Goal: Task Accomplishment & Management: Manage account settings

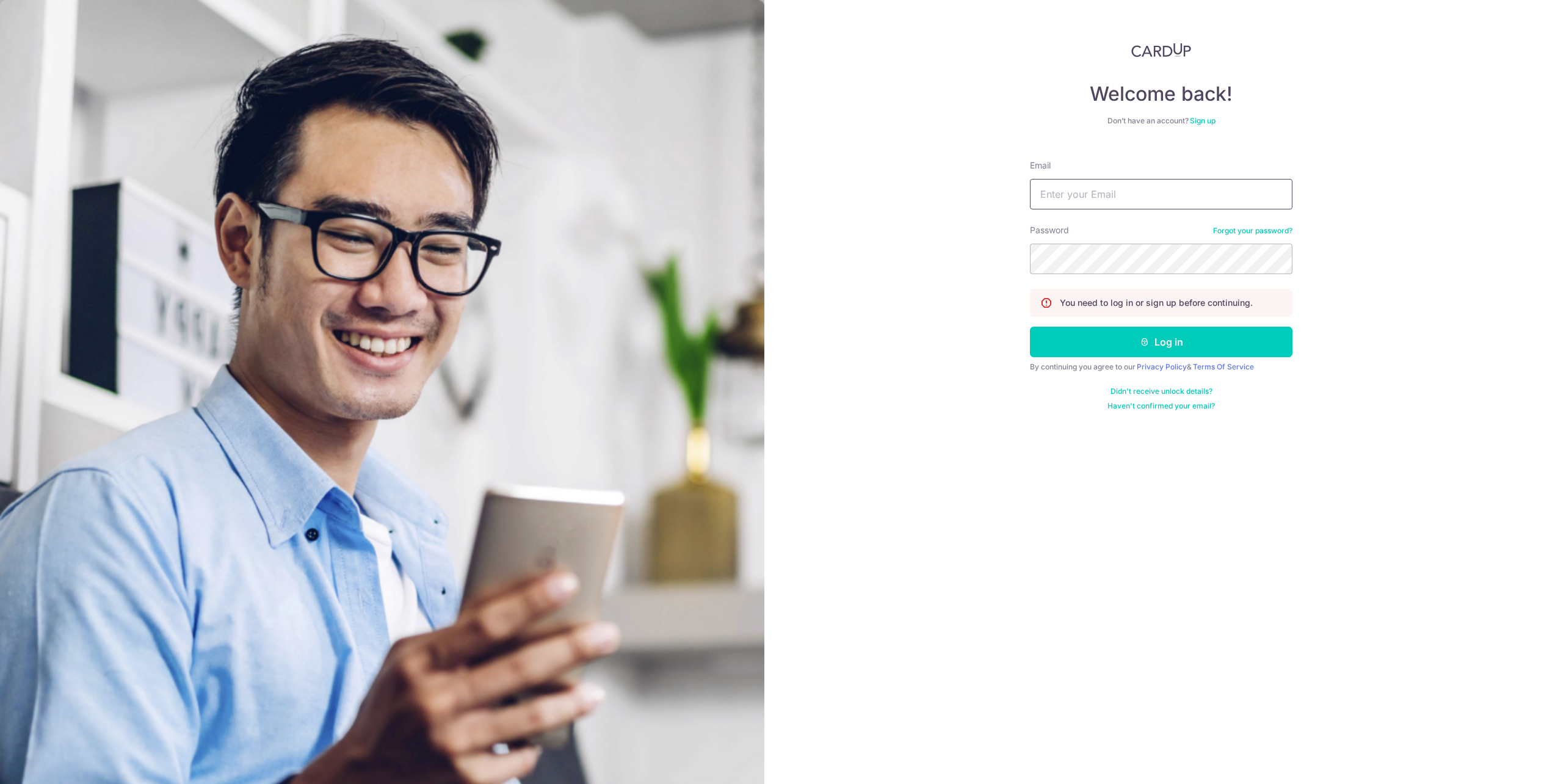
click at [1149, 208] on input "Email" at bounding box center [1161, 193] width 263 height 30
type input "[PERSON_NAME][EMAIL_ADDRESS][PERSON_NAME][DOMAIN_NAME]"
click at [1156, 341] on button "Log in" at bounding box center [1161, 341] width 263 height 30
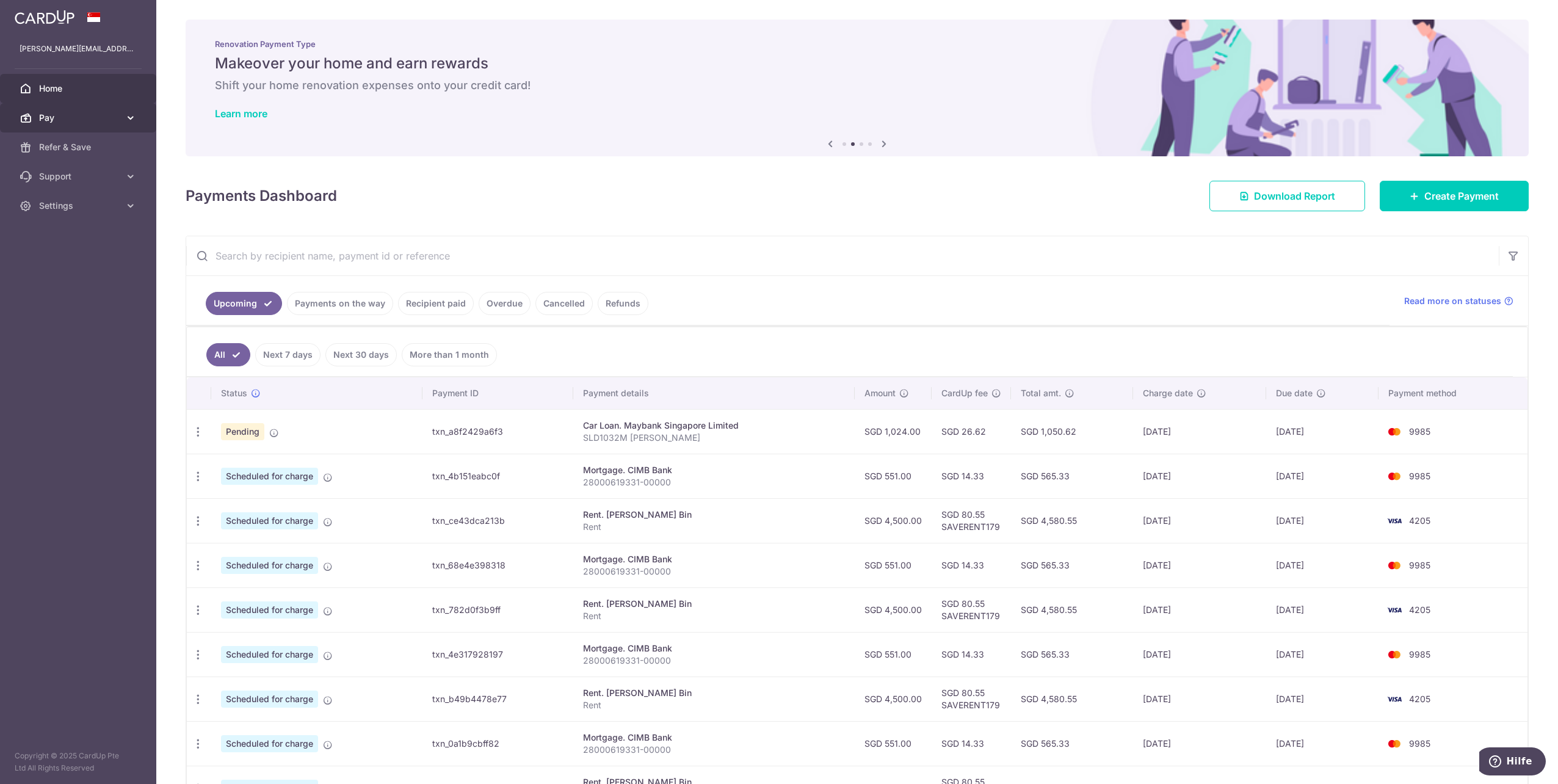
click at [117, 120] on span "Pay" at bounding box center [78, 117] width 80 height 12
click at [100, 158] on link "Payments" at bounding box center [78, 147] width 157 height 29
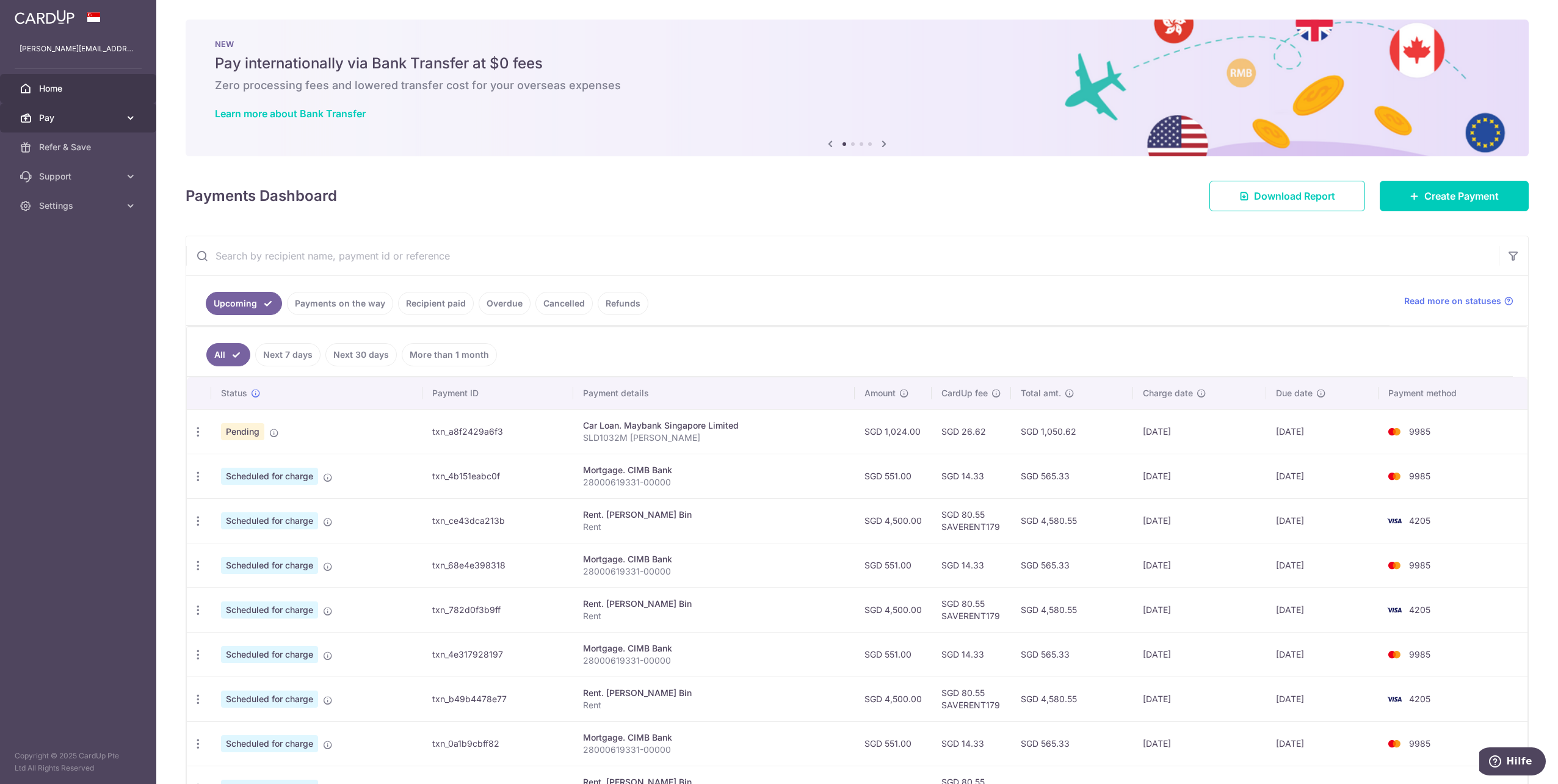
click at [64, 113] on span "Pay" at bounding box center [78, 117] width 80 height 12
click at [93, 184] on link "Recipients" at bounding box center [78, 177] width 157 height 29
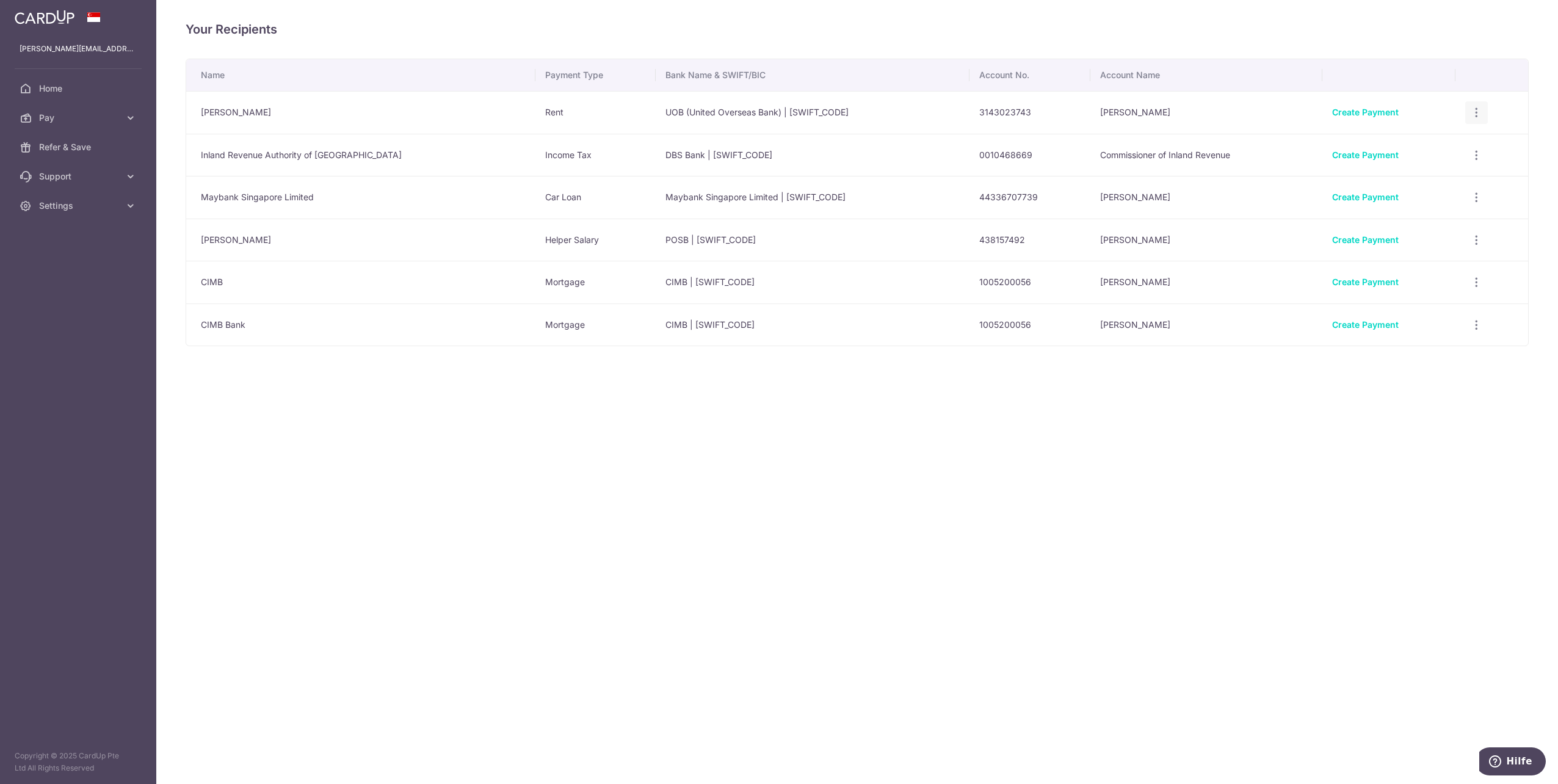
click at [1465, 116] on div "View/Edit Linked Payments" at bounding box center [1476, 112] width 23 height 23
click at [1471, 116] on icon "button" at bounding box center [1476, 112] width 13 height 13
click at [1448, 146] on span "View/Edit" at bounding box center [1435, 146] width 83 height 15
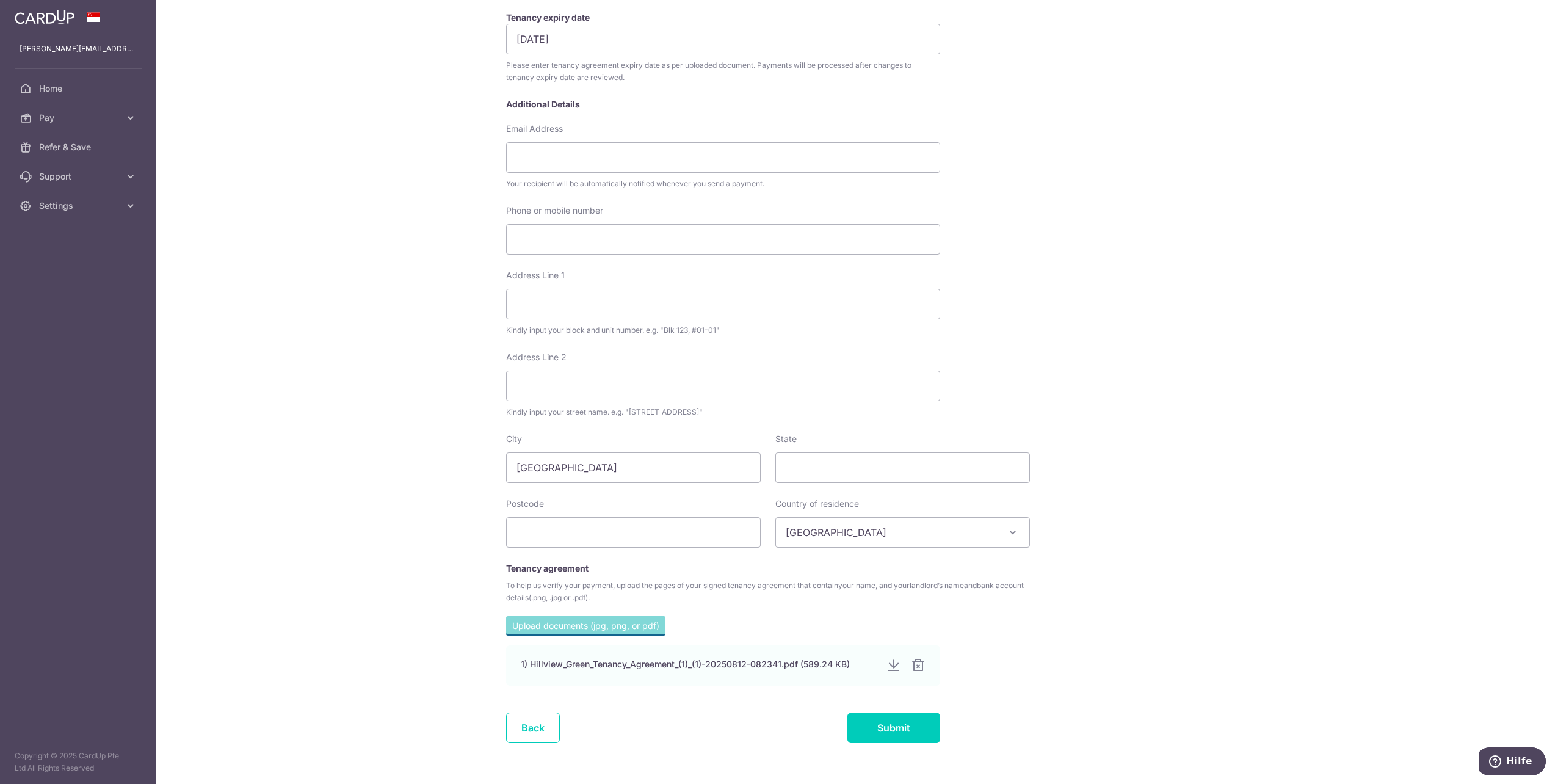
scroll to position [277, 0]
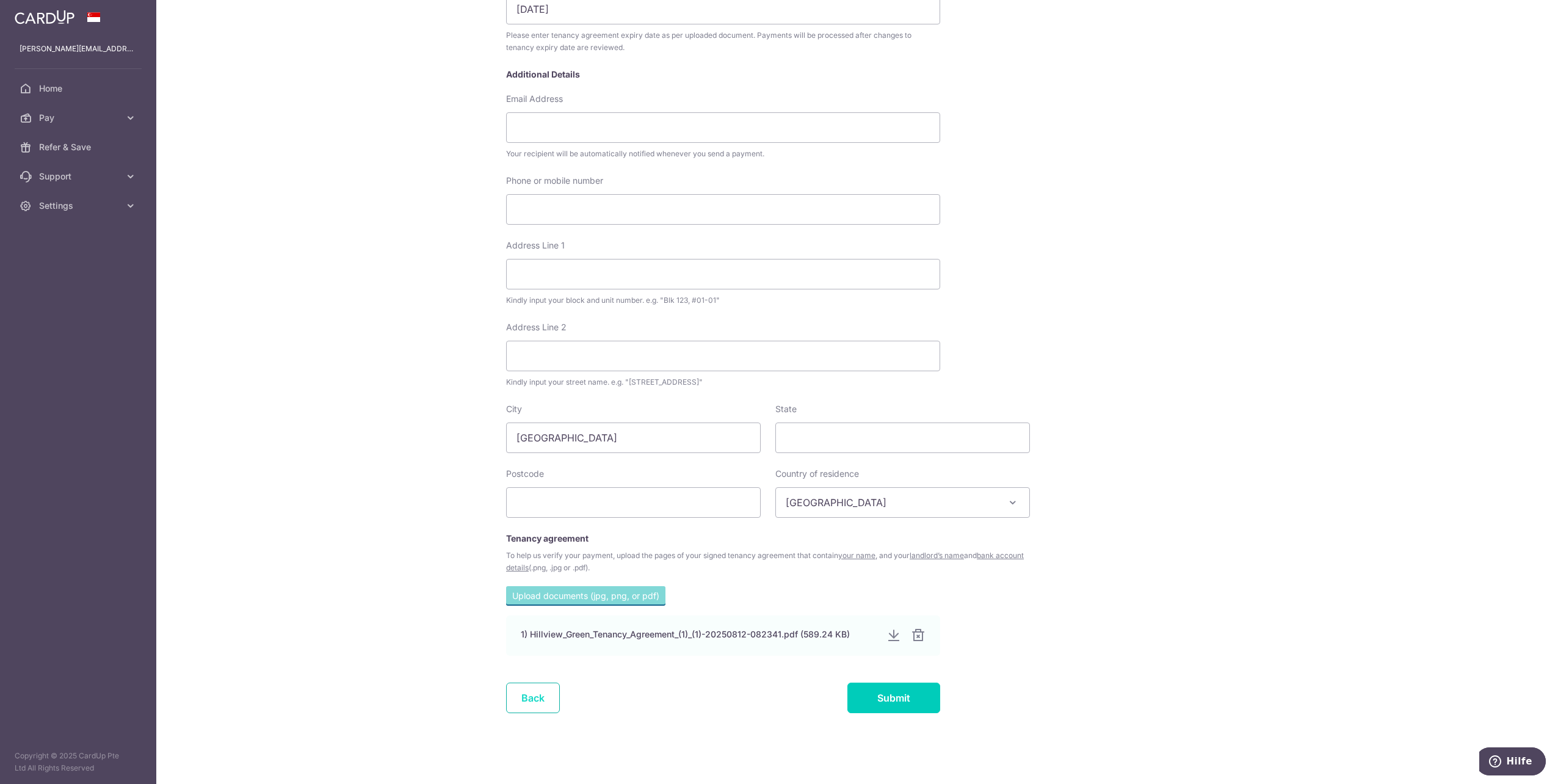
click at [542, 703] on link "Back" at bounding box center [533, 697] width 53 height 30
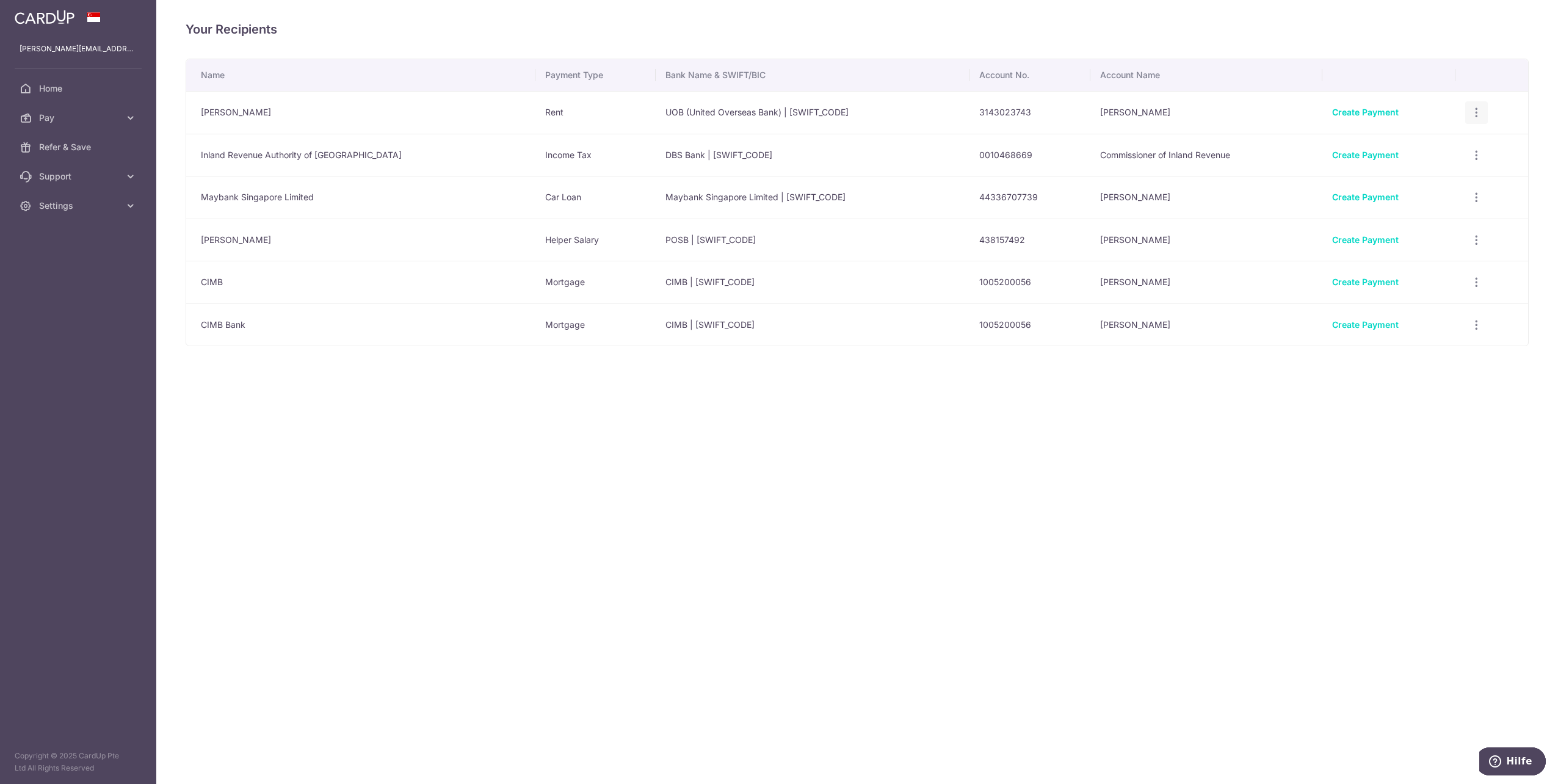
click at [1480, 105] on div "View/Edit Linked Payments" at bounding box center [1476, 112] width 23 height 23
click at [1478, 106] on icon "button" at bounding box center [1476, 112] width 13 height 13
click at [1447, 172] on span "Linked Payments" at bounding box center [1433, 175] width 78 height 12
click at [1474, 115] on icon "button" at bounding box center [1476, 112] width 13 height 13
click at [1432, 146] on span "View/Edit" at bounding box center [1435, 146] width 83 height 15
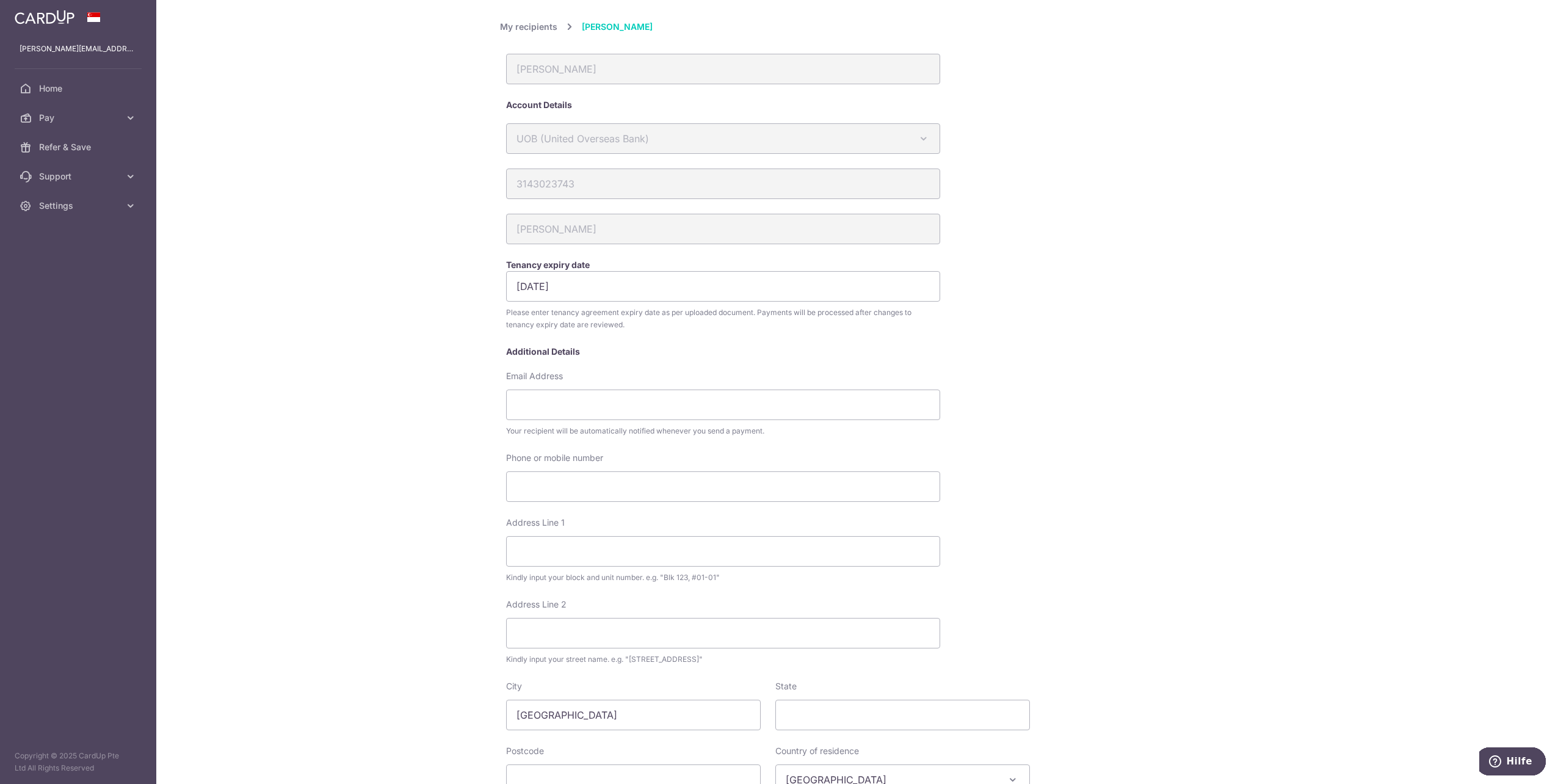
scroll to position [277, 0]
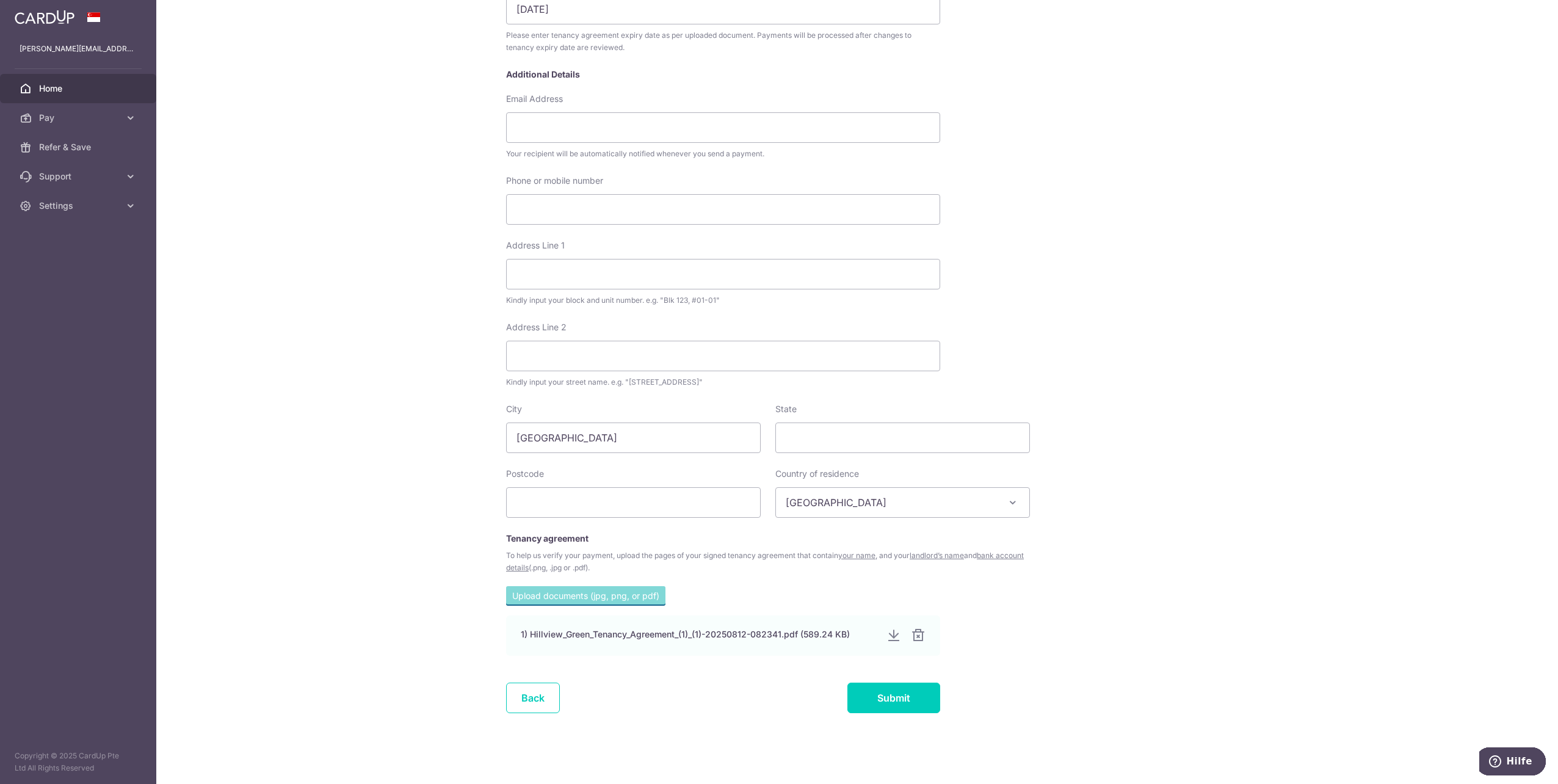
click at [74, 91] on span "Home" at bounding box center [78, 88] width 80 height 12
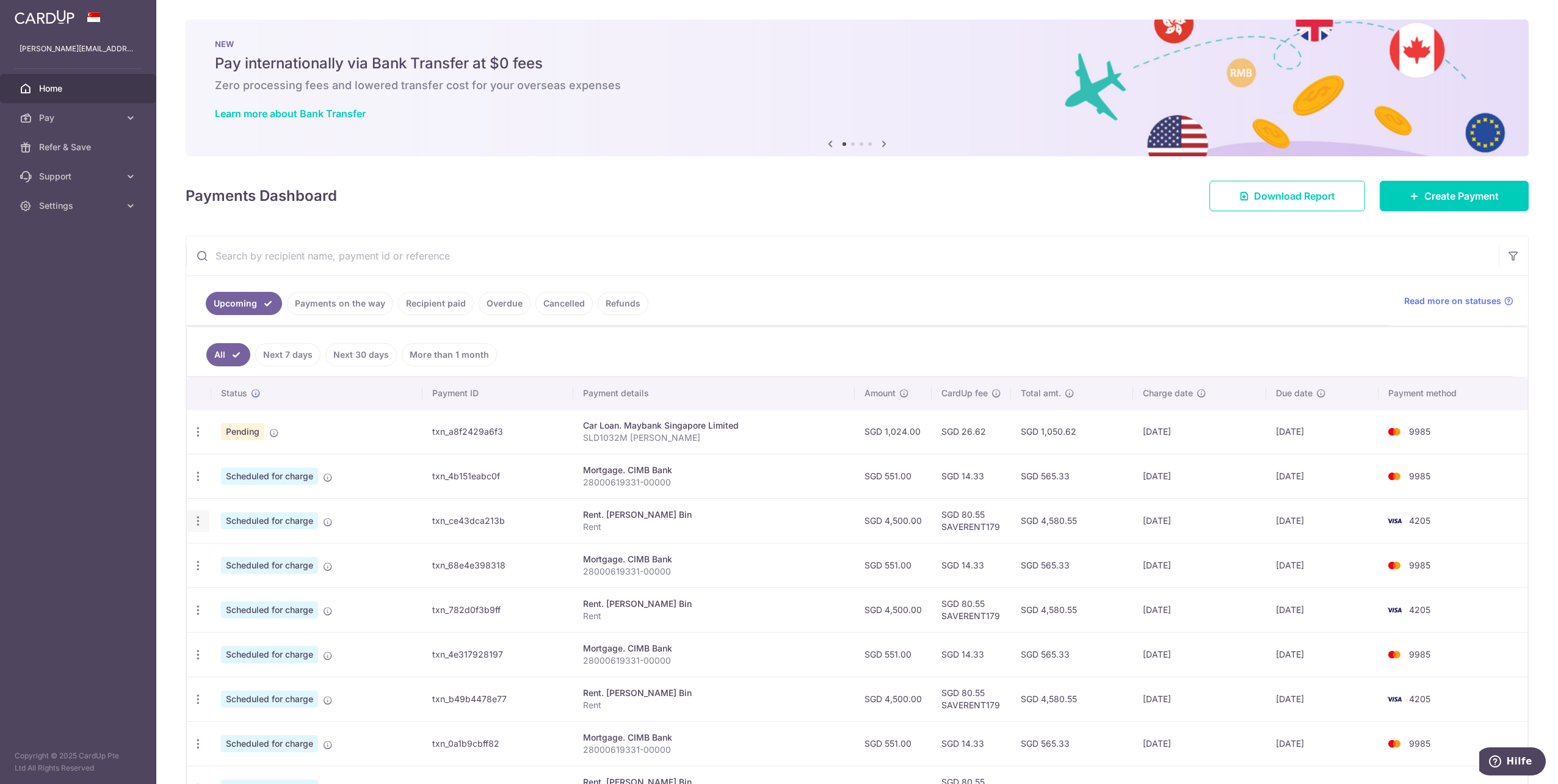
click at [198, 518] on icon "button" at bounding box center [198, 521] width 13 height 13
click at [213, 549] on link "Update payment" at bounding box center [251, 555] width 127 height 29
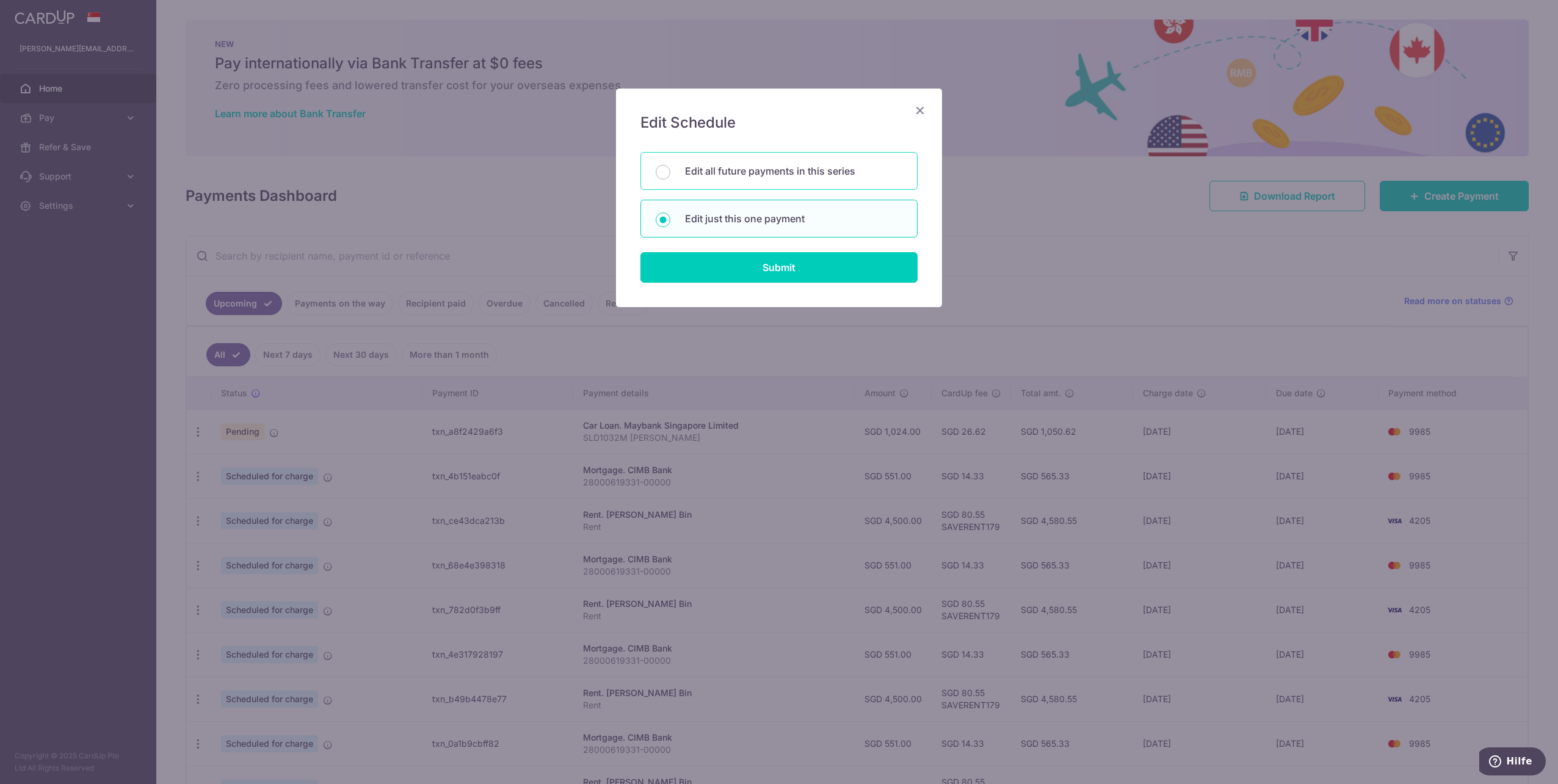
click at [724, 176] on p "Edit all future payments in this series" at bounding box center [793, 171] width 217 height 15
click at [670, 176] on input "Edit all future payments in this series" at bounding box center [662, 172] width 15 height 15
radio input "true"
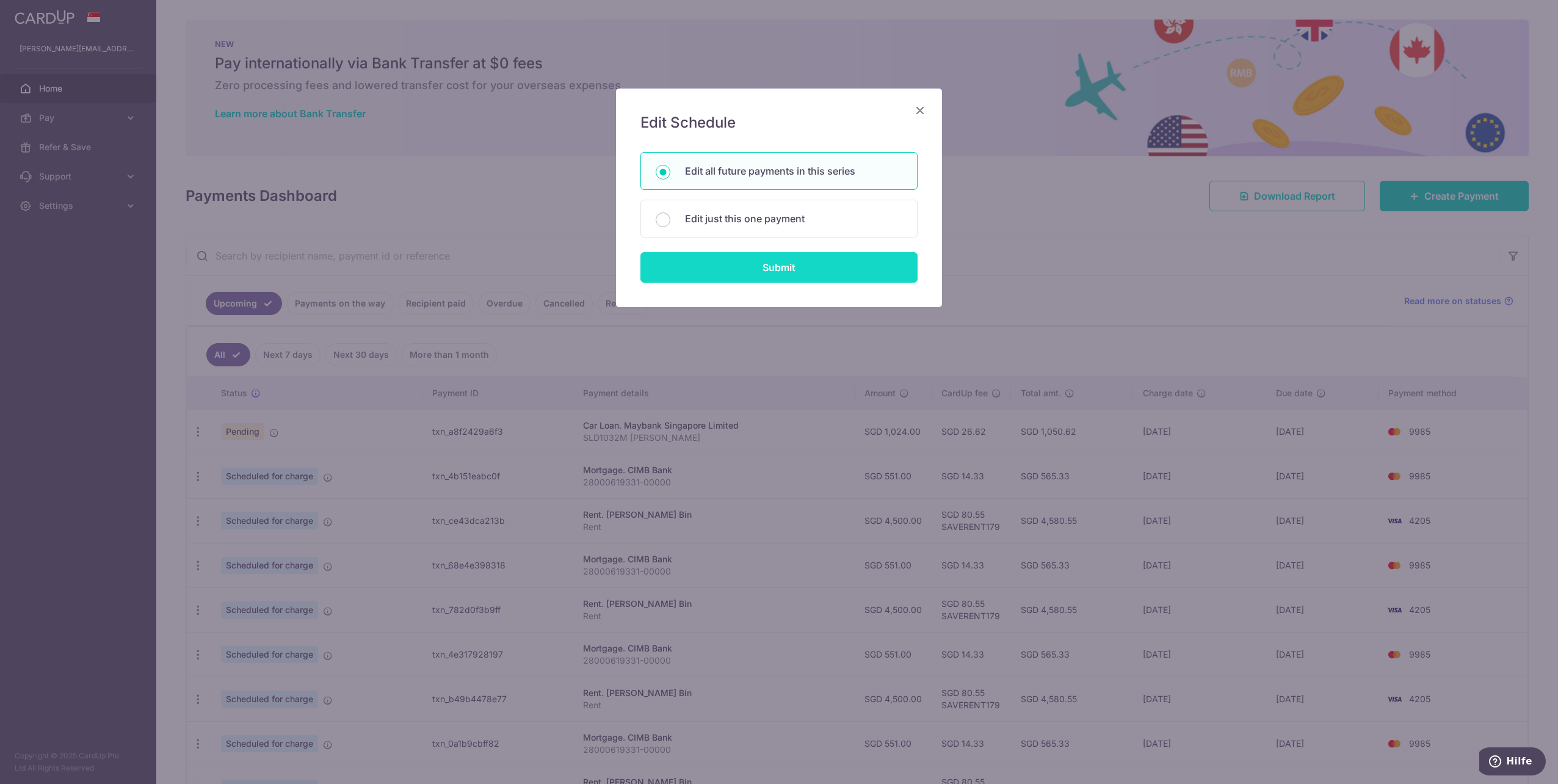
click at [758, 266] on input "Submit" at bounding box center [779, 267] width 277 height 30
radio input "true"
type input "4,500.00"
type input "Rent"
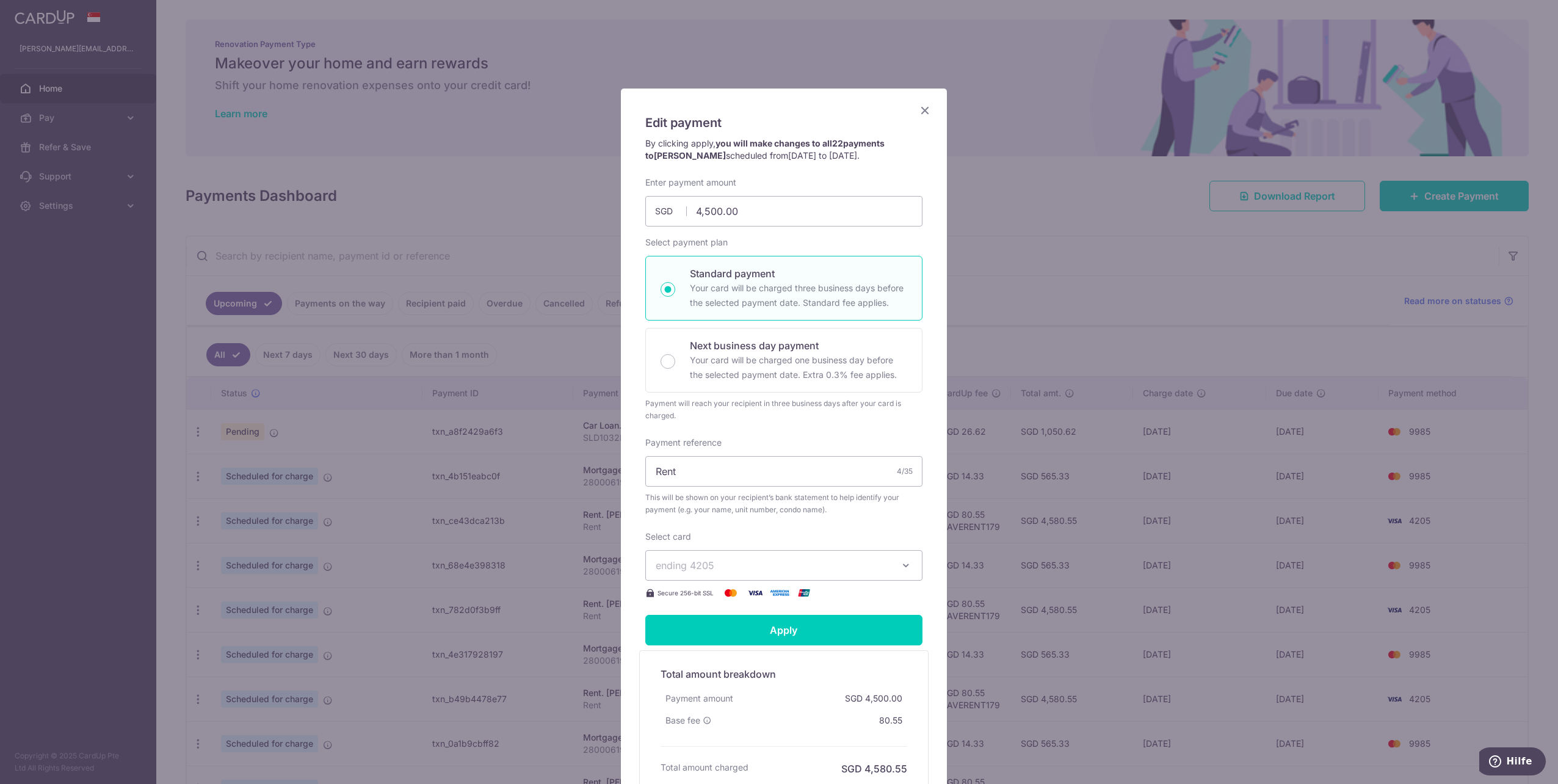
click at [925, 111] on icon "Close" at bounding box center [925, 110] width 15 height 16
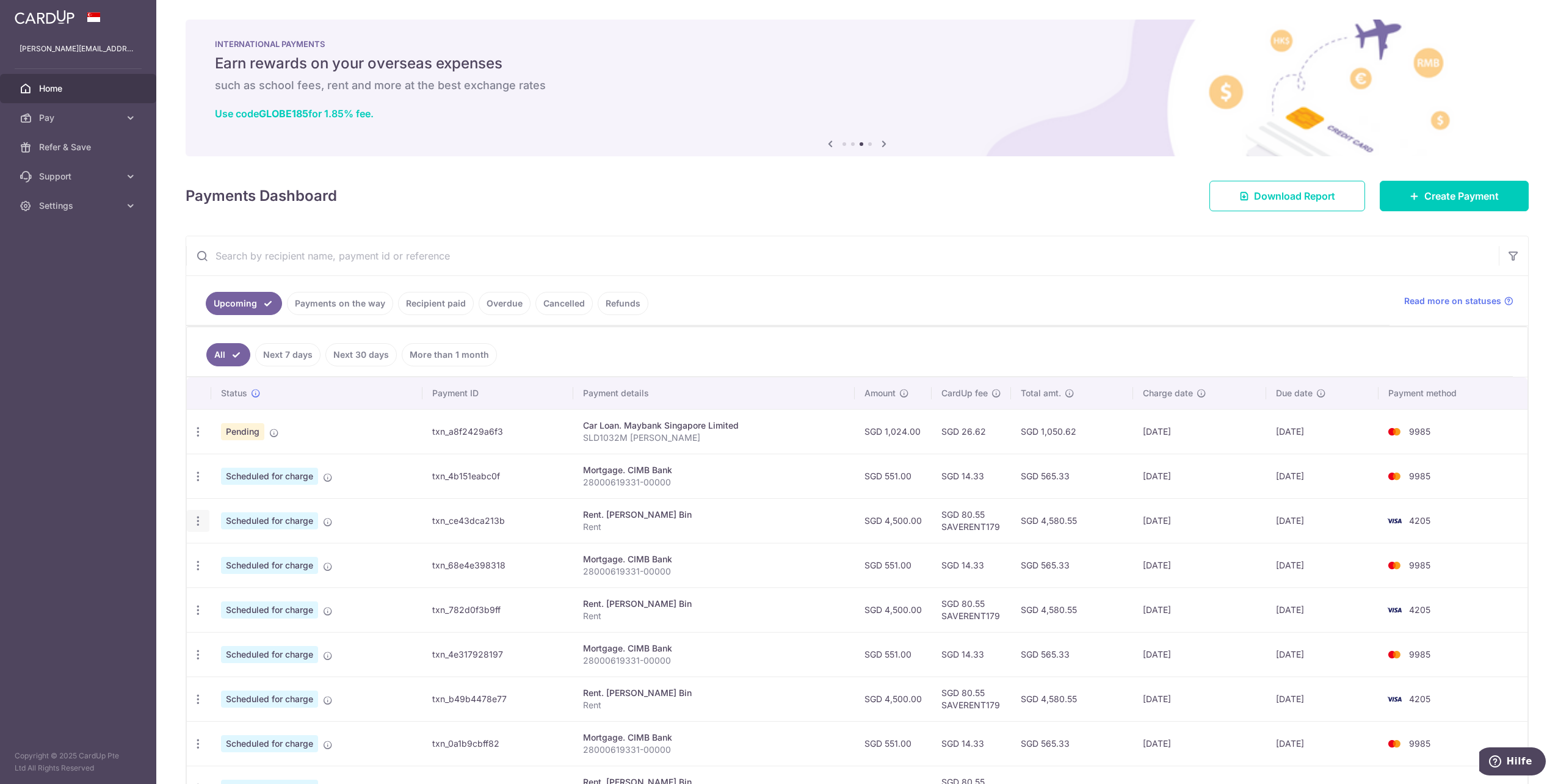
click at [198, 520] on icon "button" at bounding box center [198, 521] width 13 height 13
click at [247, 551] on span "Update payment" at bounding box center [263, 555] width 83 height 15
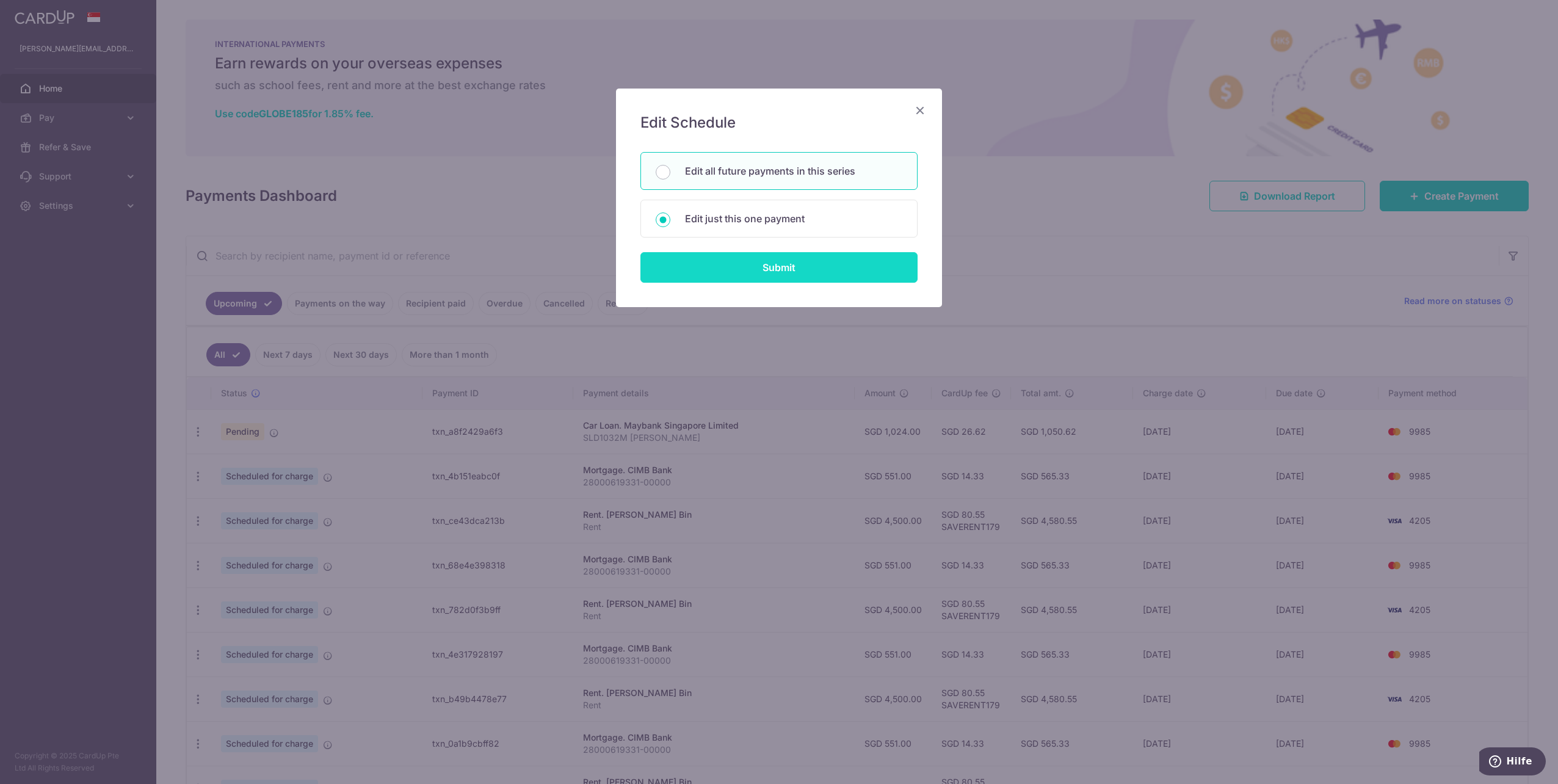
click at [735, 273] on input "Submit" at bounding box center [779, 267] width 277 height 30
radio input "true"
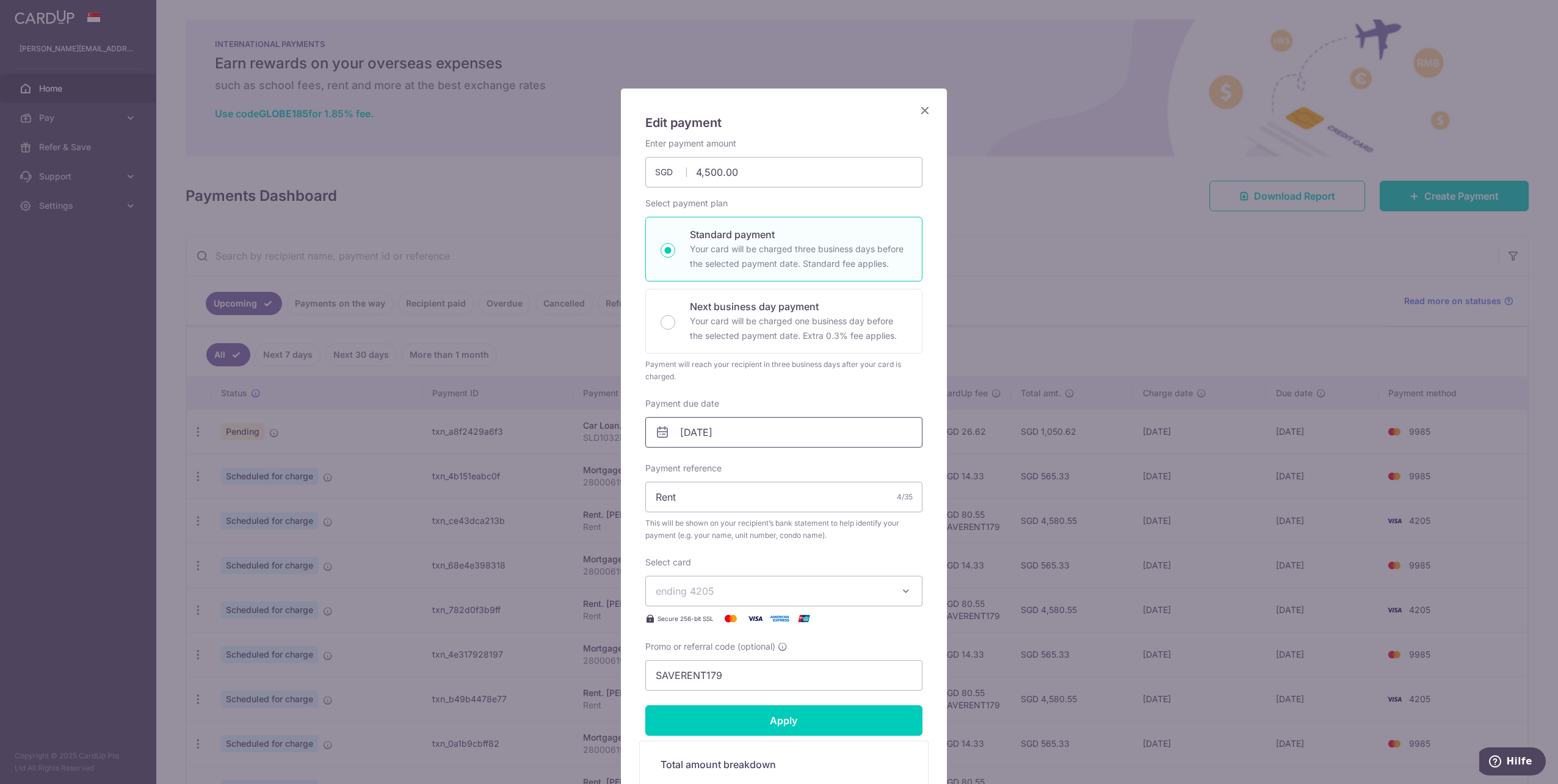
click at [687, 426] on input "16/10/2025" at bounding box center [783, 431] width 277 height 30
click at [659, 462] on link "Prev" at bounding box center [662, 464] width 15 height 15
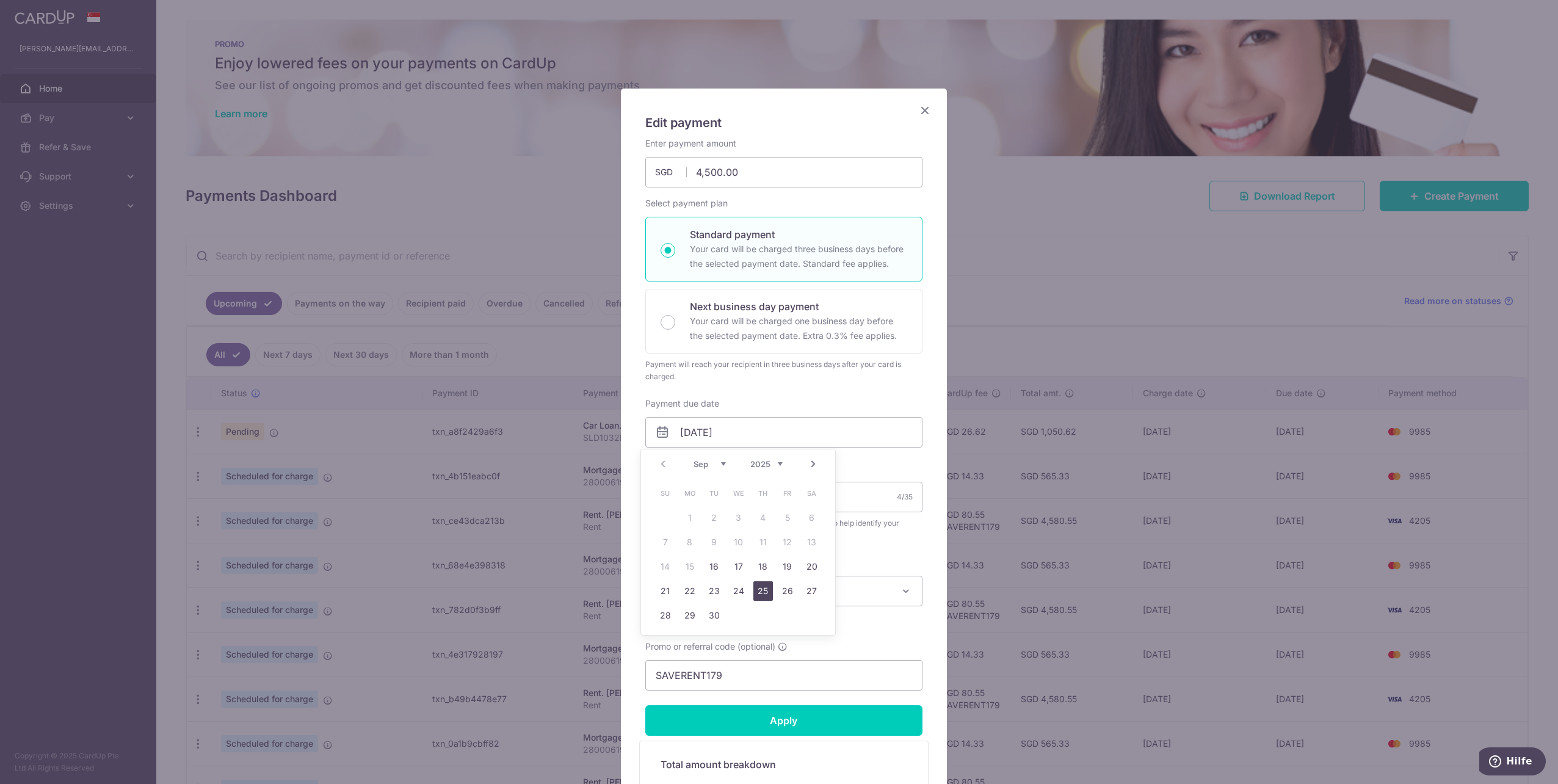
click at [762, 593] on link "25" at bounding box center [762, 591] width 19 height 19
type input "[DATE]"
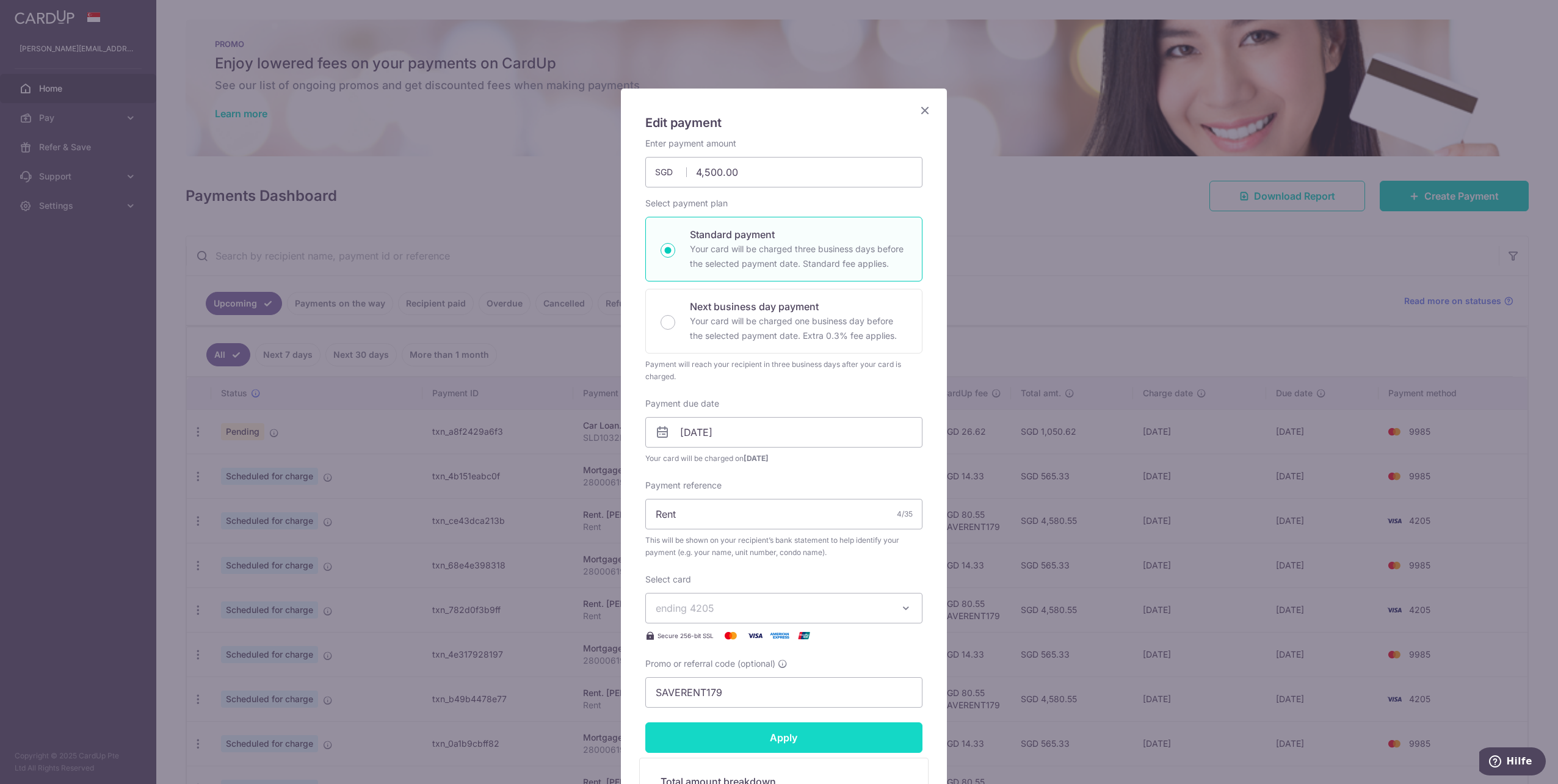
click at [781, 739] on input "Apply" at bounding box center [783, 737] width 277 height 30
type input "Successfully Applied"
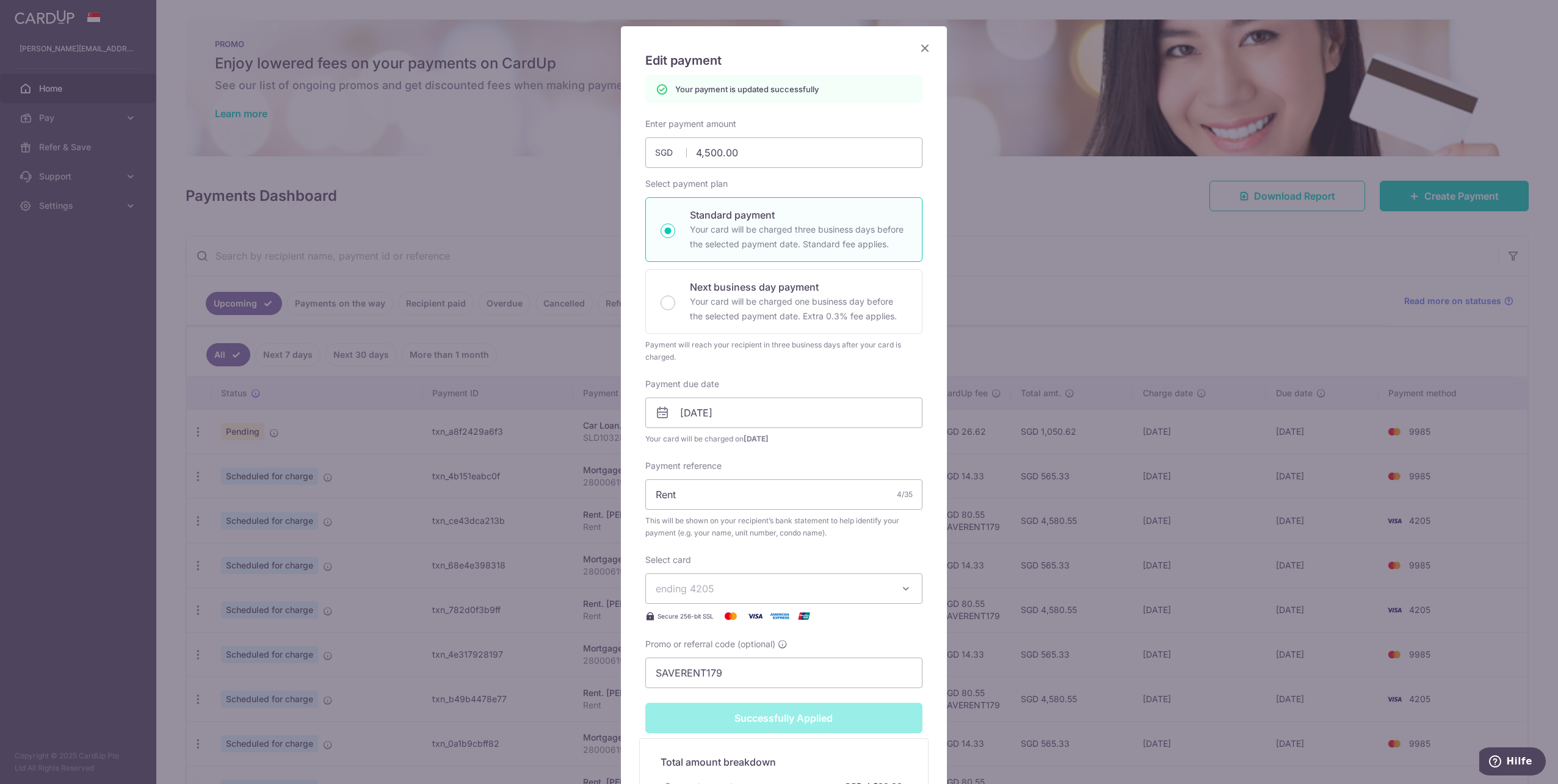
scroll to position [61, 0]
click at [918, 54] on icon "Close" at bounding box center [925, 49] width 15 height 16
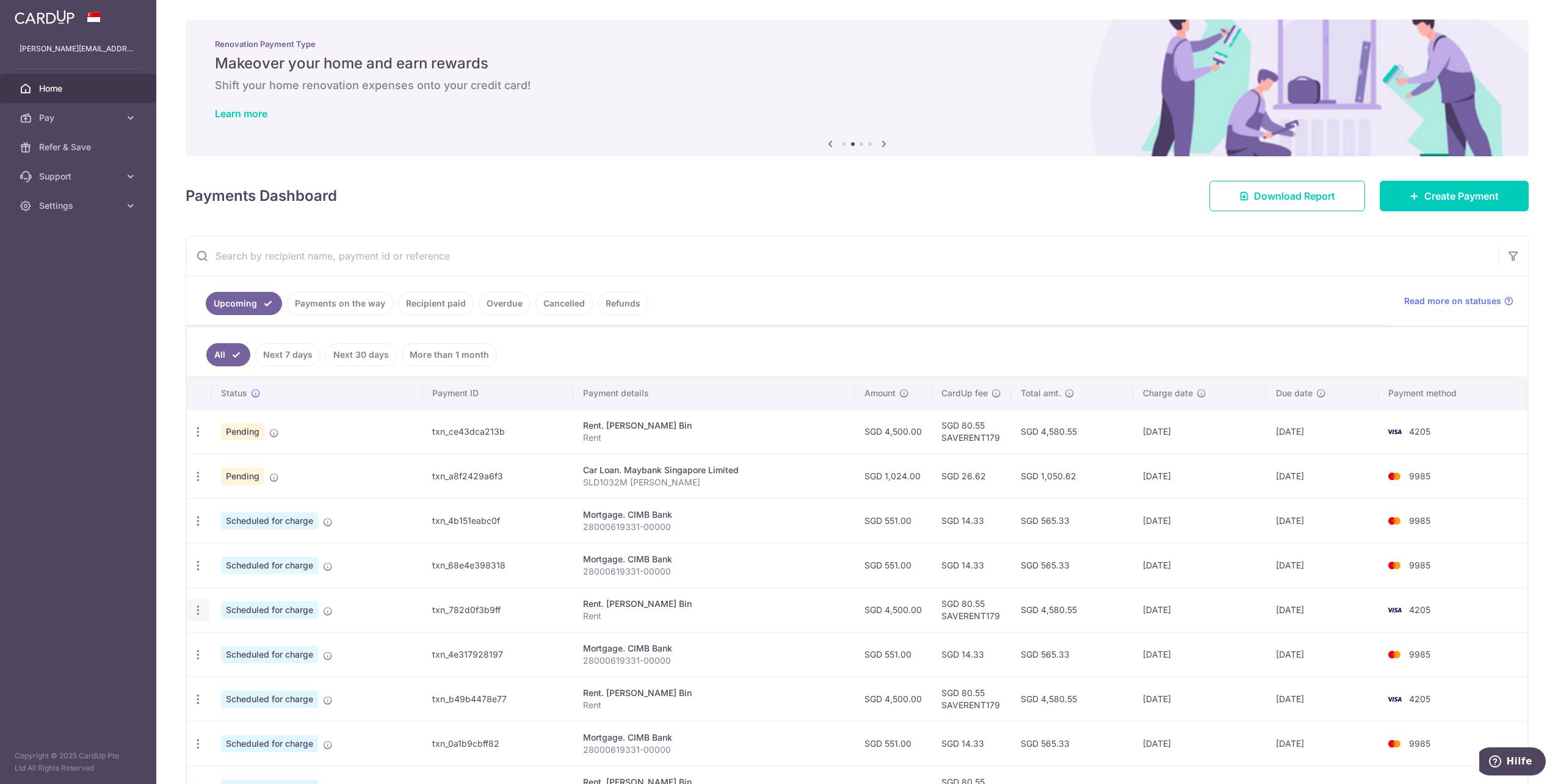
click at [193, 605] on icon "button" at bounding box center [198, 610] width 13 height 13
click at [232, 636] on span "Update payment" at bounding box center [263, 643] width 83 height 15
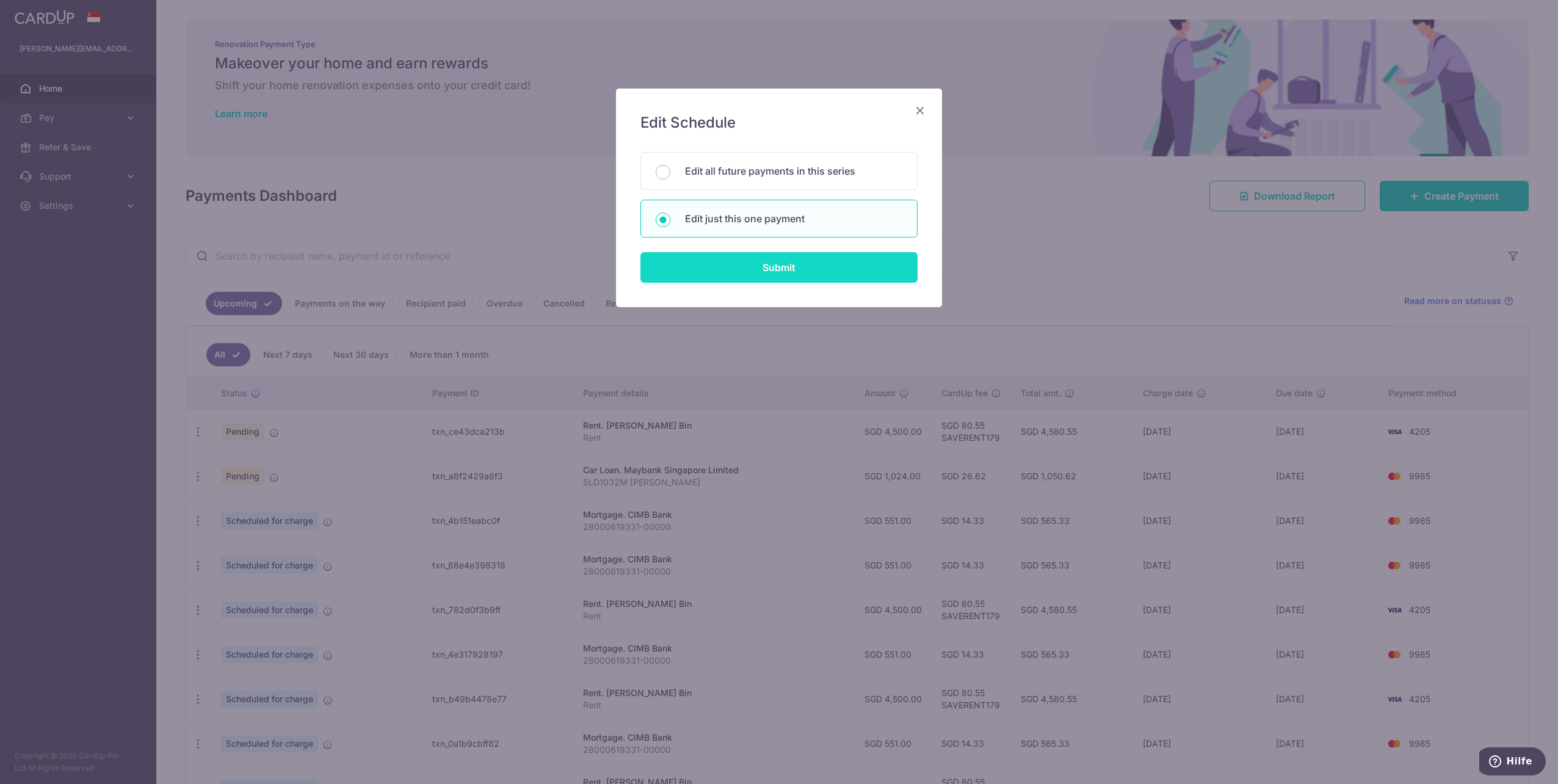
click at [746, 271] on input "Submit" at bounding box center [779, 267] width 277 height 30
radio input "true"
type input "4,500.00"
type input "[DATE]"
type input "Rent"
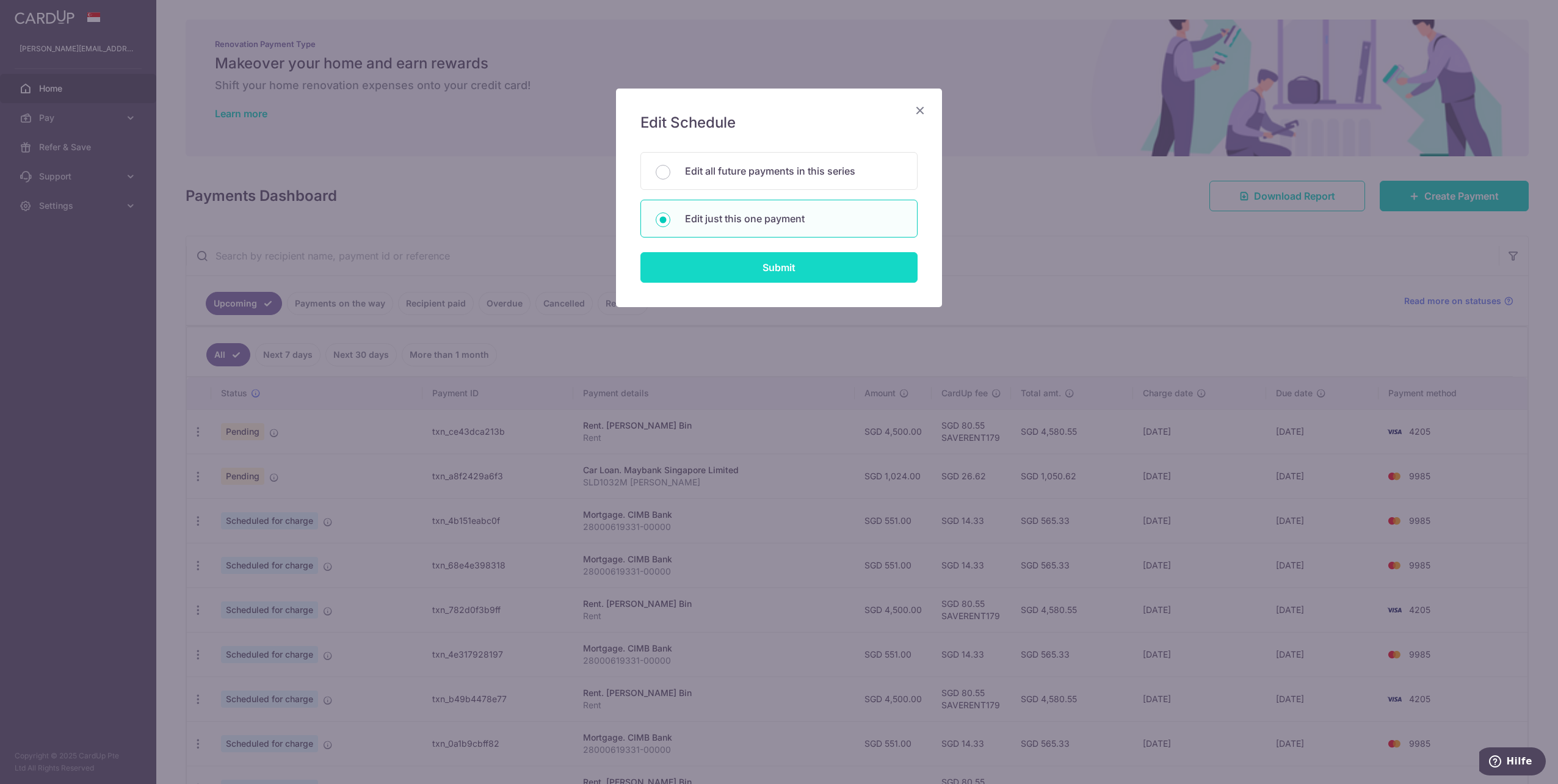
type input "SAVERENT179"
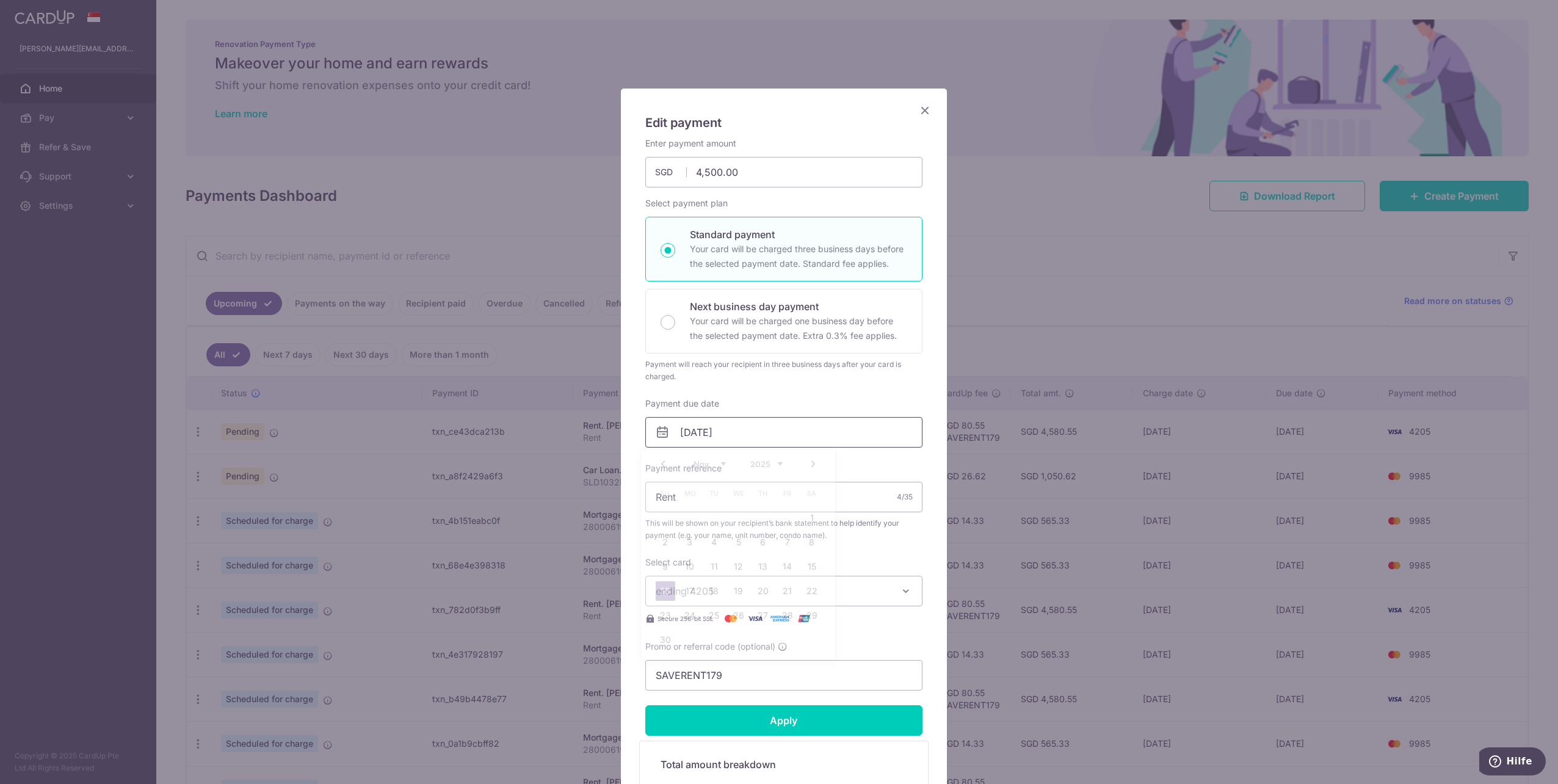
click at [691, 435] on input "[DATE]" at bounding box center [783, 431] width 277 height 30
click at [665, 466] on link "Prev" at bounding box center [662, 464] width 15 height 15
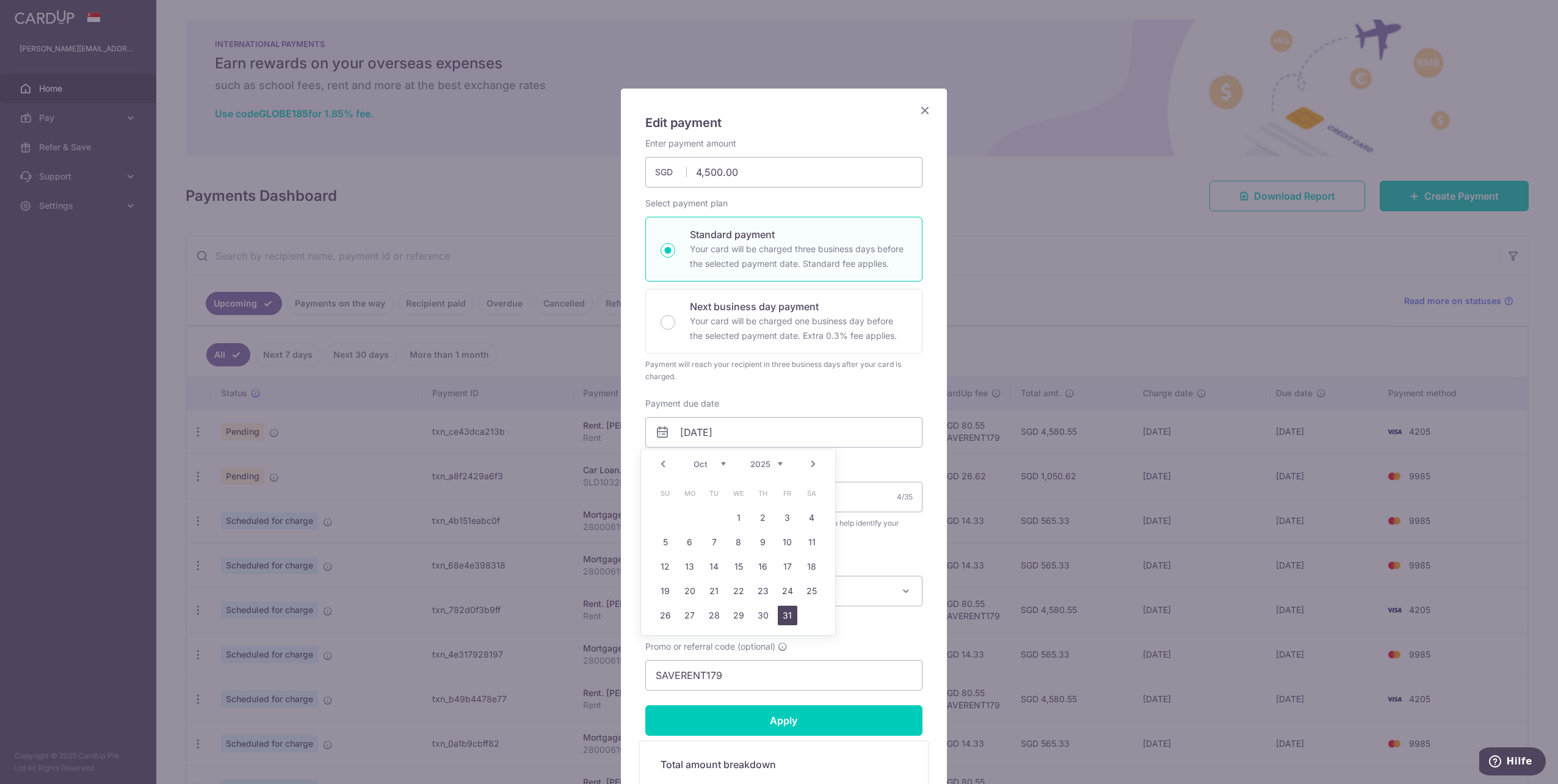
click at [784, 613] on link "31" at bounding box center [787, 614] width 19 height 19
type input "31/10/2025"
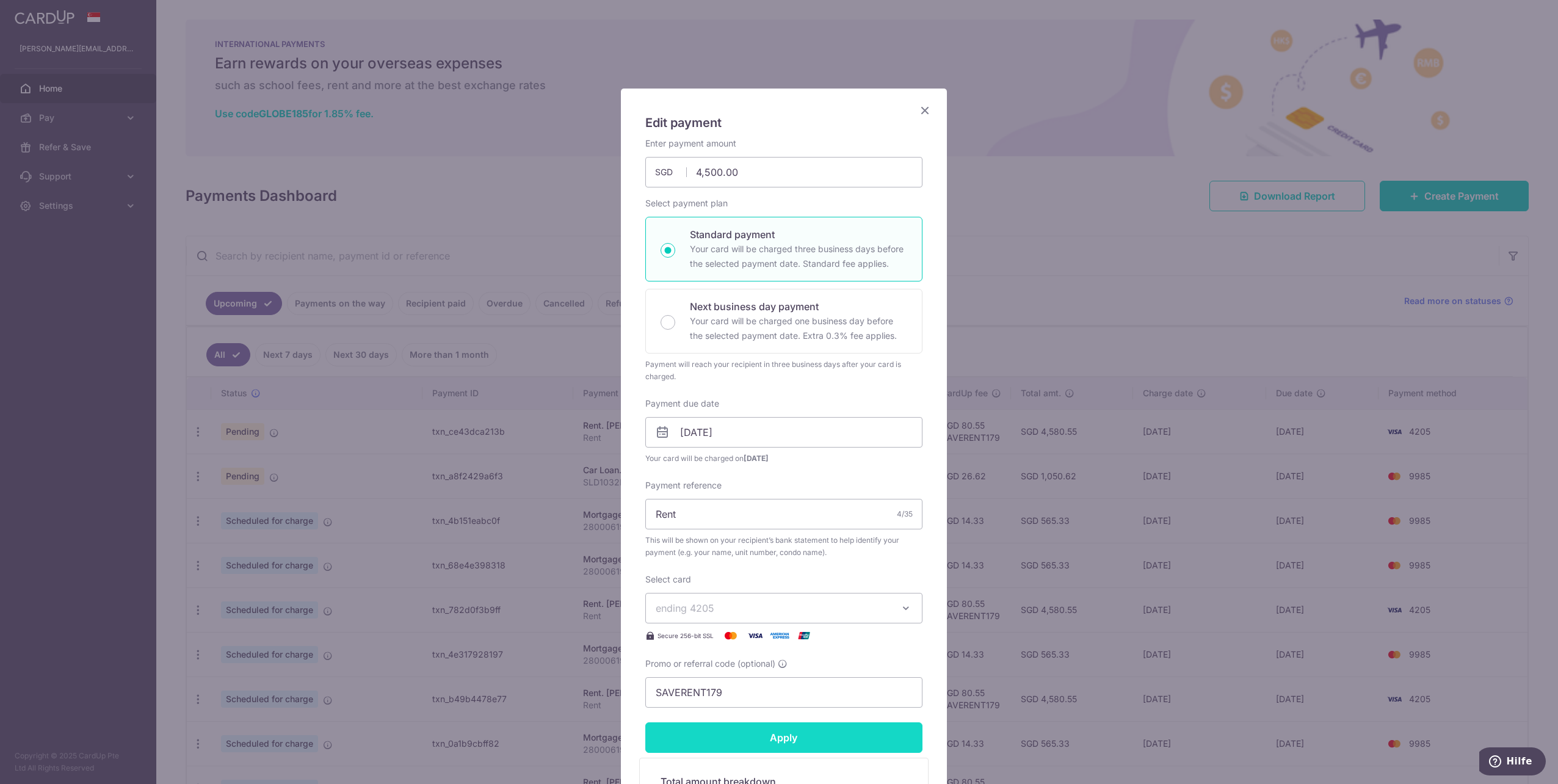
click at [781, 735] on input "Apply" at bounding box center [783, 737] width 277 height 30
type input "Successfully Applied"
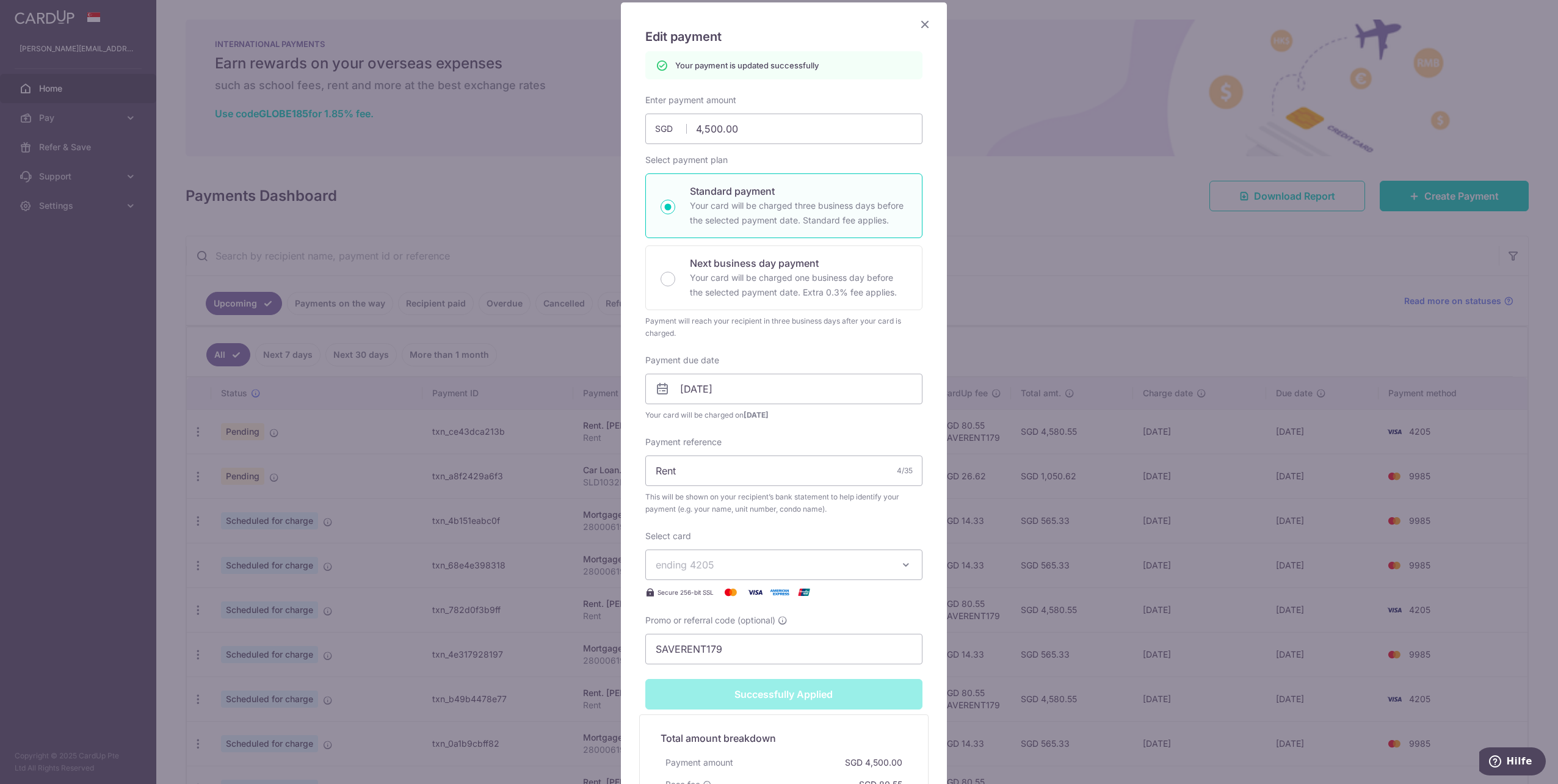
scroll to position [183, 0]
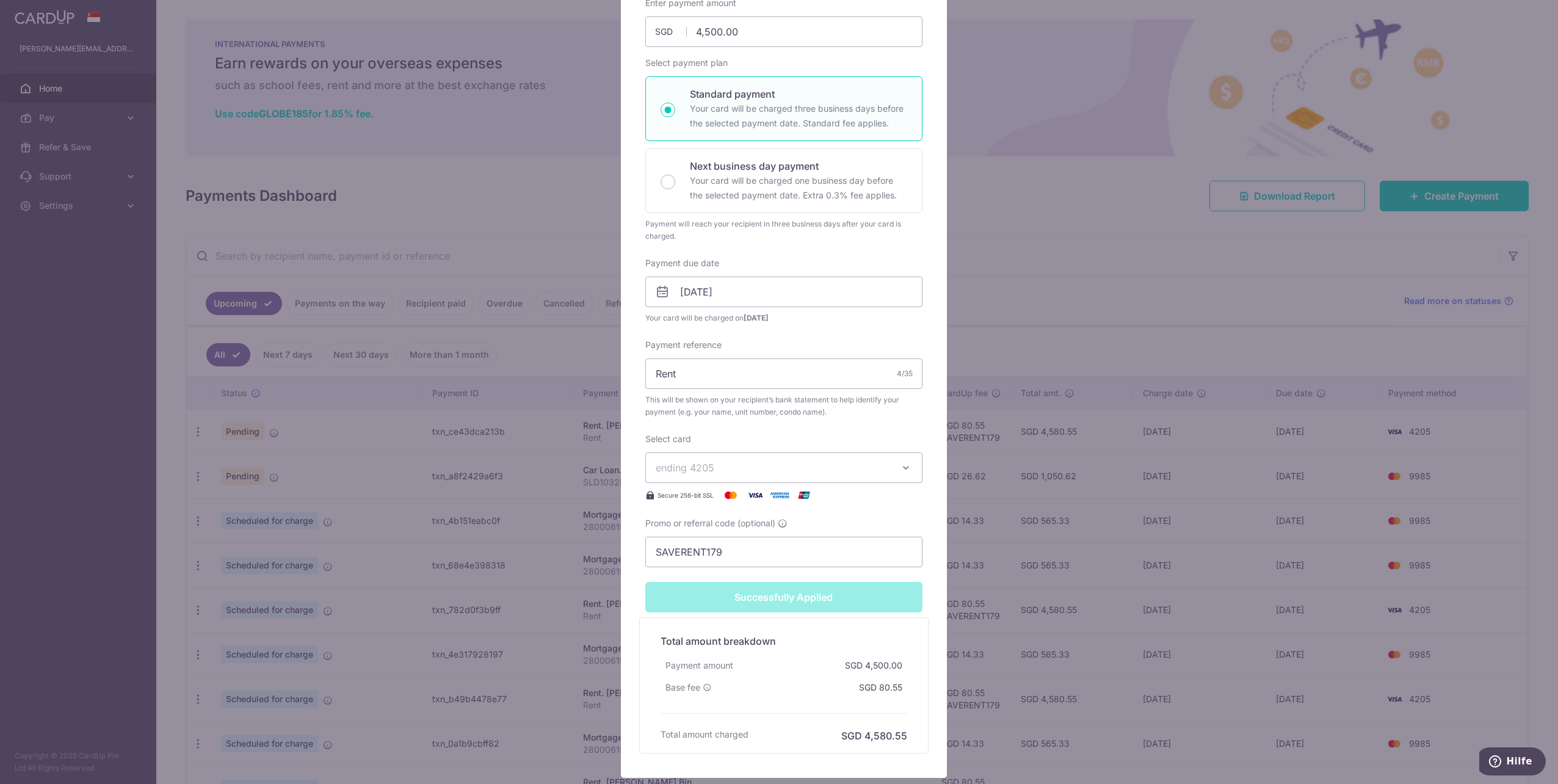
click at [369, 497] on div "Edit payment By clicking apply, you will make changes to all payments to Lim Ke…" at bounding box center [779, 392] width 1558 height 784
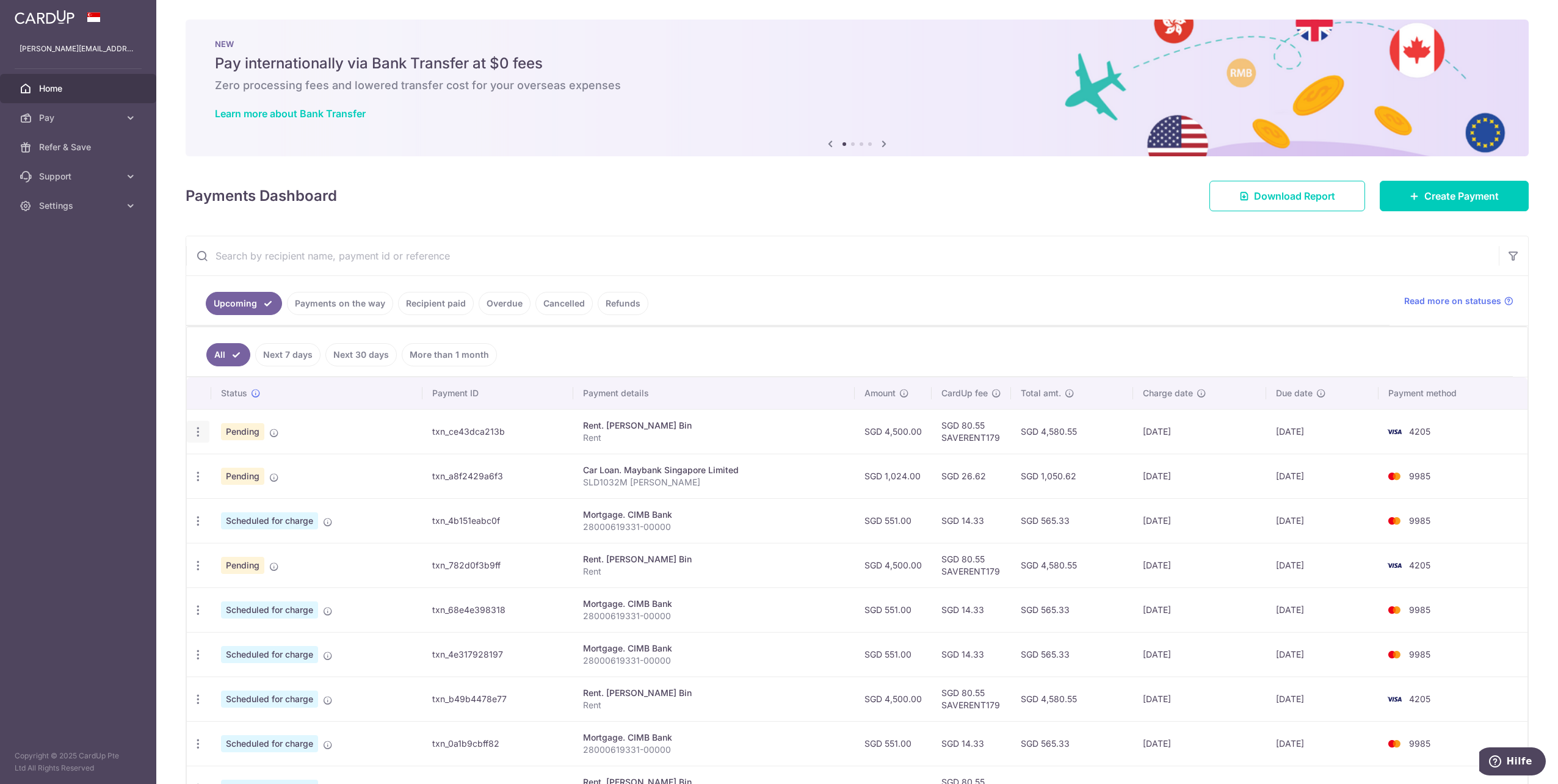
click at [201, 431] on icon "button" at bounding box center [198, 432] width 13 height 13
click at [228, 458] on span "Update payment" at bounding box center [263, 465] width 83 height 15
radio input "true"
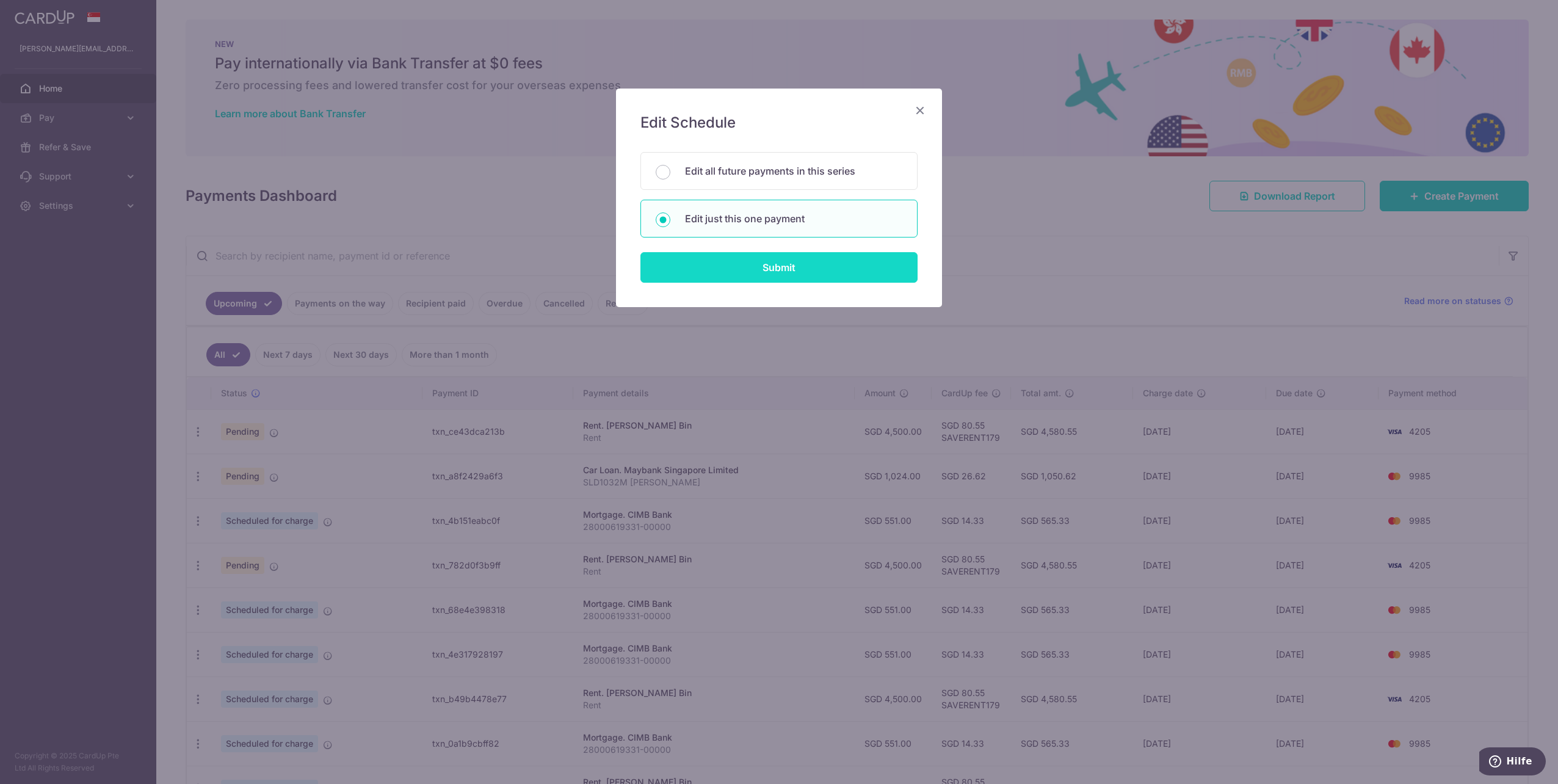
click at [757, 268] on input "Submit" at bounding box center [779, 267] width 277 height 30
radio input "true"
type input "4,500.00"
type input "[DATE]"
type input "Rent"
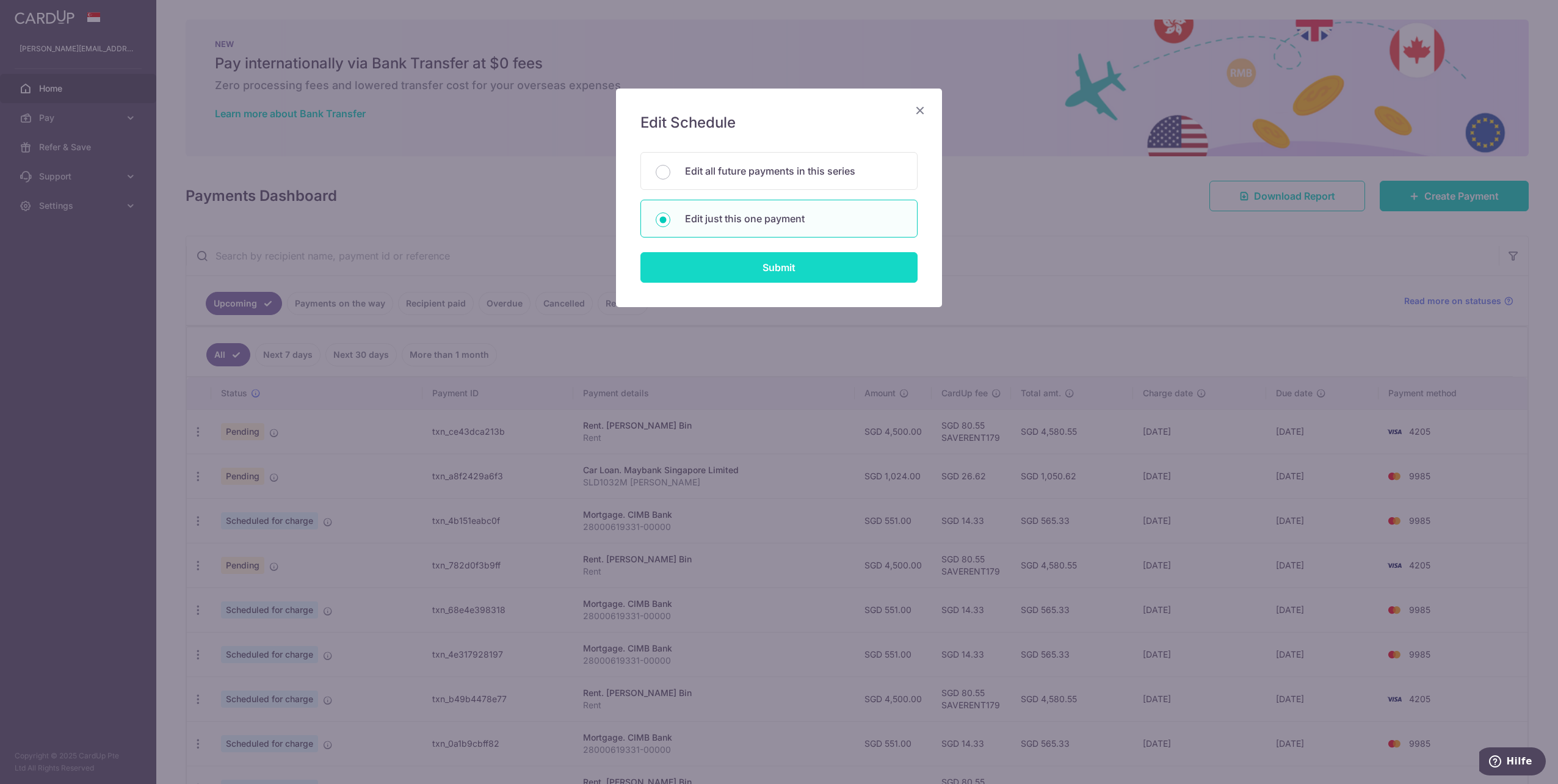
type input "SAVERENT179"
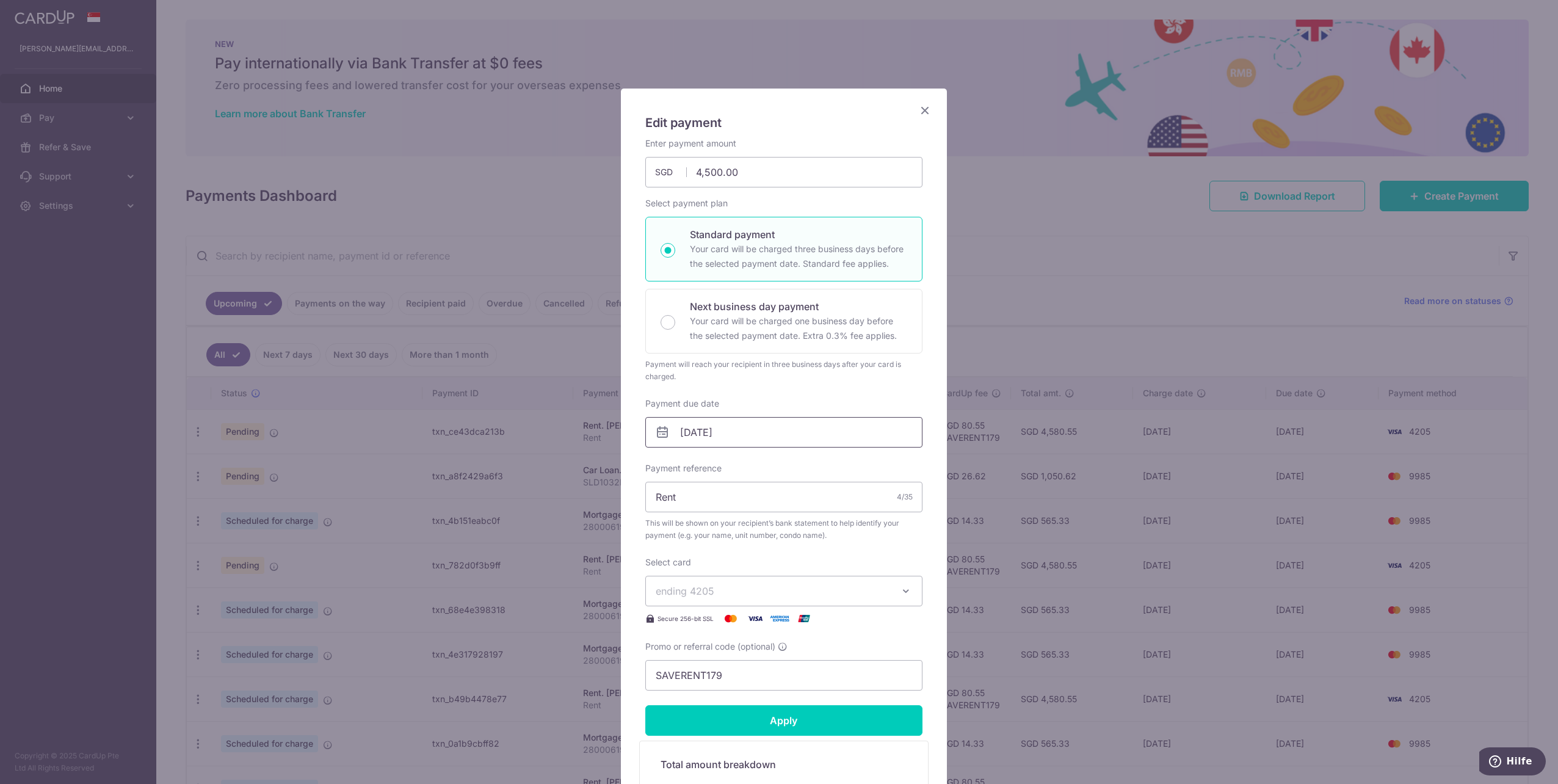
click at [685, 427] on input "[DATE]" at bounding box center [783, 431] width 277 height 30
click at [718, 615] on link "30" at bounding box center [713, 614] width 19 height 19
type input "[DATE]"
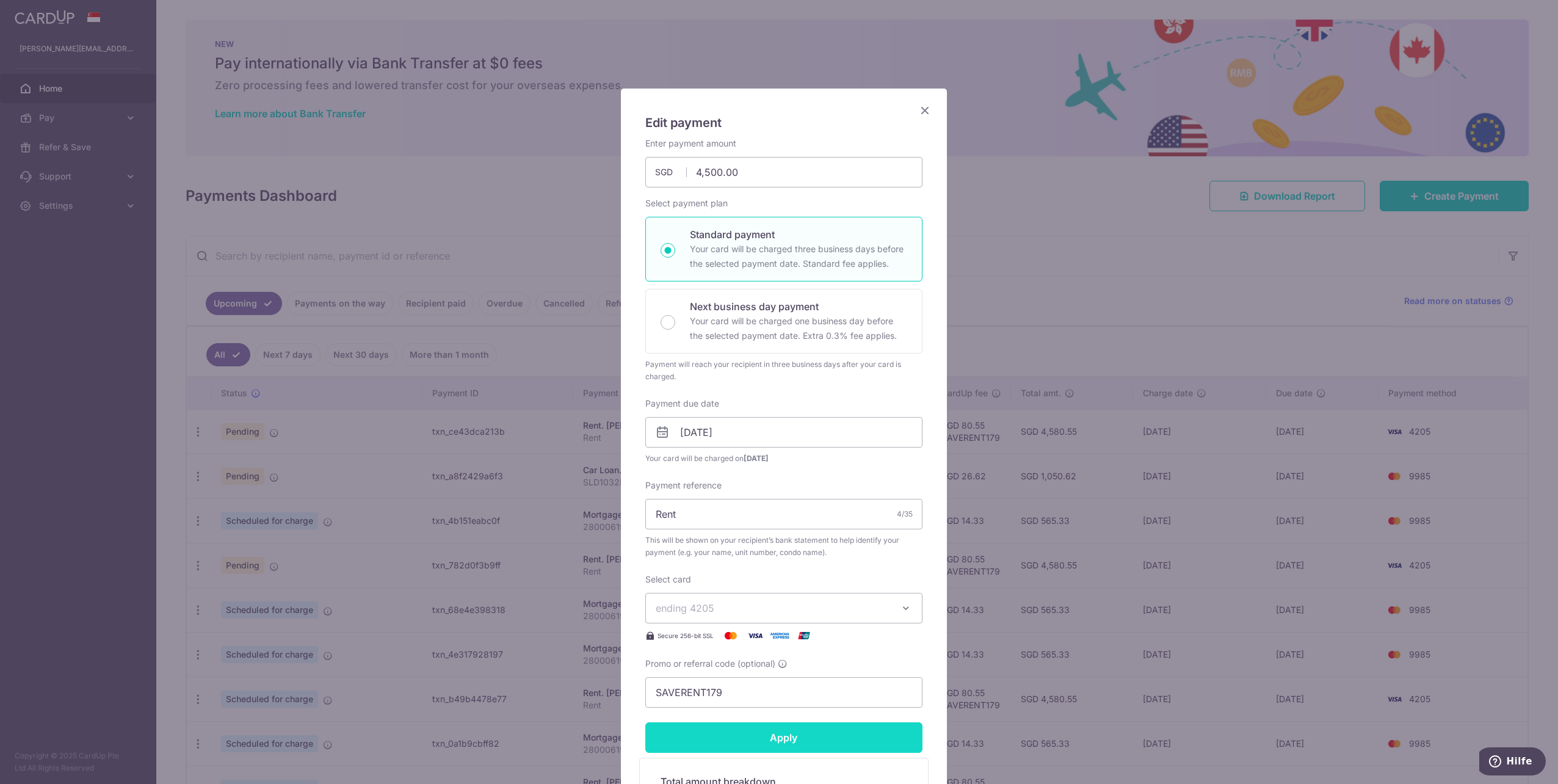
click at [791, 749] on input "Apply" at bounding box center [783, 737] width 277 height 30
type input "Successfully Applied"
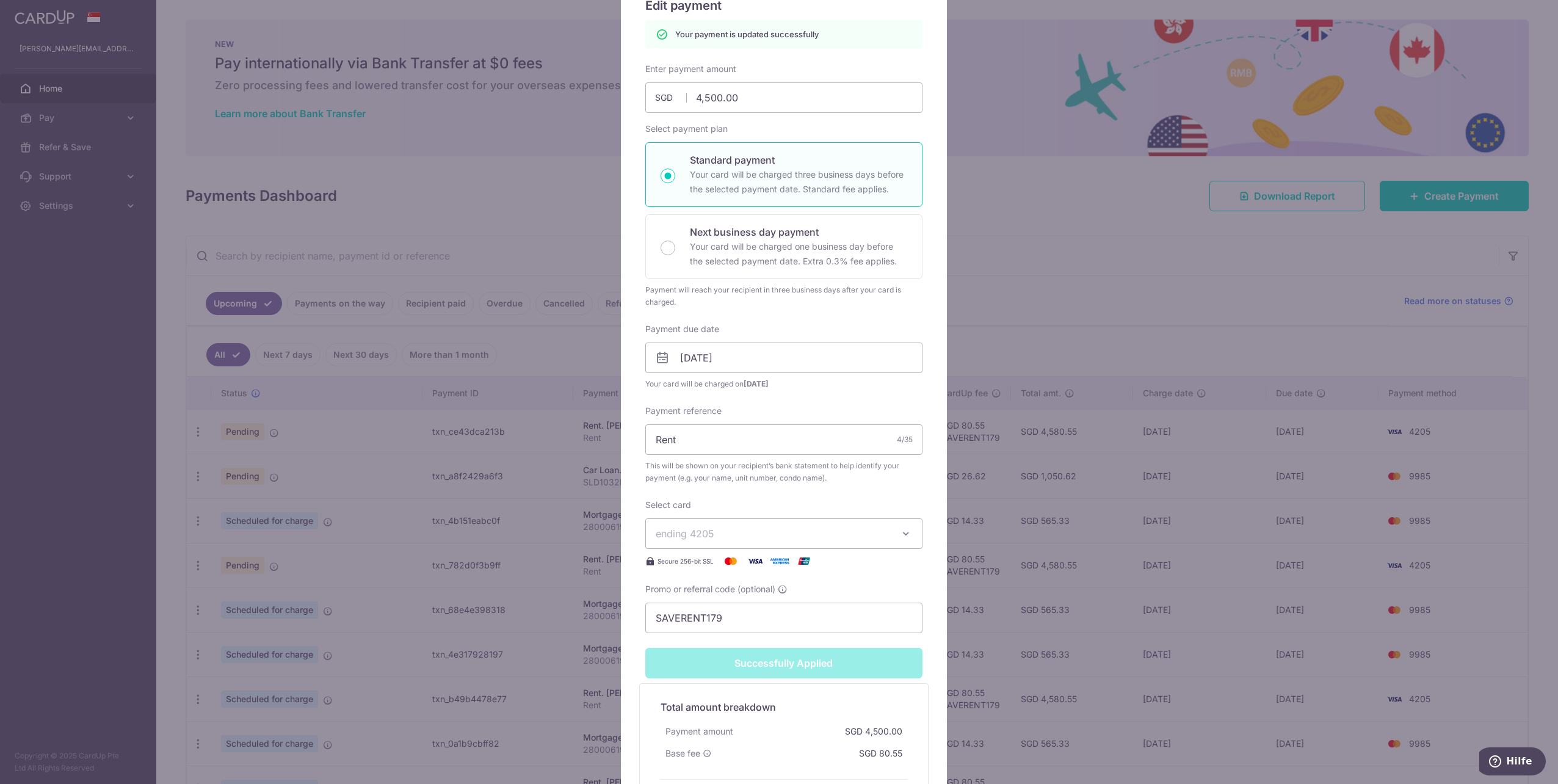
scroll to position [122, 0]
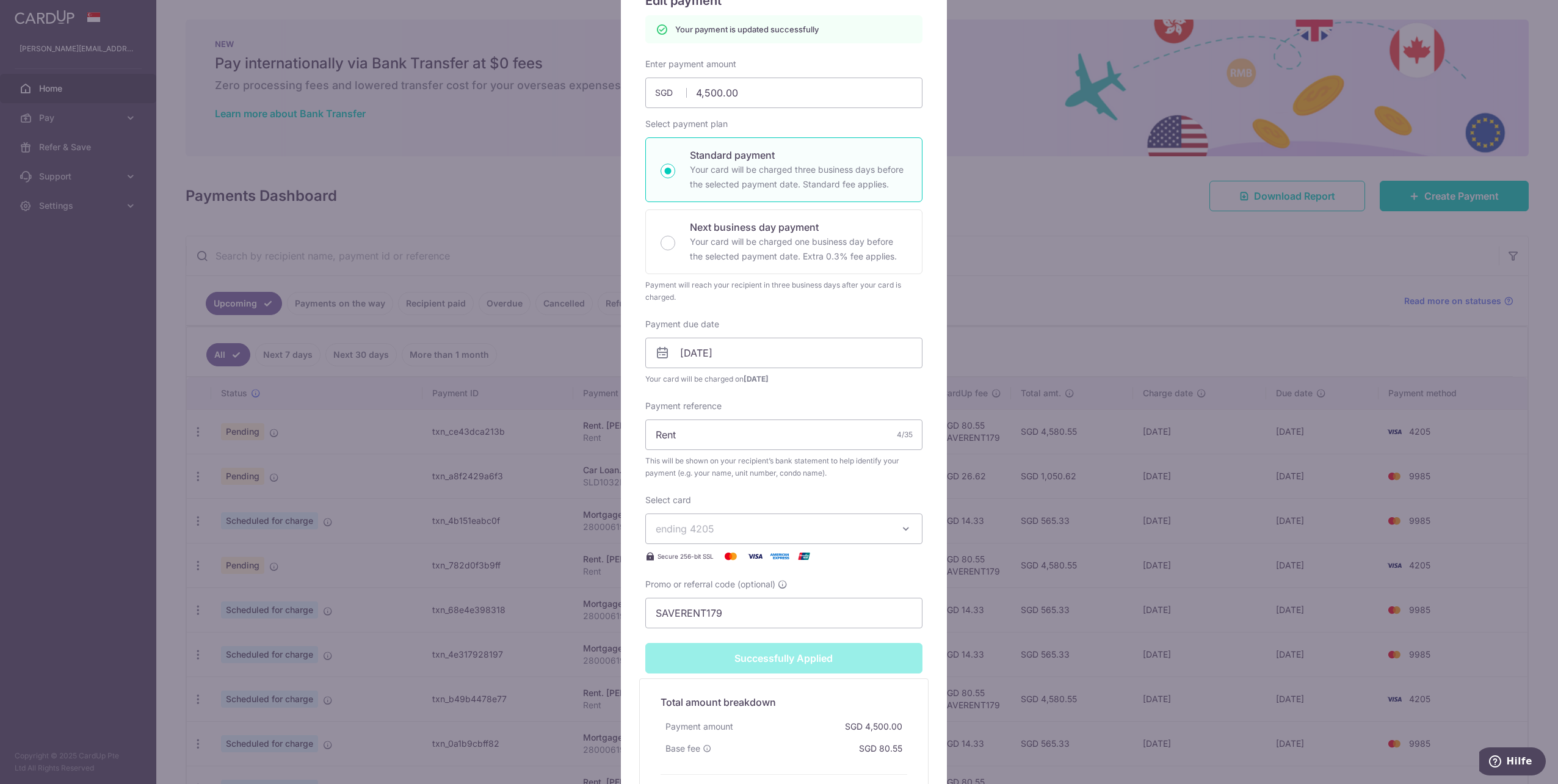
click at [559, 658] on div "Edit payment By clicking apply, you will make changes to all payments to Lim Ke…" at bounding box center [779, 392] width 1558 height 784
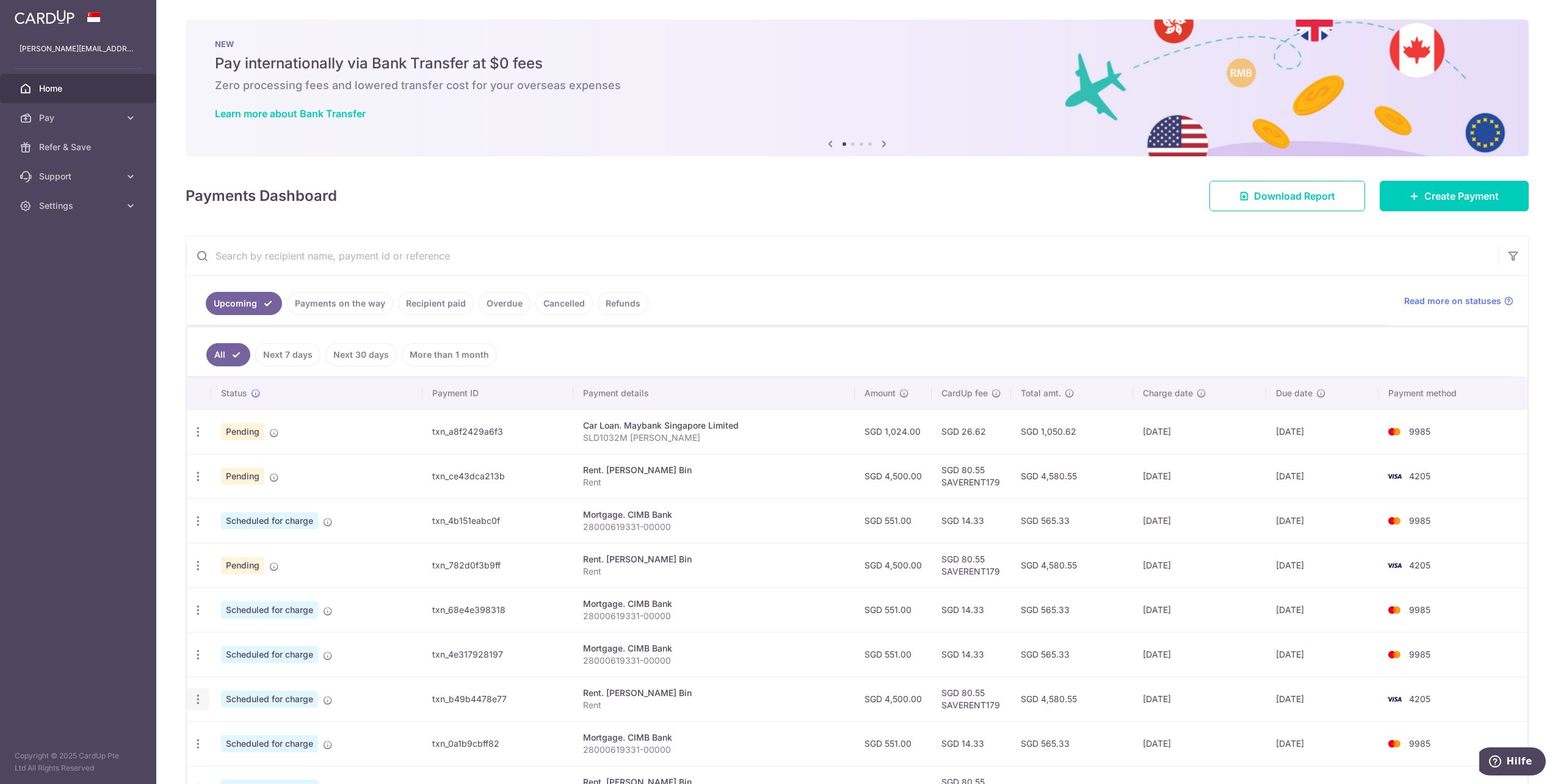
click at [200, 697] on icon "button" at bounding box center [198, 699] width 13 height 13
click at [215, 719] on link "Update payment" at bounding box center [251, 732] width 127 height 29
radio input "true"
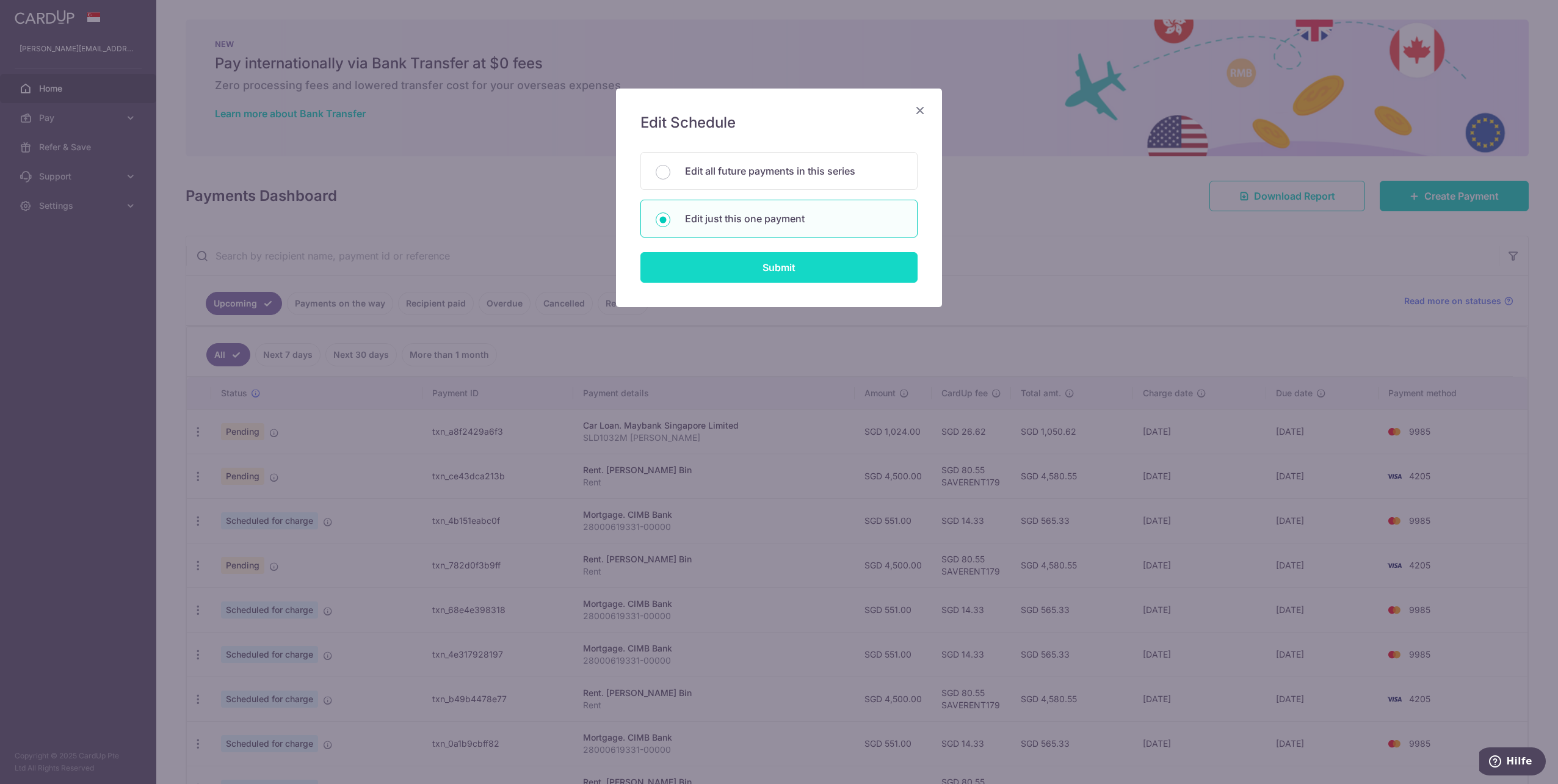
click at [732, 263] on input "Submit" at bounding box center [779, 267] width 277 height 30
radio input "true"
type input "4,500.00"
type input "16/12/2025"
type input "Rent"
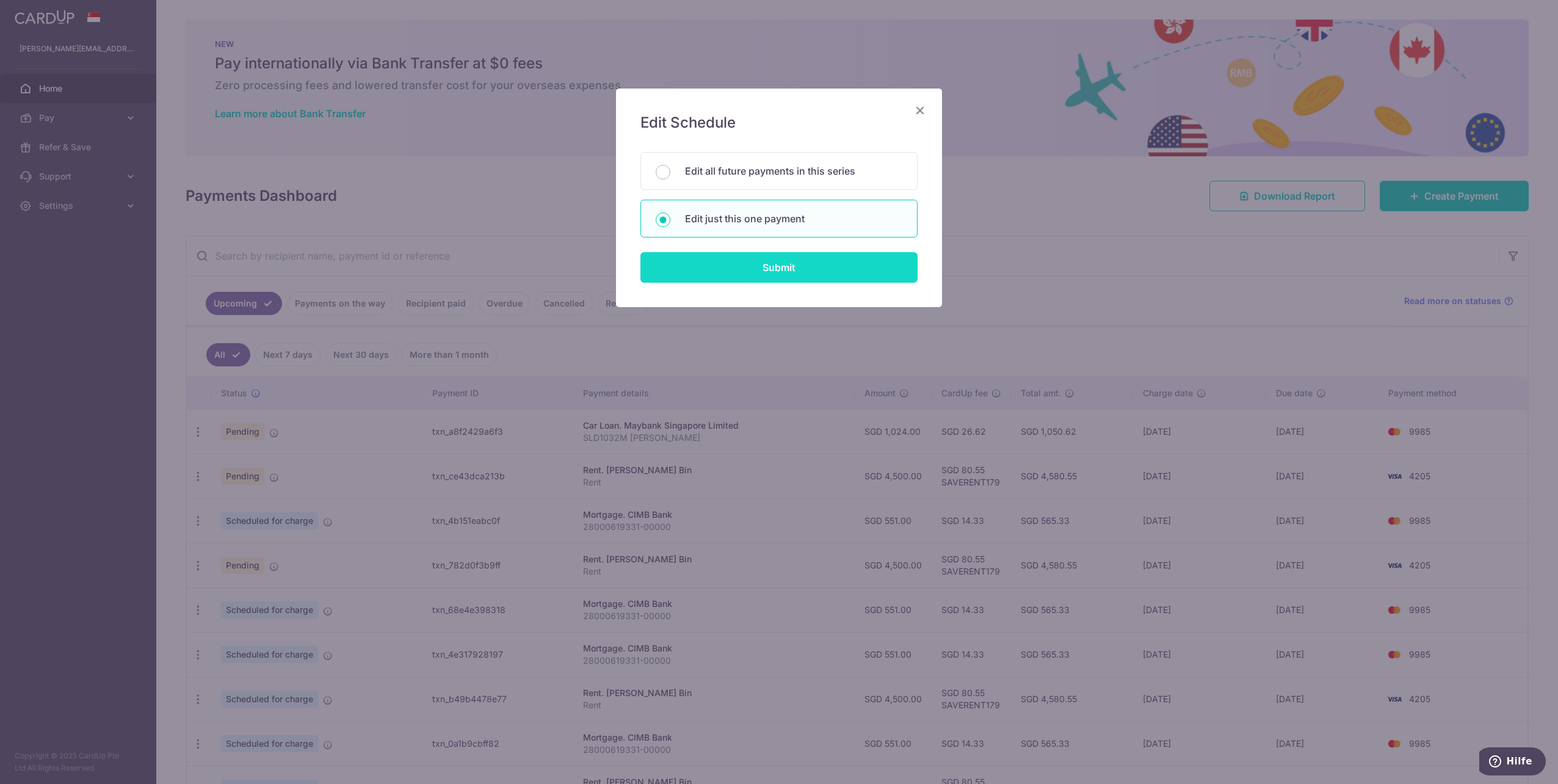
type input "SAVERENT179"
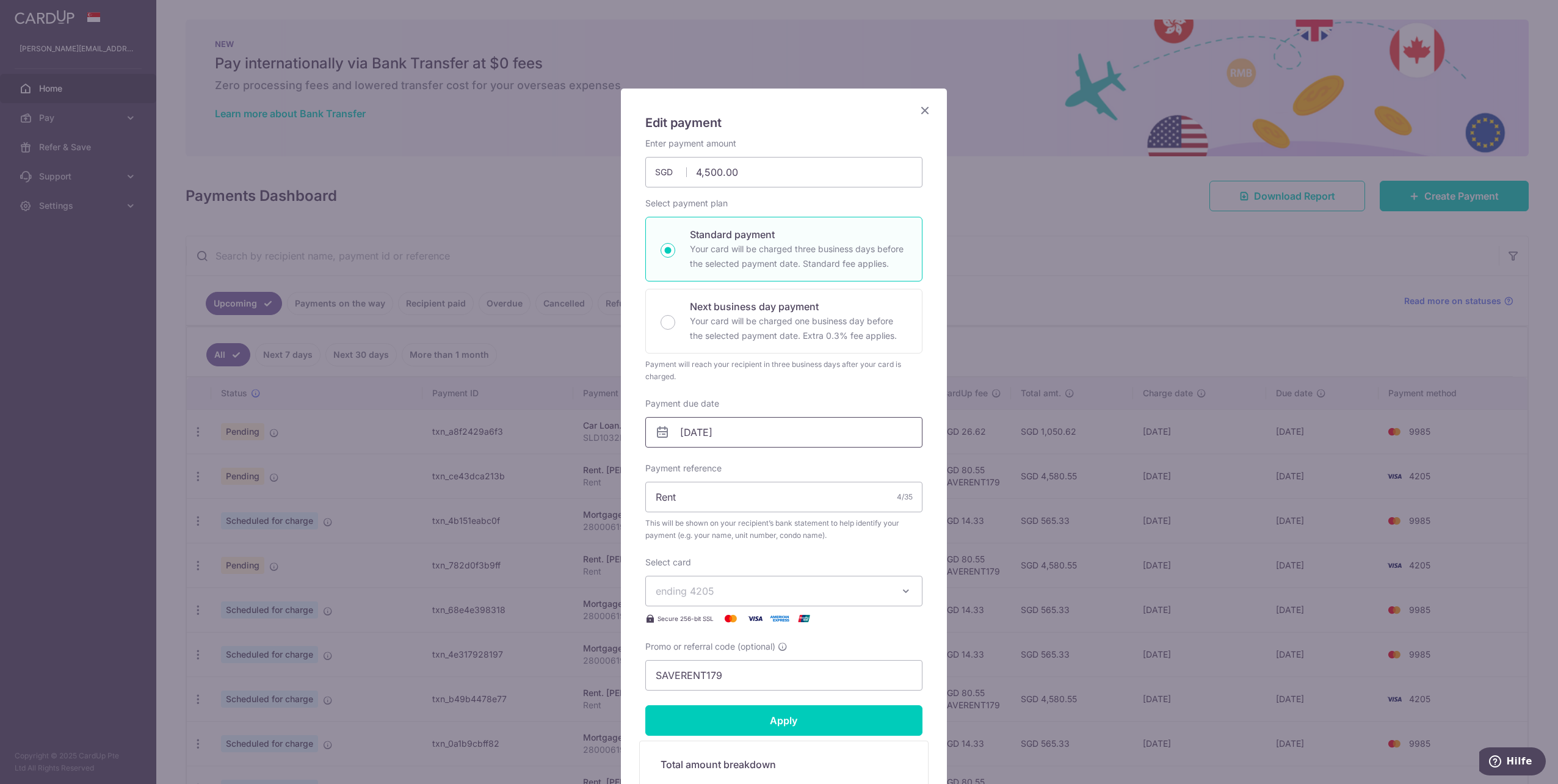
click at [763, 439] on input "16/12/2025" at bounding box center [783, 431] width 277 height 30
click at [691, 520] on link "1" at bounding box center [689, 517] width 19 height 19
type input "[DATE]"
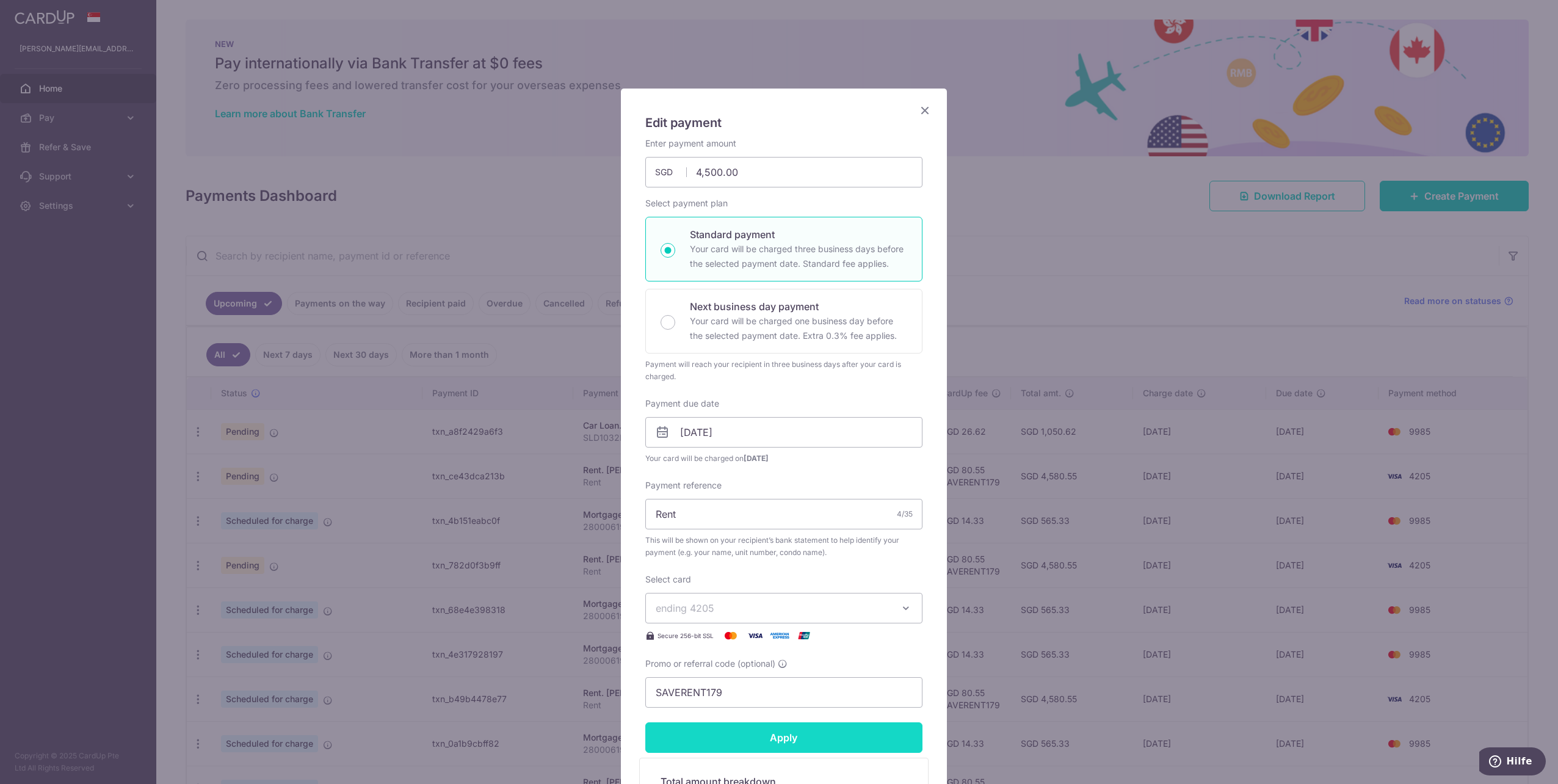
click at [775, 740] on input "Apply" at bounding box center [783, 737] width 277 height 30
type input "Successfully Applied"
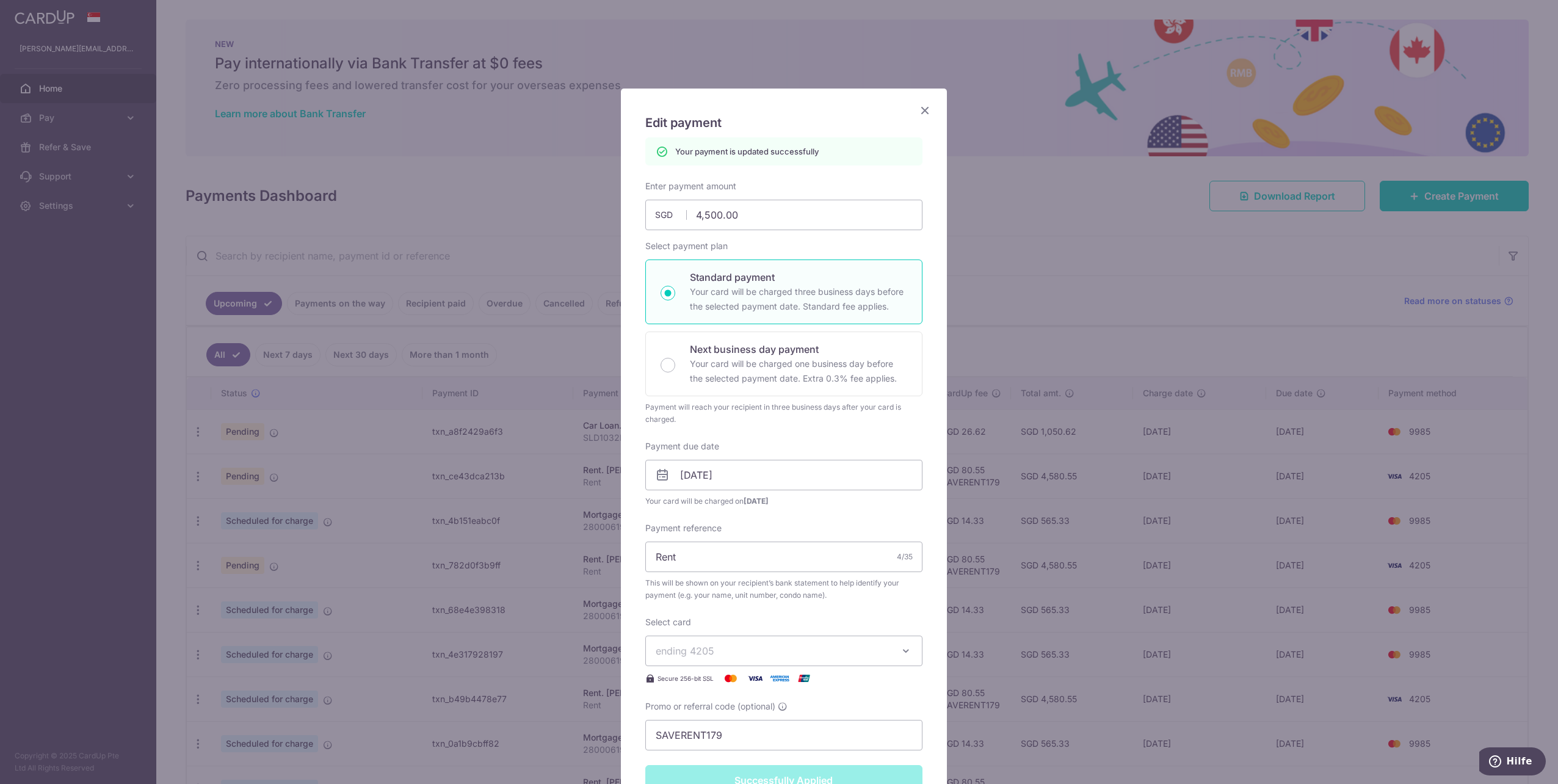
click at [551, 592] on div "Edit payment By clicking apply, you will make changes to all payments to Lim Ke…" at bounding box center [779, 392] width 1558 height 784
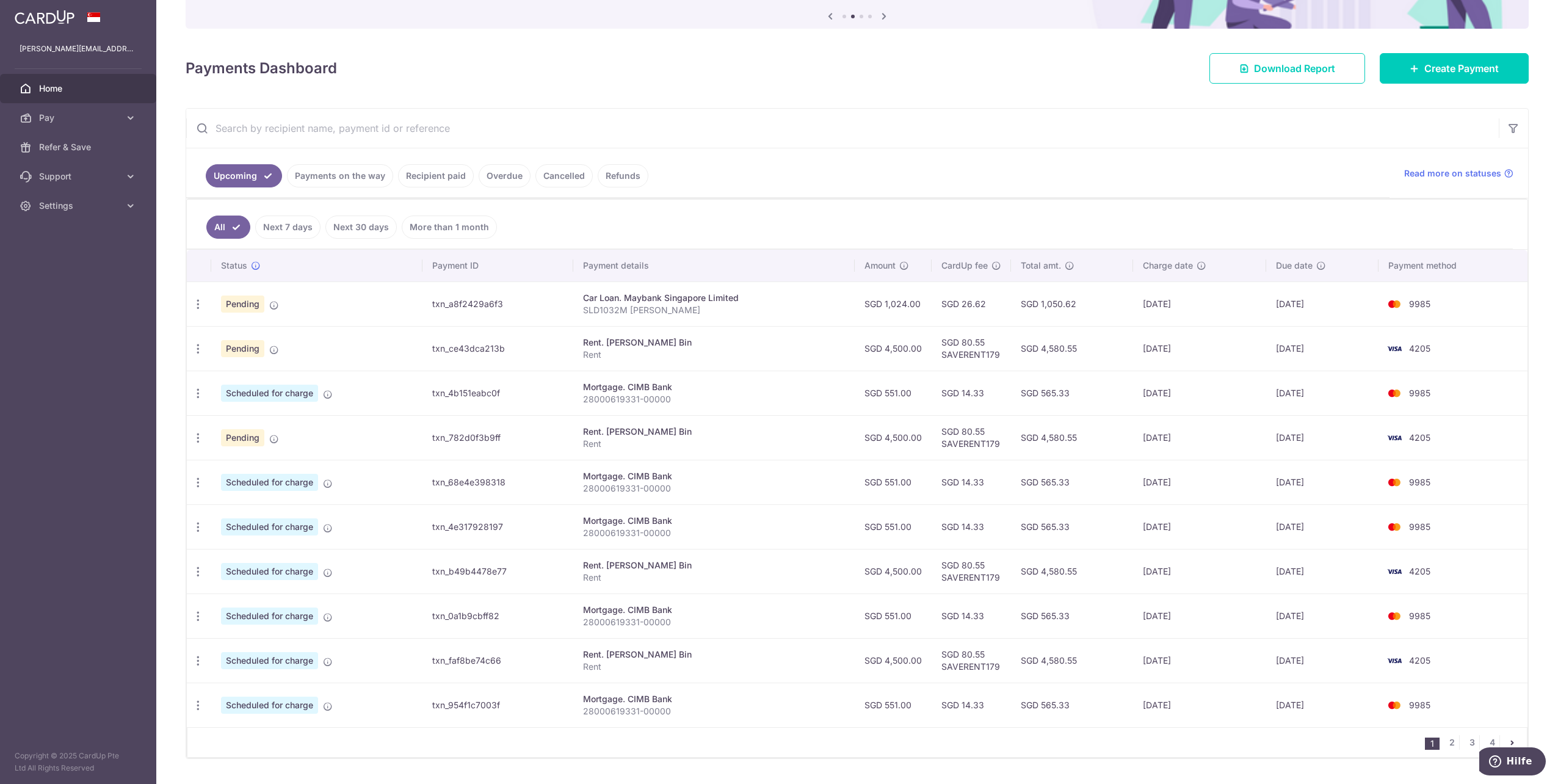
scroll to position [154, 0]
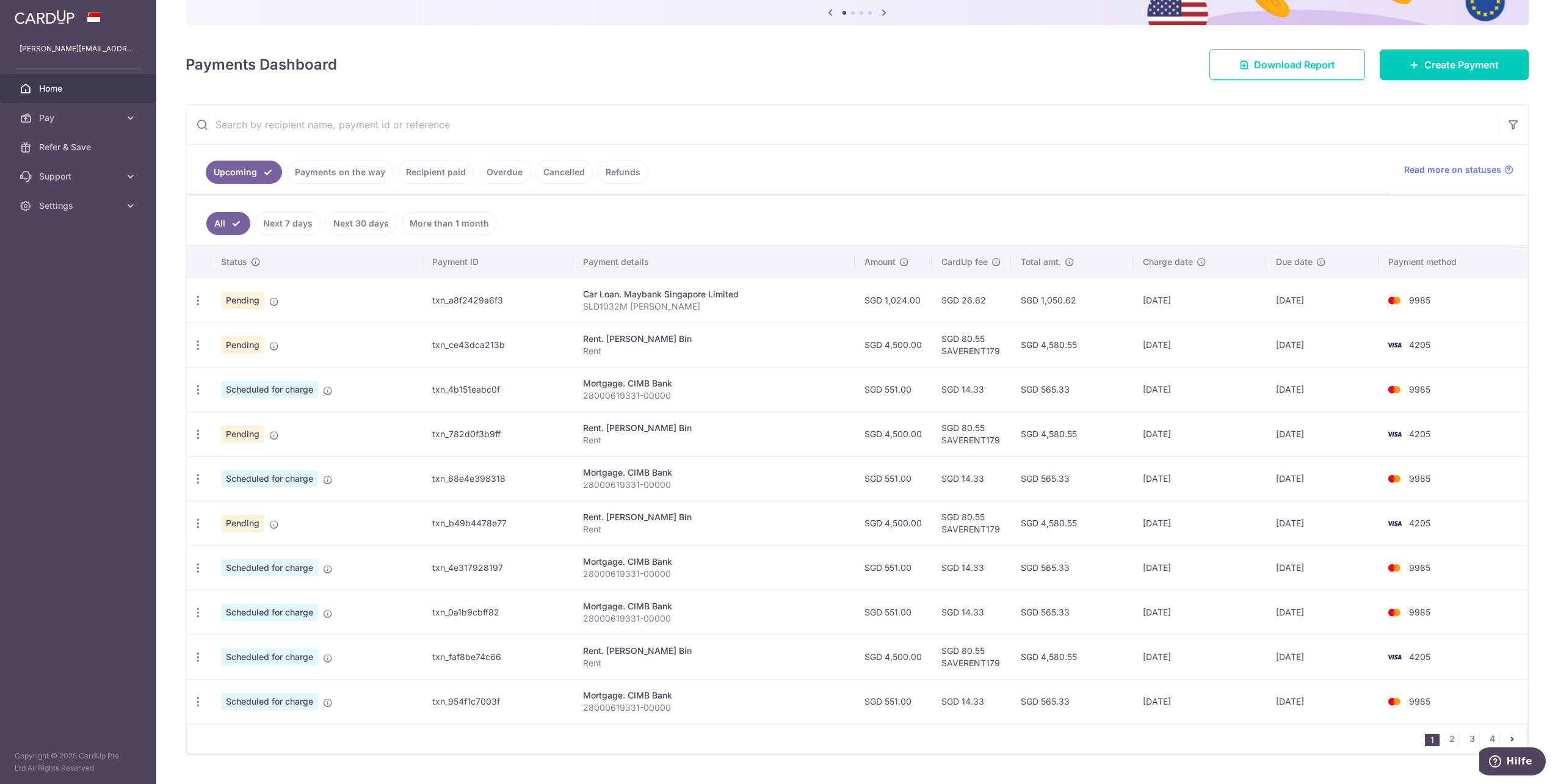
scroll to position [154, 0]
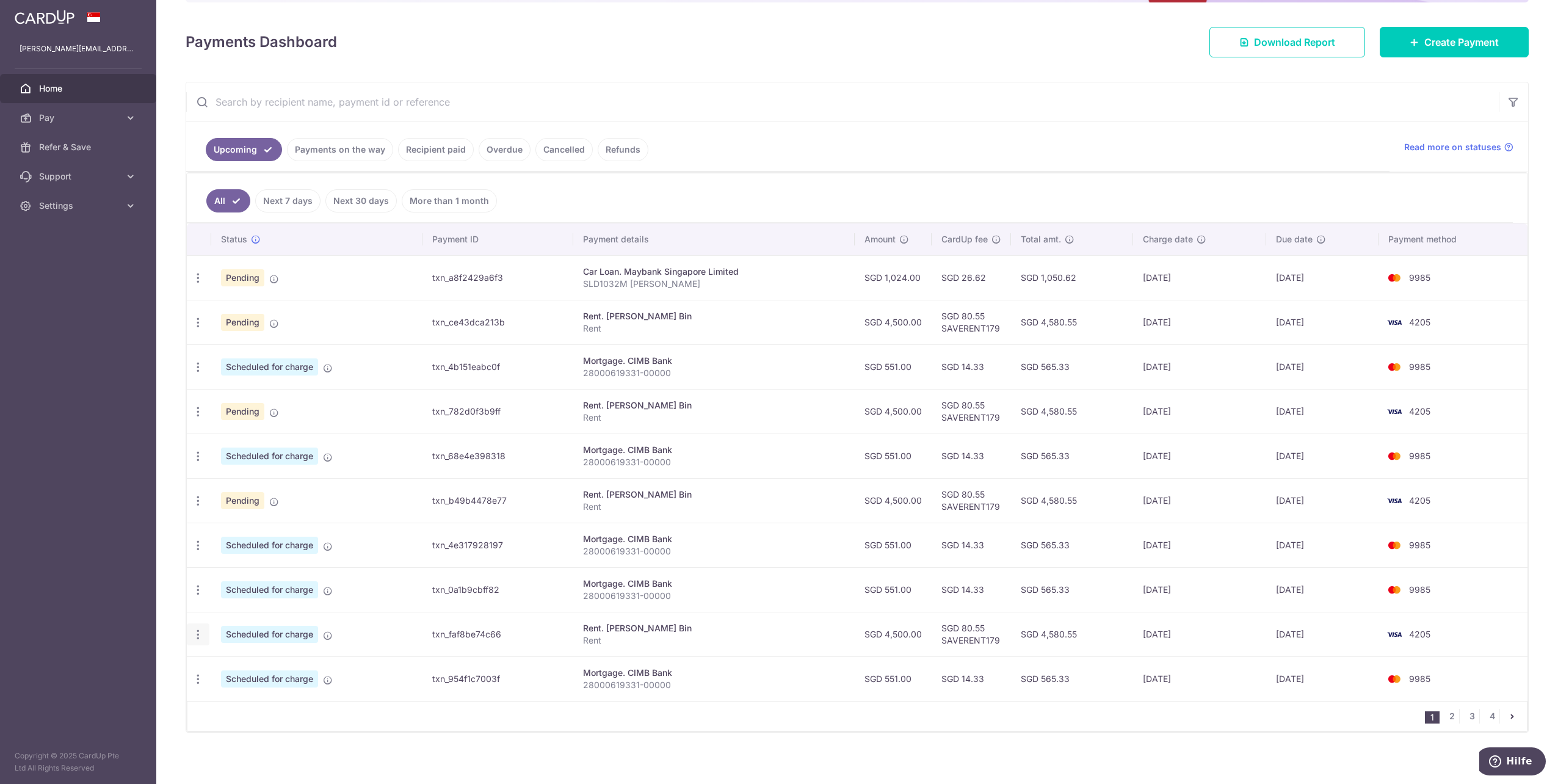
click at [200, 630] on icon "button" at bounding box center [198, 635] width 13 height 13
click at [219, 657] on link "Update payment" at bounding box center [251, 668] width 127 height 29
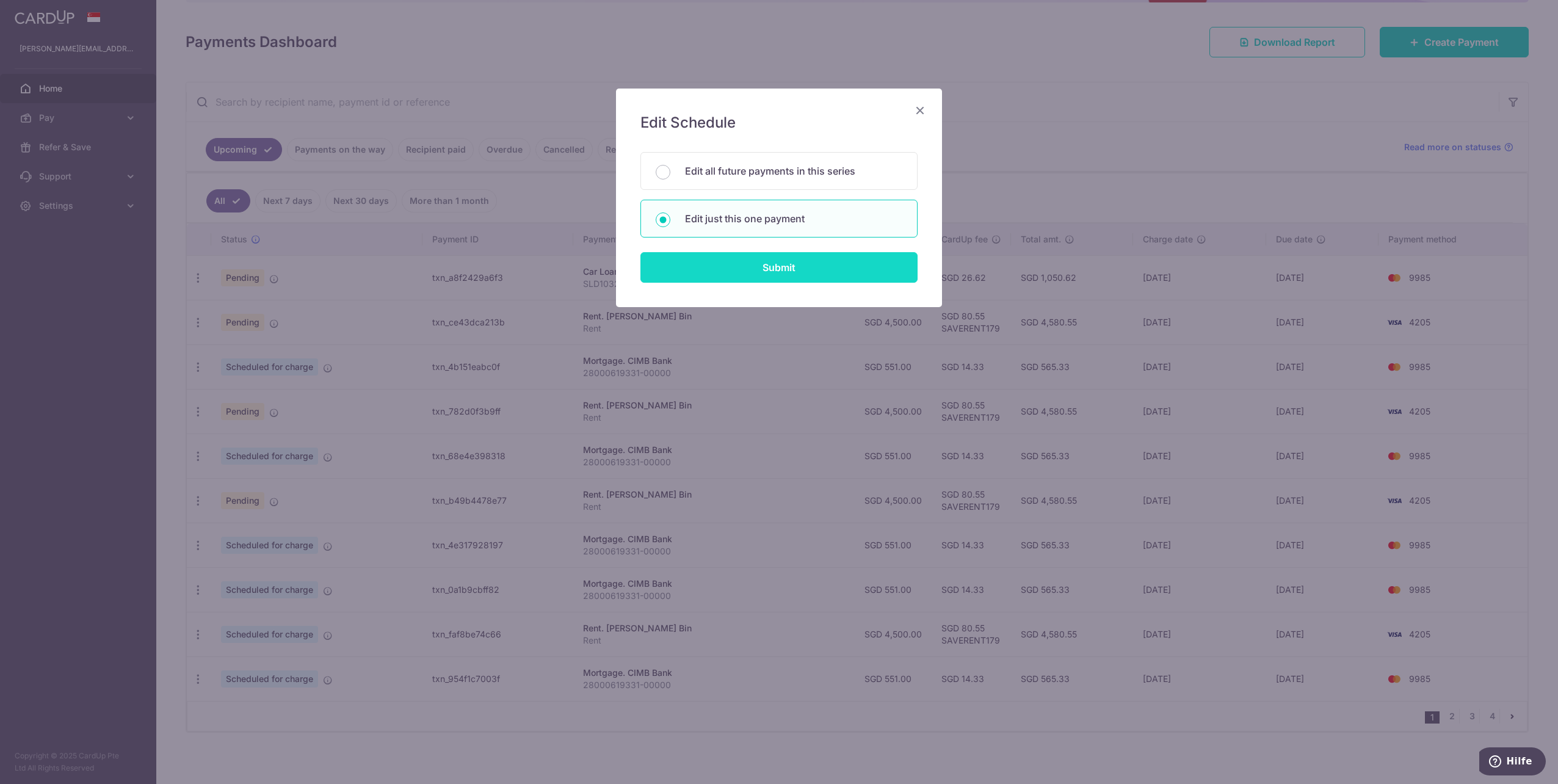
click at [747, 267] on input "Submit" at bounding box center [779, 267] width 277 height 30
radio input "true"
type input "4,500.00"
type input "[DATE]"
type input "Rent"
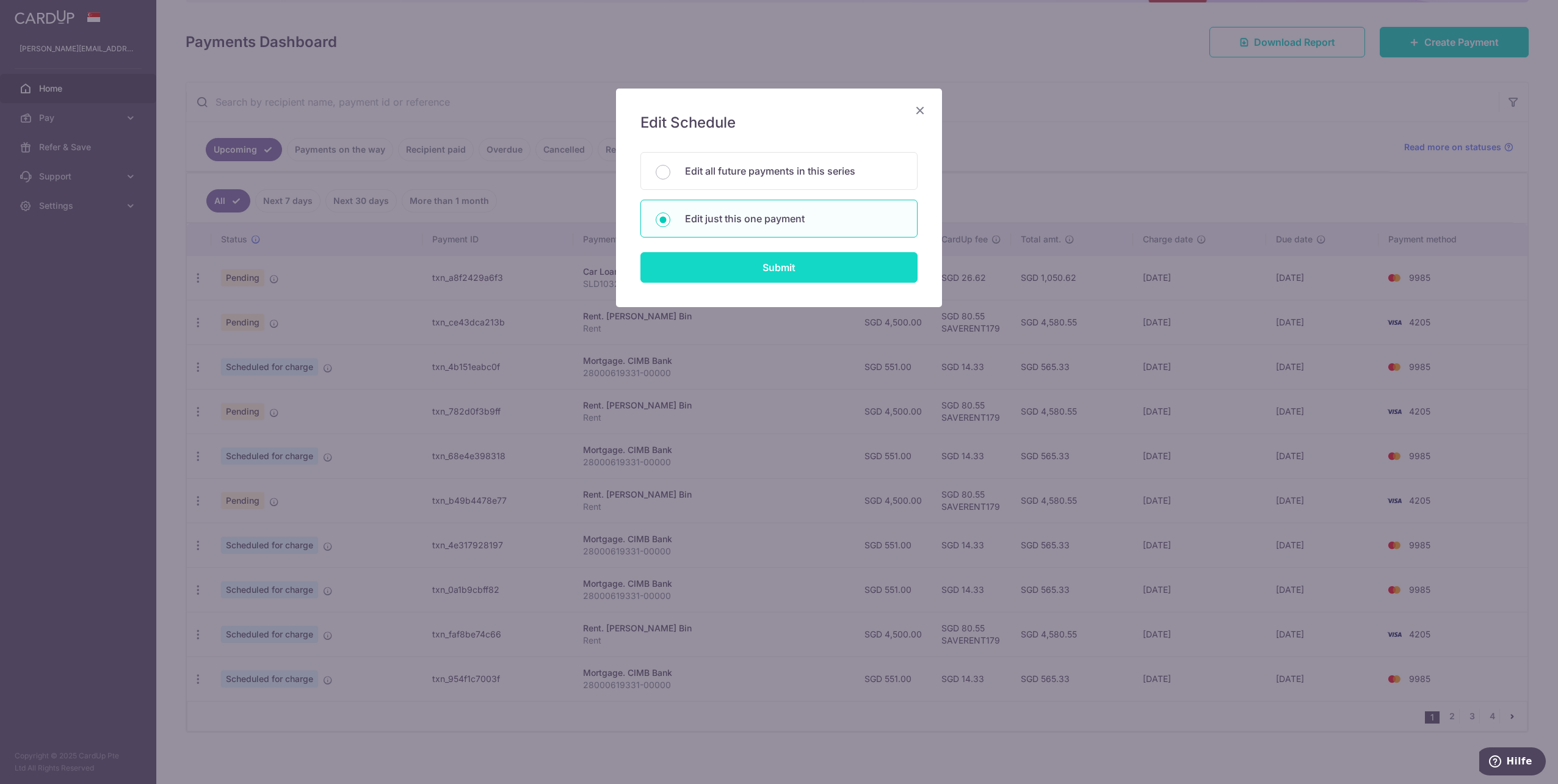
type input "SAVERENT179"
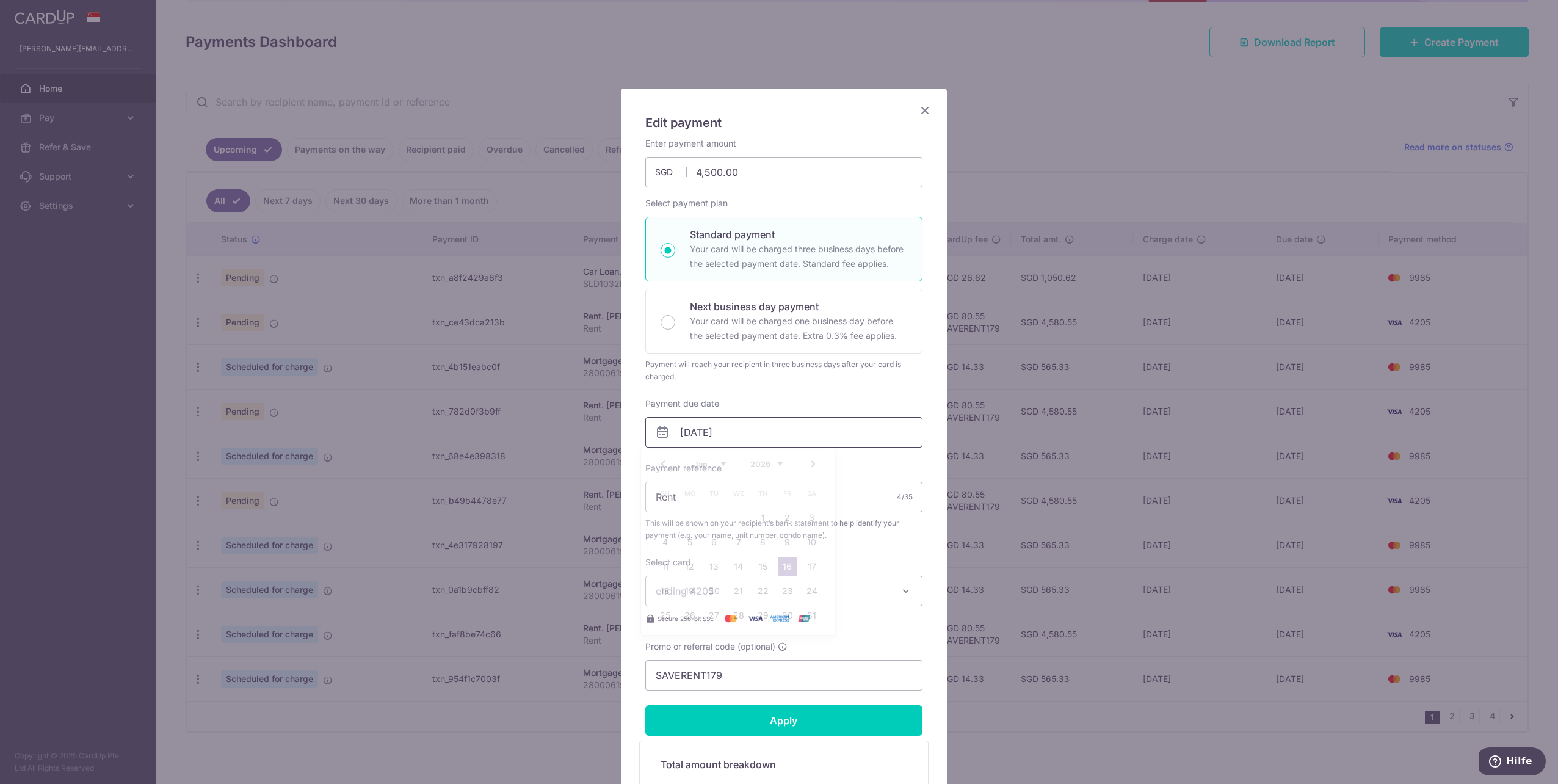
click at [676, 431] on input "[DATE]" at bounding box center [783, 431] width 277 height 30
click at [766, 516] on link "1" at bounding box center [762, 517] width 19 height 19
type input "[DATE]"
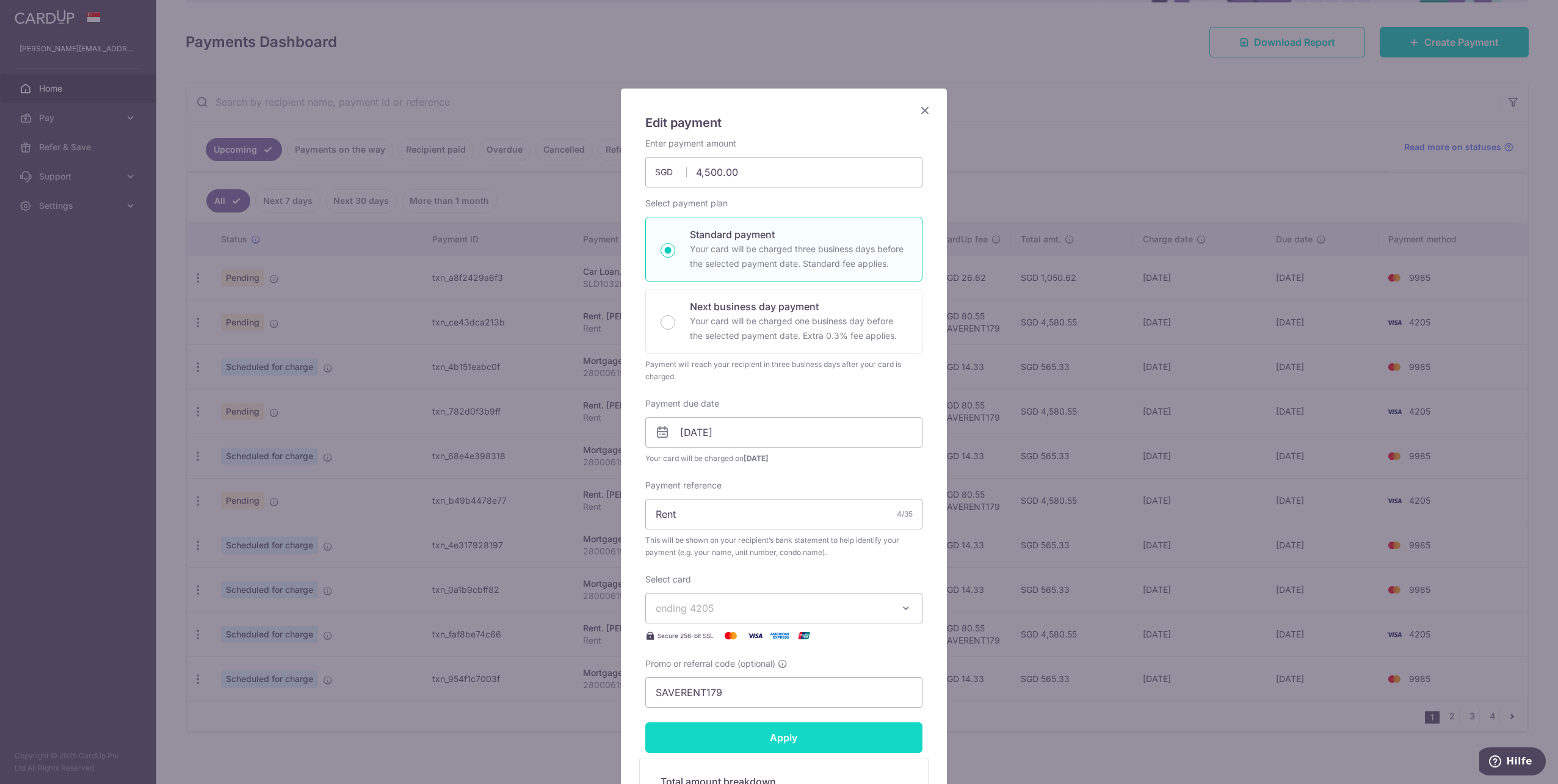
click at [771, 735] on input "Apply" at bounding box center [783, 737] width 277 height 30
type input "Successfully Applied"
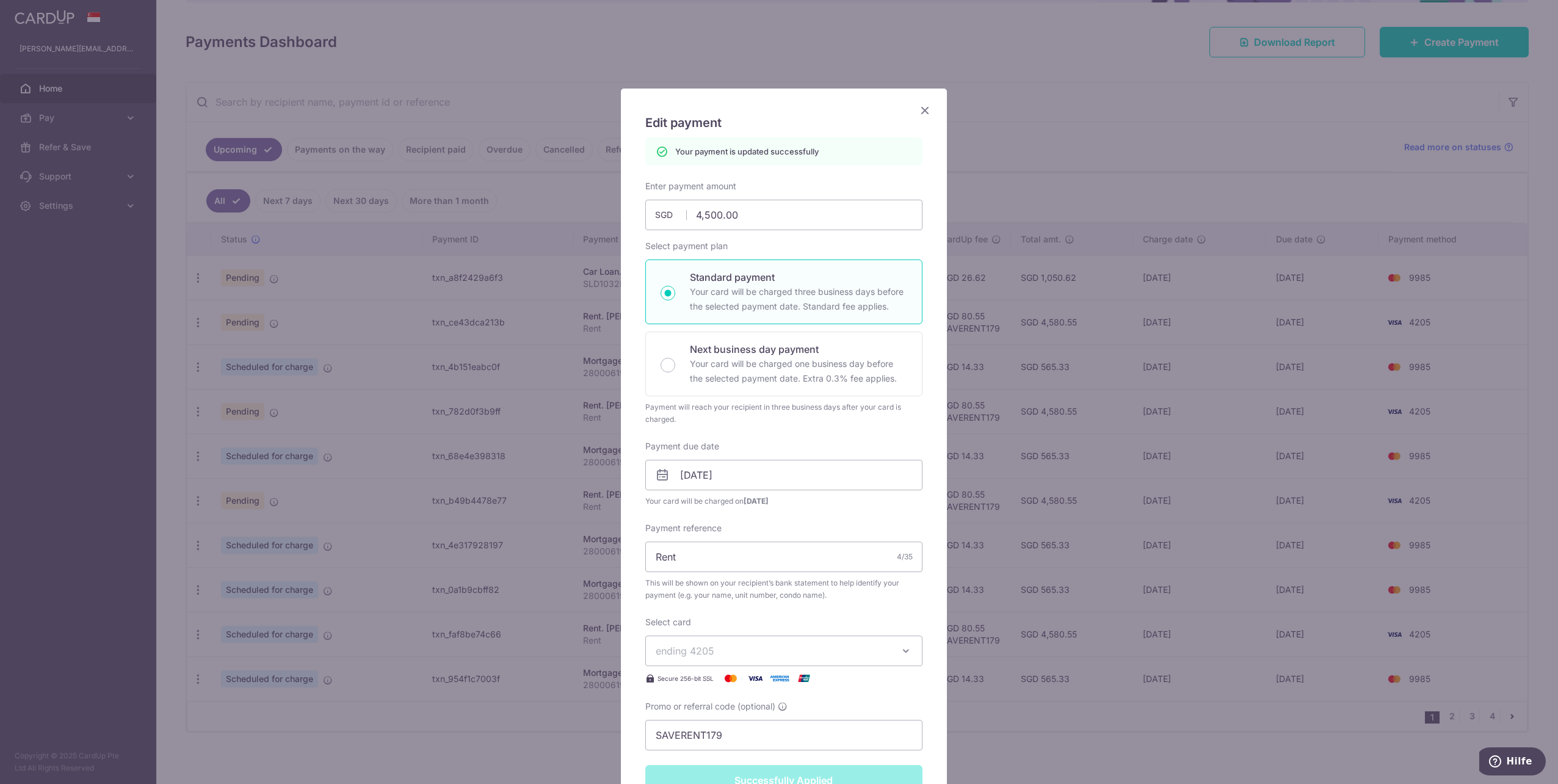
click at [515, 728] on div "Edit payment By clicking apply, you will make changes to all payments to [PERSO…" at bounding box center [779, 392] width 1558 height 784
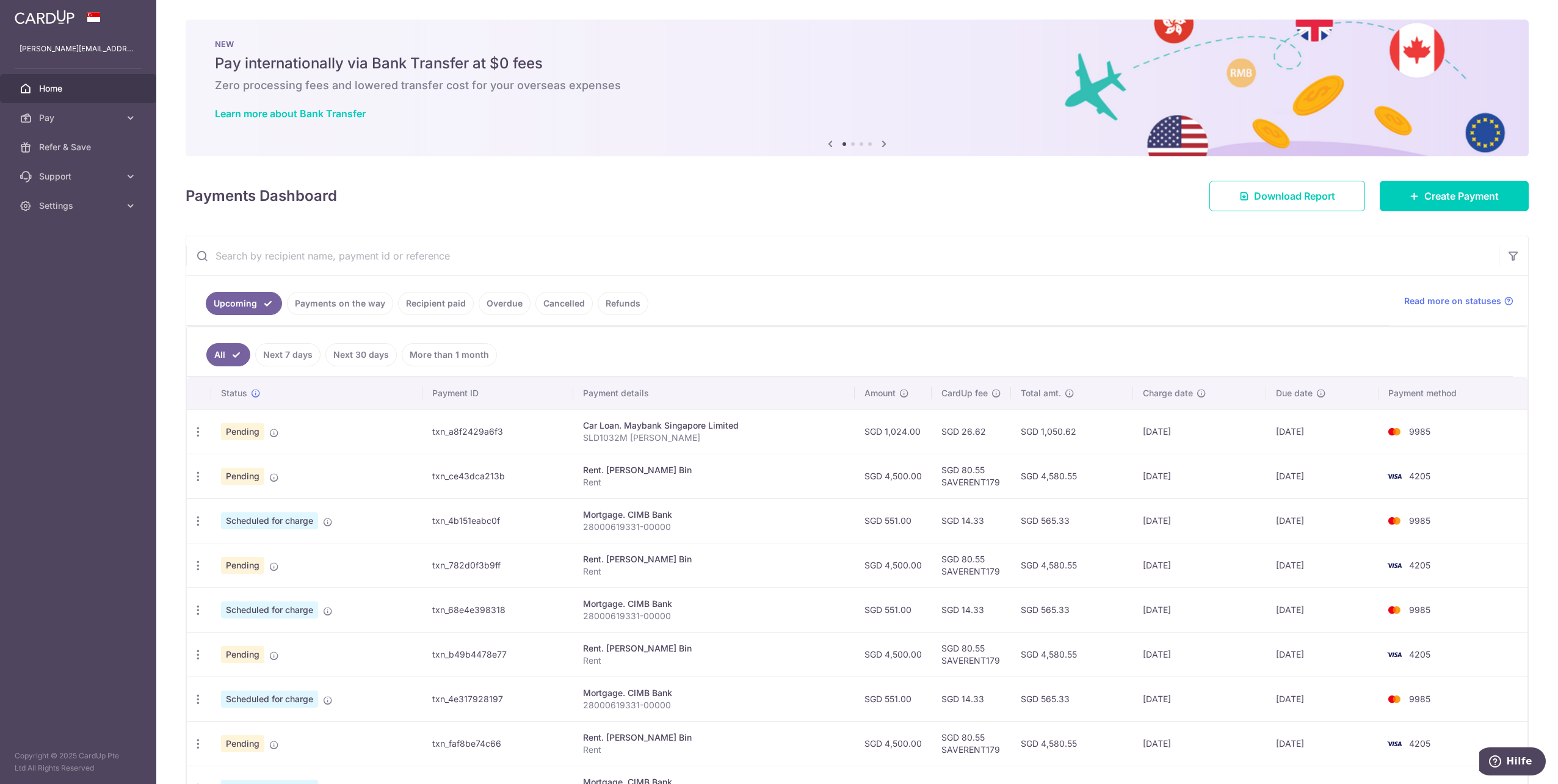
scroll to position [154, 0]
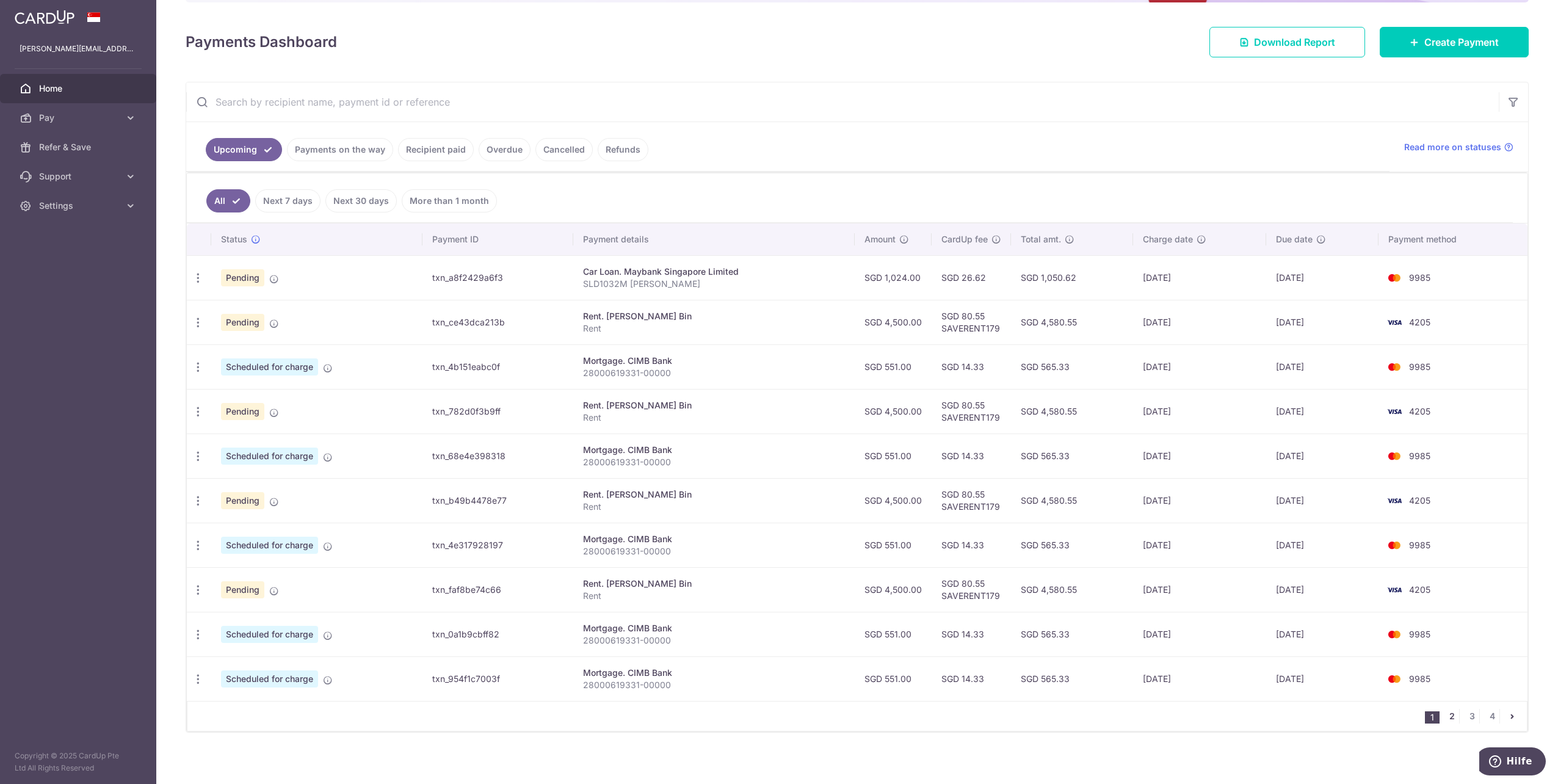
click at [1445, 712] on link "2" at bounding box center [1451, 716] width 15 height 15
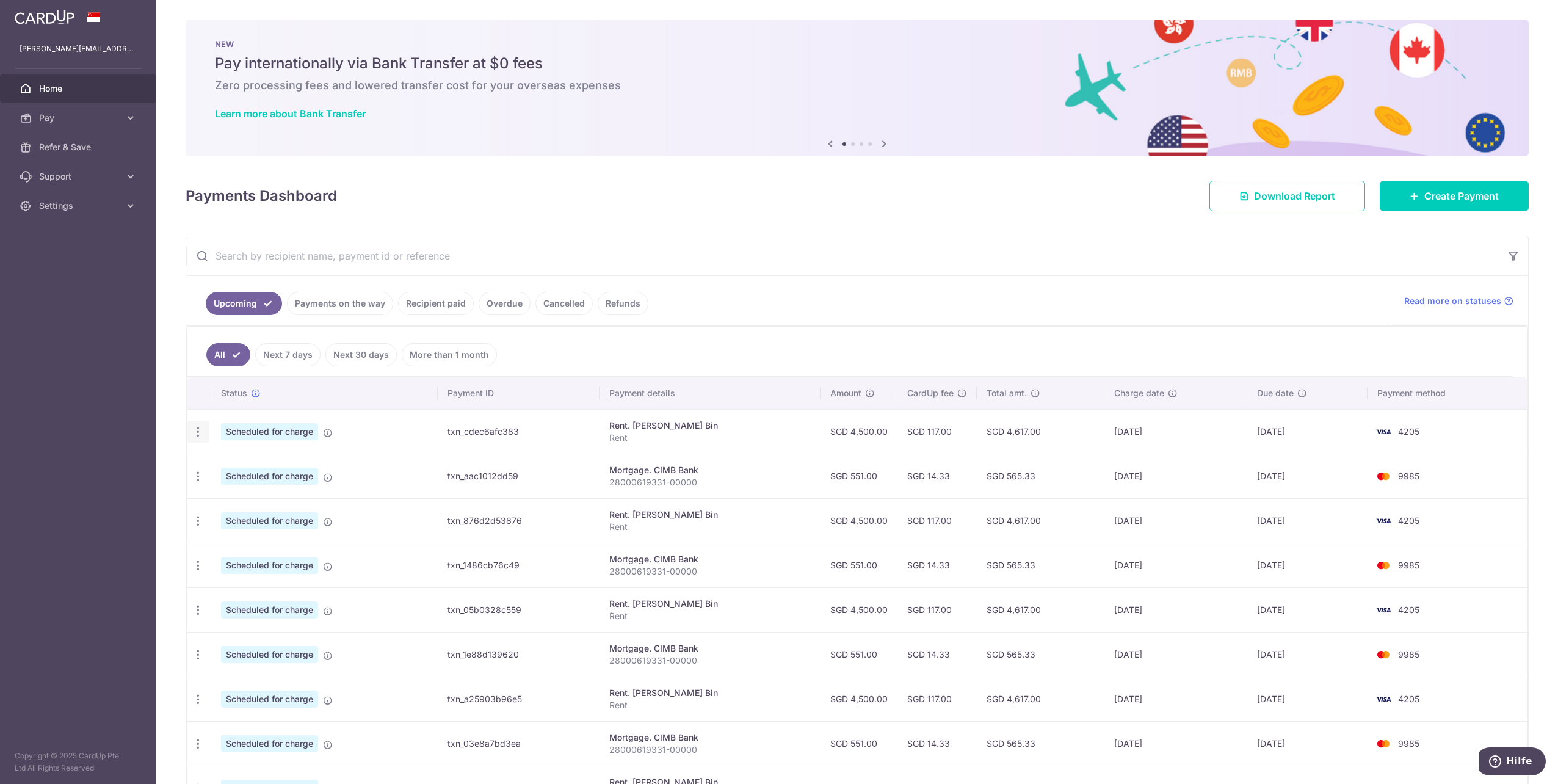
click at [199, 426] on icon "button" at bounding box center [198, 432] width 13 height 13
click at [214, 460] on link "Update payment" at bounding box center [251, 465] width 127 height 29
radio input "true"
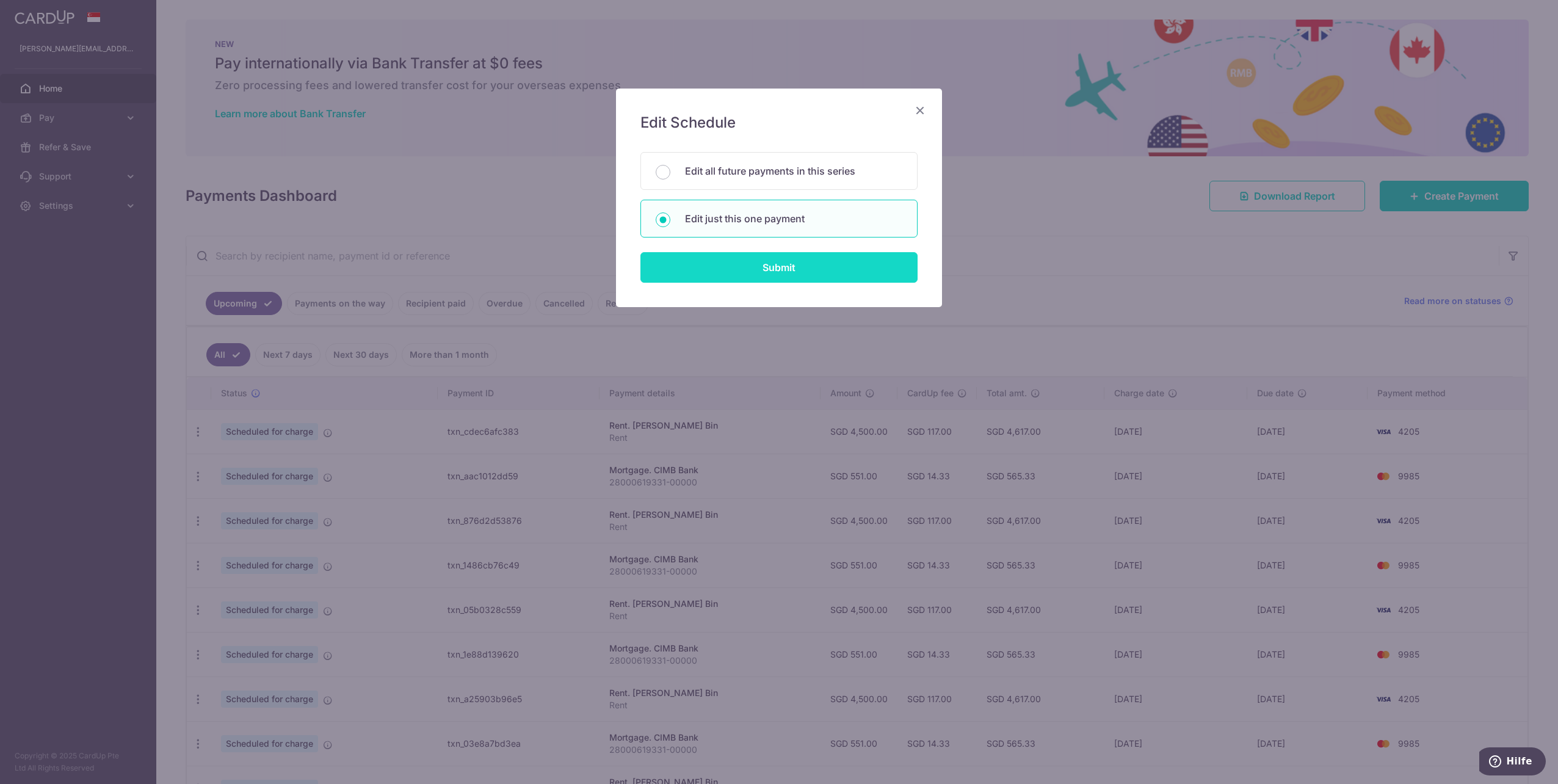
click at [740, 265] on input "Submit" at bounding box center [779, 267] width 277 height 30
radio input "true"
type input "4,500.00"
type input "16/02/2026"
type input "Rent"
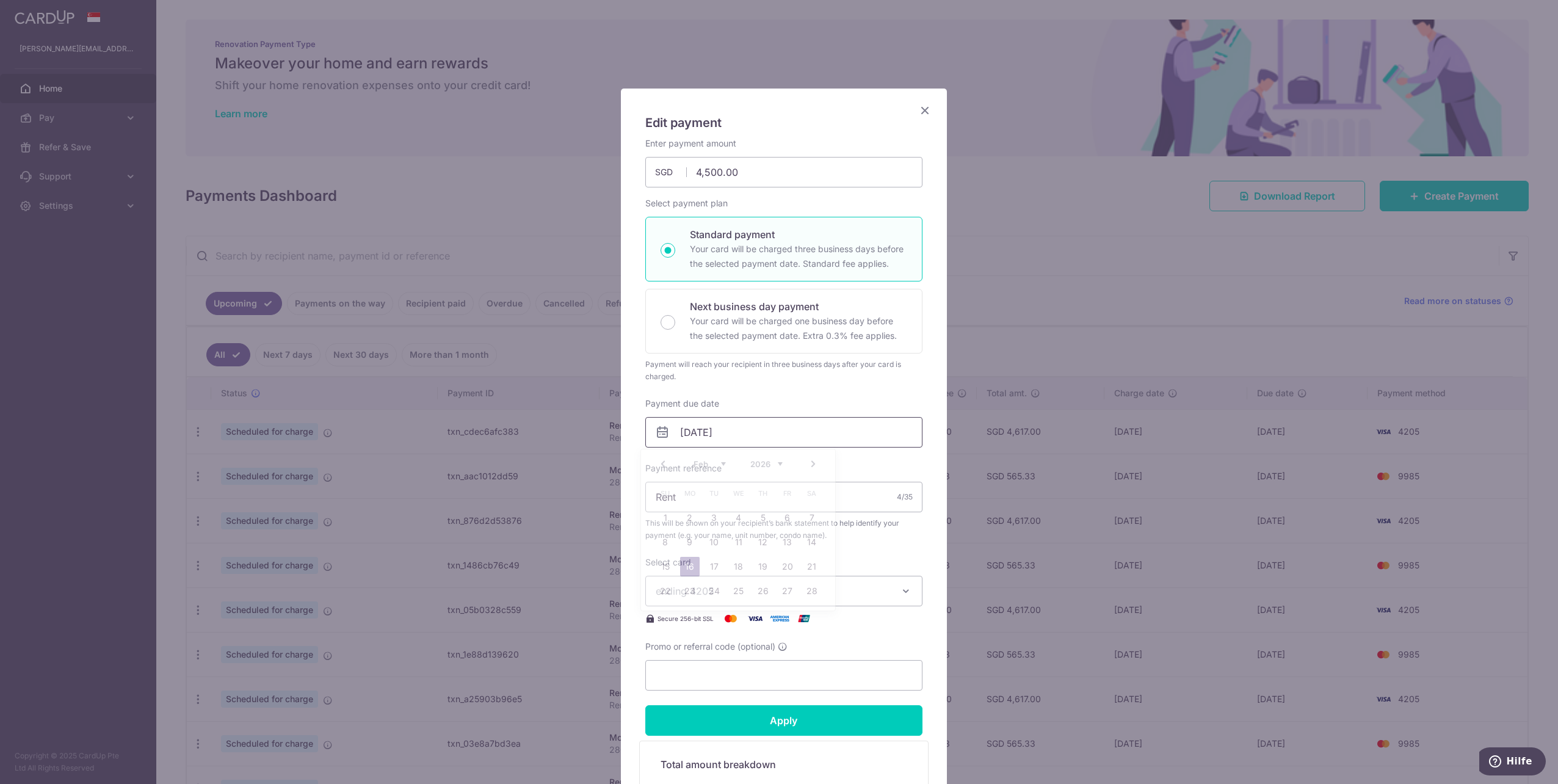
click at [717, 421] on input "16/02/2026" at bounding box center [783, 431] width 277 height 30
click at [665, 515] on link "1" at bounding box center [664, 517] width 19 height 19
type input "[DATE]"
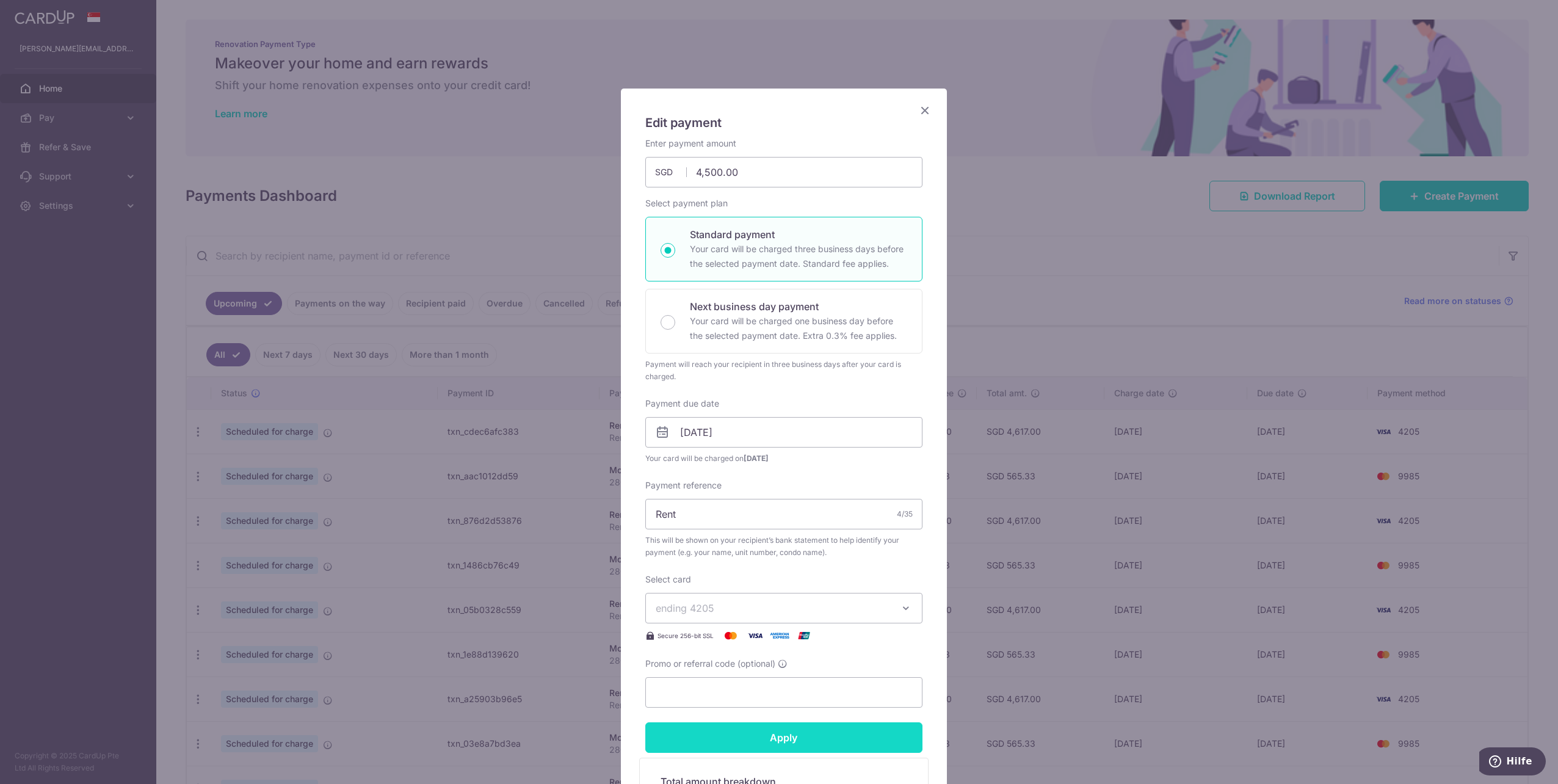
click at [780, 726] on input "Apply" at bounding box center [783, 737] width 277 height 30
type input "Successfully Applied"
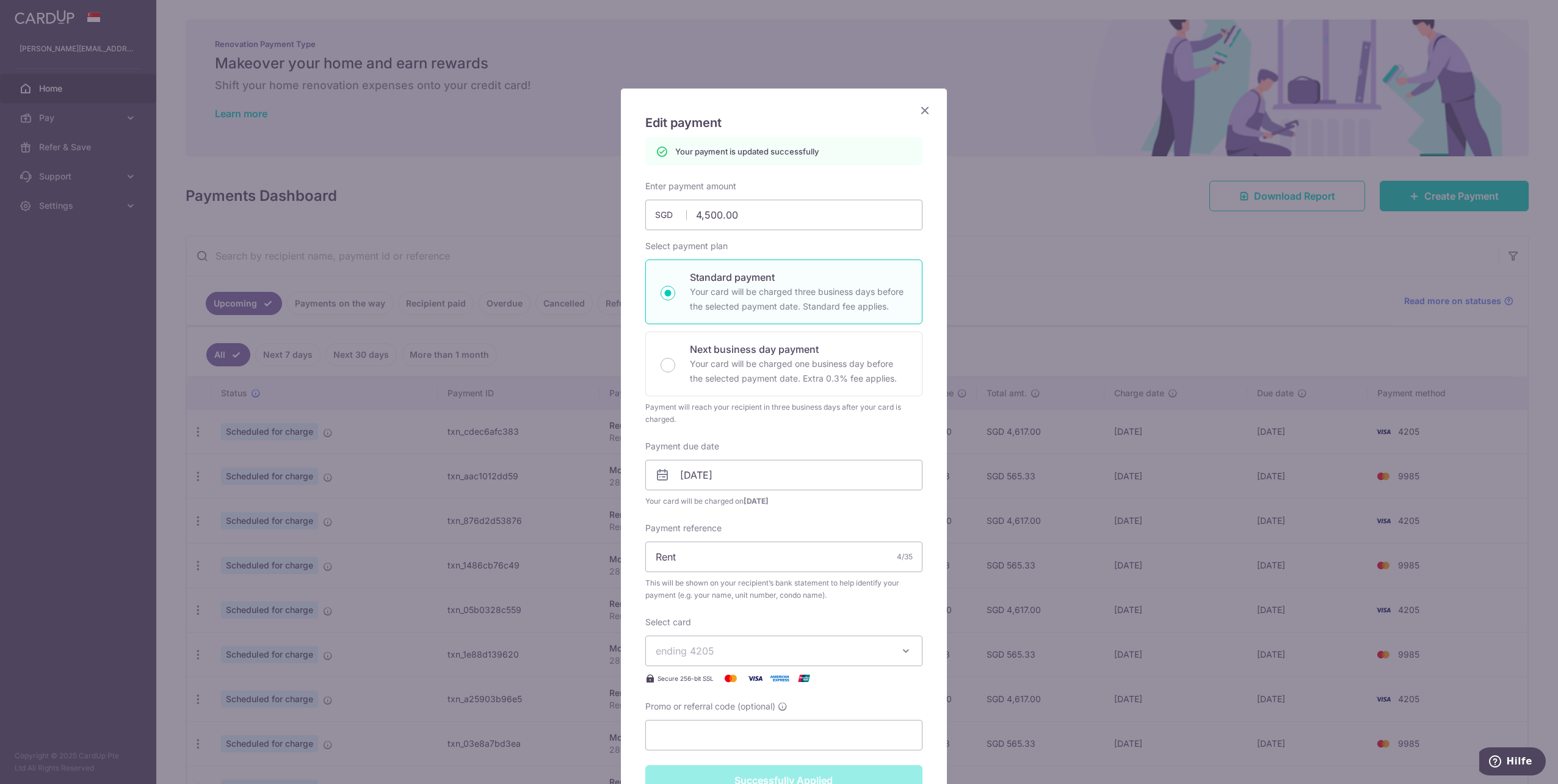
click at [381, 566] on div "Edit payment By clicking apply, you will make changes to all payments to Lim Ke…" at bounding box center [779, 392] width 1558 height 784
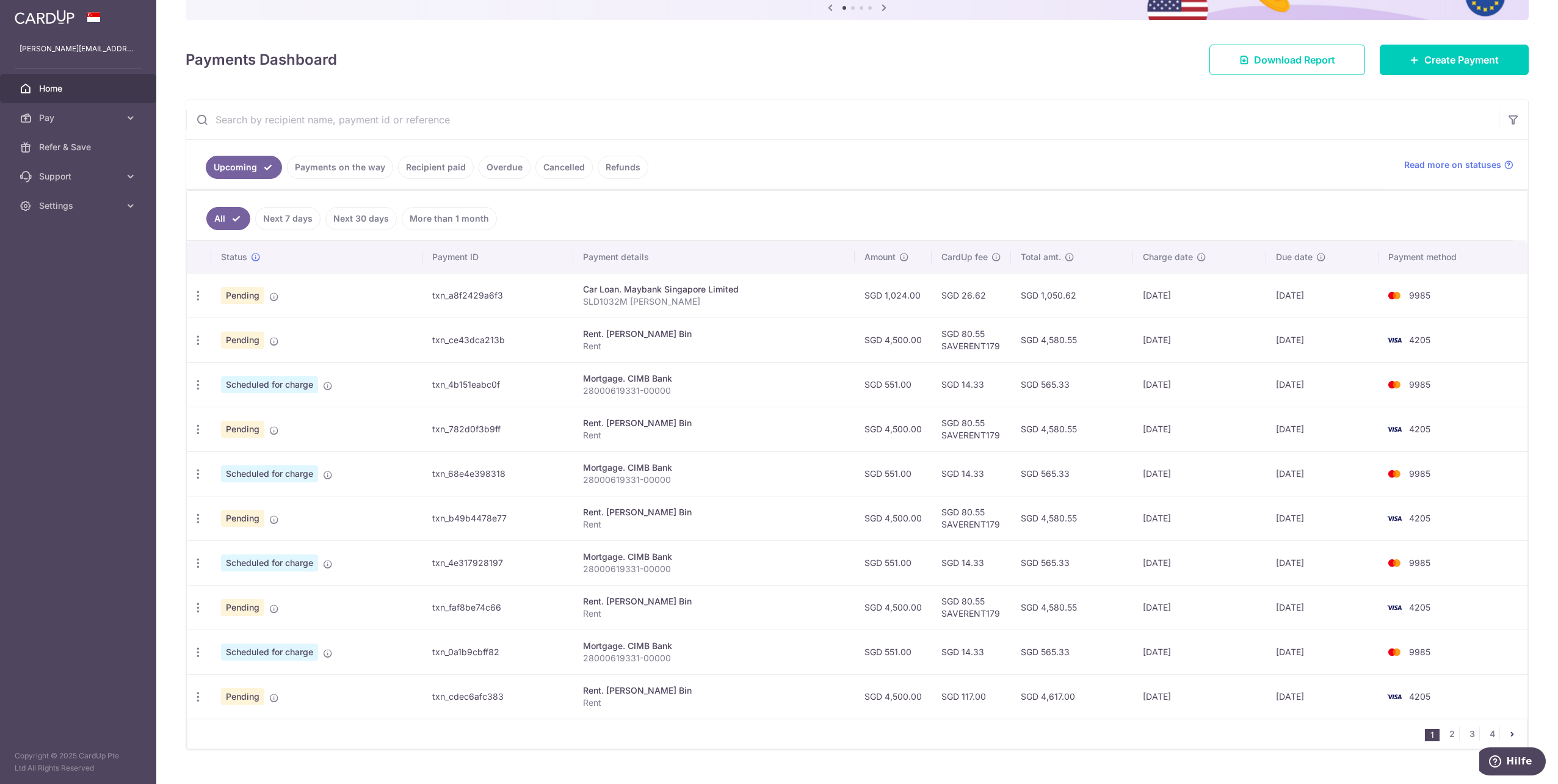
scroll to position [154, 0]
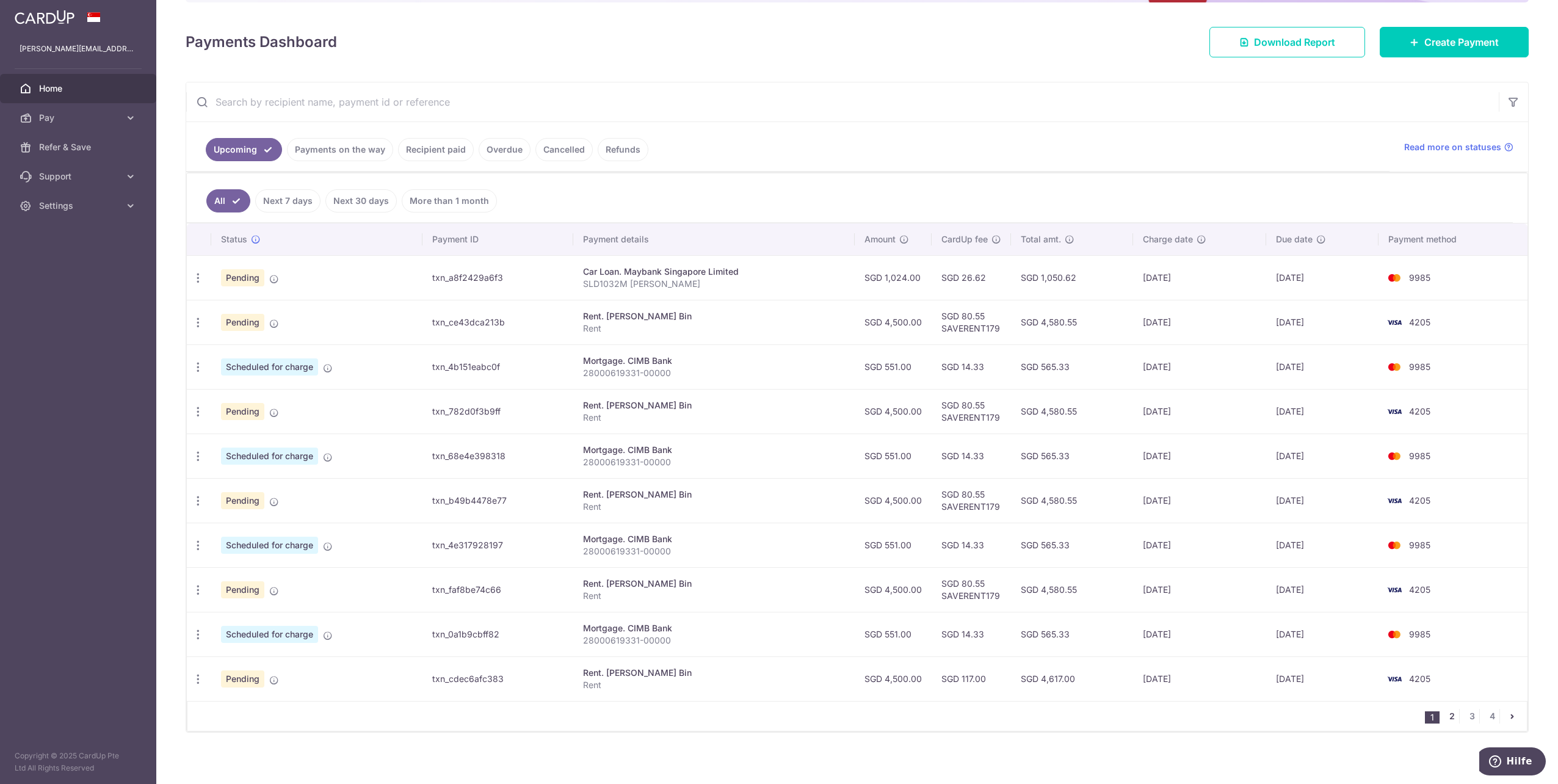
click at [1449, 712] on link "2" at bounding box center [1451, 716] width 15 height 15
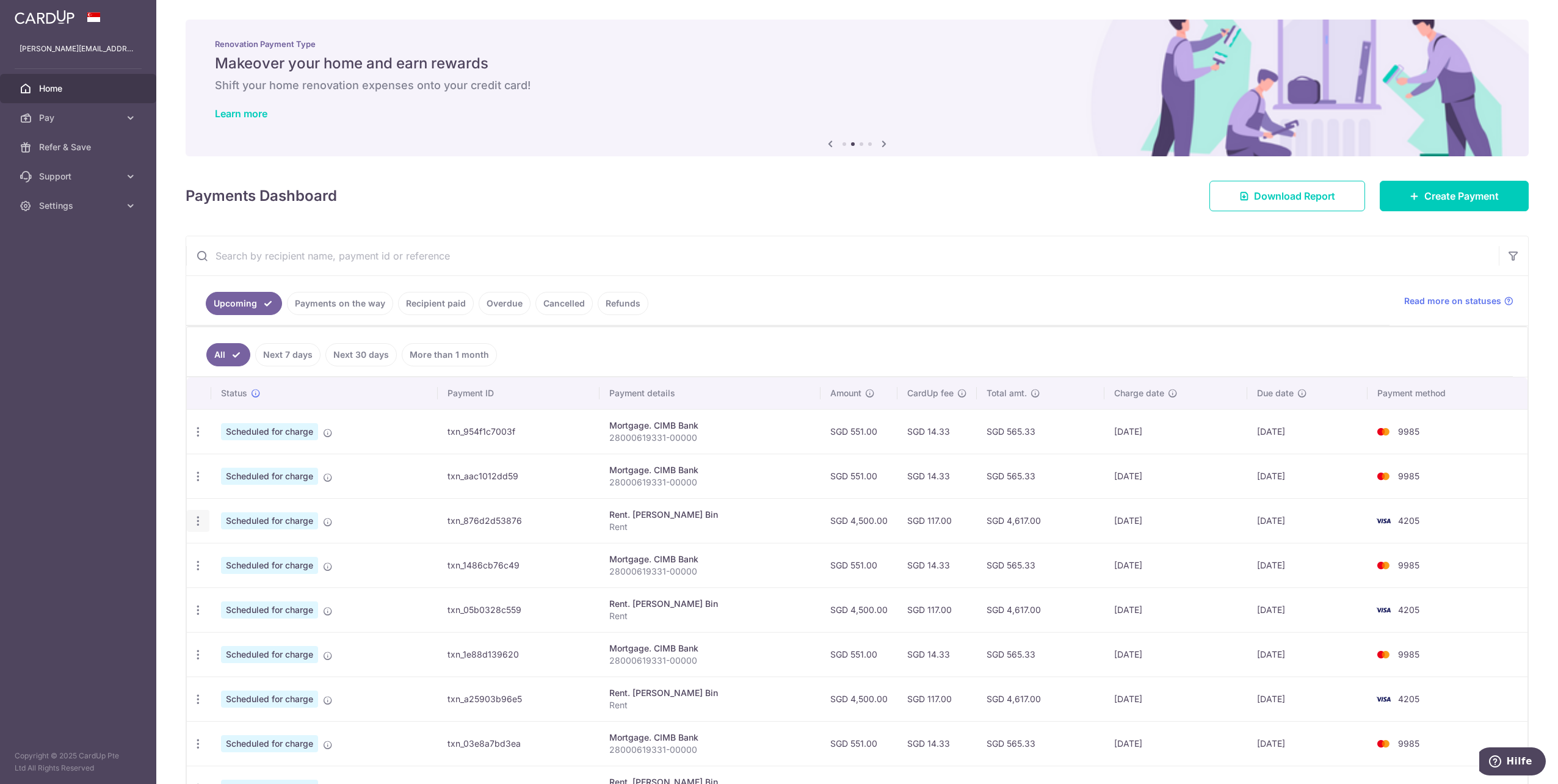
click at [196, 518] on icon "button" at bounding box center [198, 521] width 13 height 13
click at [215, 549] on link "Update payment" at bounding box center [251, 555] width 127 height 29
radio input "true"
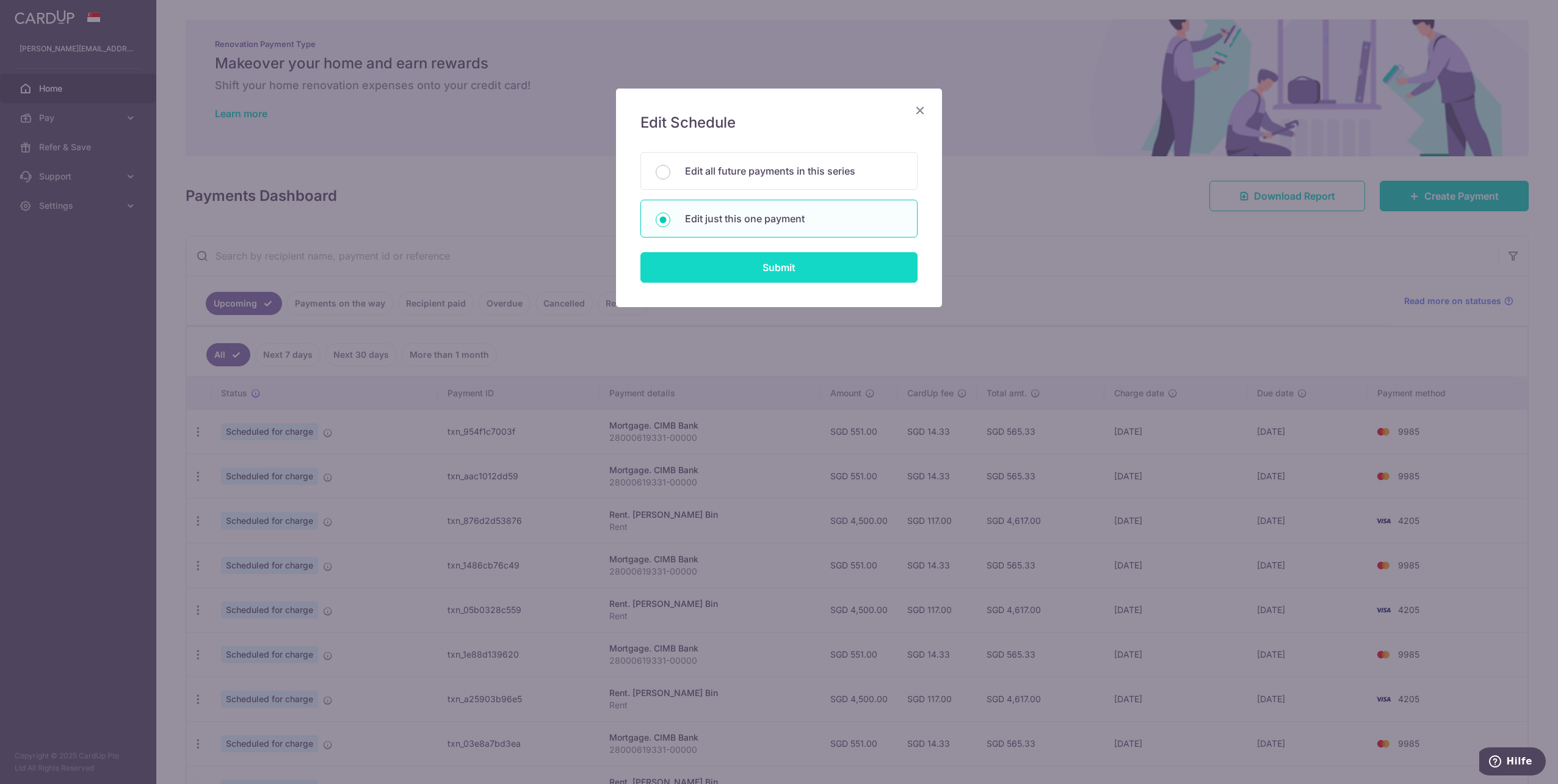
click at [760, 274] on input "Submit" at bounding box center [779, 267] width 277 height 30
radio input "true"
type input "4,500.00"
type input "16/03/2026"
type input "Rent"
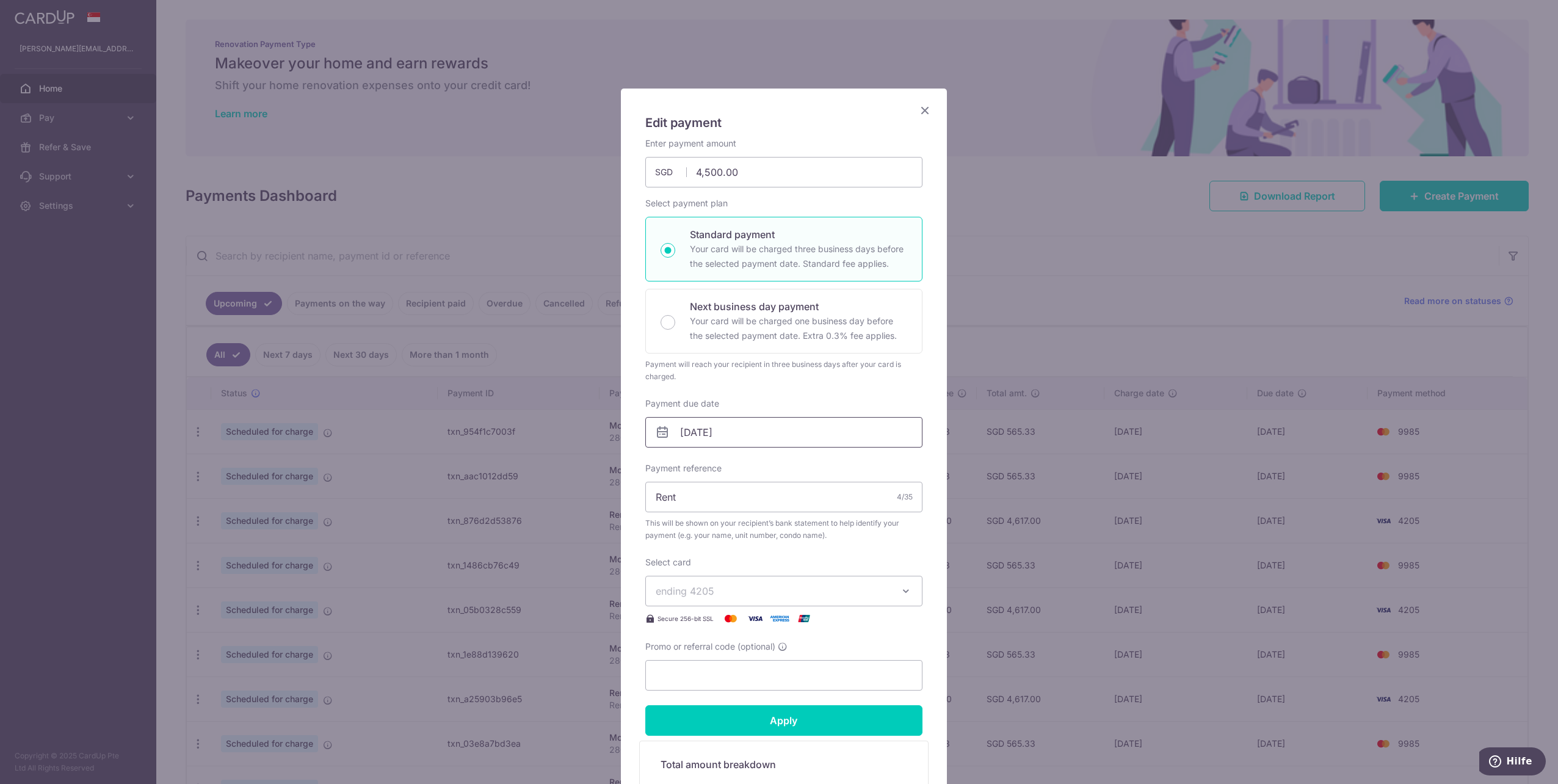
click at [715, 431] on input "16/03/2026" at bounding box center [783, 431] width 277 height 30
click at [661, 514] on link "1" at bounding box center [664, 517] width 19 height 19
type input "01/03/2026"
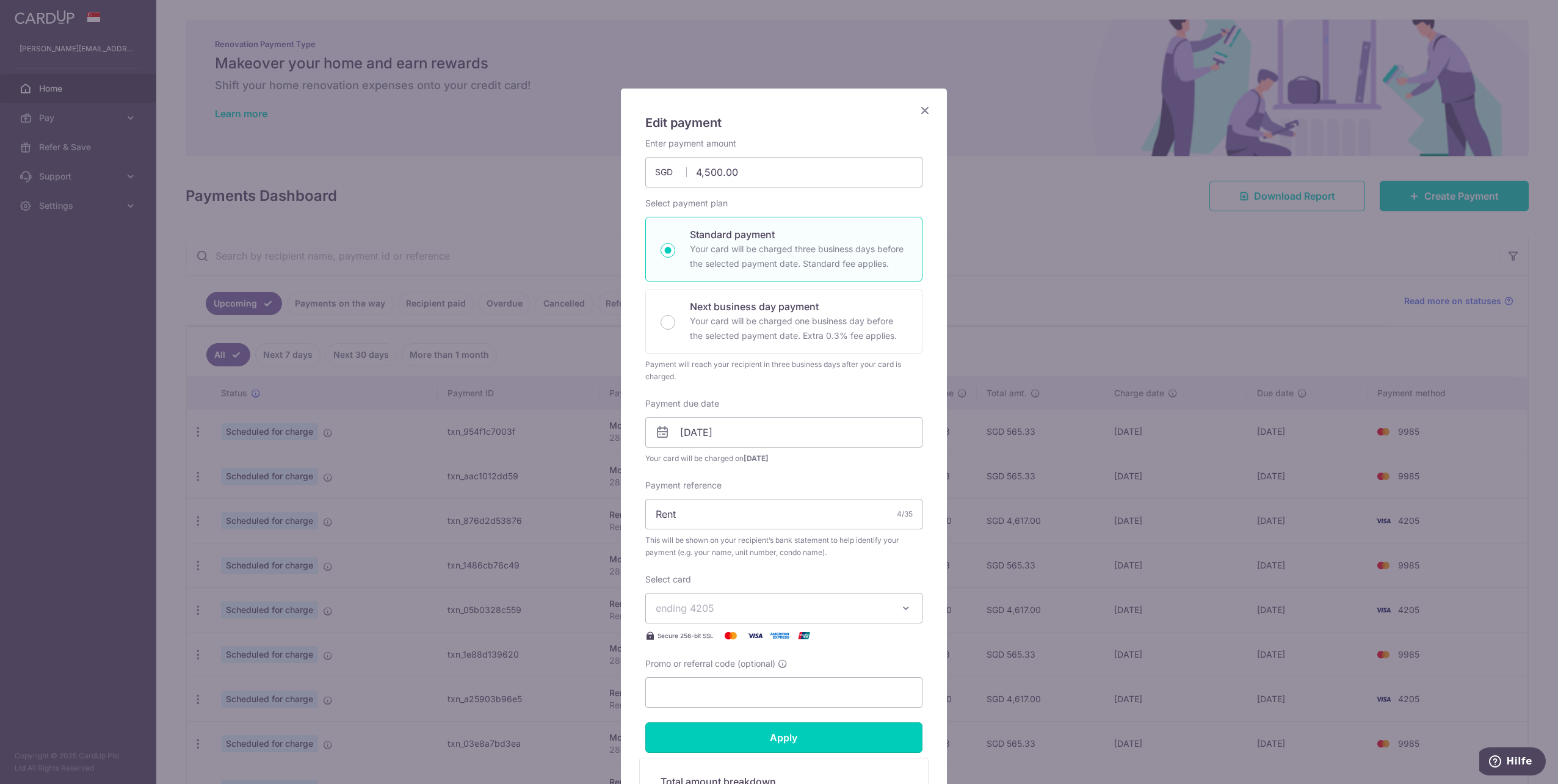
drag, startPoint x: 785, startPoint y: 743, endPoint x: 779, endPoint y: 734, distance: 10.8
click at [785, 743] on input "Apply" at bounding box center [783, 737] width 277 height 30
type input "Successfully Applied"
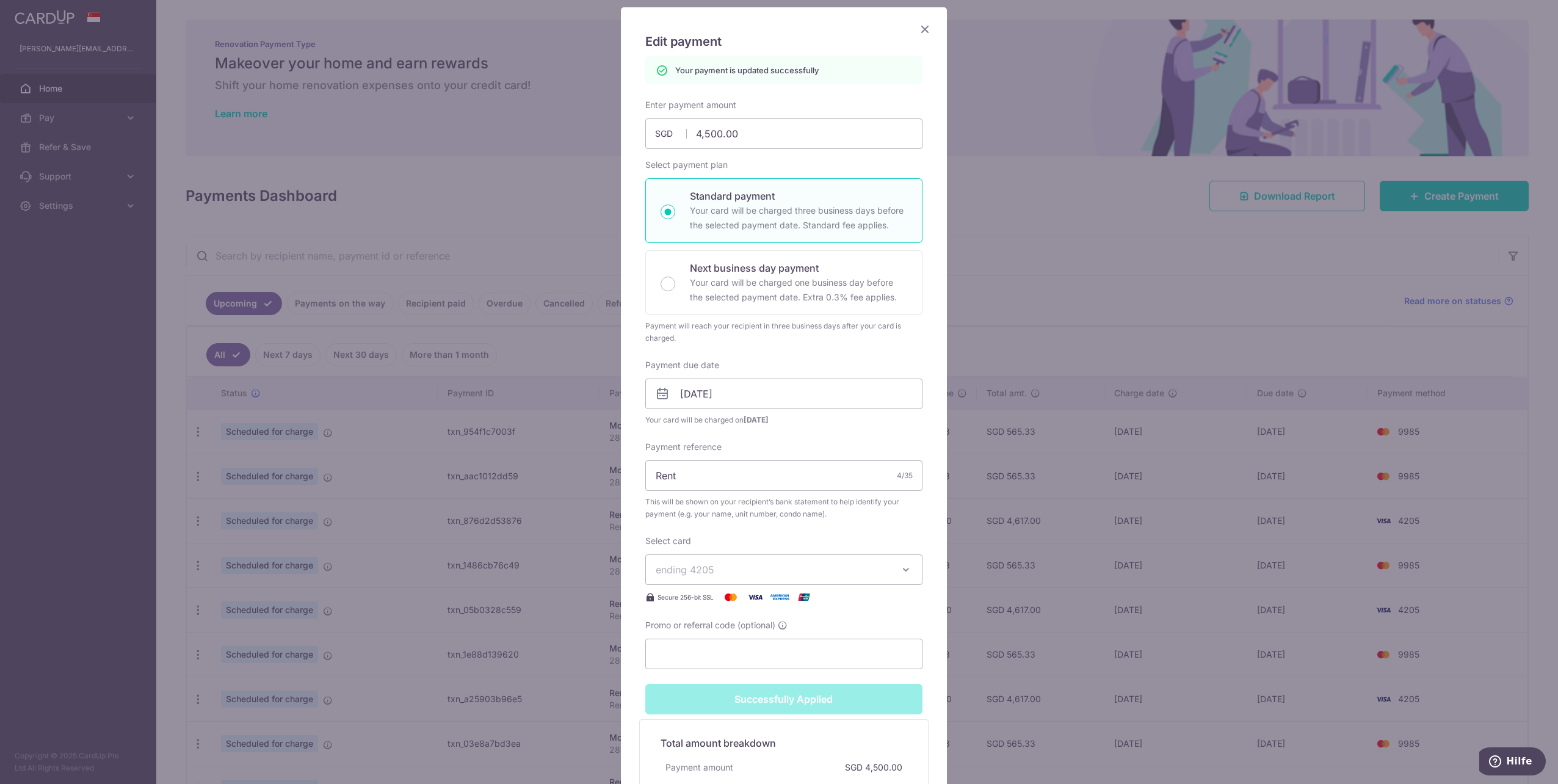
scroll to position [122, 0]
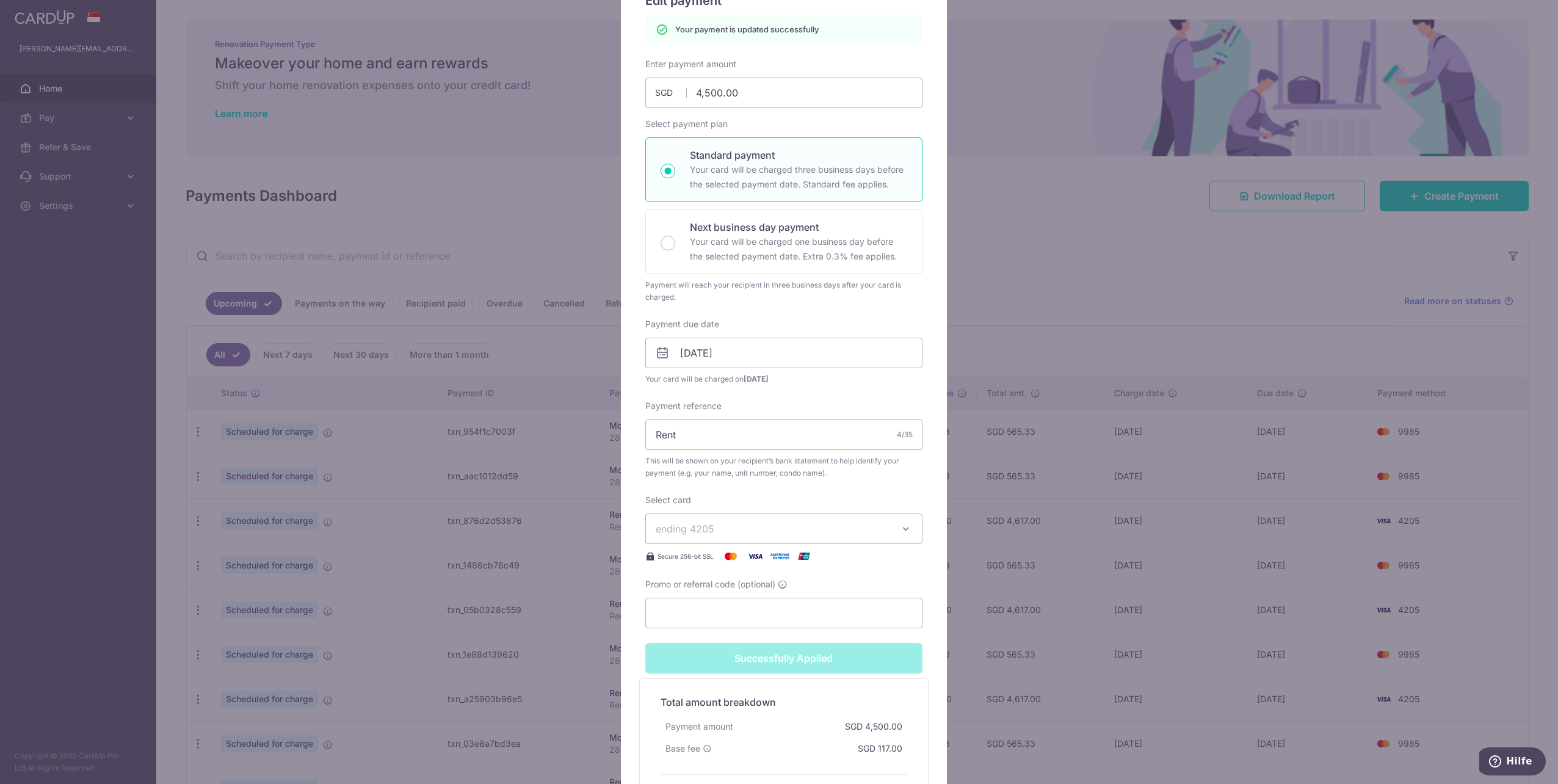
click at [500, 670] on div "Edit payment By clicking apply, you will make changes to all payments to Lim Ke…" at bounding box center [779, 392] width 1558 height 784
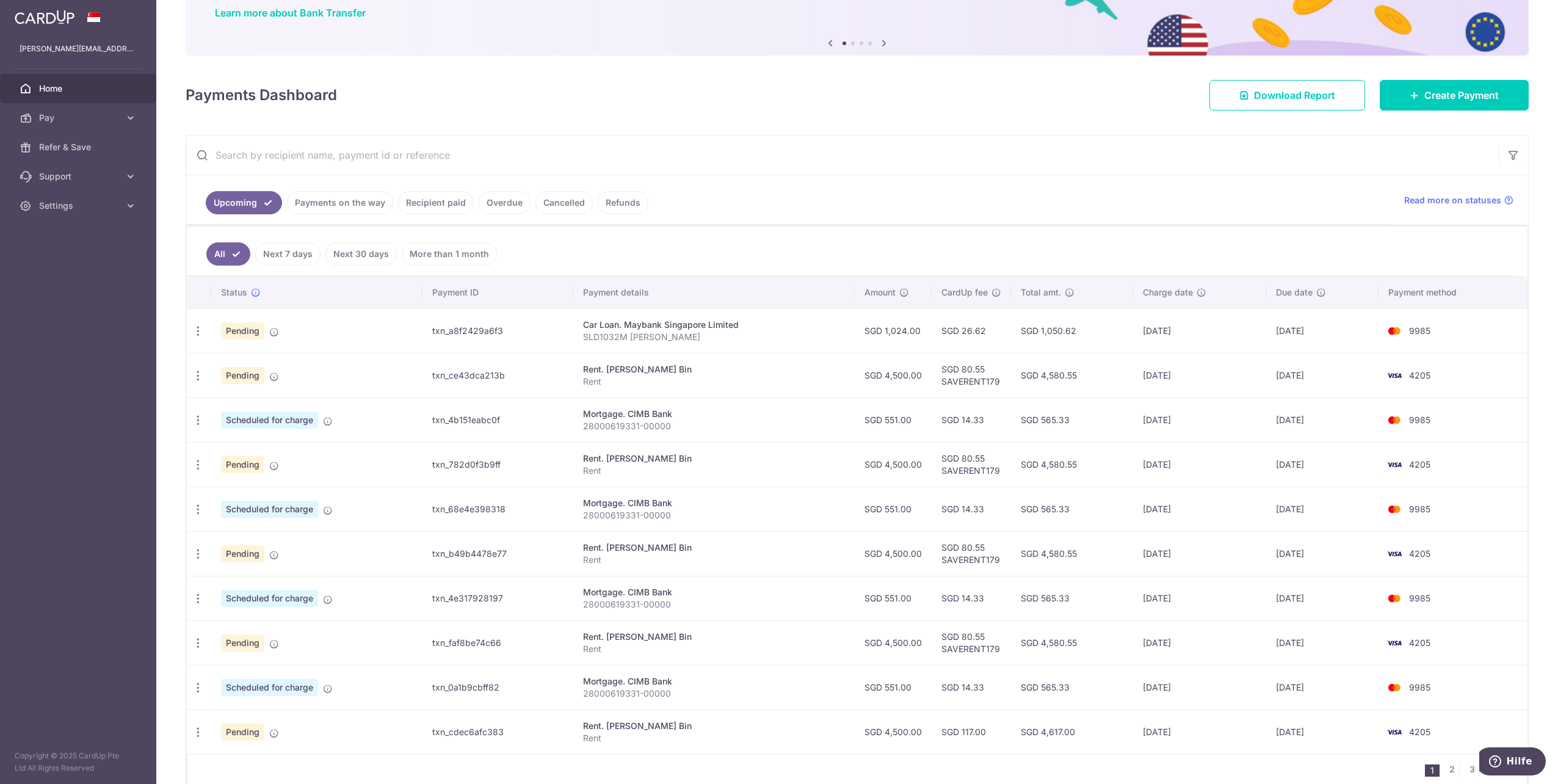
scroll to position [154, 0]
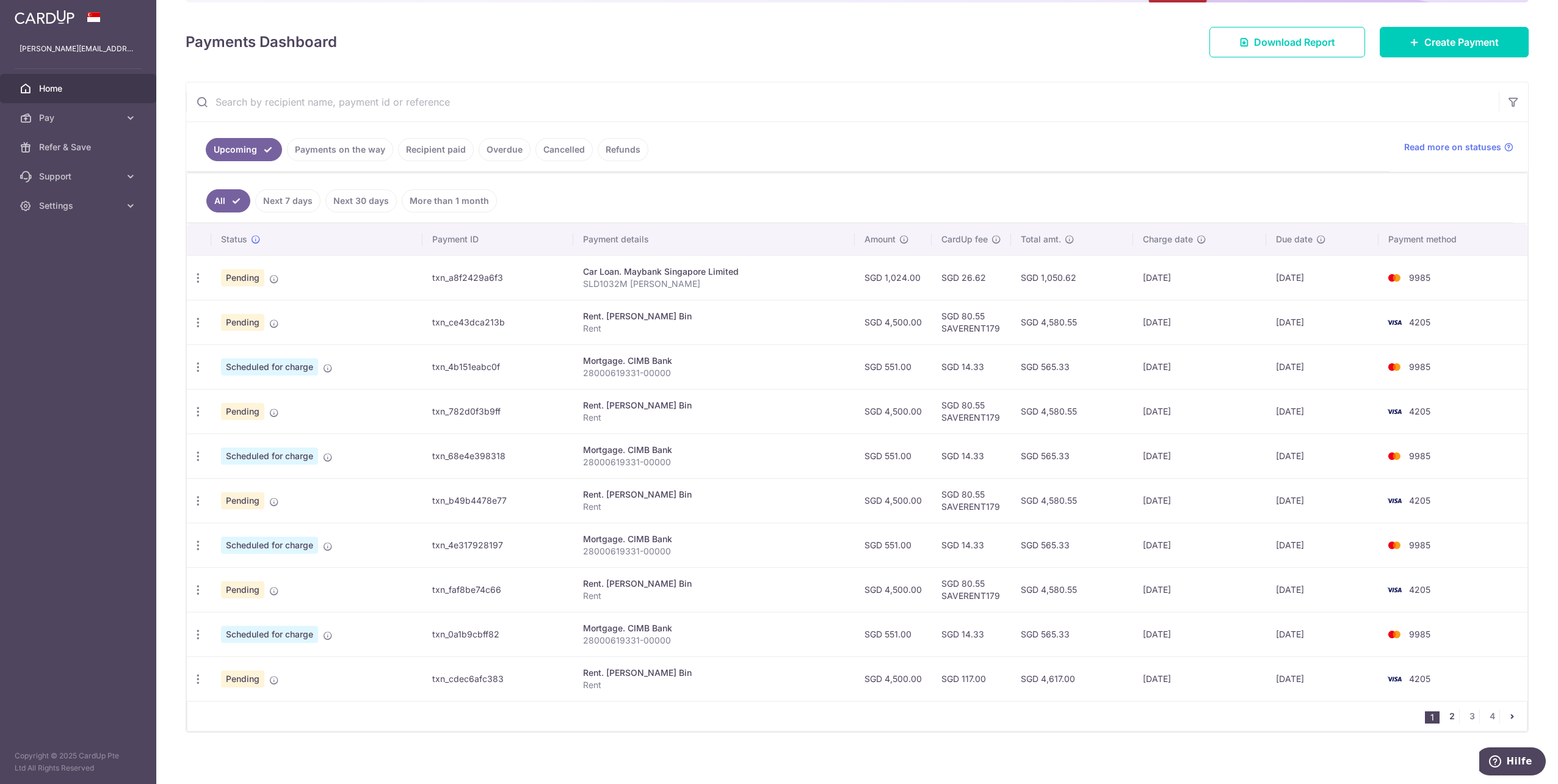
click at [1447, 709] on link "2" at bounding box center [1451, 716] width 15 height 15
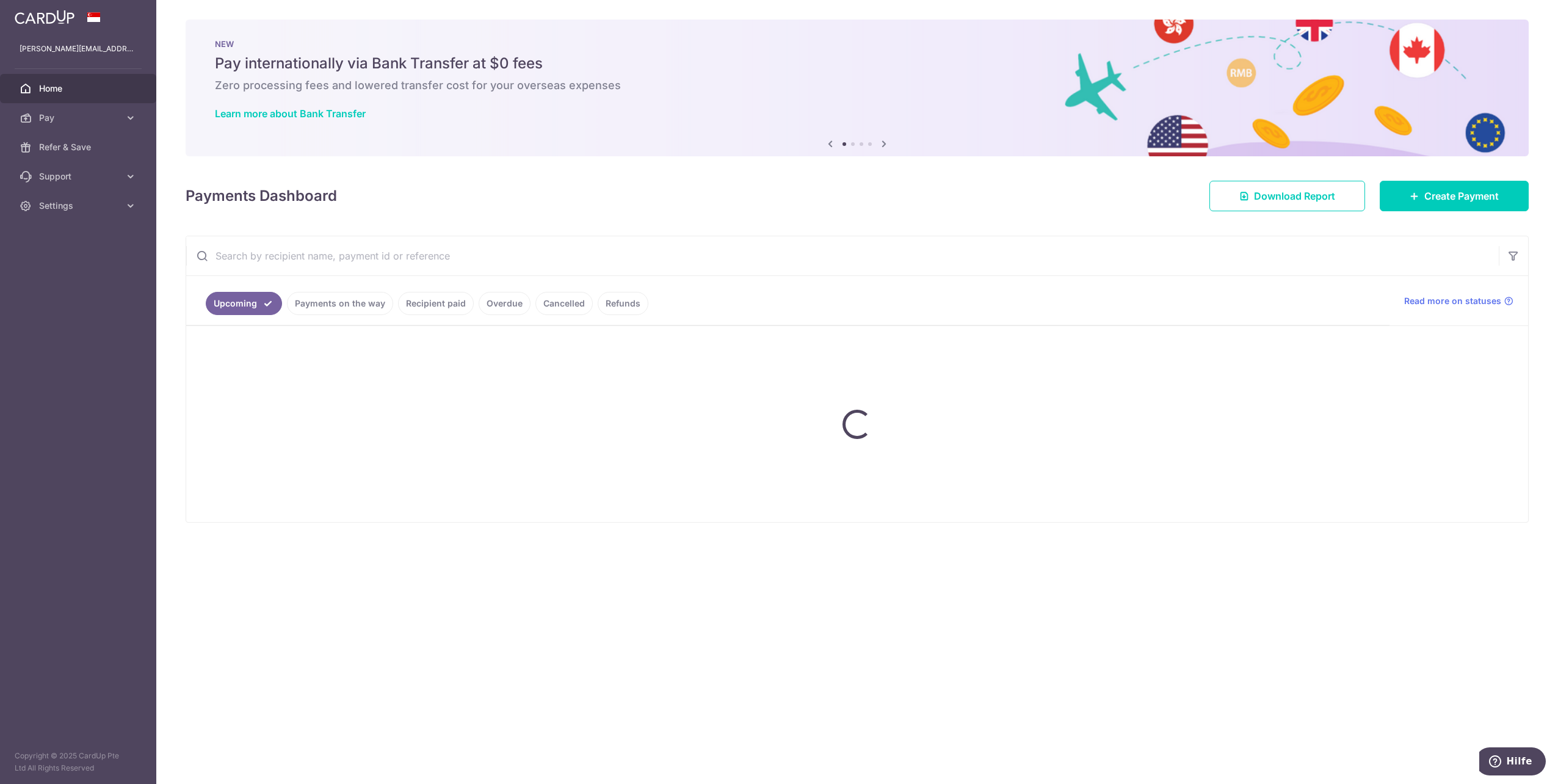
scroll to position [0, 0]
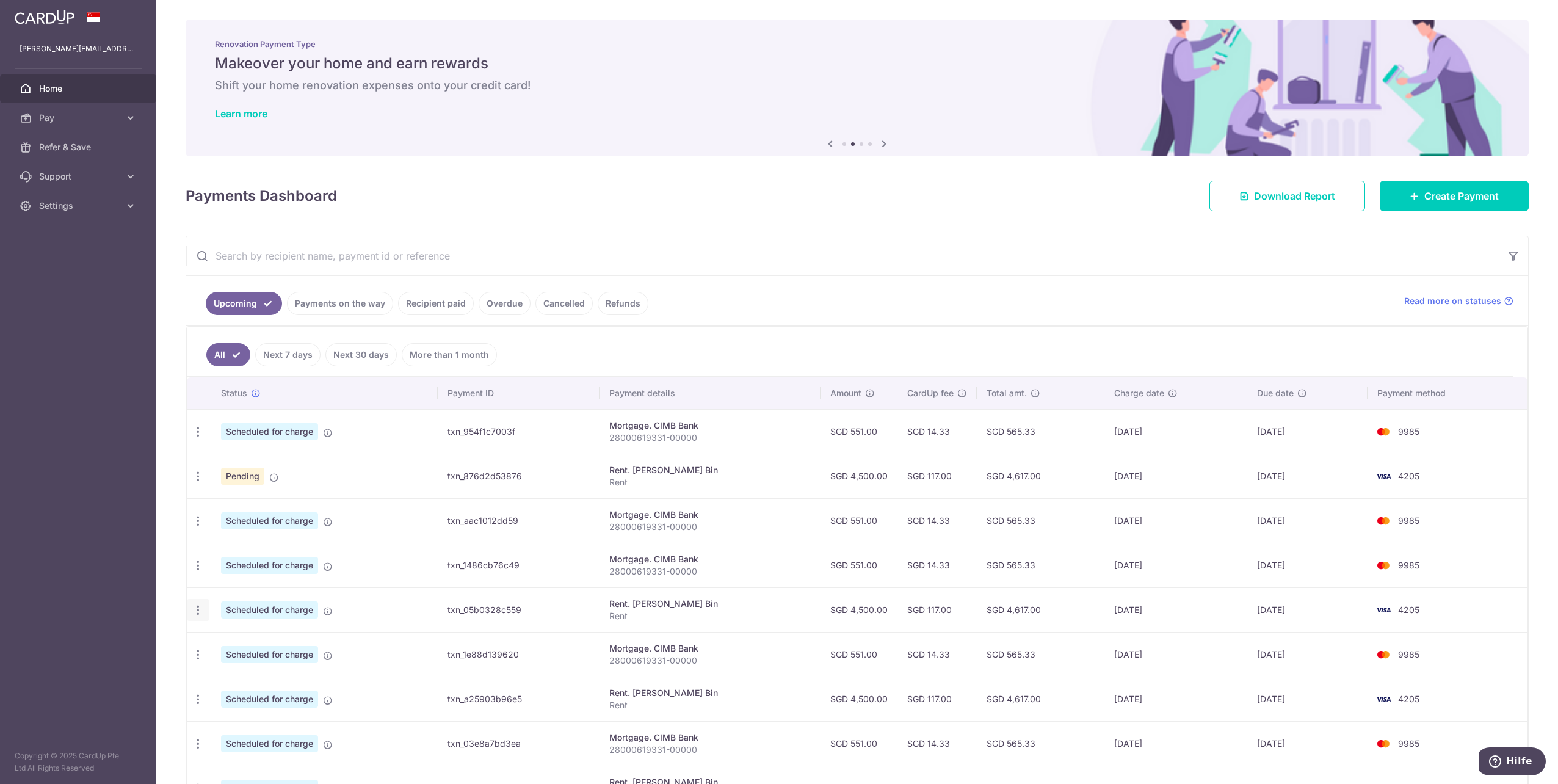
click at [200, 606] on icon "button" at bounding box center [198, 610] width 13 height 13
click at [245, 636] on span "Update payment" at bounding box center [263, 643] width 83 height 15
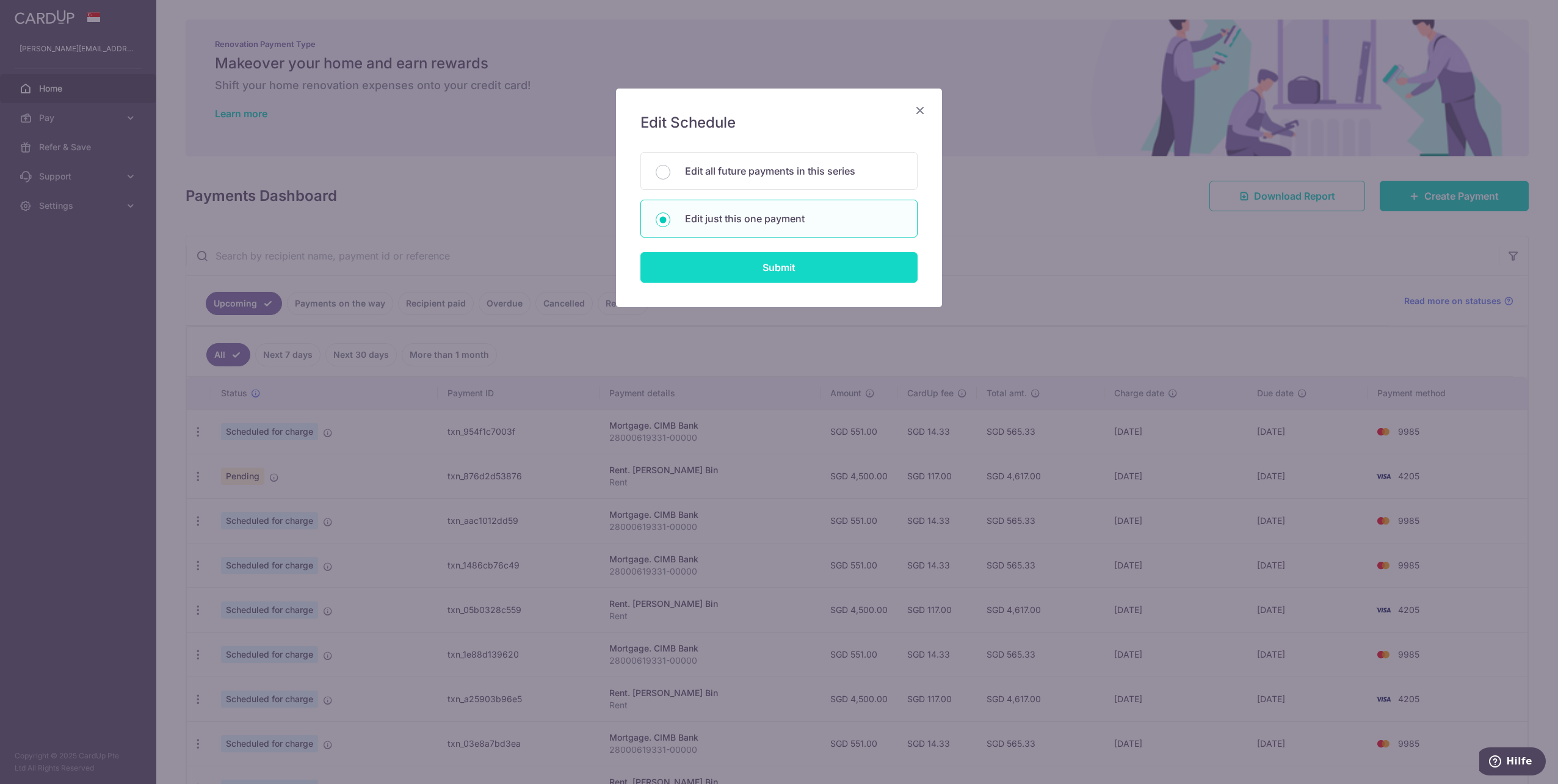
click at [761, 271] on input "Submit" at bounding box center [779, 267] width 277 height 30
radio input "true"
type input "4,500.00"
type input "[DATE]"
type input "Rent"
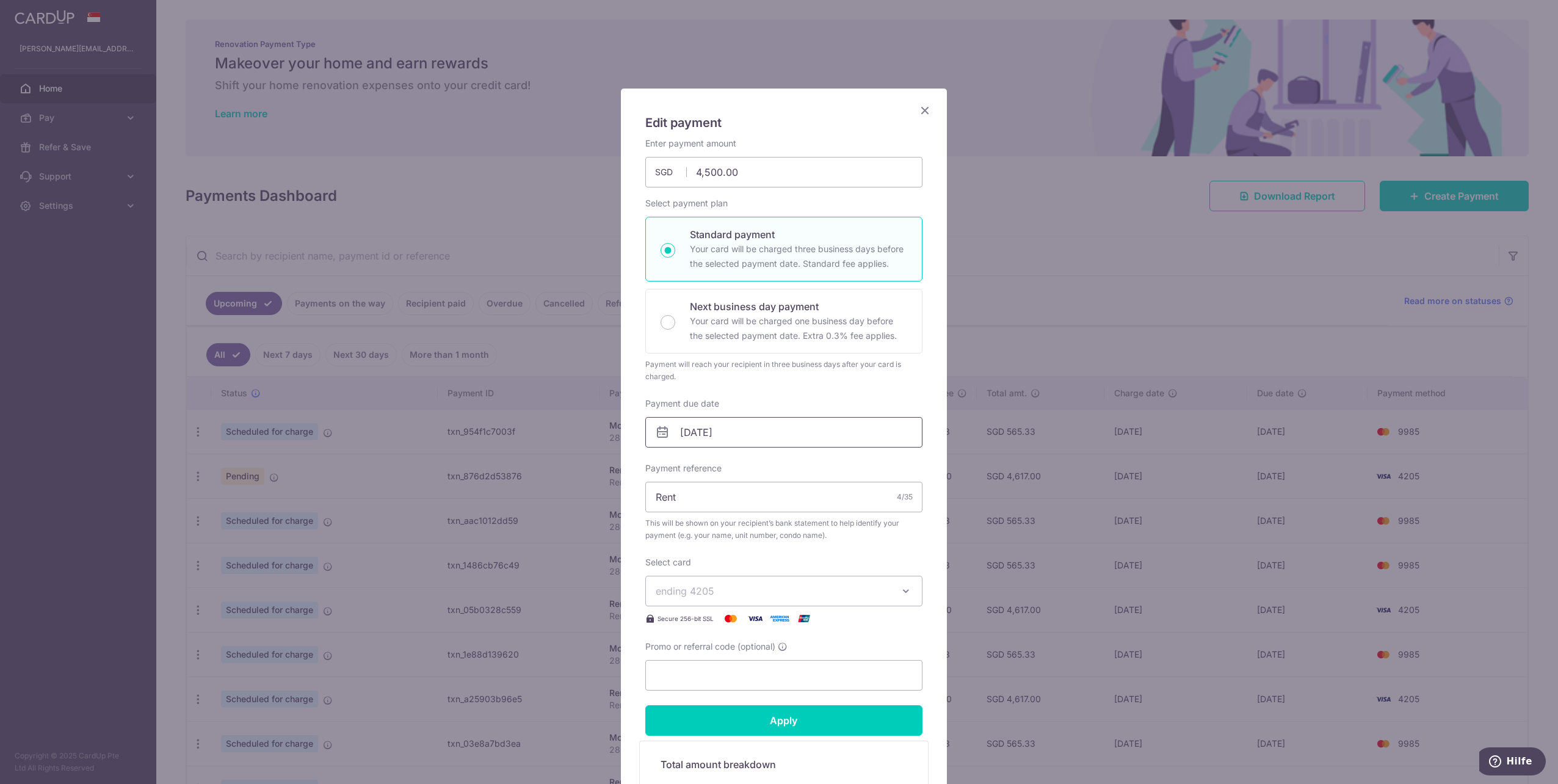
click at [709, 429] on input "[DATE]" at bounding box center [783, 431] width 277 height 30
click at [739, 516] on link "1" at bounding box center [738, 517] width 19 height 19
type input "[DATE]"
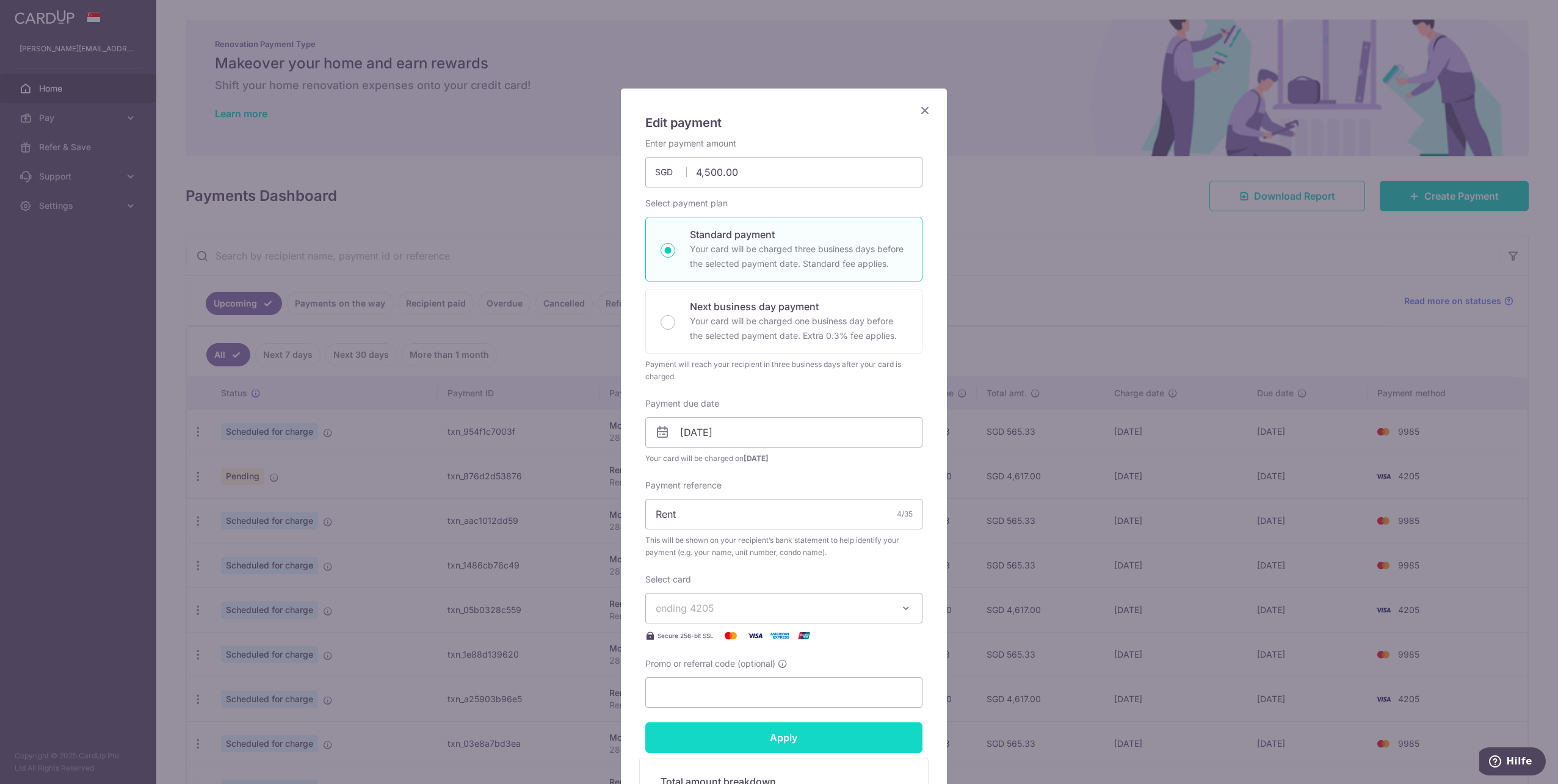
click at [775, 744] on input "Apply" at bounding box center [783, 737] width 277 height 30
type input "Successfully Applied"
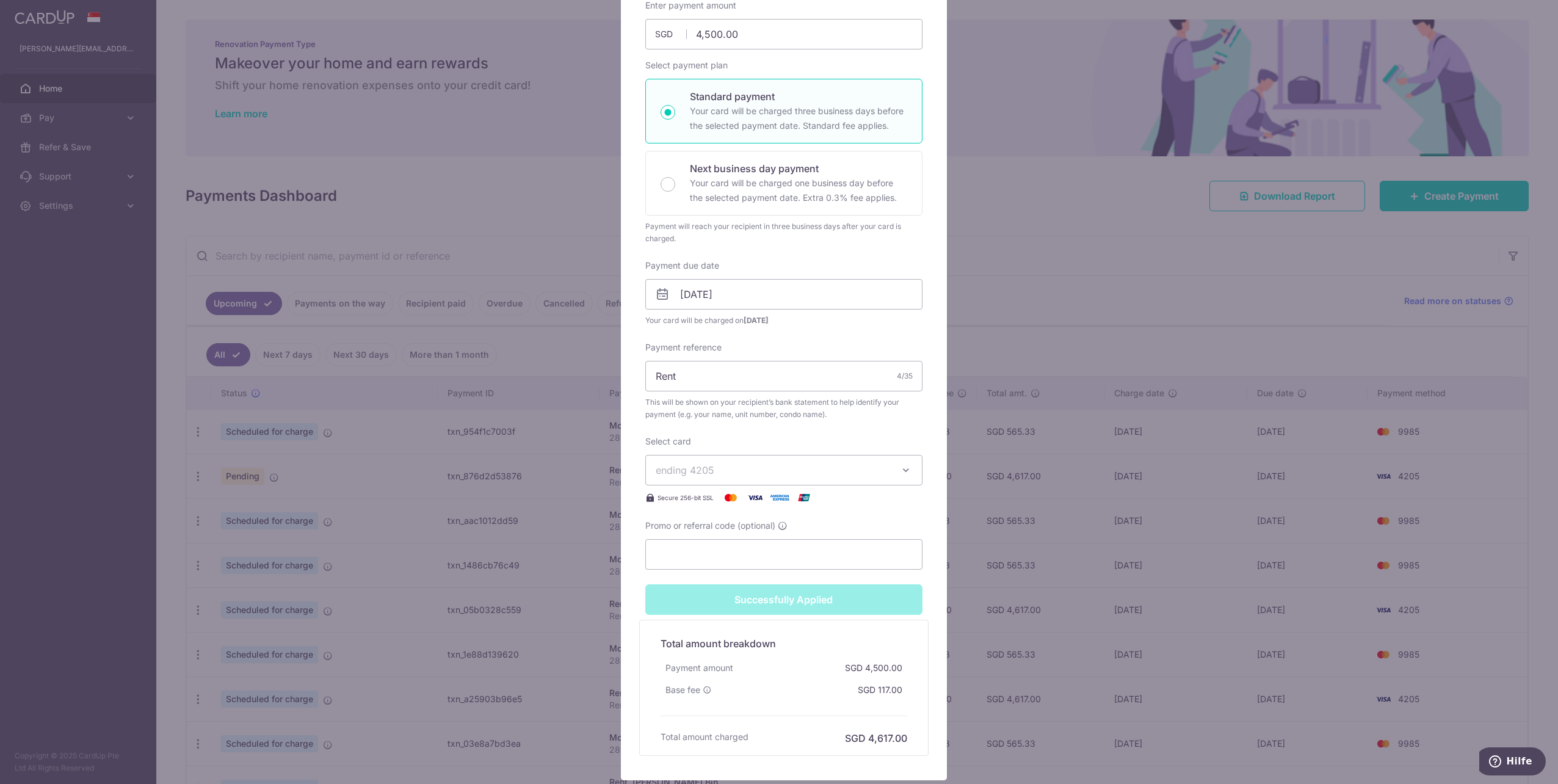
scroll to position [183, 0]
click at [491, 594] on div "Edit payment By clicking apply, you will make changes to all payments to [PERSO…" at bounding box center [779, 392] width 1558 height 784
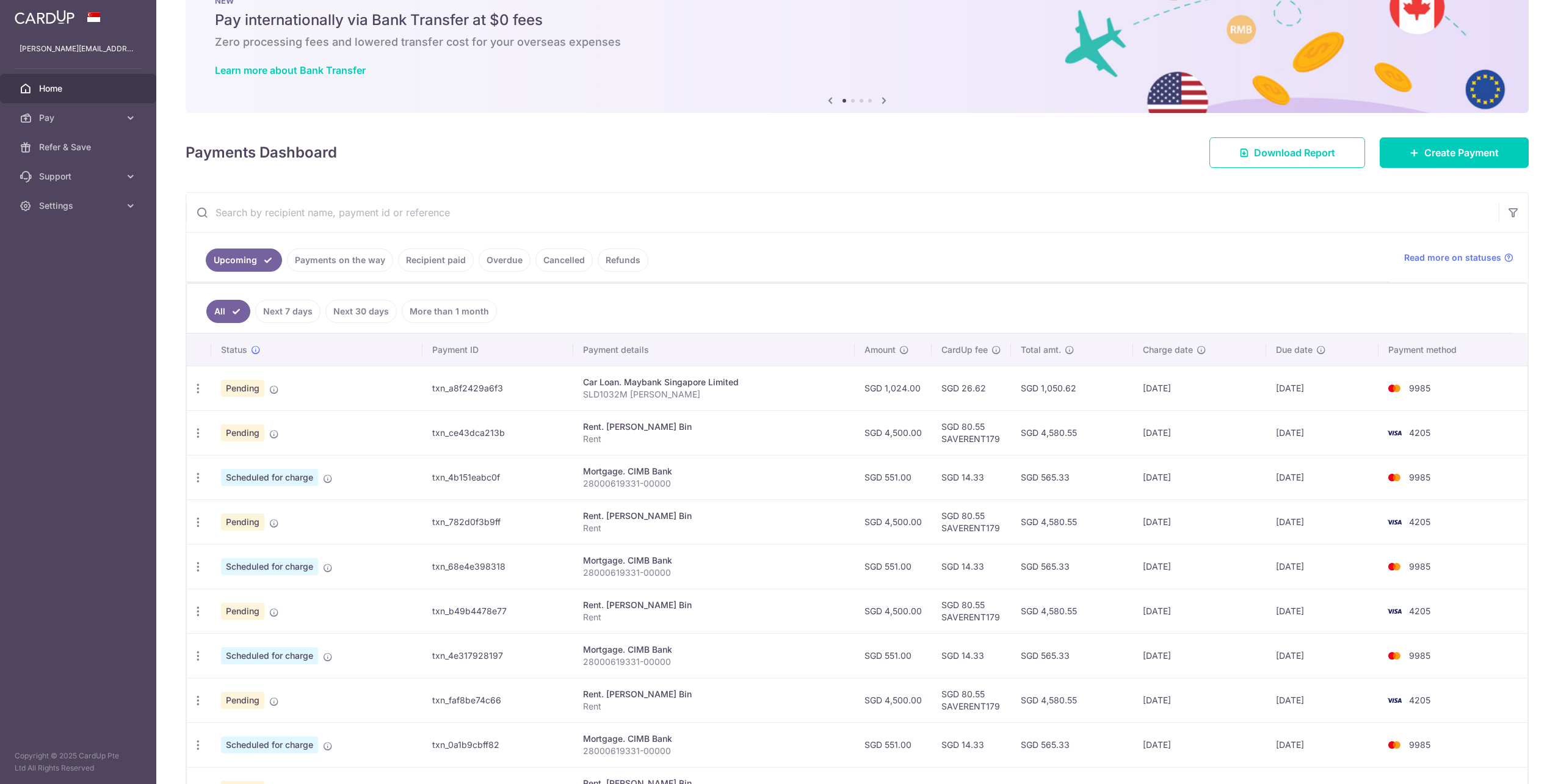
scroll to position [154, 0]
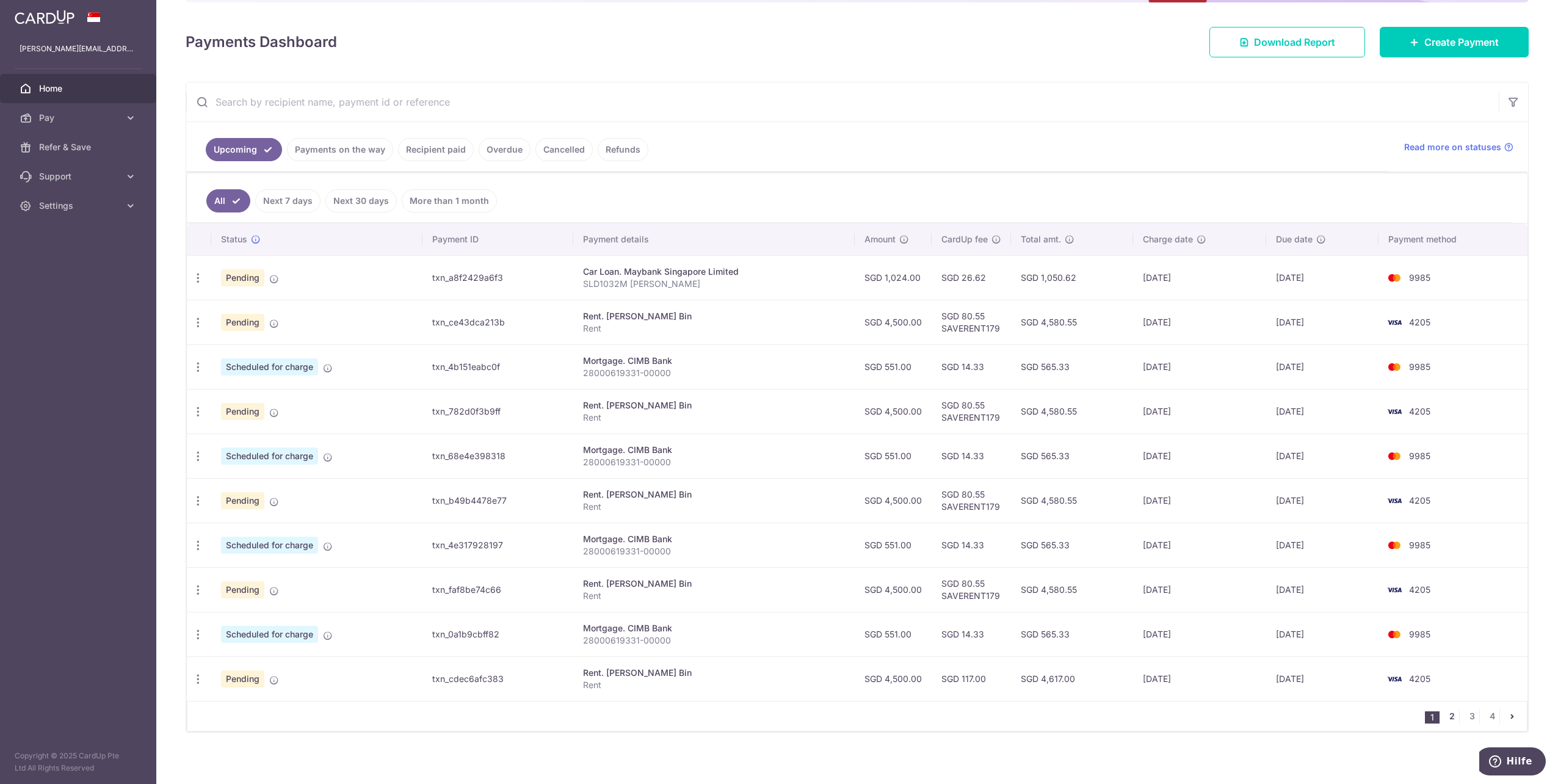
click at [1448, 708] on link "2" at bounding box center [1451, 716] width 15 height 15
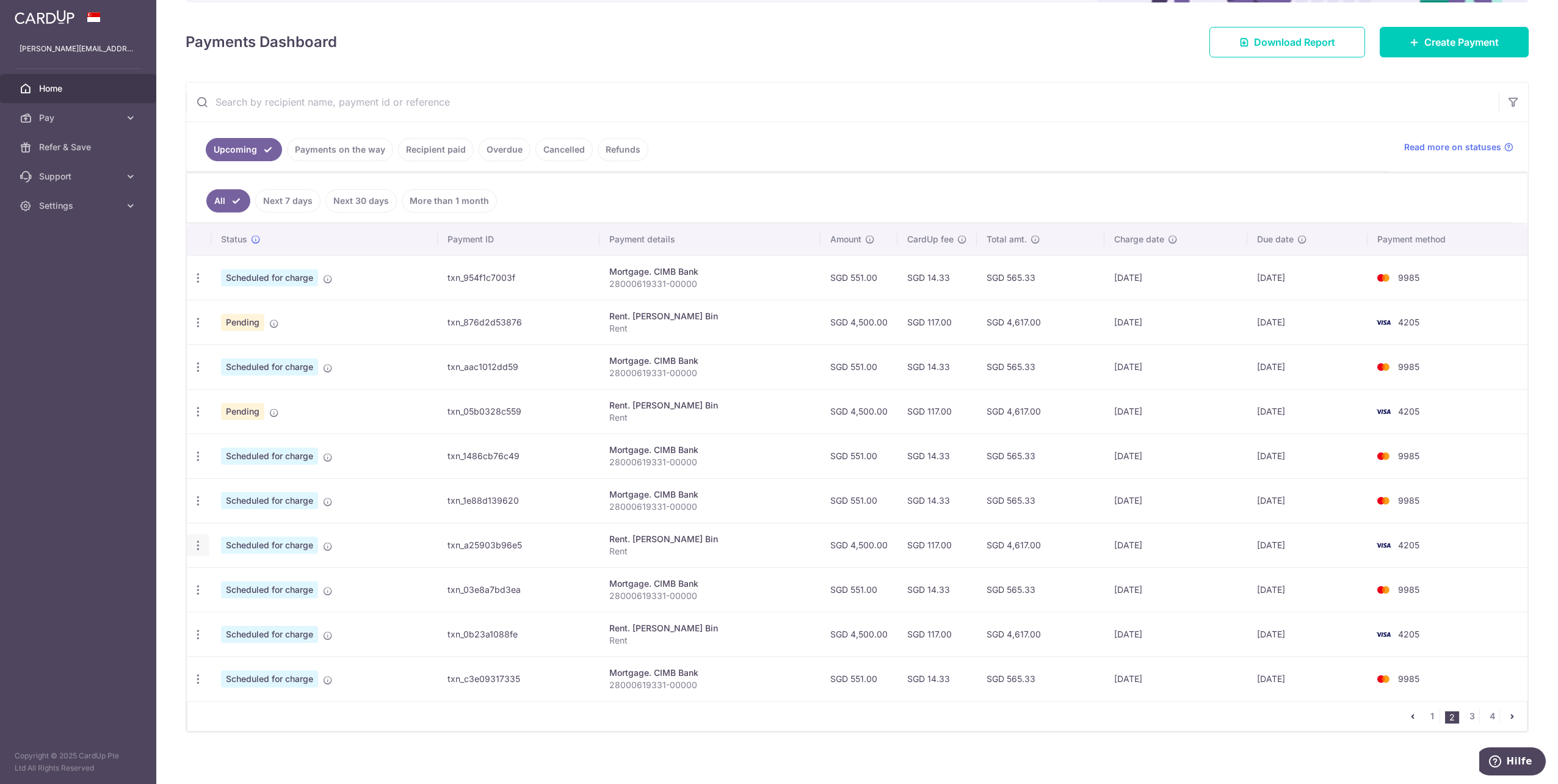
click at [198, 543] on icon "button" at bounding box center [198, 545] width 13 height 13
click at [217, 570] on link "Update payment" at bounding box center [251, 579] width 127 height 29
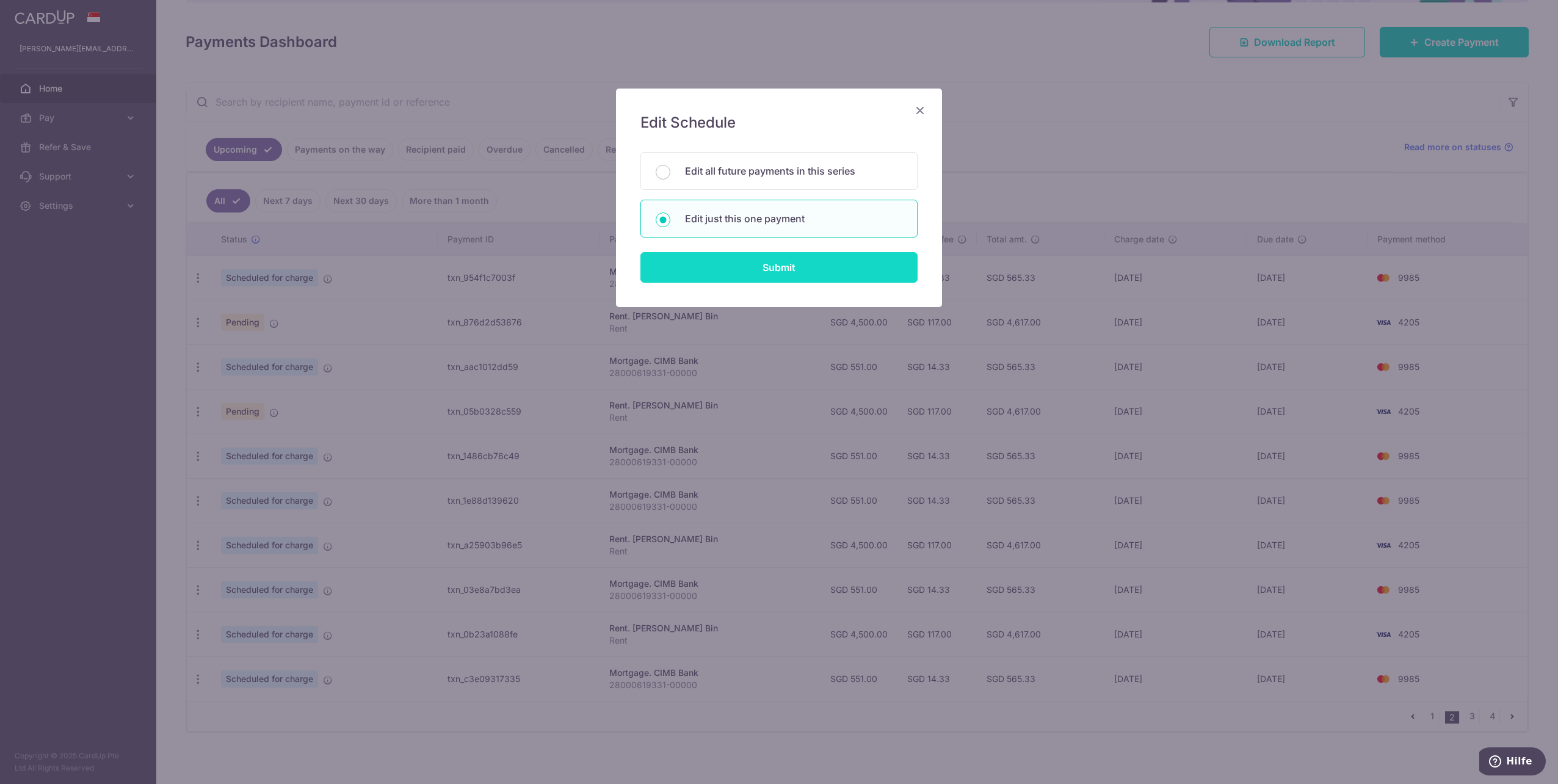
click at [727, 275] on input "Submit" at bounding box center [779, 267] width 277 height 30
radio input "true"
type input "4,500.00"
type input "[DATE]"
type input "Rent"
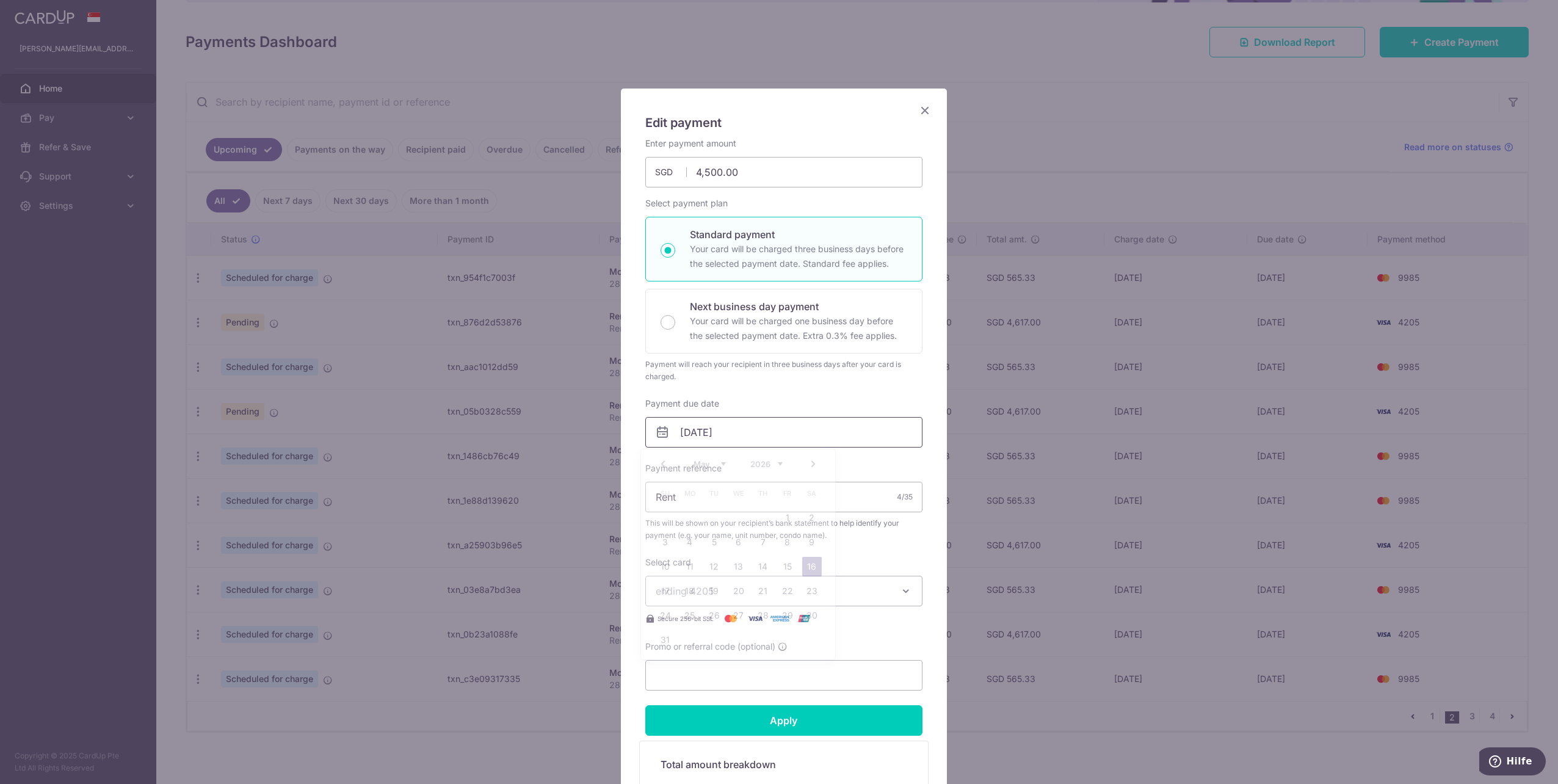
click at [723, 427] on input "[DATE]" at bounding box center [783, 431] width 277 height 30
click at [788, 521] on link "1" at bounding box center [787, 517] width 19 height 19
type input "[DATE]"
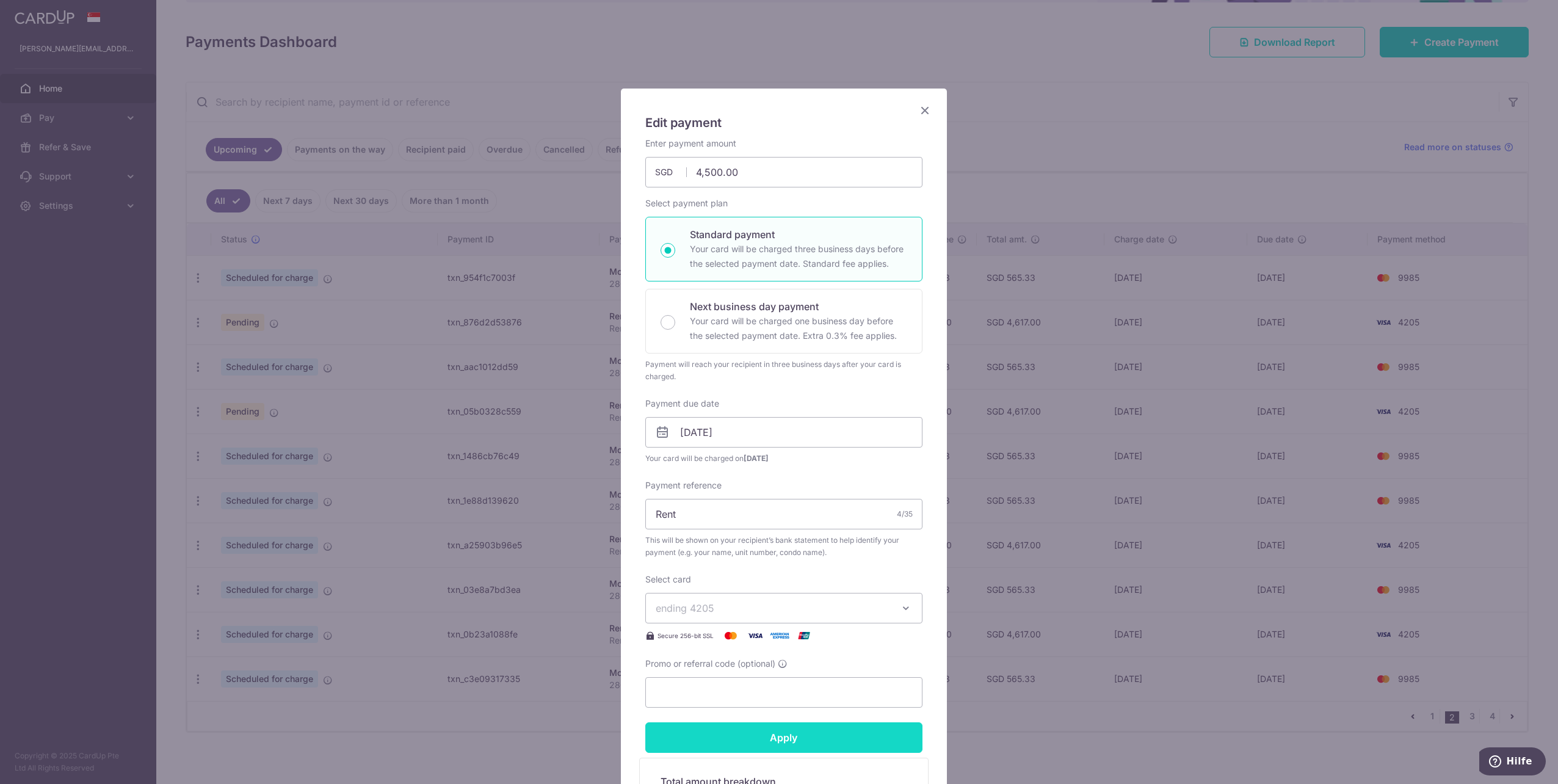
click at [815, 733] on input "Apply" at bounding box center [783, 737] width 277 height 30
type input "Successfully Applied"
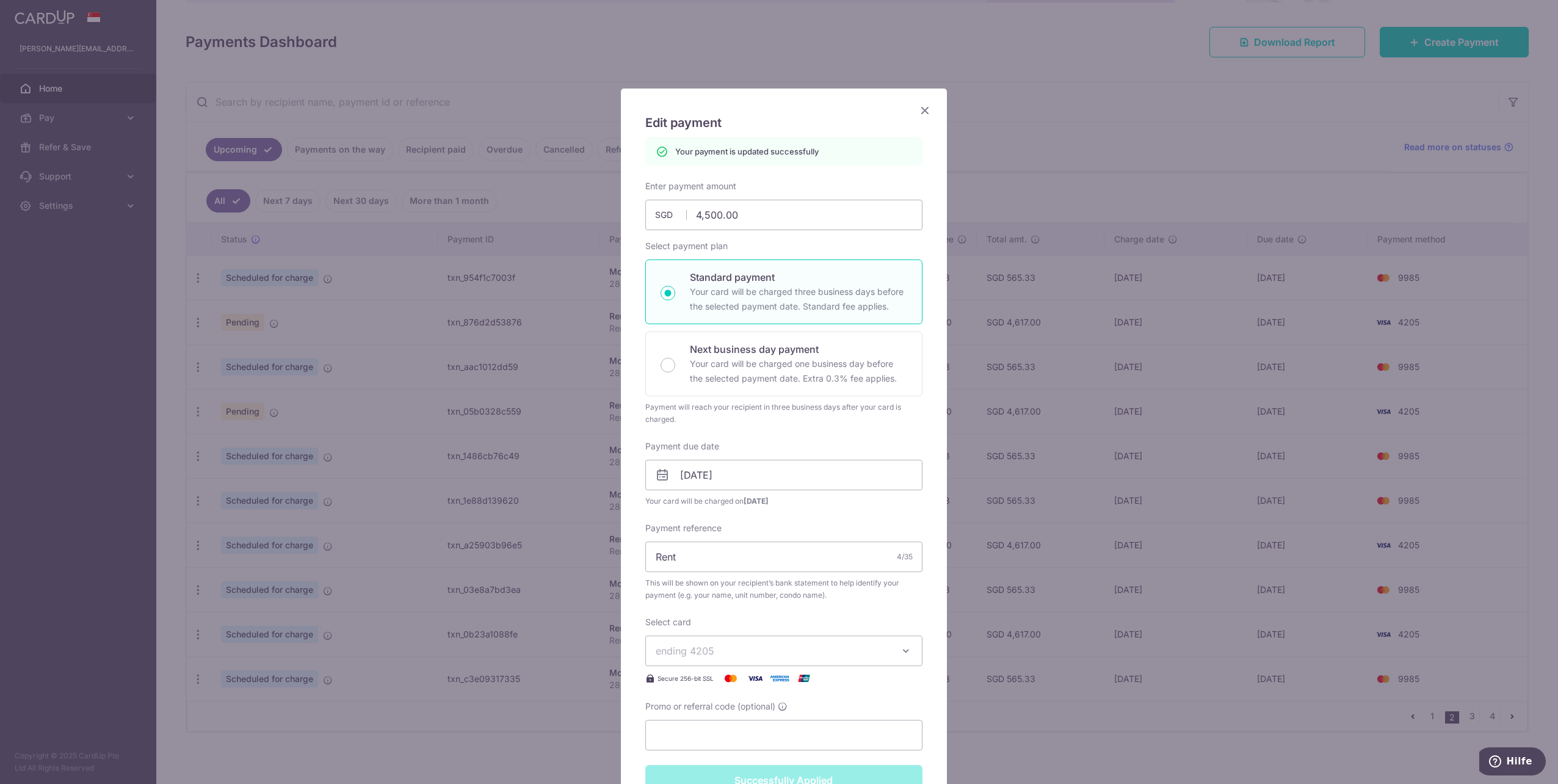
click at [431, 462] on div "Edit payment By clicking apply, you will make changes to all payments to [PERSO…" at bounding box center [779, 392] width 1558 height 784
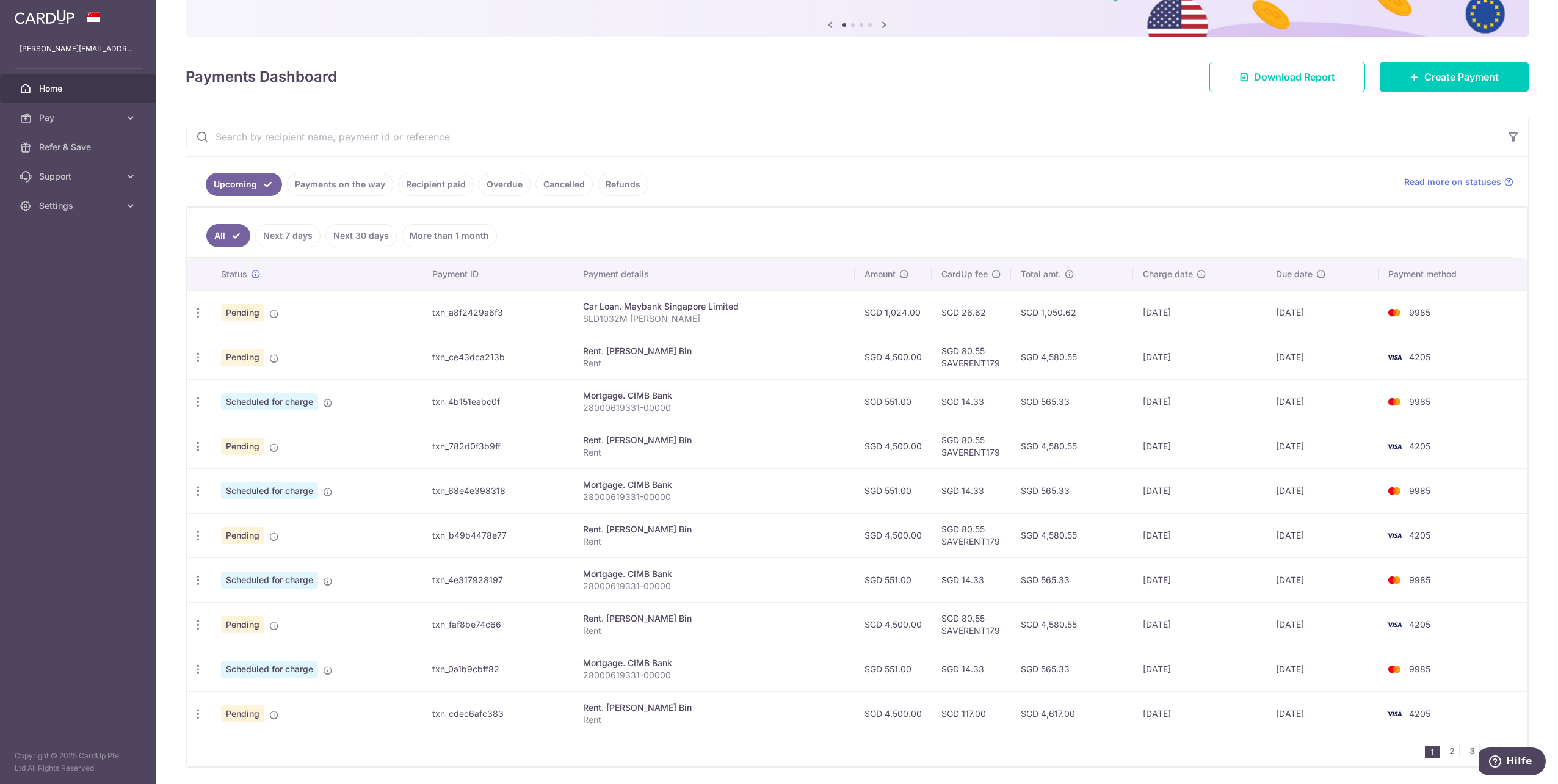
scroll to position [154, 0]
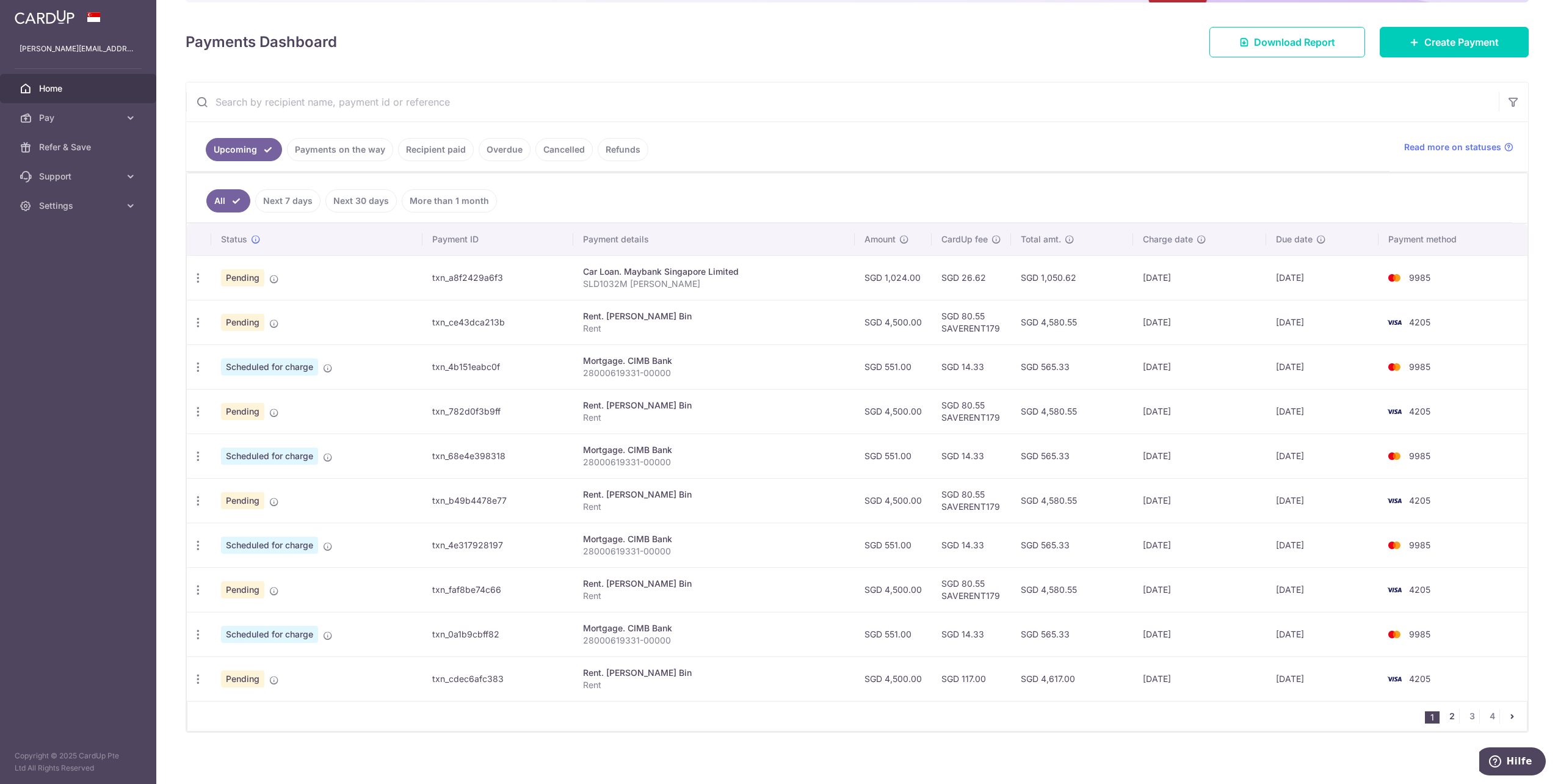
click at [1447, 711] on link "2" at bounding box center [1451, 716] width 15 height 15
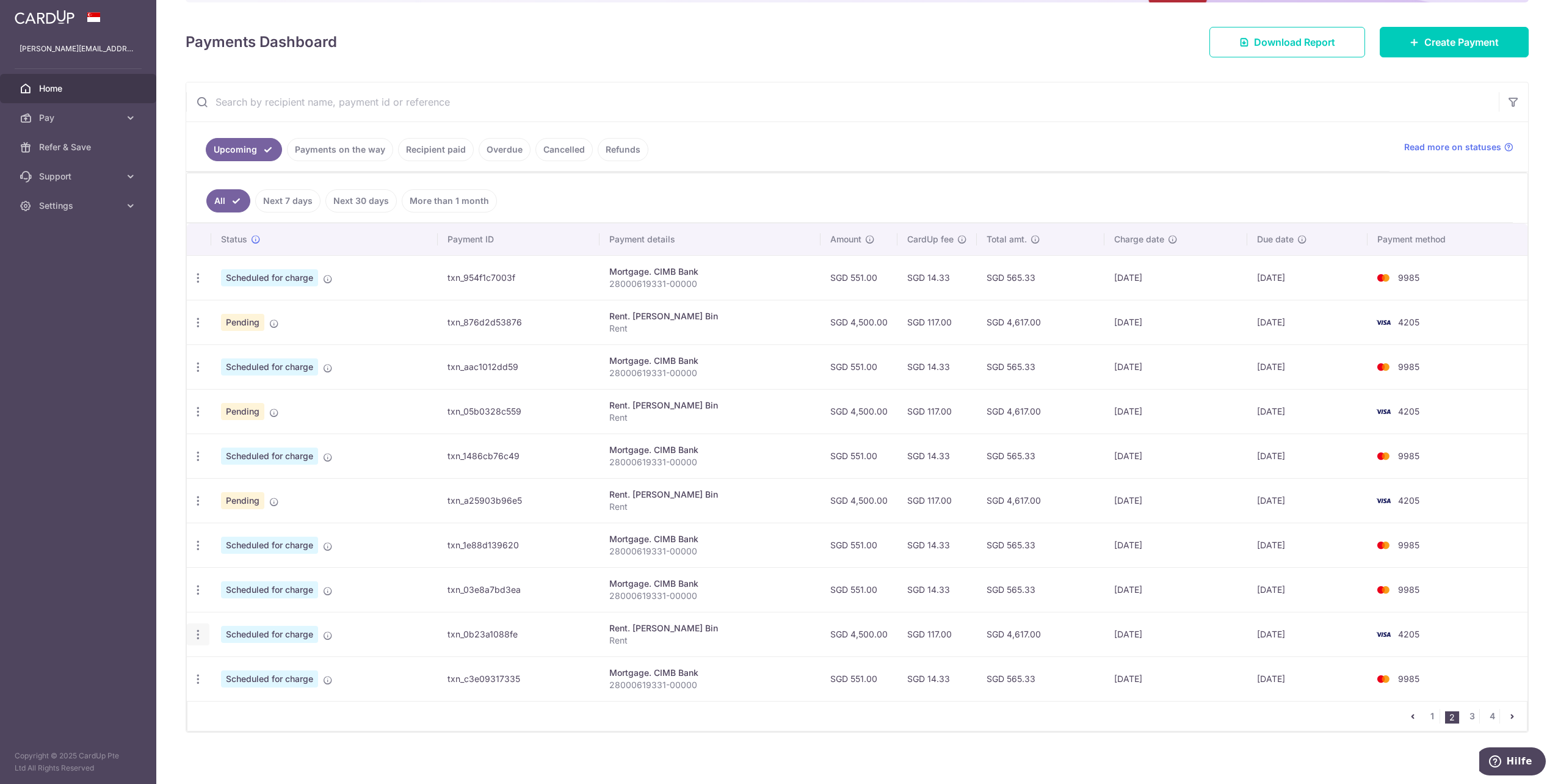
click at [193, 628] on icon "button" at bounding box center [198, 635] width 13 height 13
click at [226, 665] on span "Update payment" at bounding box center [263, 668] width 83 height 15
radio input "true"
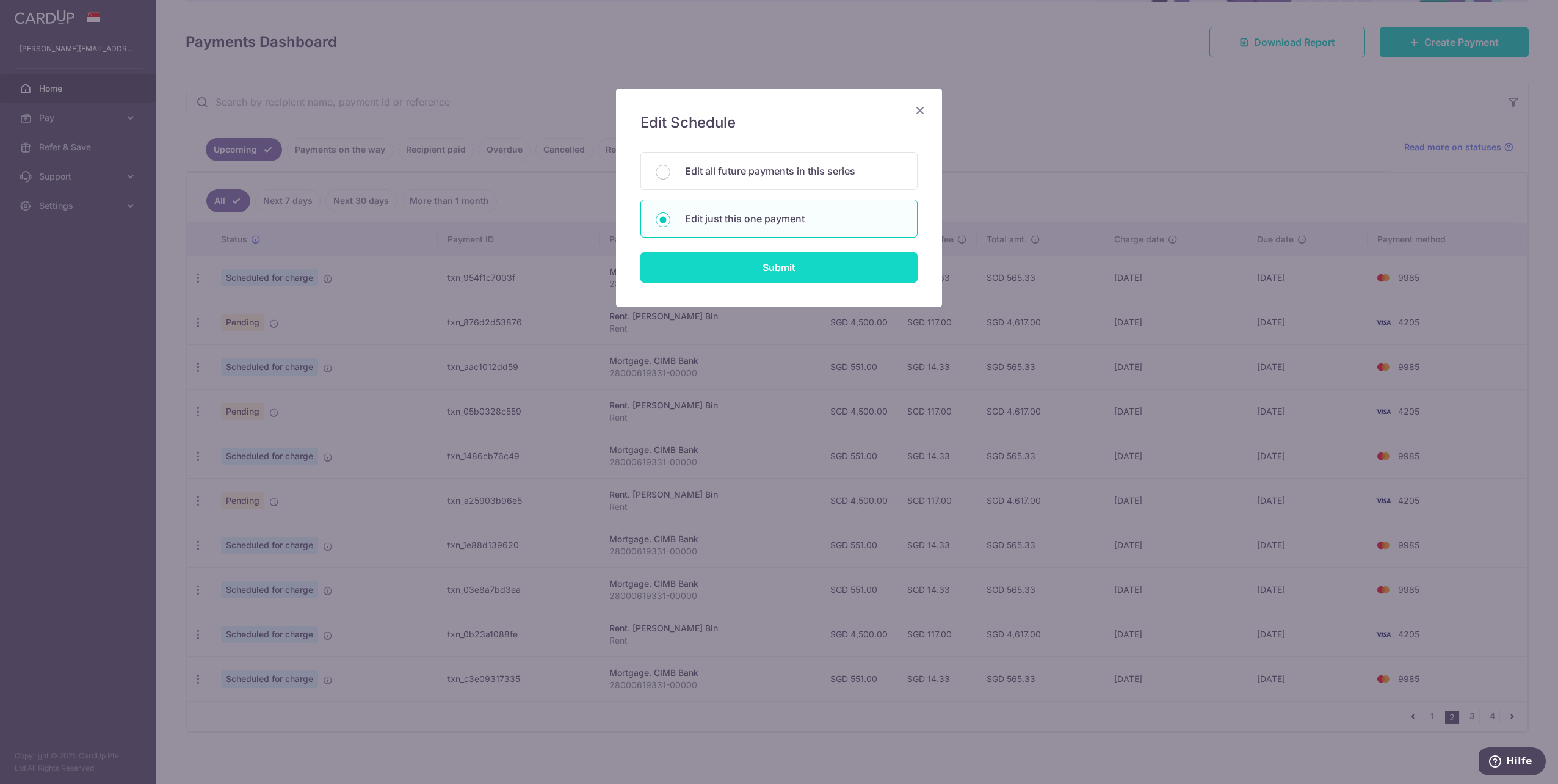
click at [769, 274] on input "Submit" at bounding box center [779, 267] width 277 height 30
radio input "true"
type input "4,500.00"
type input "[DATE]"
type input "Rent"
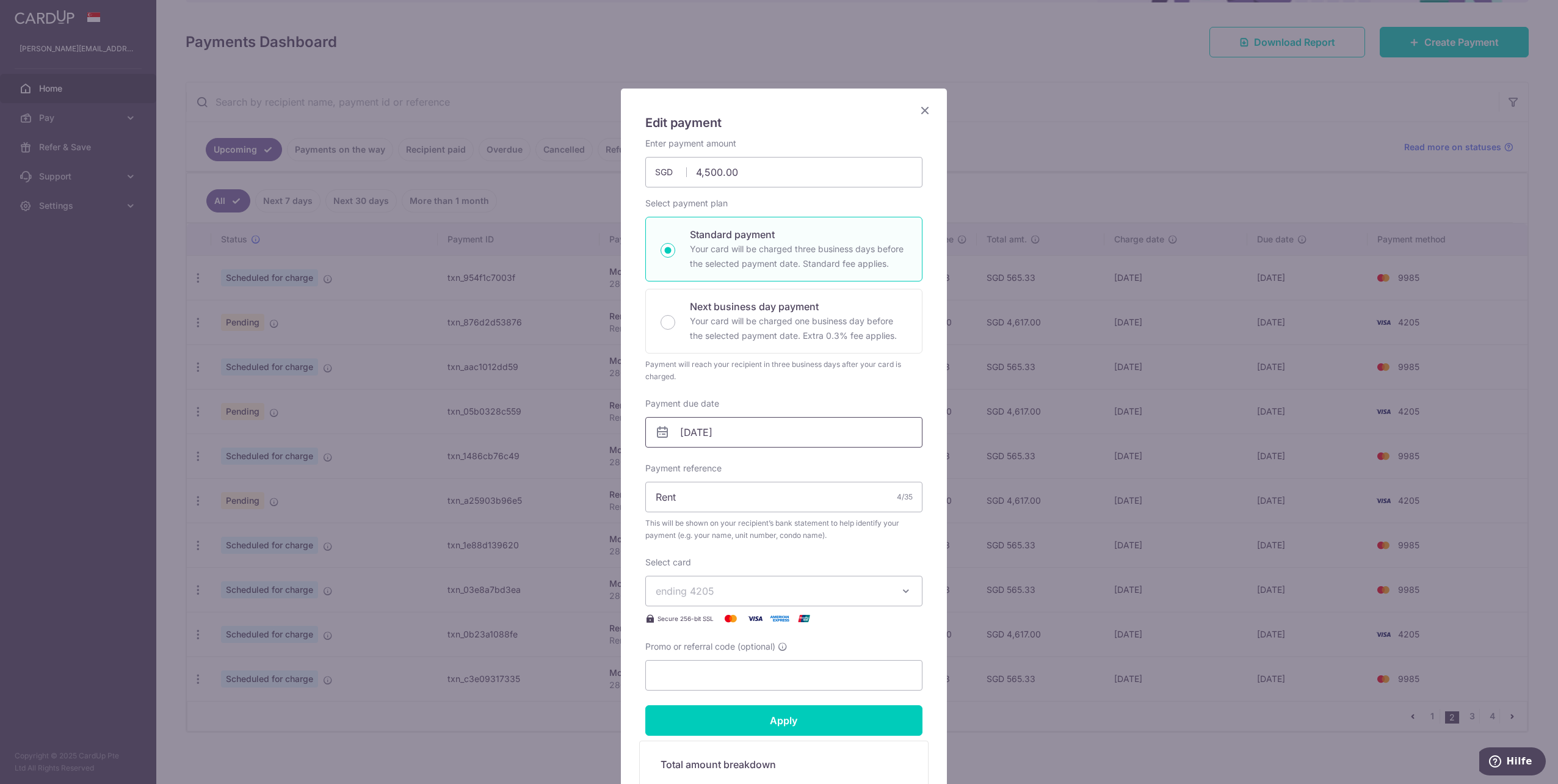
click at [711, 429] on input "[DATE]" at bounding box center [783, 431] width 277 height 30
click at [685, 521] on link "1" at bounding box center [689, 517] width 19 height 19
type input "[DATE]"
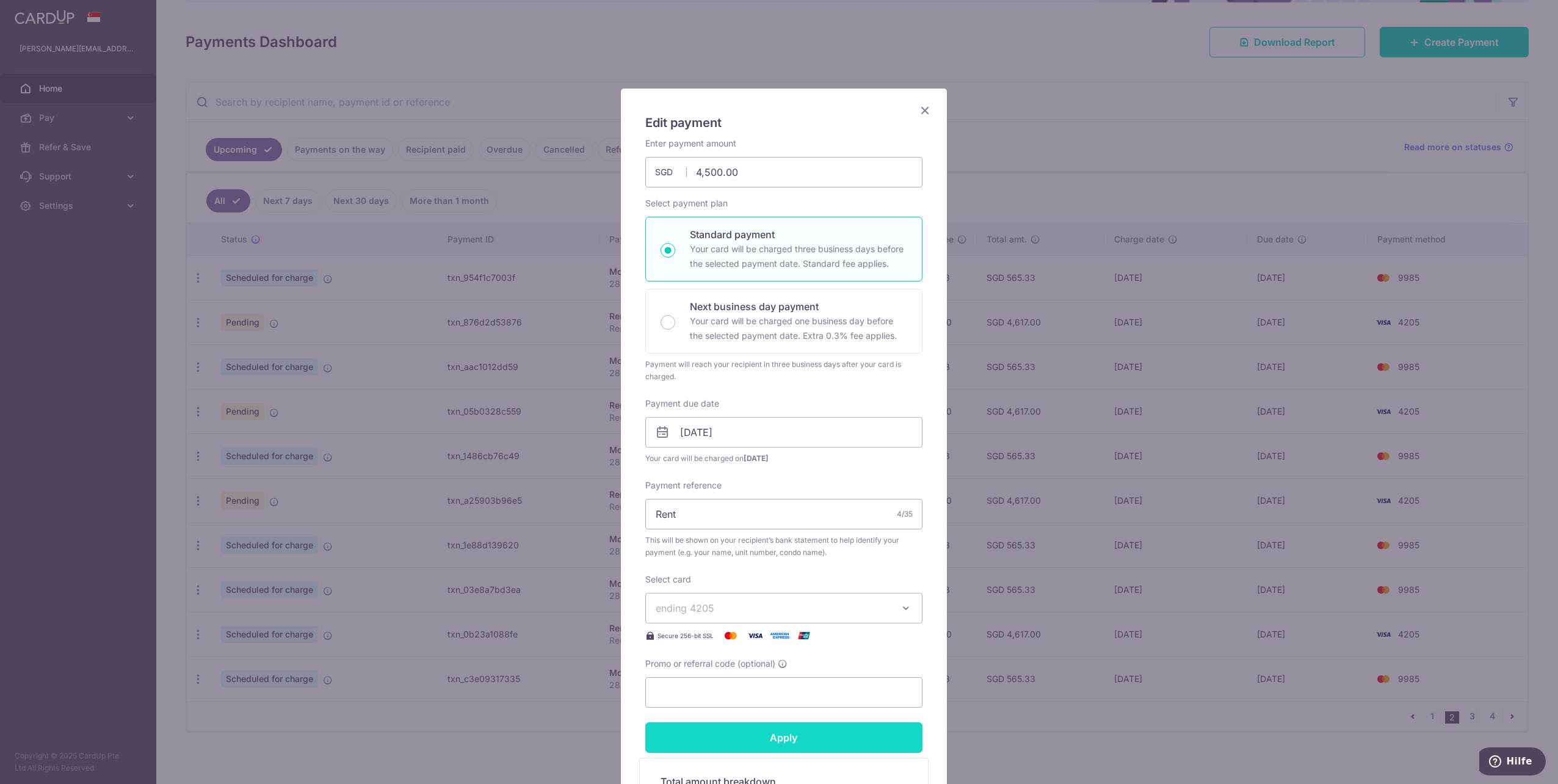
click at [757, 726] on input "Apply" at bounding box center [783, 737] width 277 height 30
type input "Successfully Applied"
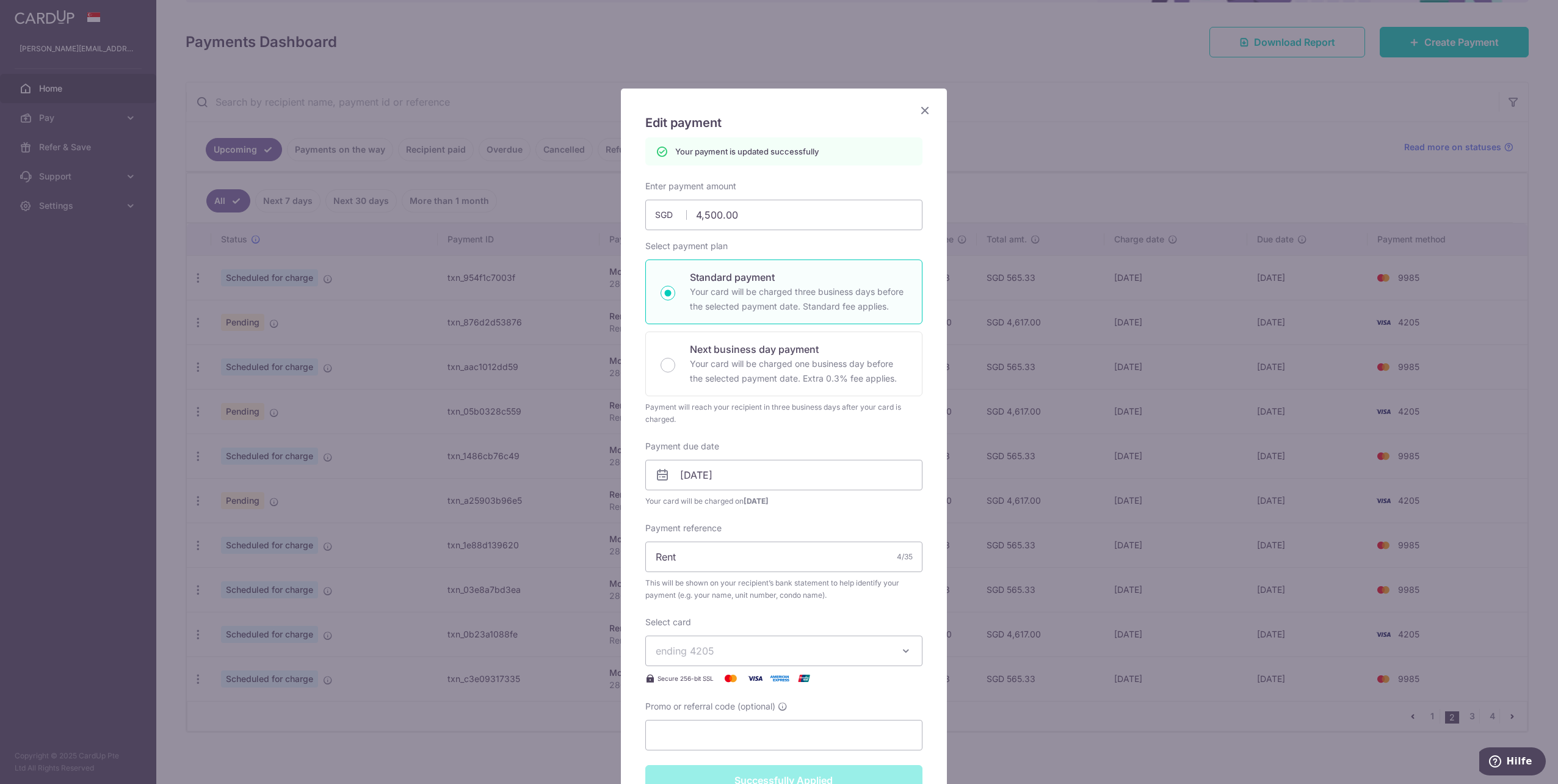
scroll to position [122, 0]
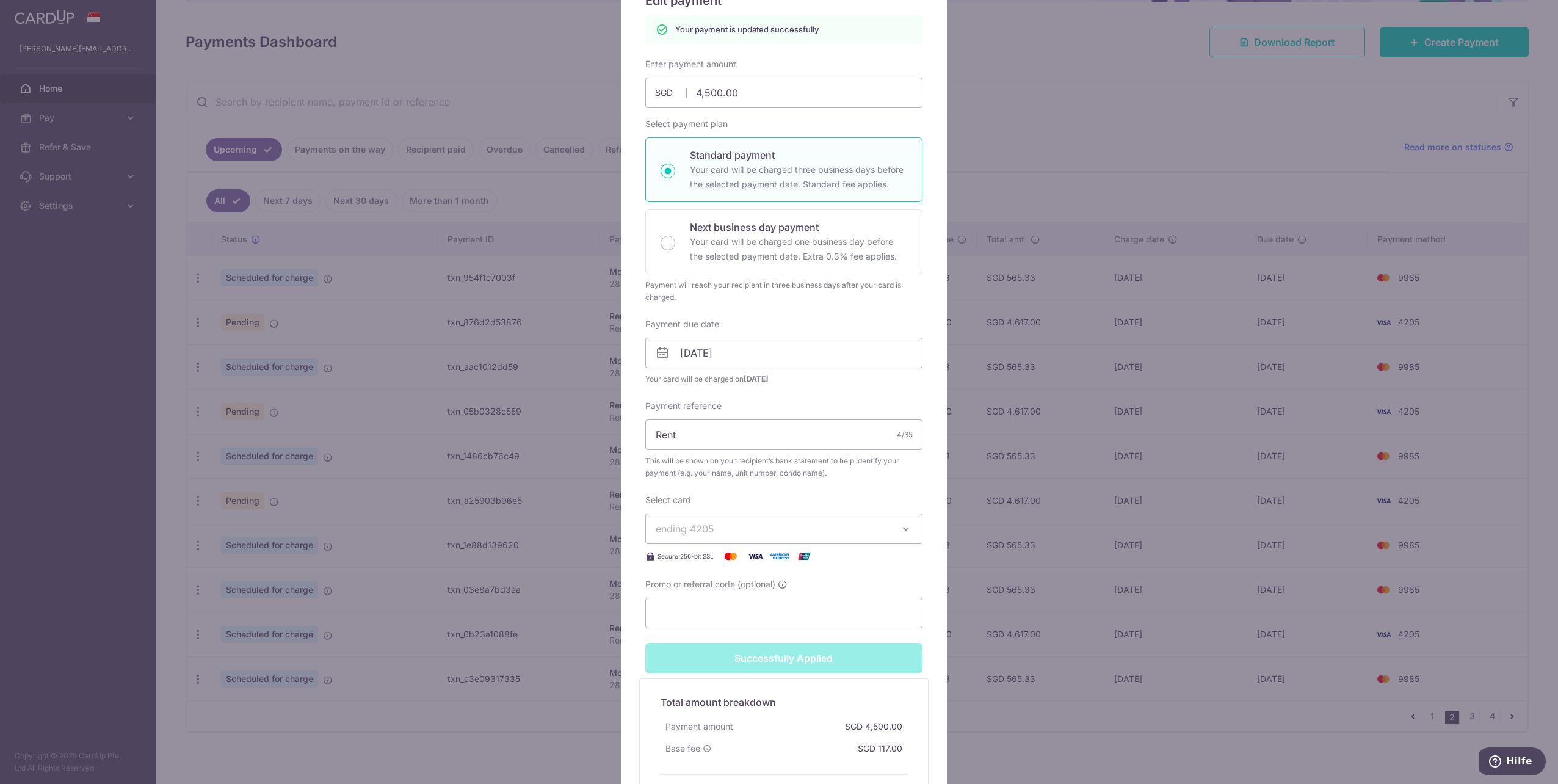
click at [1119, 727] on div "Edit payment By clicking apply, you will make changes to all payments to [PERSO…" at bounding box center [779, 392] width 1558 height 784
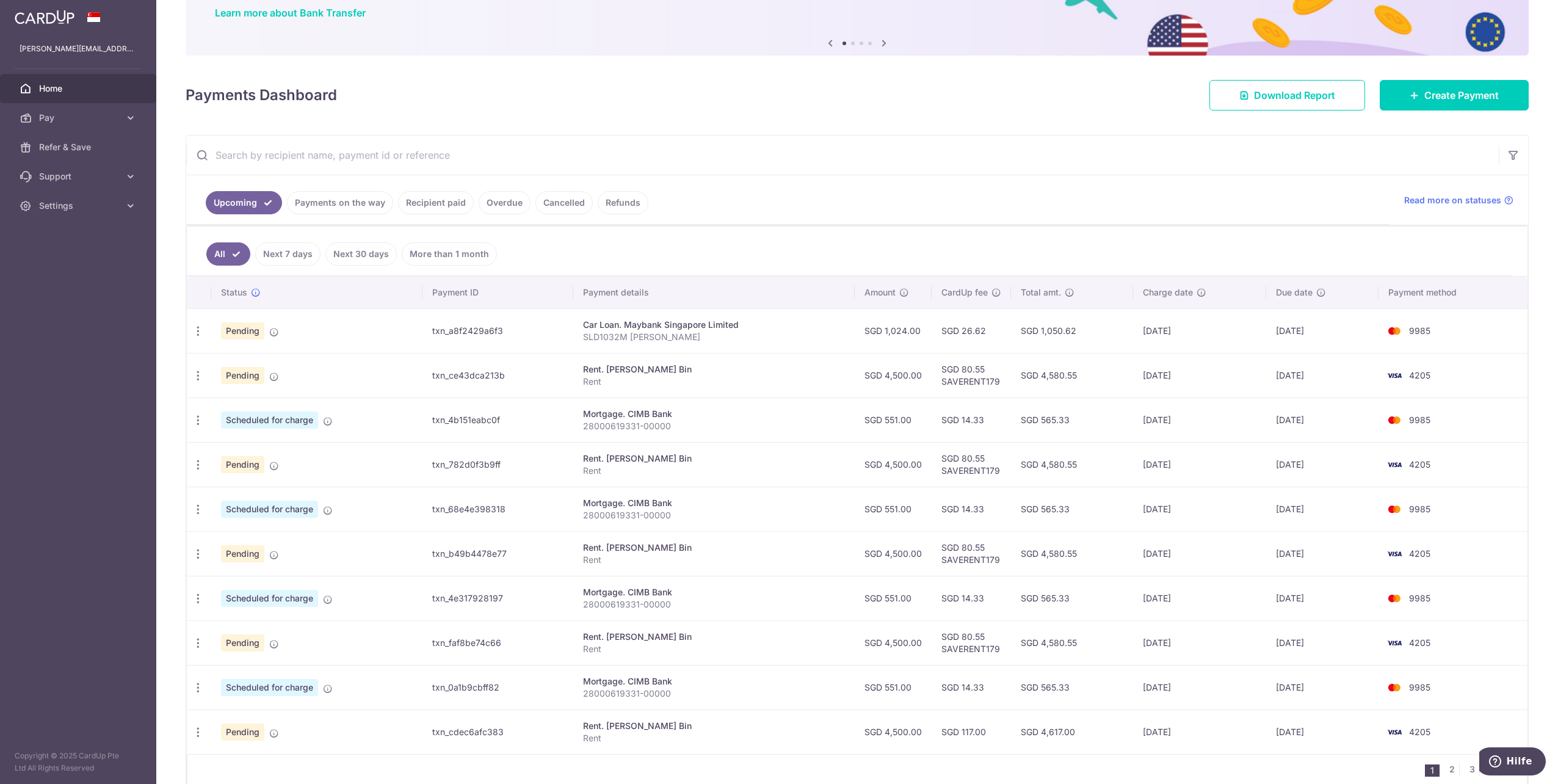
scroll to position [154, 0]
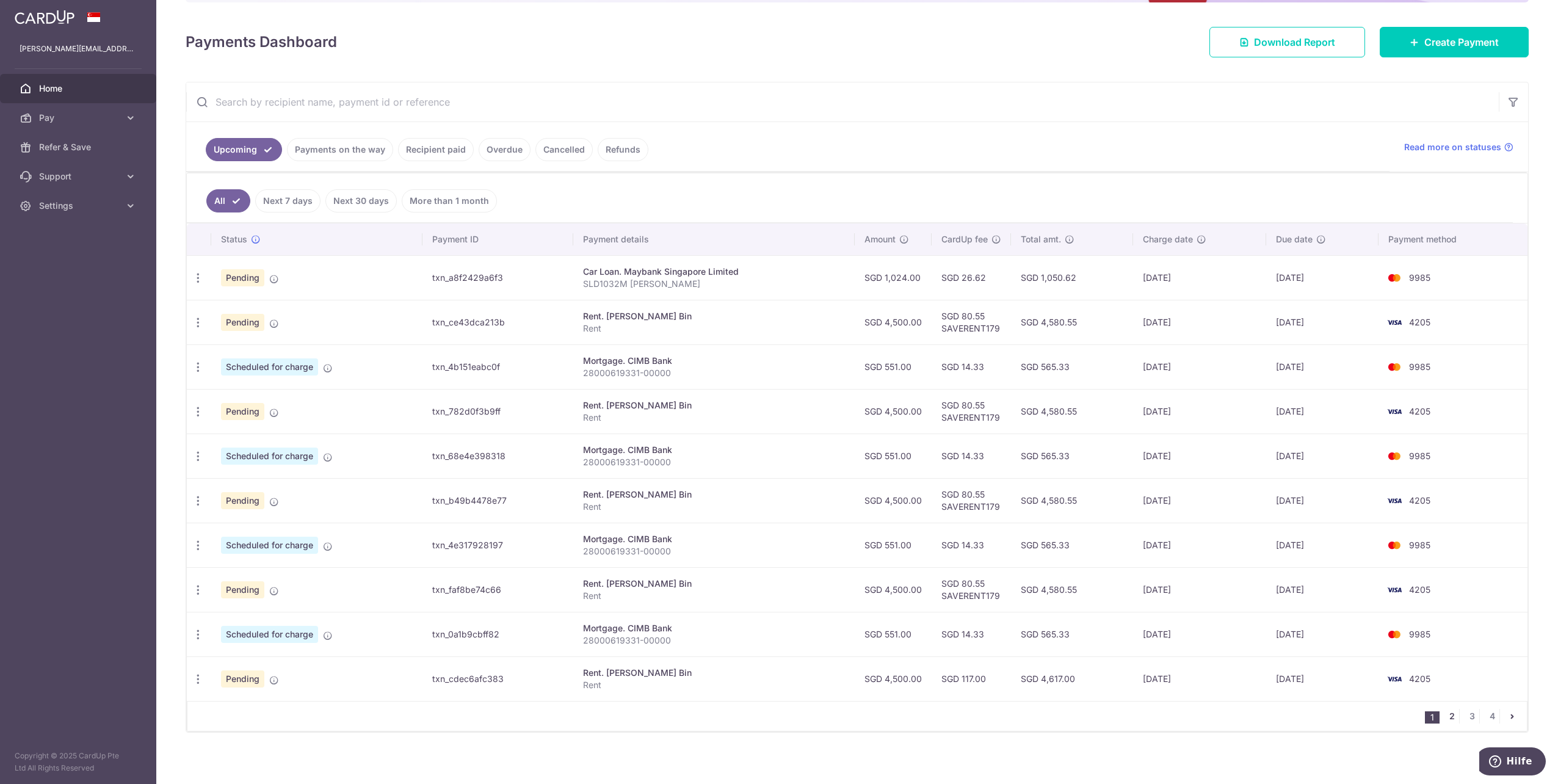
click at [1444, 709] on link "2" at bounding box center [1451, 716] width 15 height 15
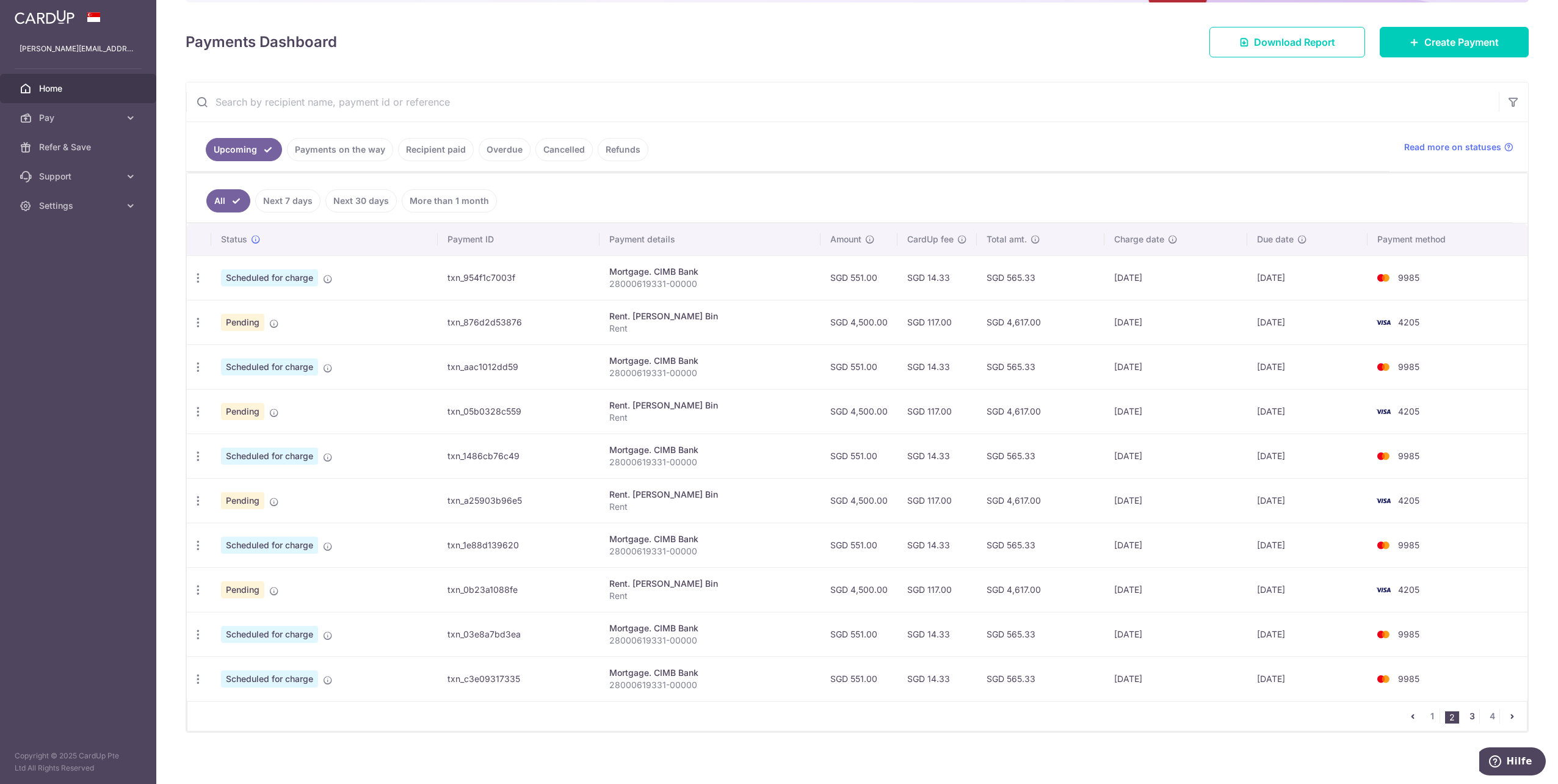
click at [1469, 711] on link "3" at bounding box center [1471, 716] width 15 height 15
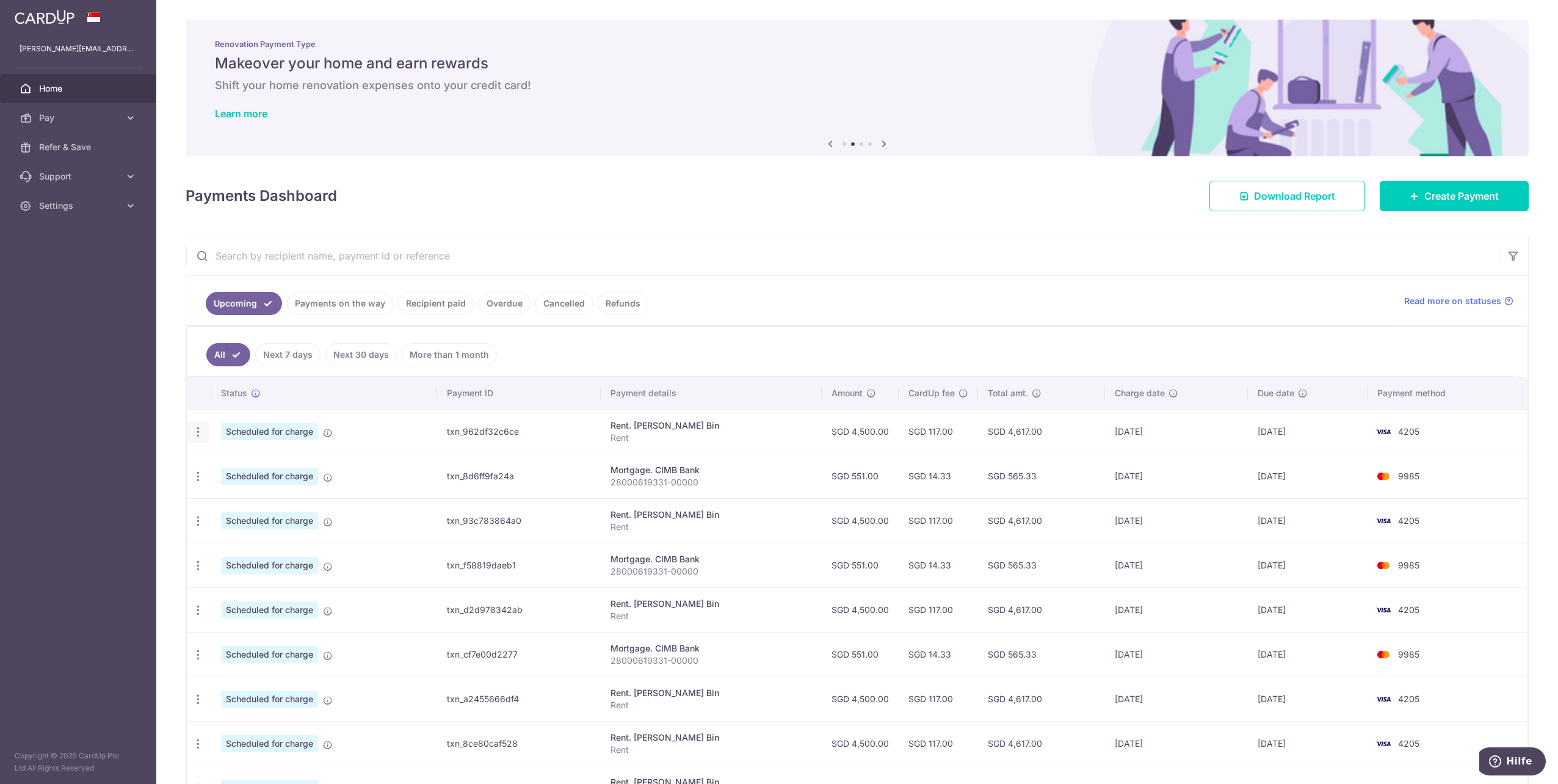
click at [194, 431] on icon "button" at bounding box center [198, 432] width 13 height 13
click at [217, 462] on link "Update payment" at bounding box center [251, 465] width 127 height 29
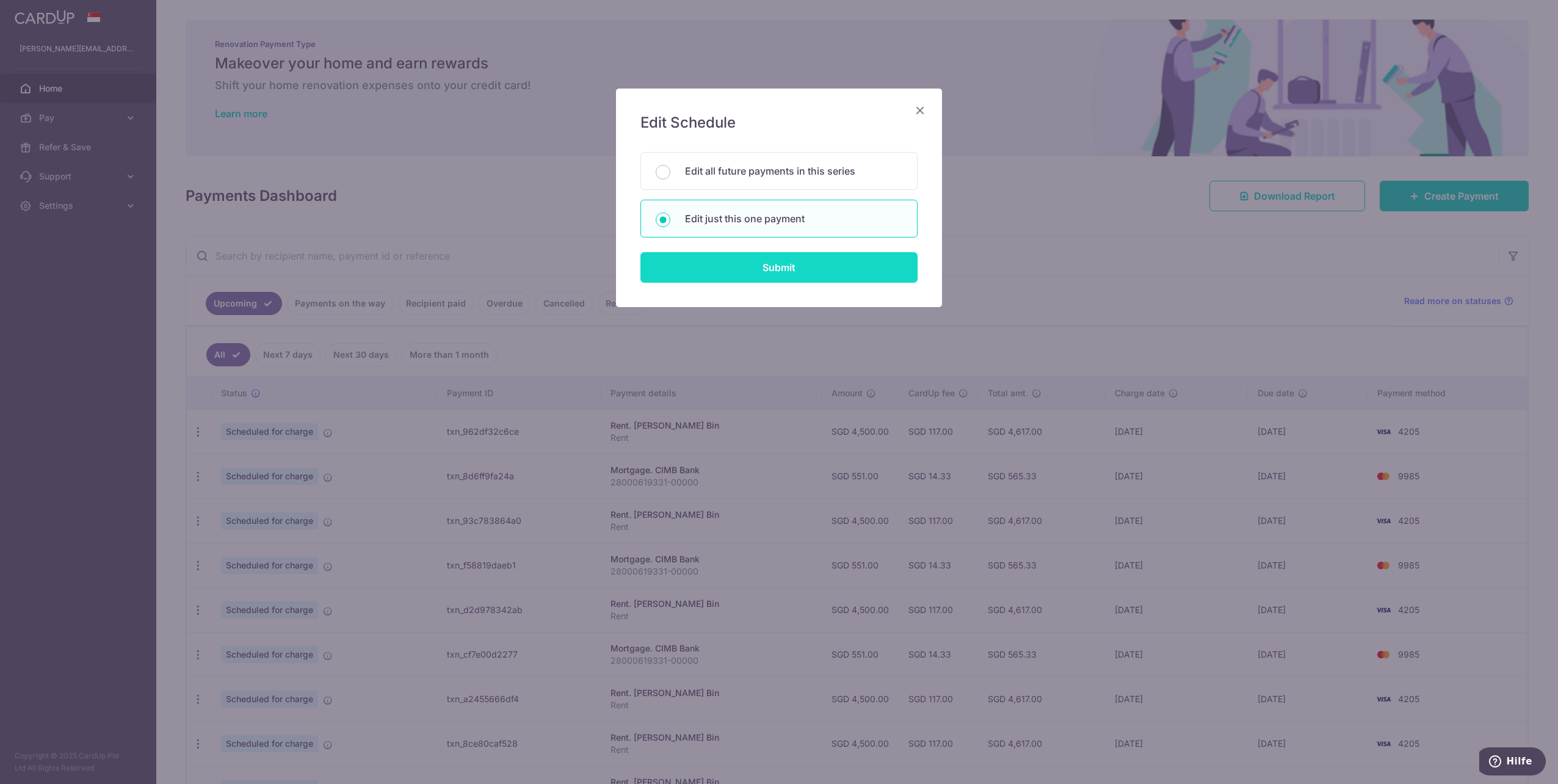
click at [770, 262] on input "Submit" at bounding box center [779, 267] width 277 height 30
radio input "true"
type input "4,500.00"
type input "[DATE]"
type input "Rent"
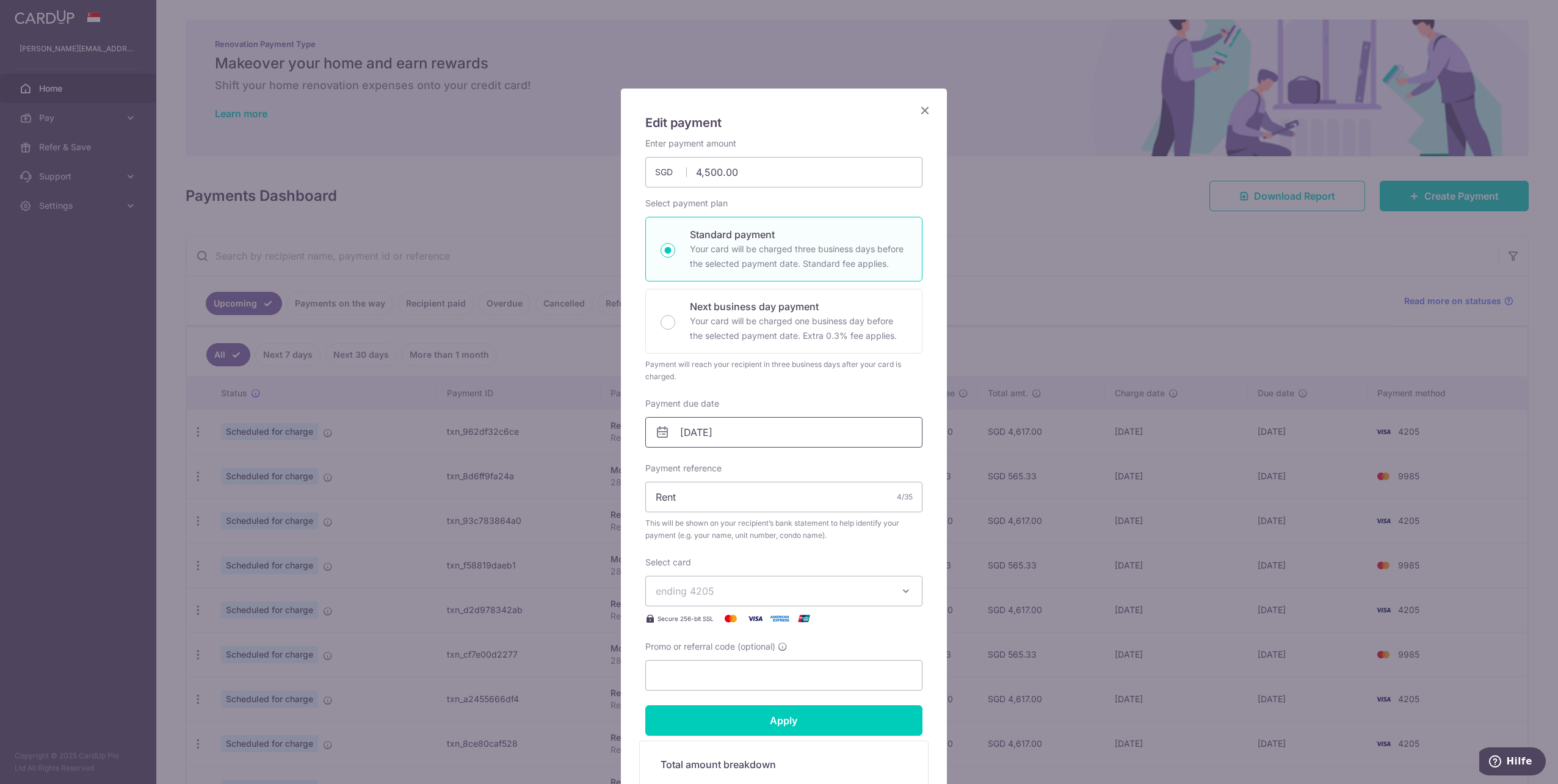
click at [717, 433] on input "[DATE]" at bounding box center [783, 431] width 277 height 30
click at [743, 521] on link "1" at bounding box center [738, 517] width 19 height 19
type input "[DATE]"
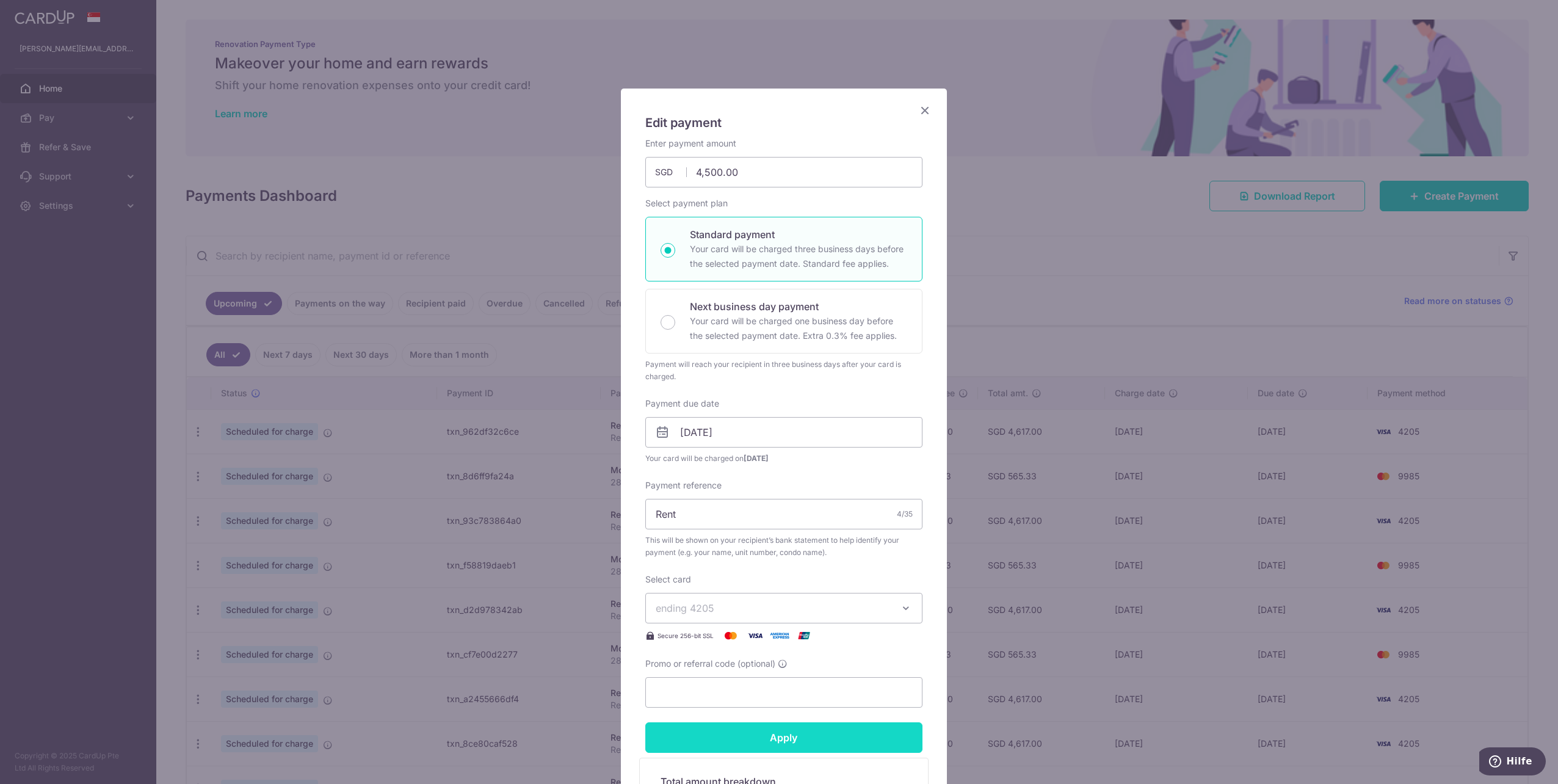
click at [792, 740] on input "Apply" at bounding box center [783, 737] width 277 height 30
type input "Successfully Applied"
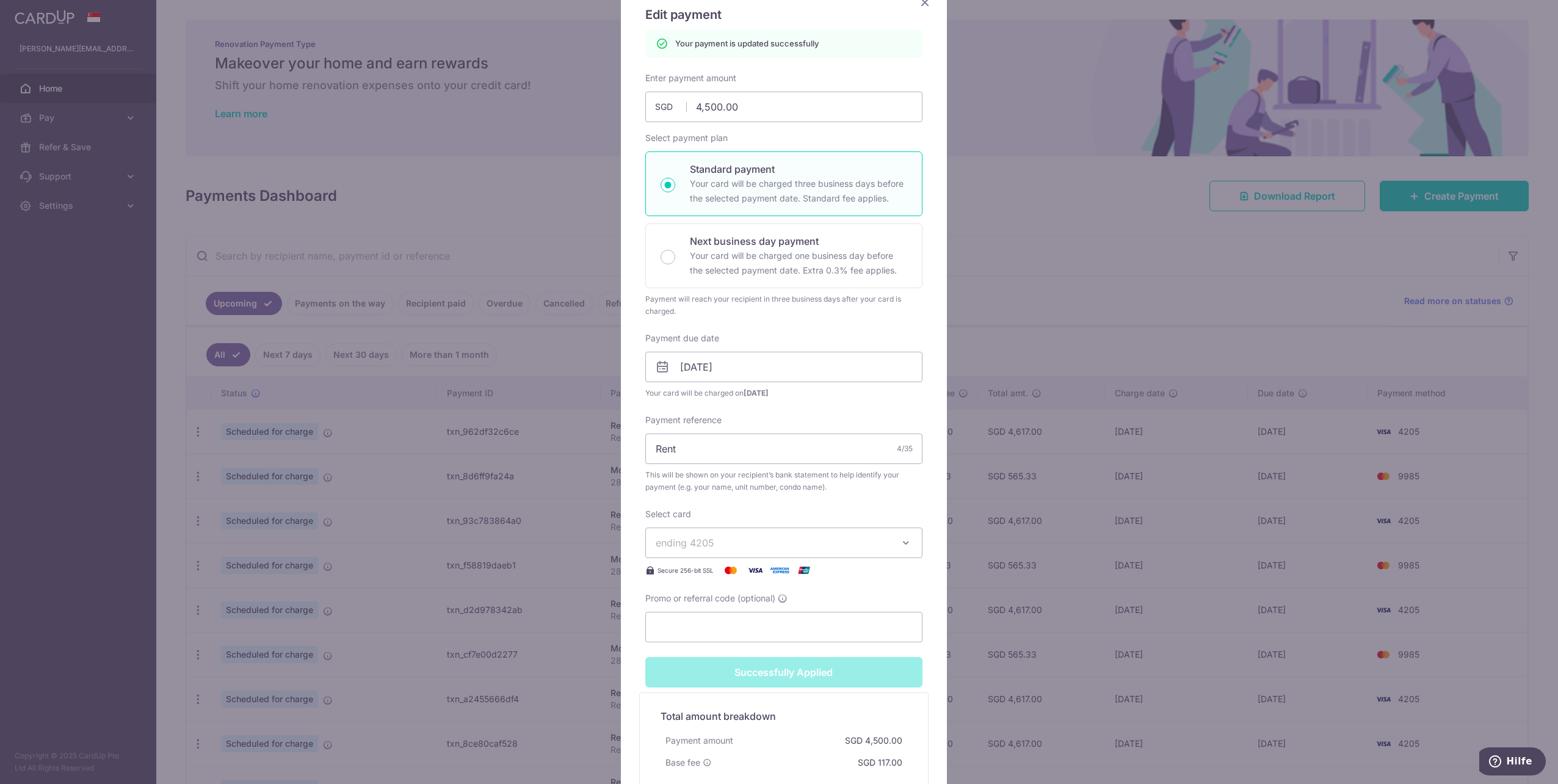
scroll to position [263, 0]
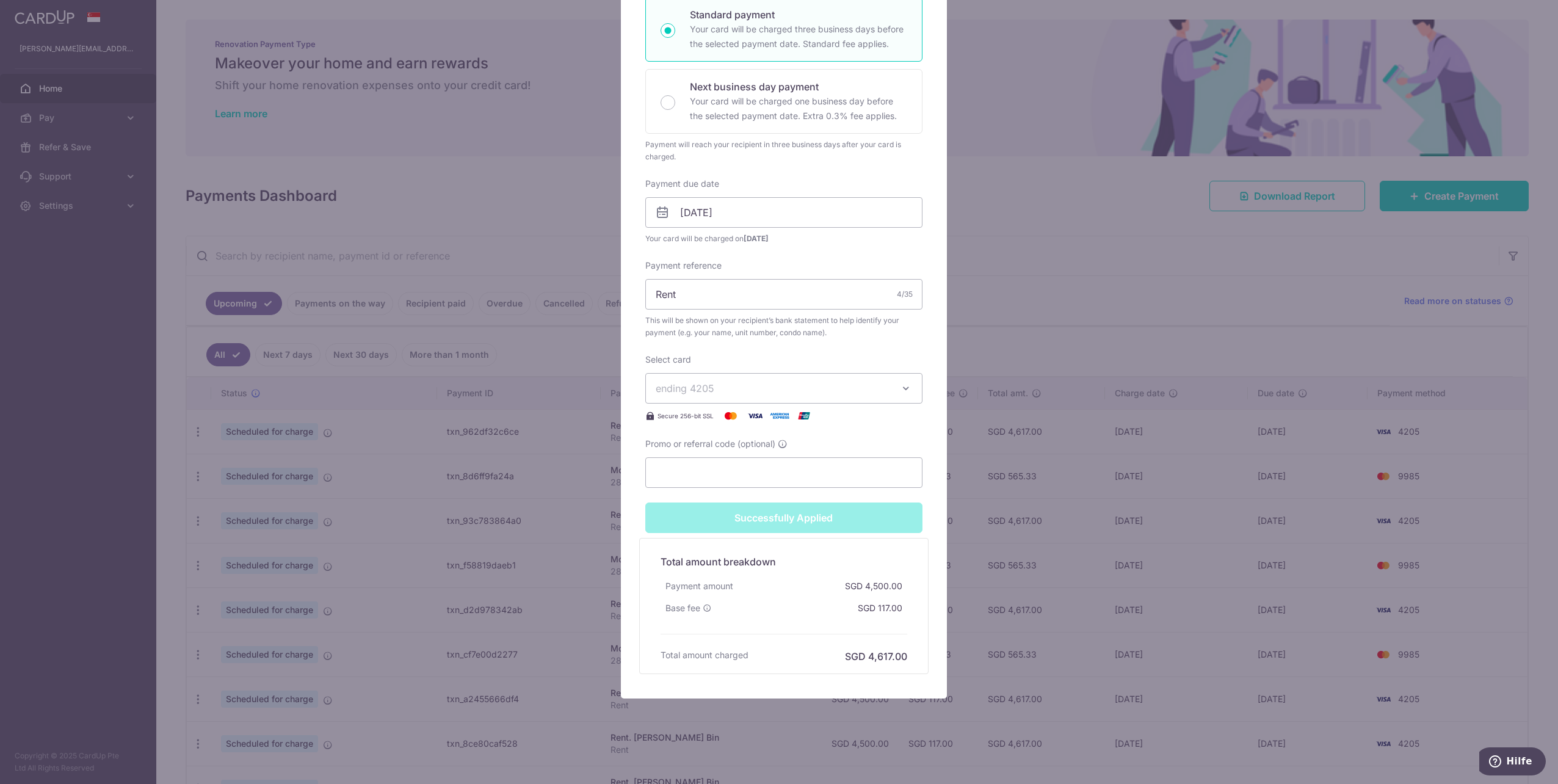
click at [1210, 731] on div "Edit payment By clicking apply, you will make changes to all payments to [PERSO…" at bounding box center [779, 392] width 1558 height 784
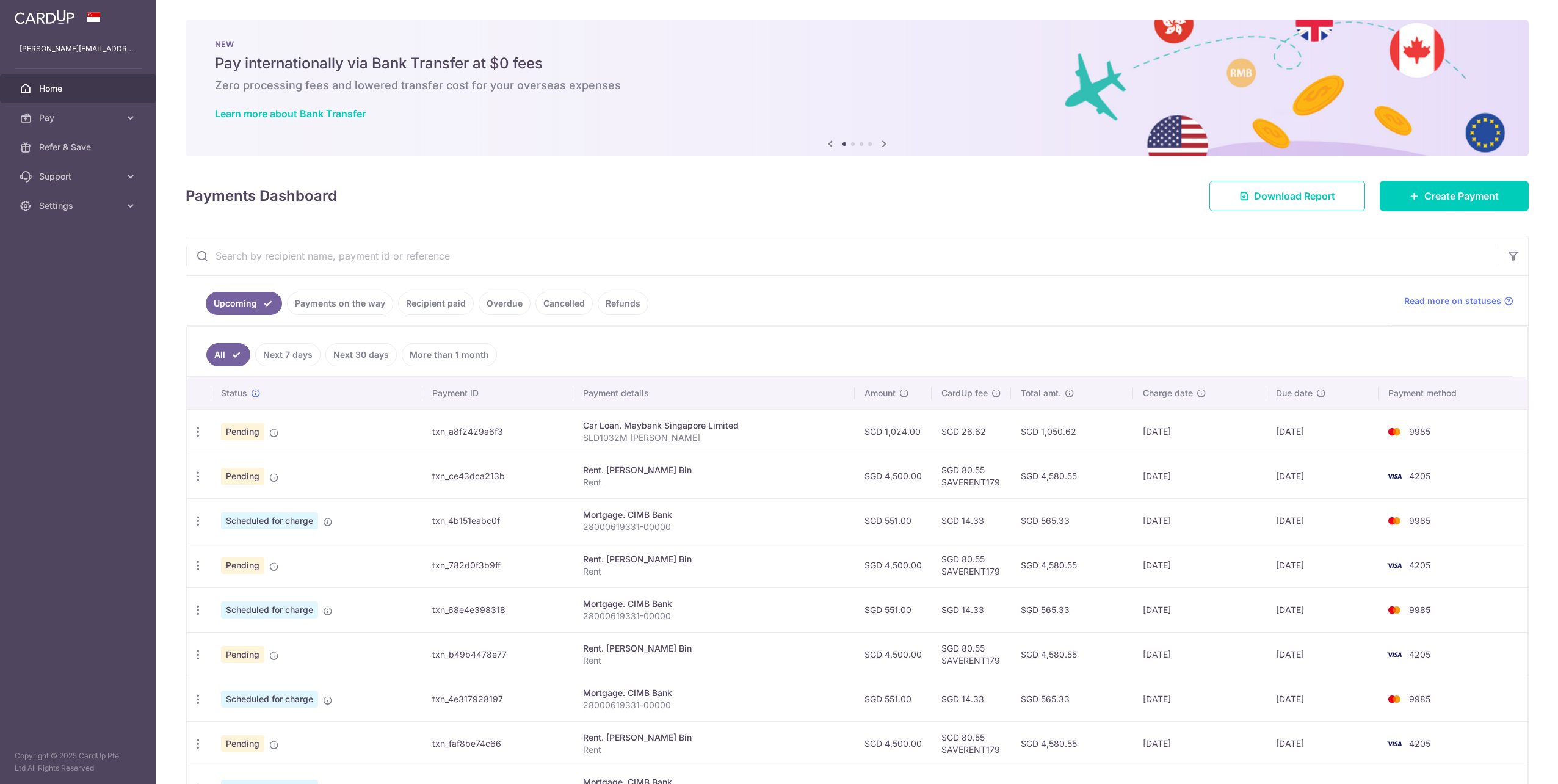
scroll to position [139, 0]
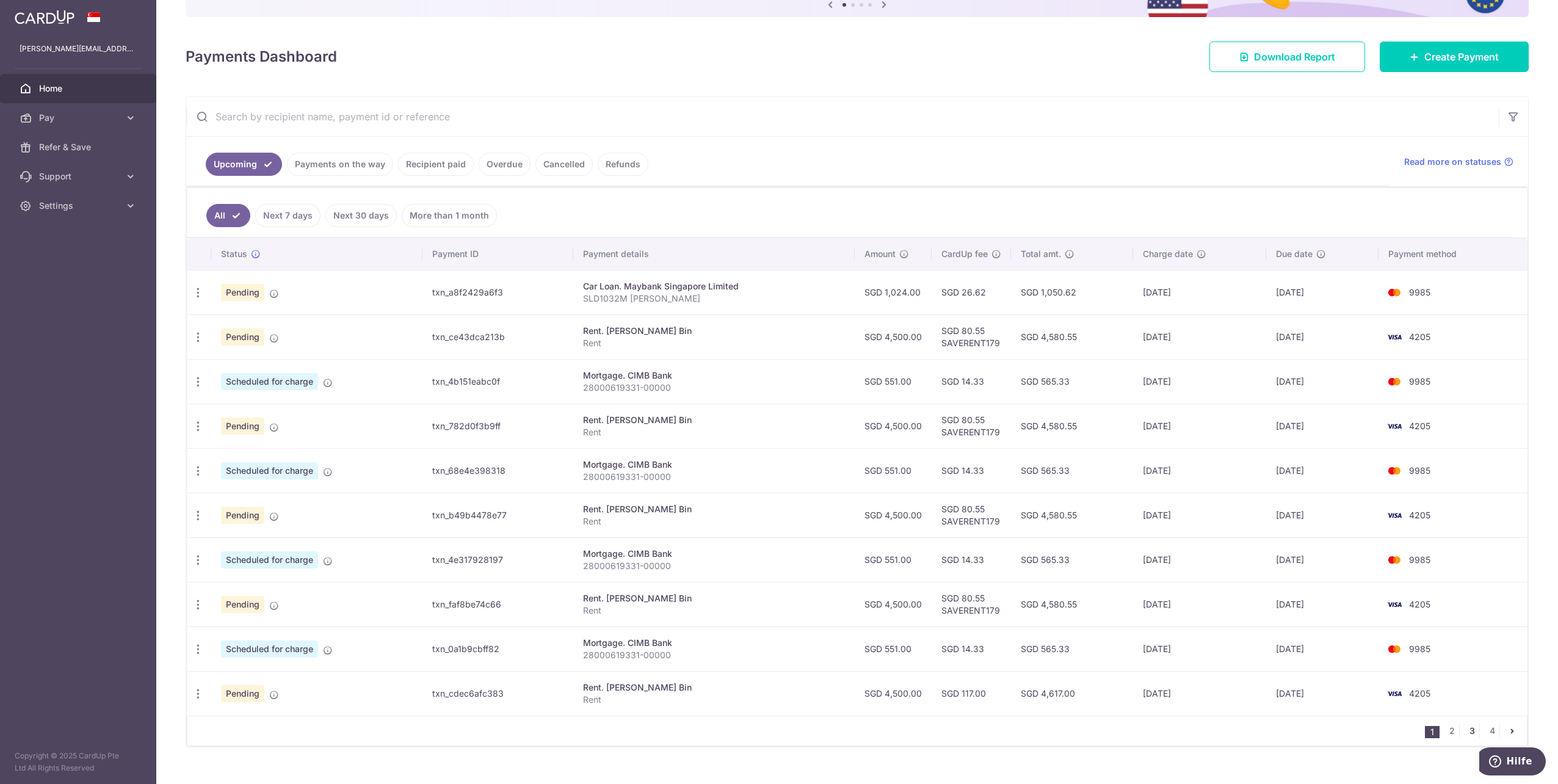
click at [1466, 725] on link "3" at bounding box center [1471, 731] width 15 height 15
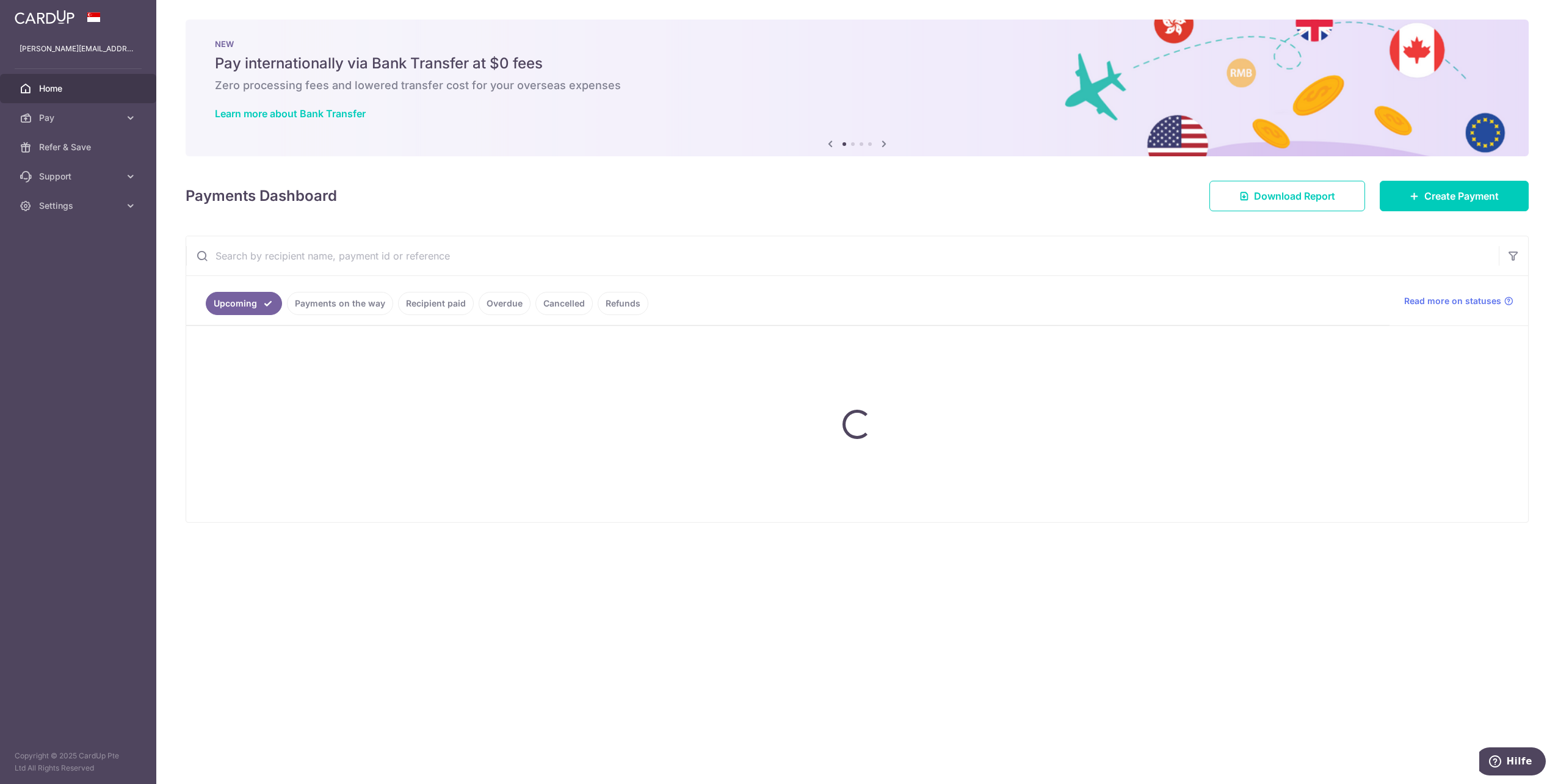
scroll to position [0, 0]
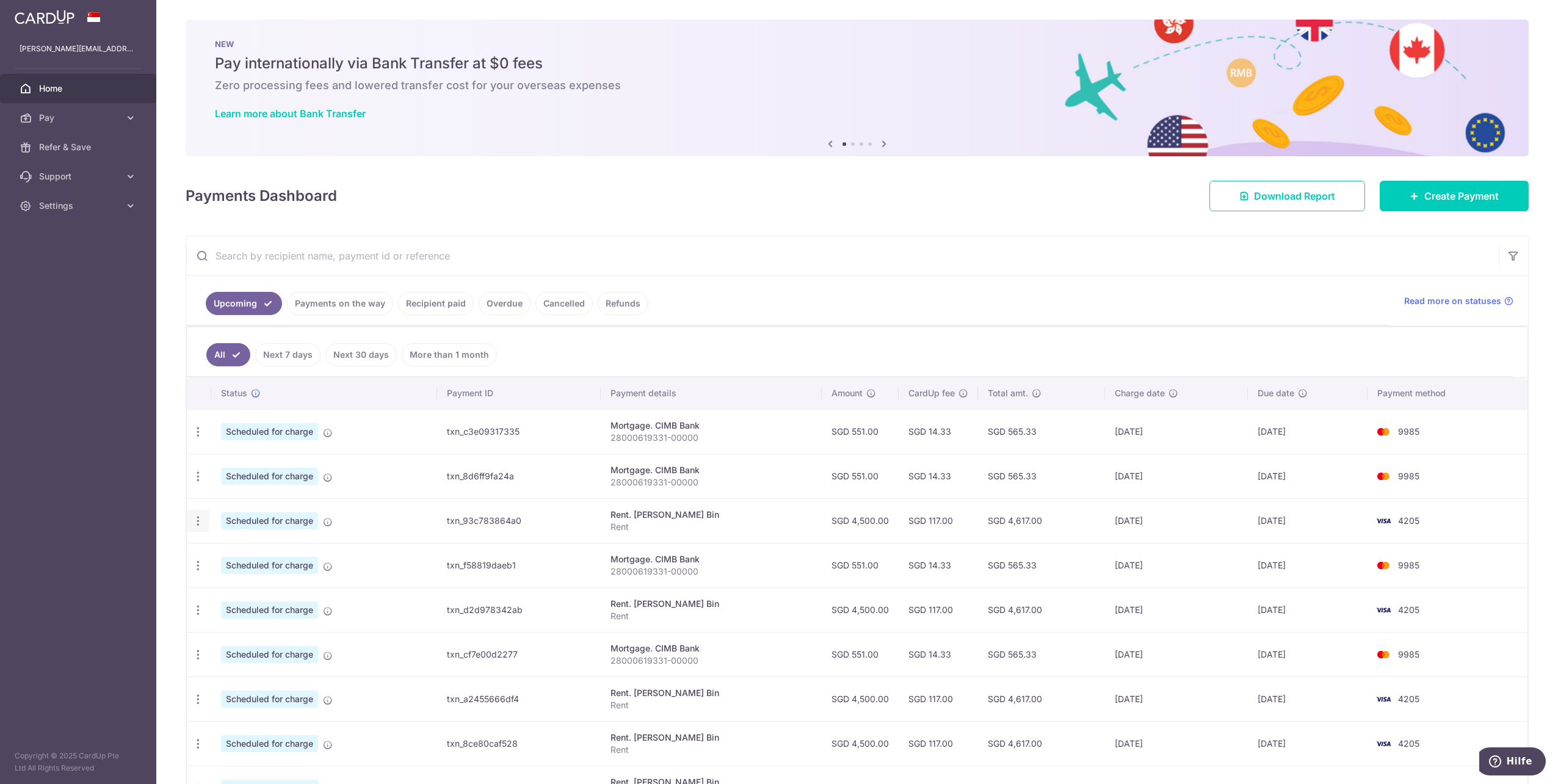
click at [204, 520] on div "Update payment Cancel payment" at bounding box center [198, 521] width 23 height 23
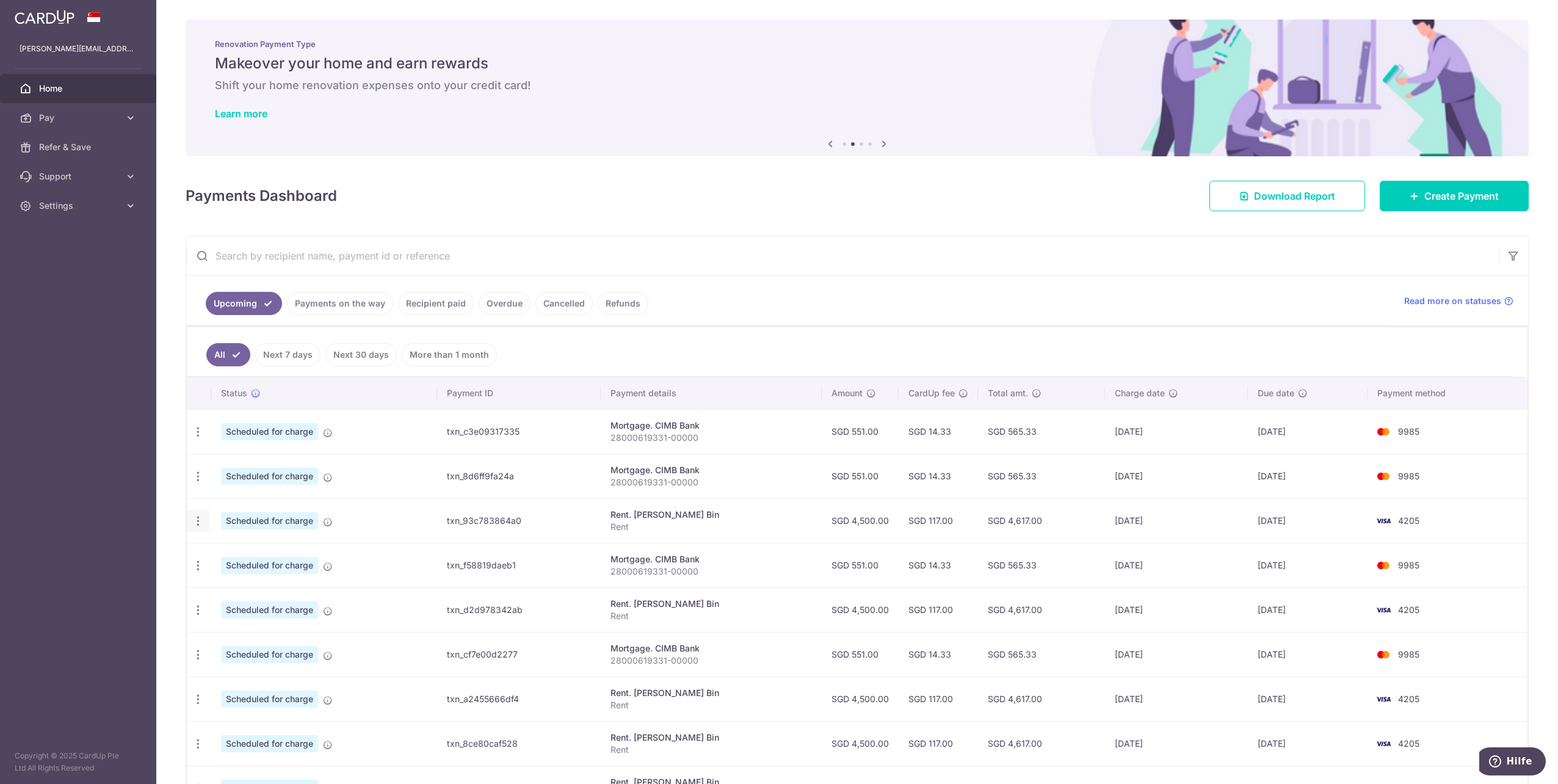
click at [195, 523] on div "Update payment Cancel payment" at bounding box center [198, 521] width 23 height 23
click at [195, 520] on icon "button" at bounding box center [198, 521] width 13 height 13
click at [225, 547] on span "Update payment" at bounding box center [263, 555] width 83 height 15
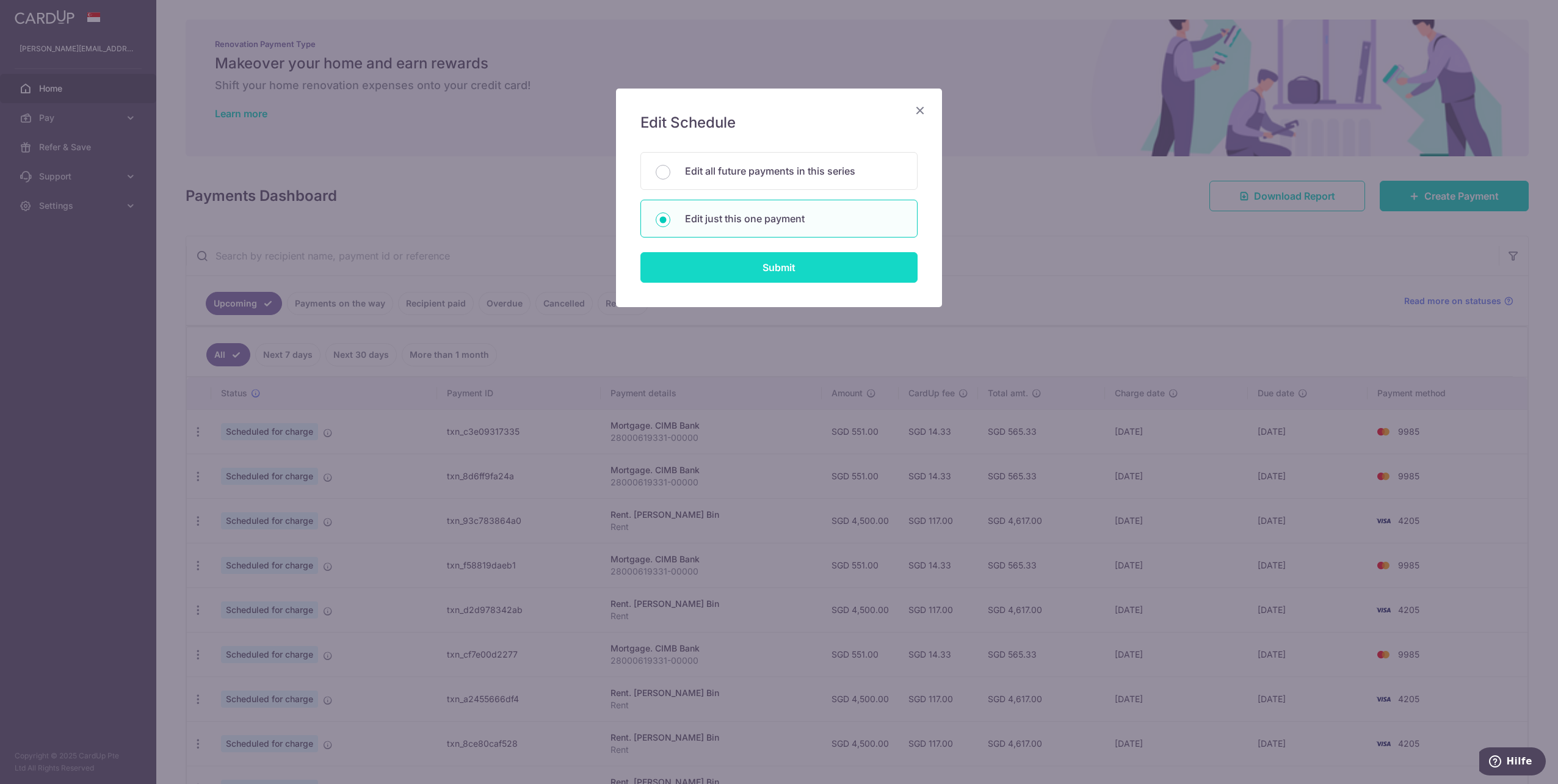
click at [724, 272] on input "Submit" at bounding box center [779, 267] width 277 height 30
radio input "true"
type input "4,500.00"
type input "16/08/2026"
type input "Rent"
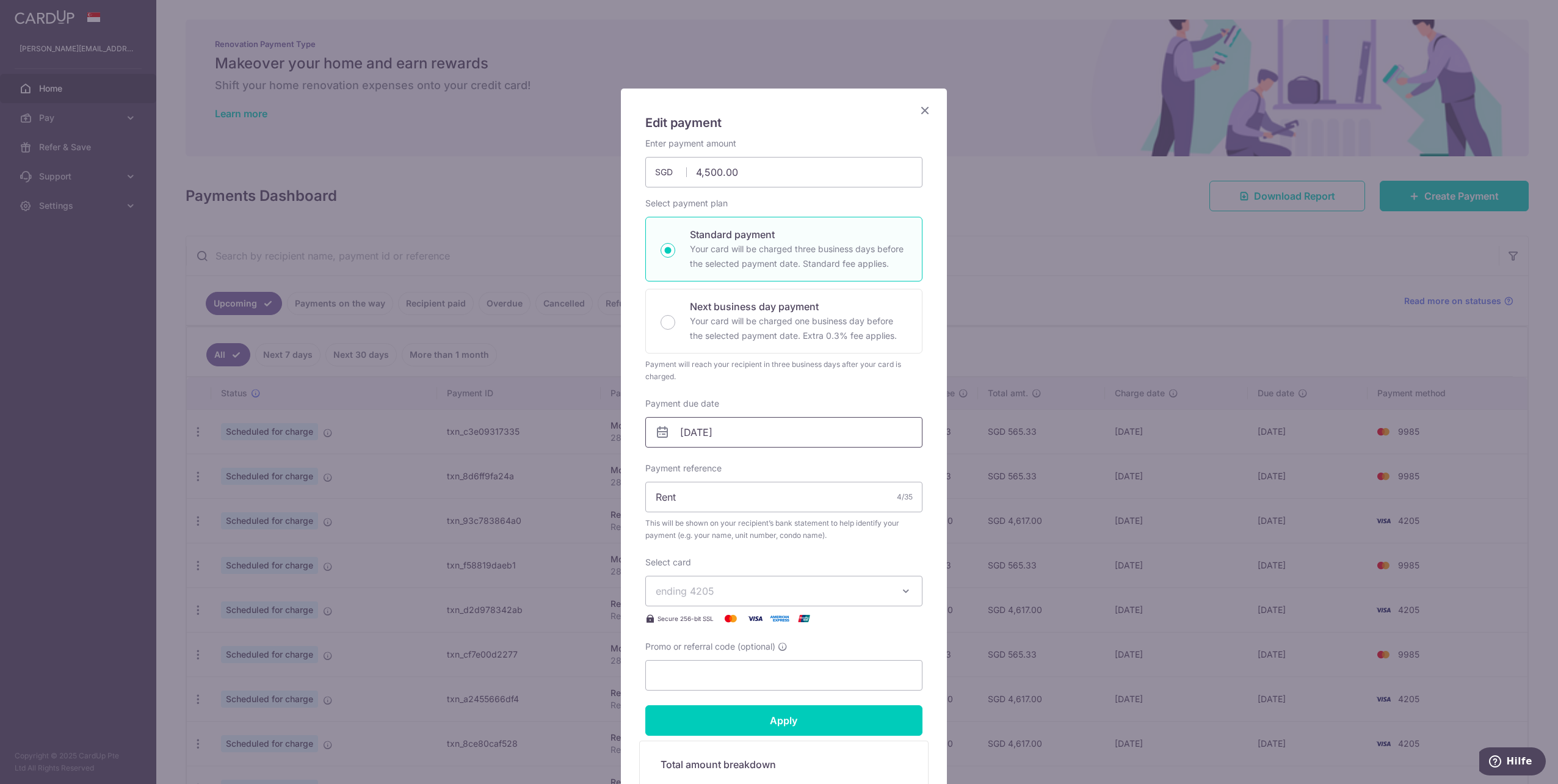
click at [722, 427] on input "16/08/2026" at bounding box center [783, 431] width 277 height 30
click at [814, 519] on link "1" at bounding box center [811, 517] width 19 height 19
type input "[DATE]"
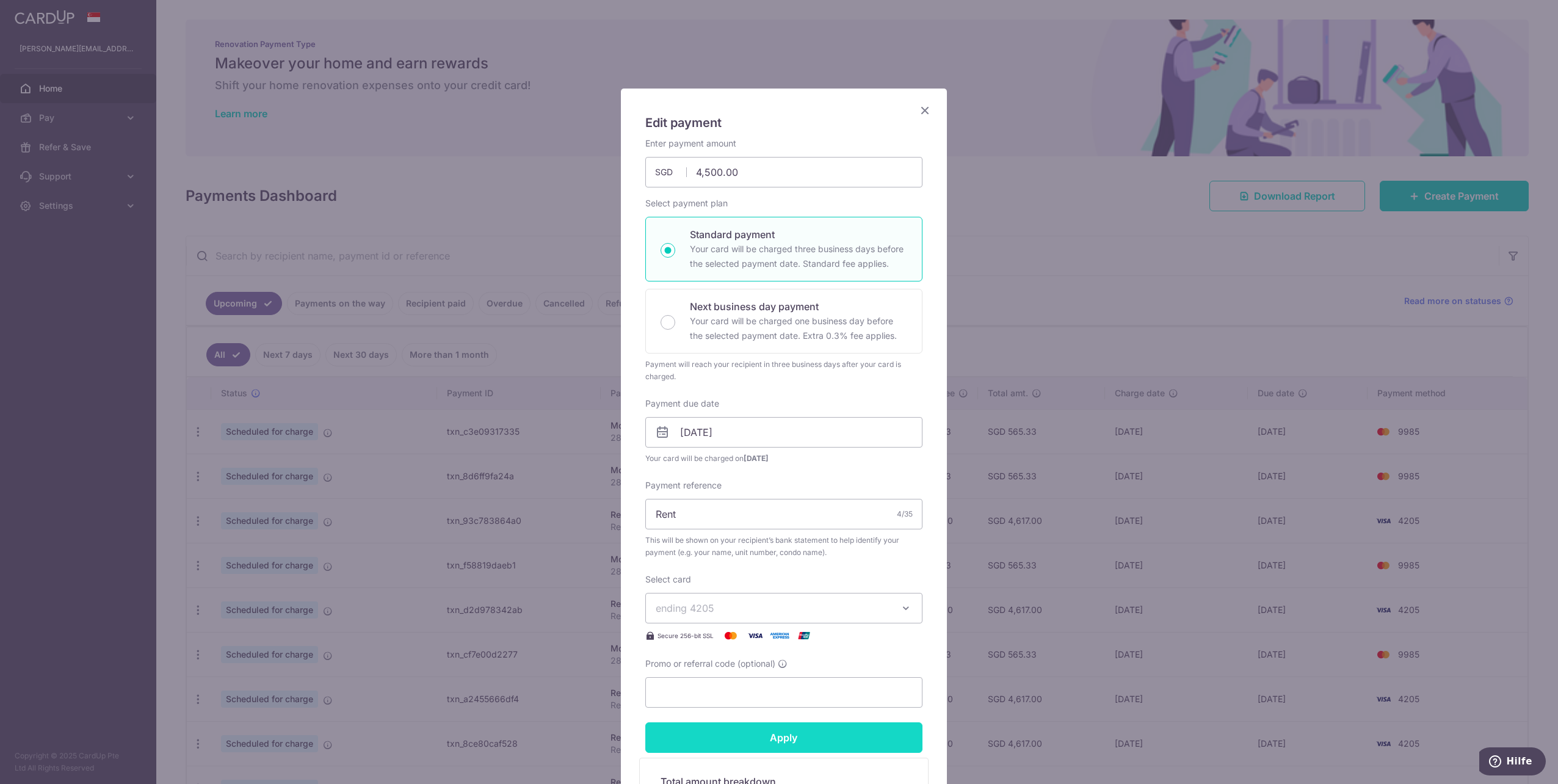
click at [802, 743] on input "Apply" at bounding box center [783, 737] width 277 height 30
type input "Successfully Applied"
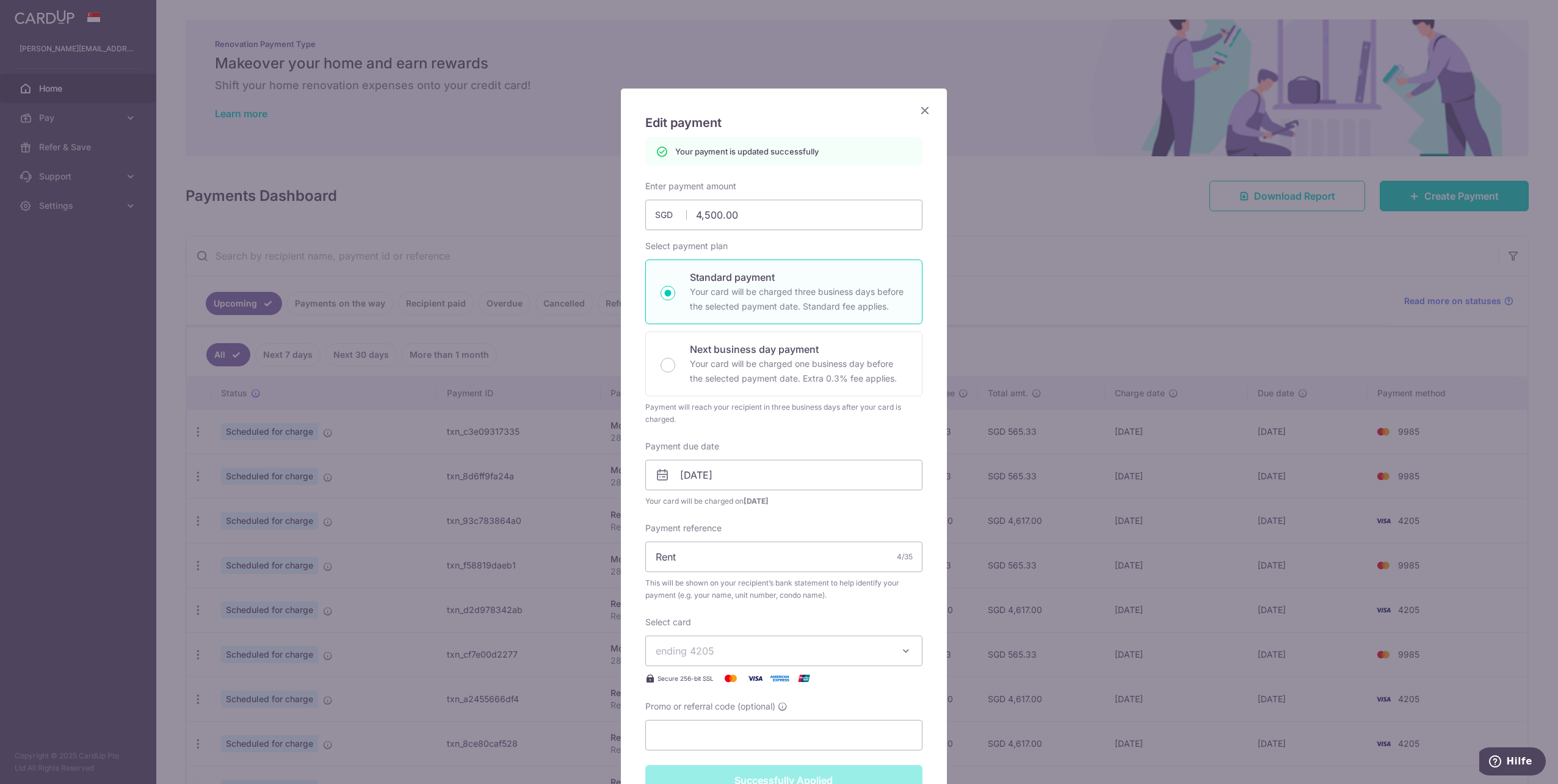
click at [527, 603] on div "Edit payment By clicking apply, you will make changes to all payments to Lim Ke…" at bounding box center [779, 392] width 1558 height 784
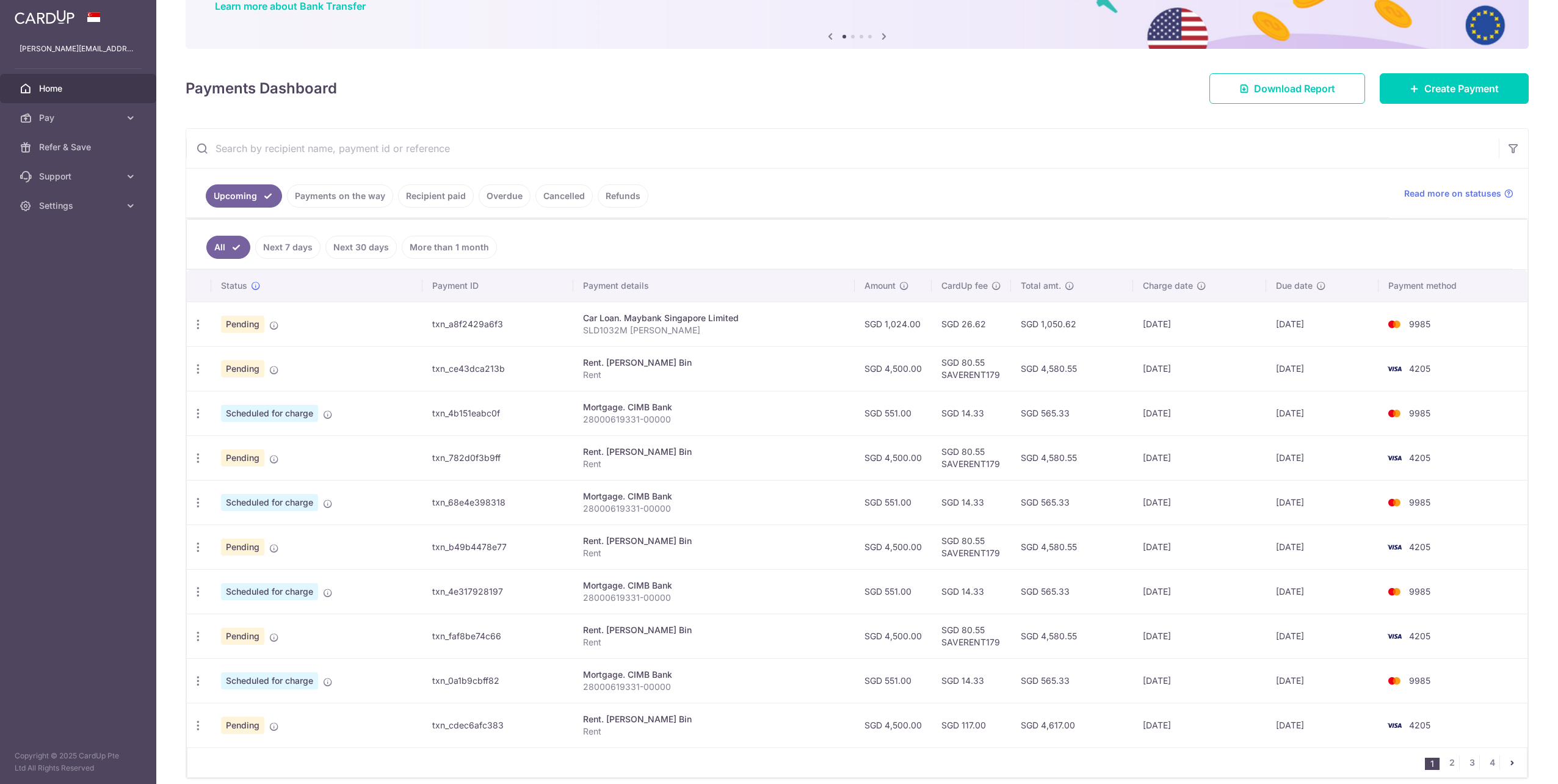
scroll to position [154, 0]
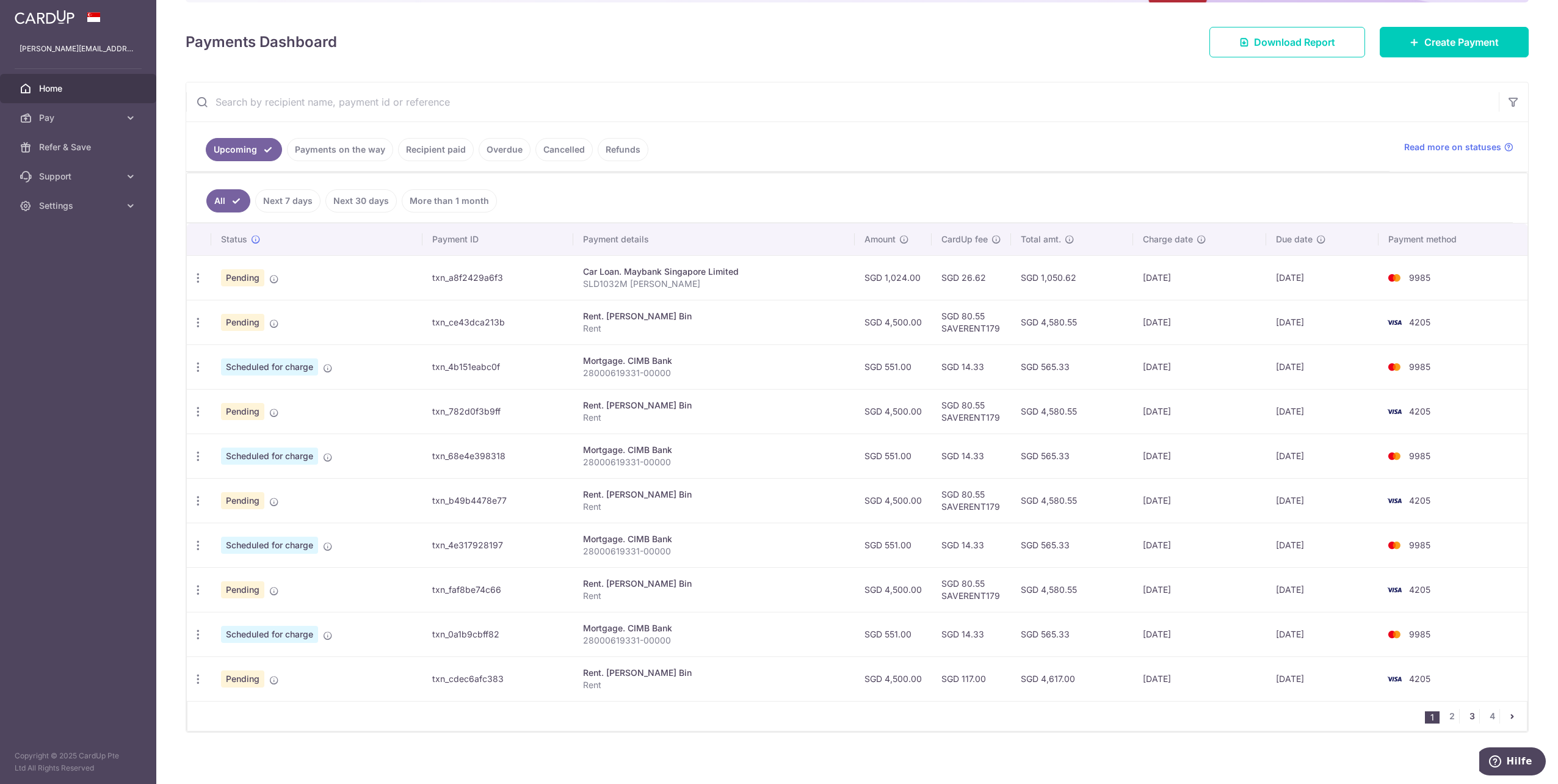
click at [1464, 708] on link "3" at bounding box center [1471, 716] width 15 height 15
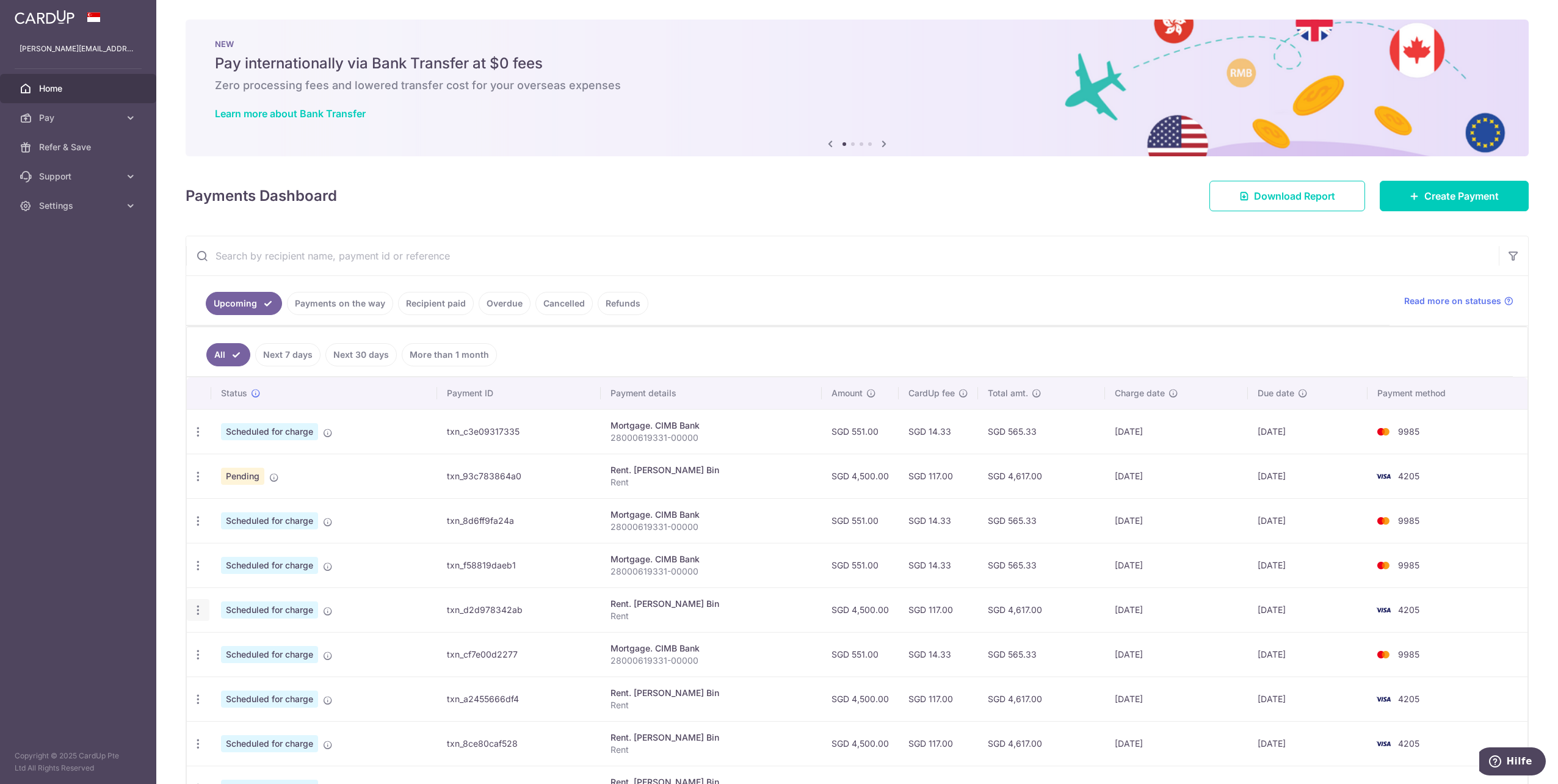
click at [199, 608] on icon "button" at bounding box center [198, 610] width 13 height 13
click at [234, 636] on span "Update payment" at bounding box center [263, 643] width 83 height 15
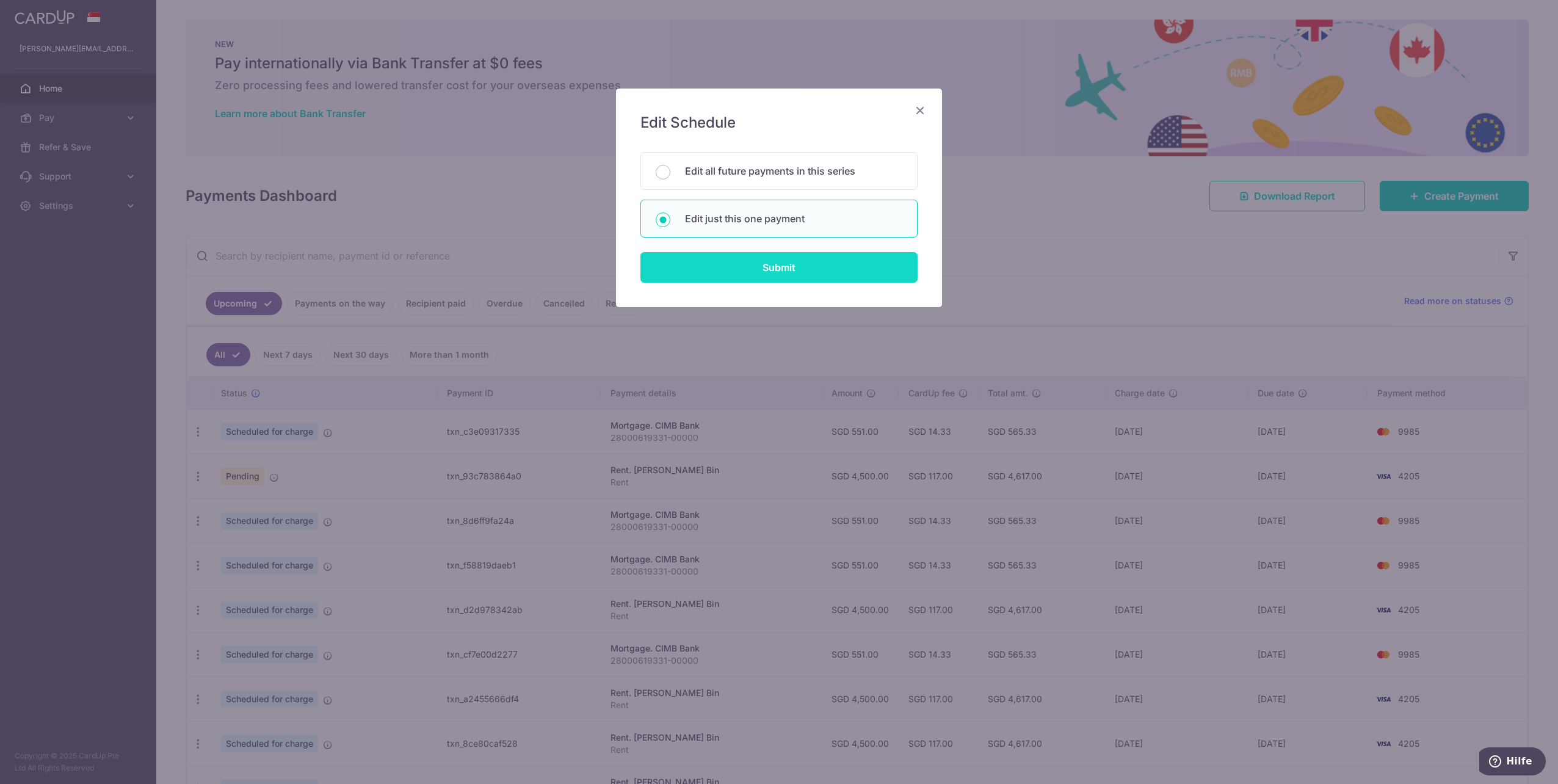
click at [773, 275] on input "Submit" at bounding box center [779, 267] width 277 height 30
radio input "true"
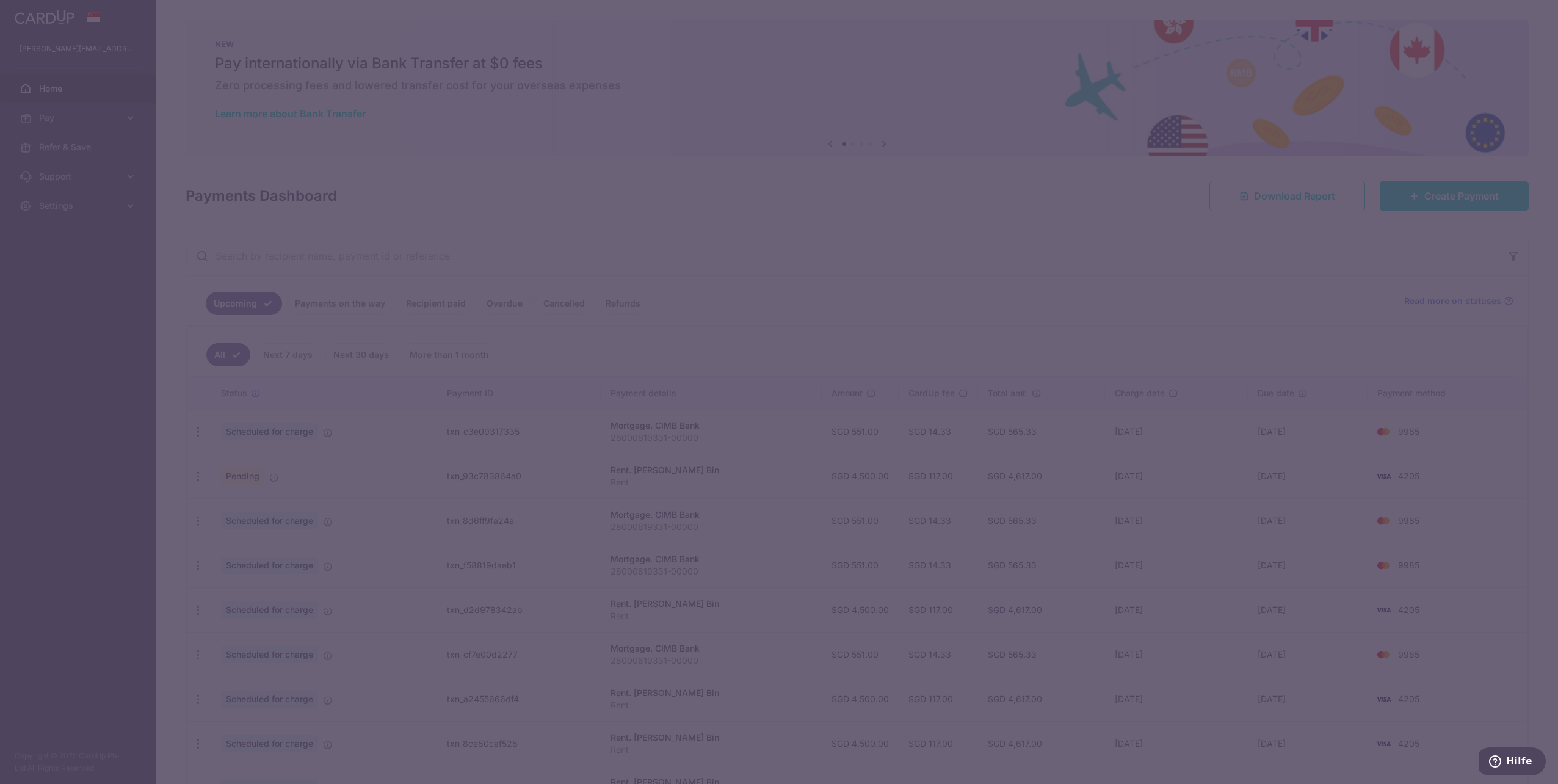
type input "4,500.00"
type input "[DATE]"
type input "Rent"
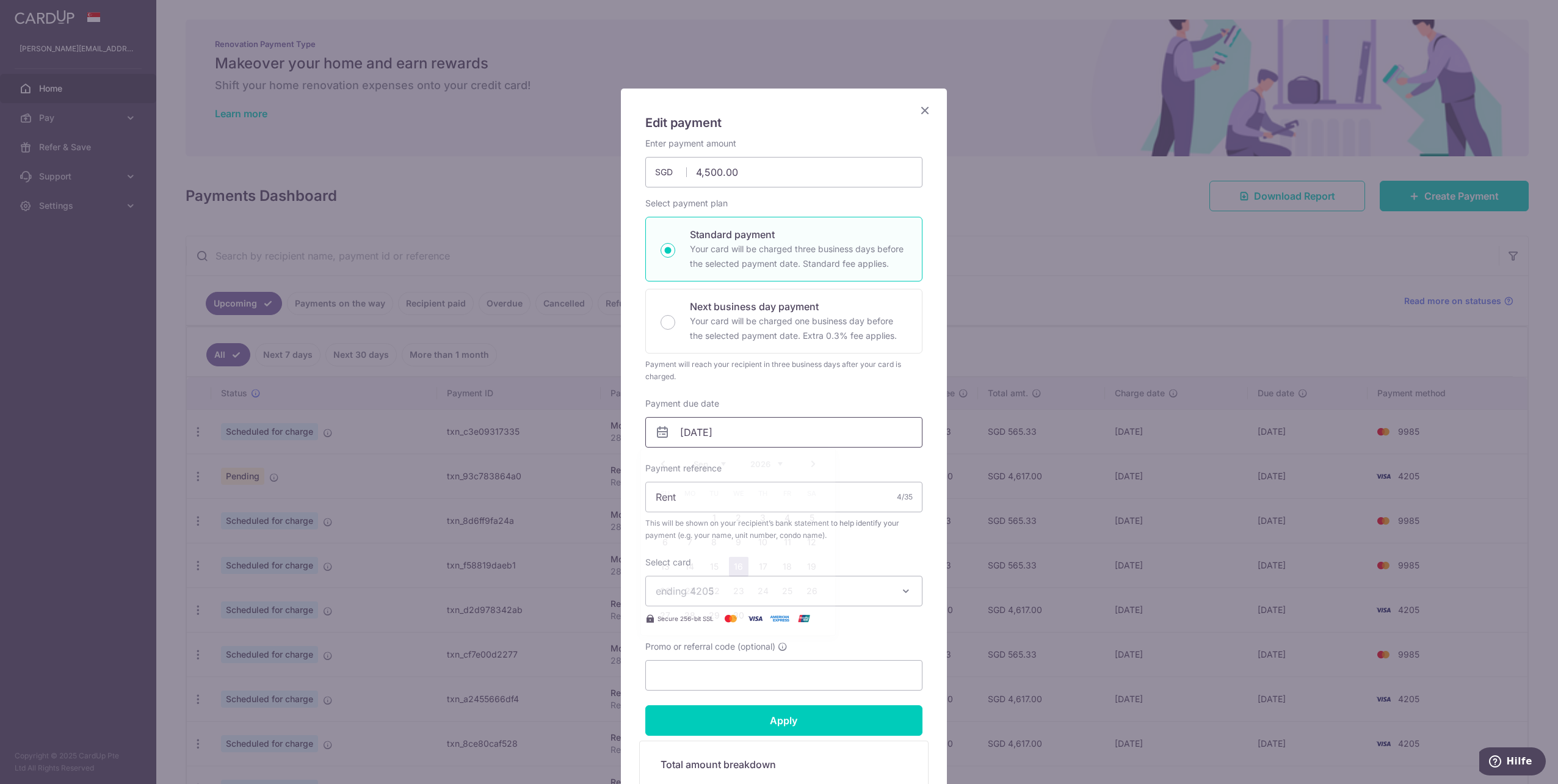
click at [690, 438] on input "[DATE]" at bounding box center [783, 431] width 277 height 30
click at [713, 518] on link "1" at bounding box center [713, 517] width 19 height 19
type input "[DATE]"
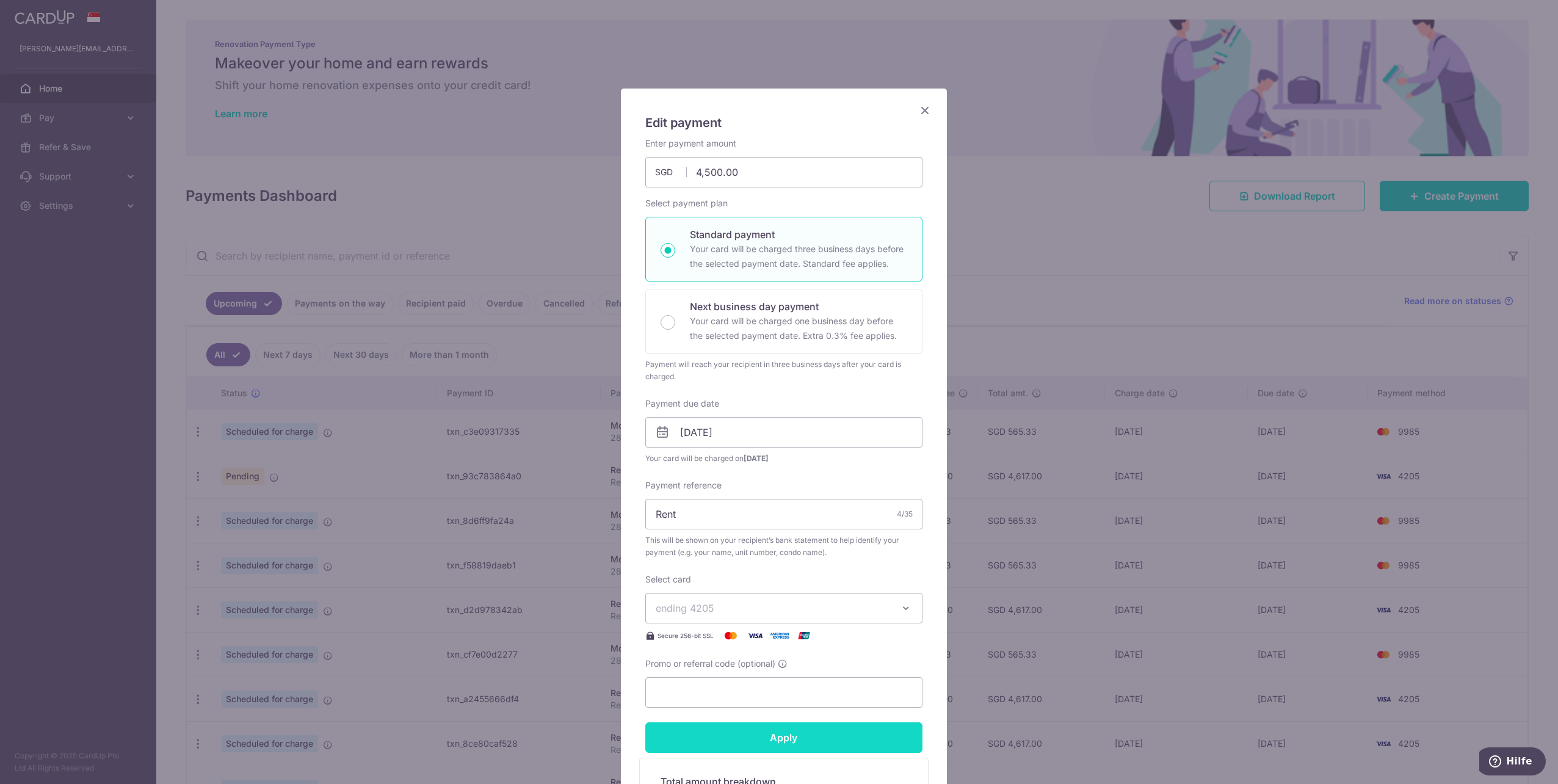
click at [790, 741] on input "Apply" at bounding box center [783, 737] width 277 height 30
type input "Successfully Applied"
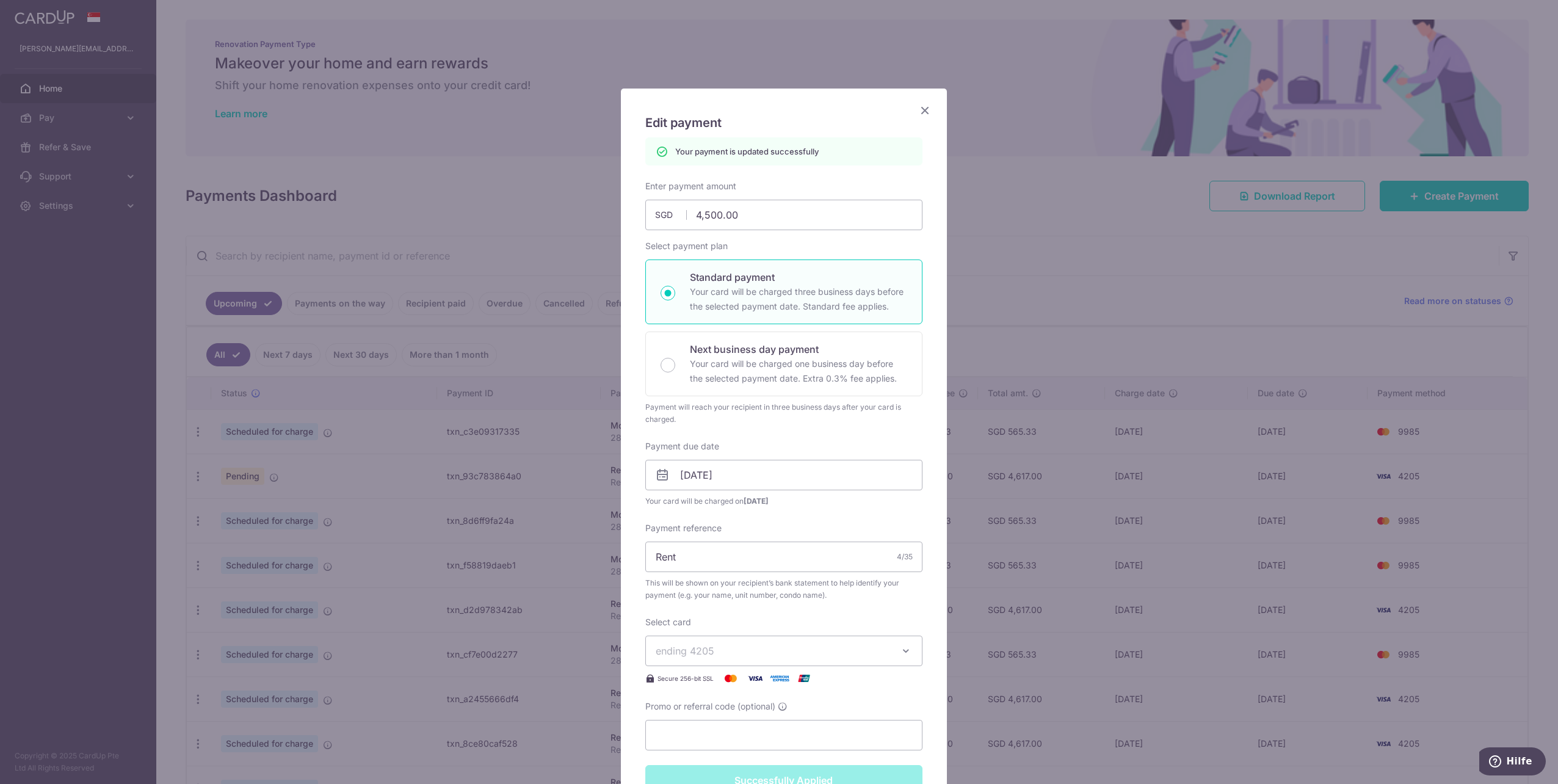
click at [1147, 609] on div "Edit payment By clicking apply, you will make changes to all payments to Lim Ke…" at bounding box center [779, 392] width 1558 height 784
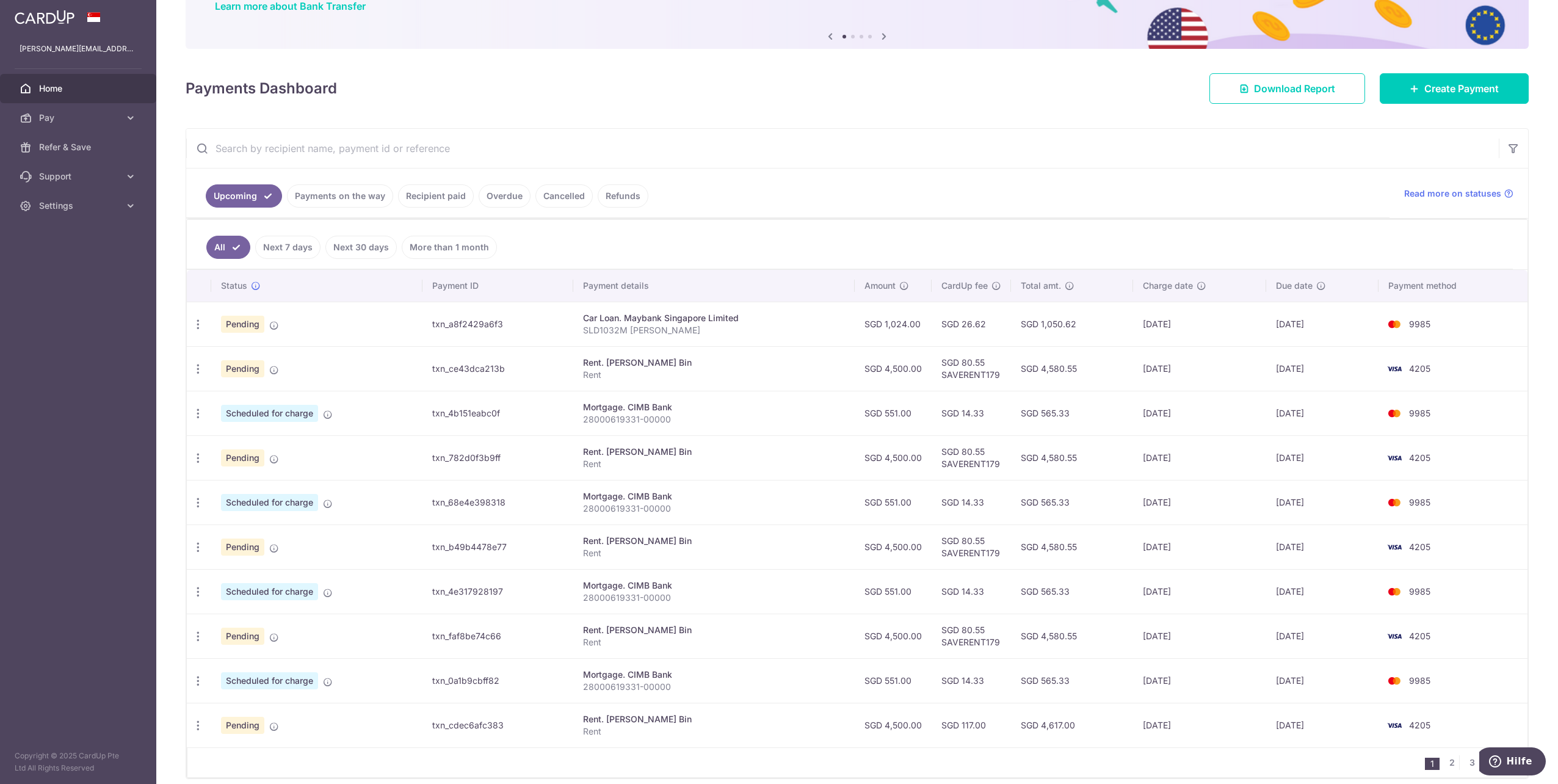
scroll to position [154, 0]
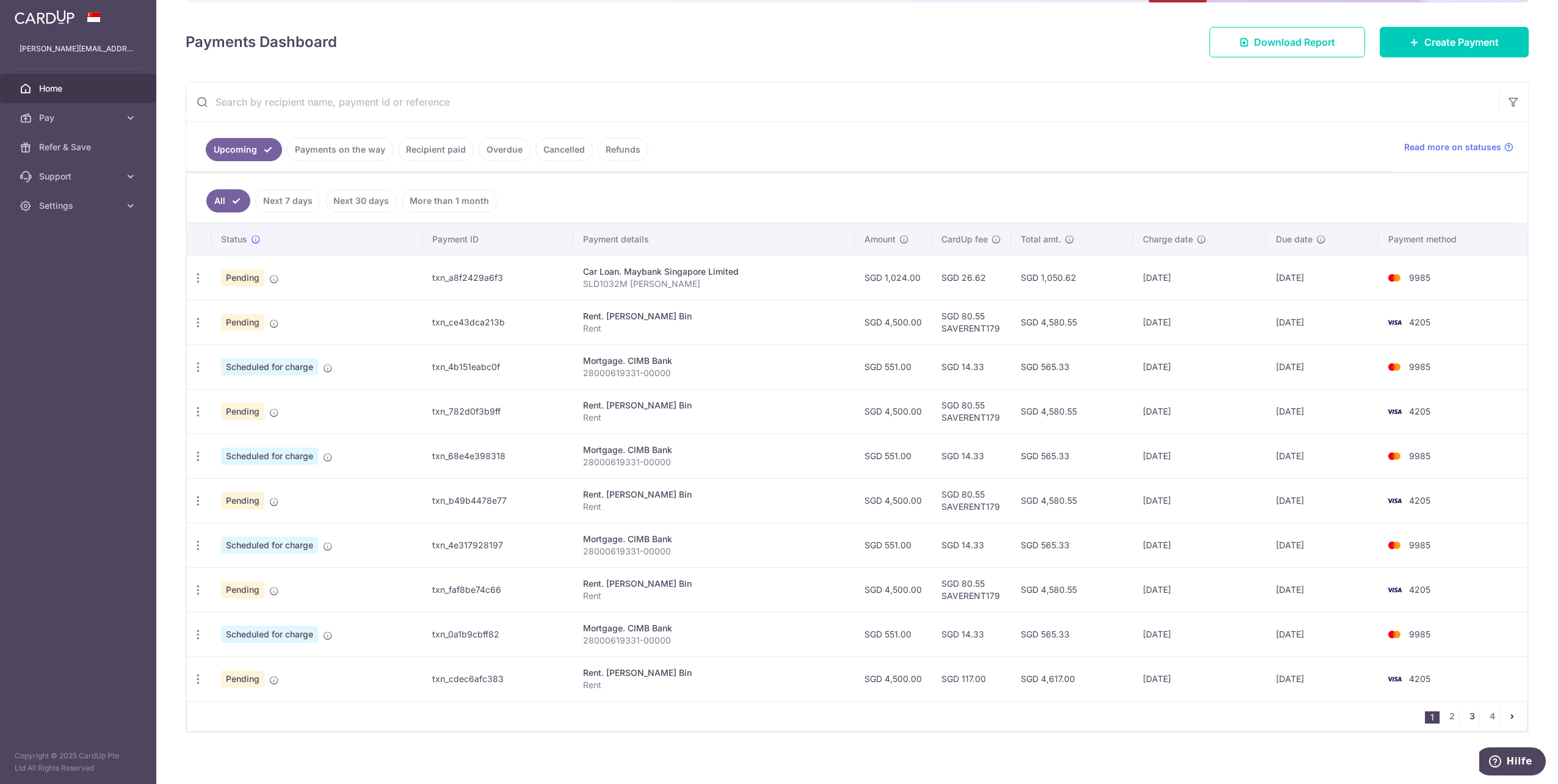
click at [1470, 708] on link "3" at bounding box center [1471, 716] width 15 height 15
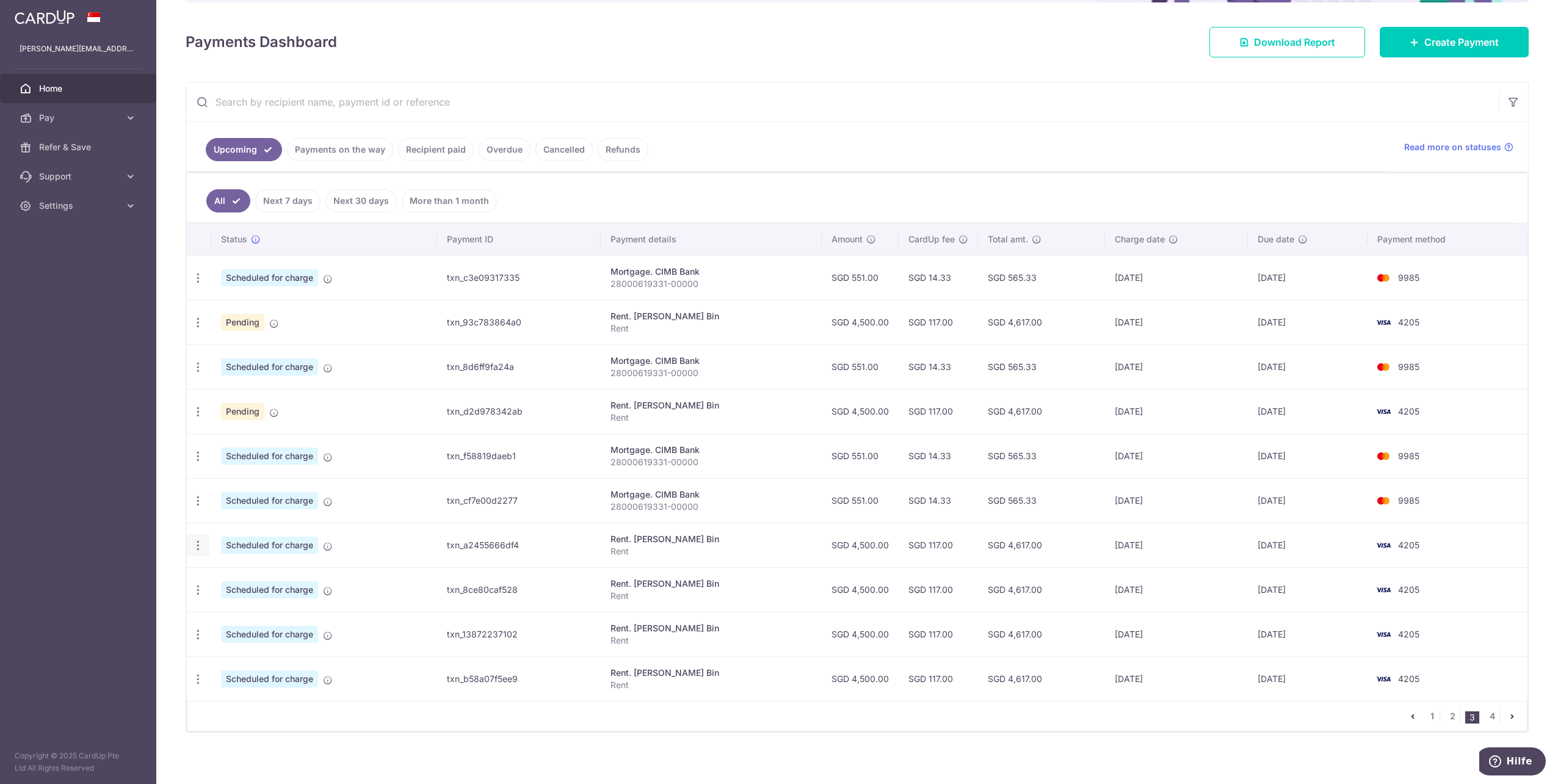
click at [193, 540] on icon "button" at bounding box center [198, 545] width 13 height 13
click at [233, 574] on span "Update payment" at bounding box center [263, 579] width 83 height 15
radio input "true"
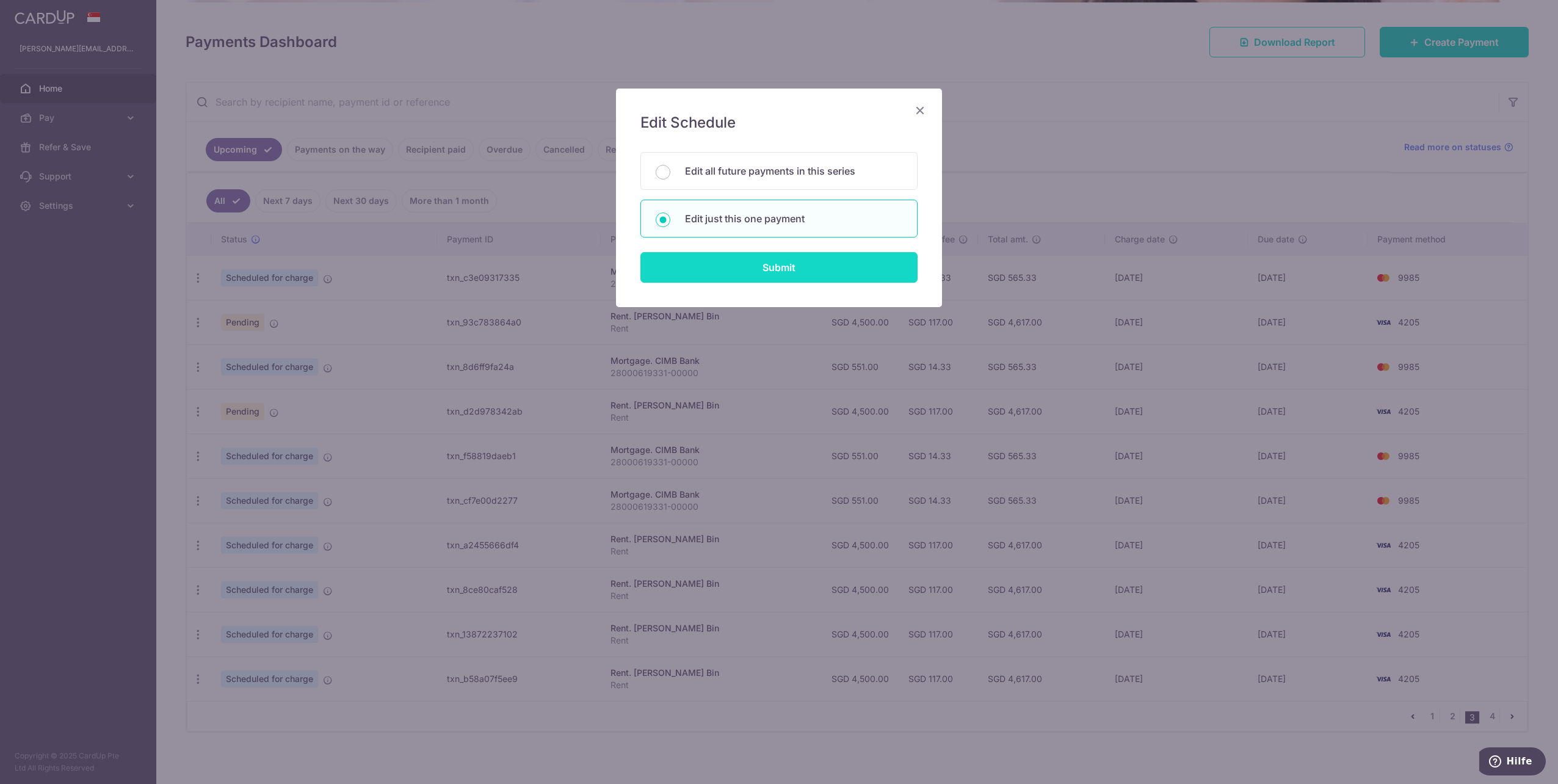
click at [780, 275] on input "Submit" at bounding box center [779, 267] width 277 height 30
radio input "true"
type input "4,500.00"
type input "16/10/2026"
type input "Rent"
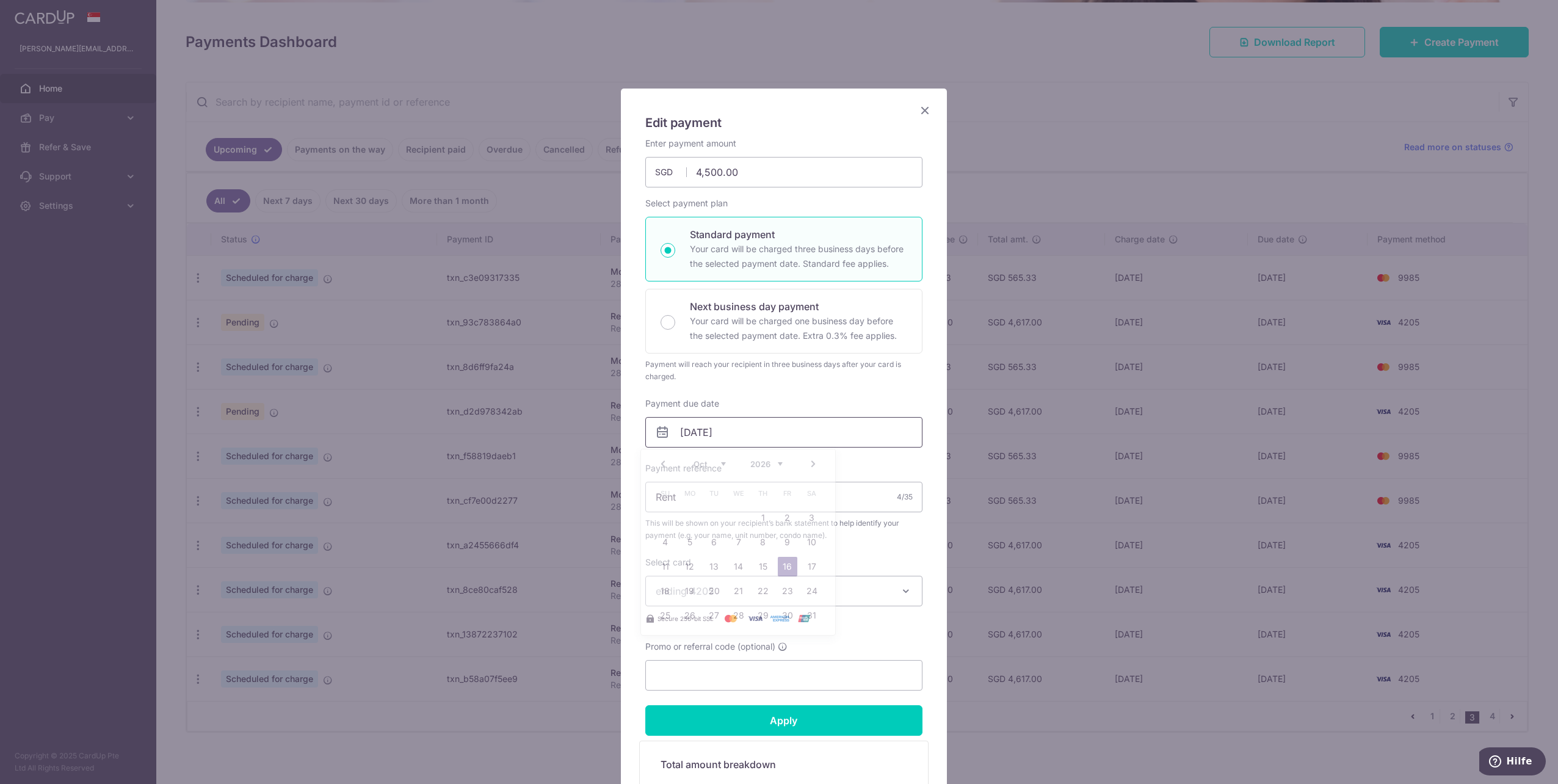
click at [688, 420] on input "16/10/2026" at bounding box center [783, 431] width 277 height 30
click at [760, 507] on td "1" at bounding box center [763, 518] width 24 height 24
type input "[DATE]"
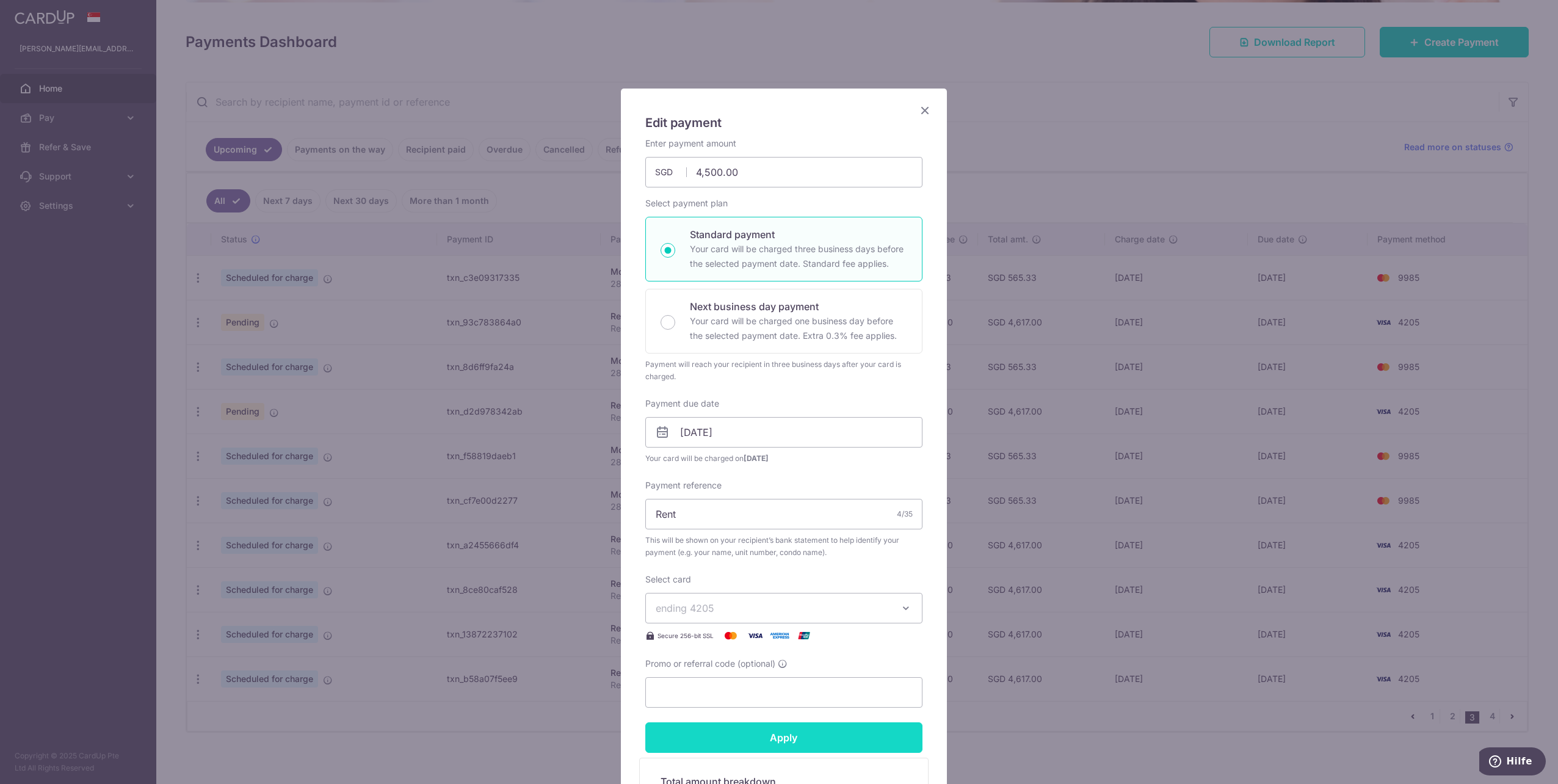
click at [777, 734] on input "Apply" at bounding box center [783, 737] width 277 height 30
type input "Successfully Applied"
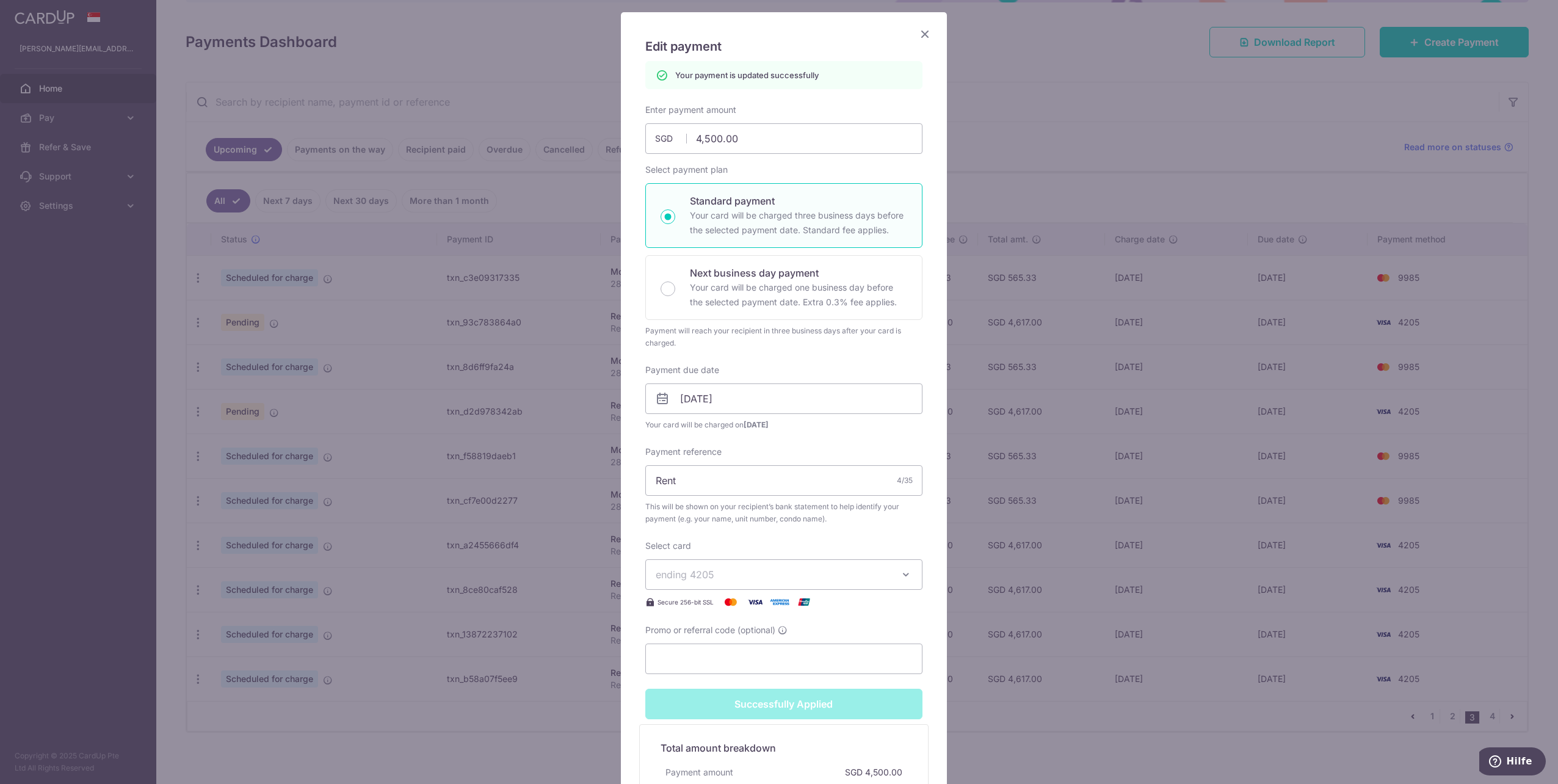
scroll to position [183, 0]
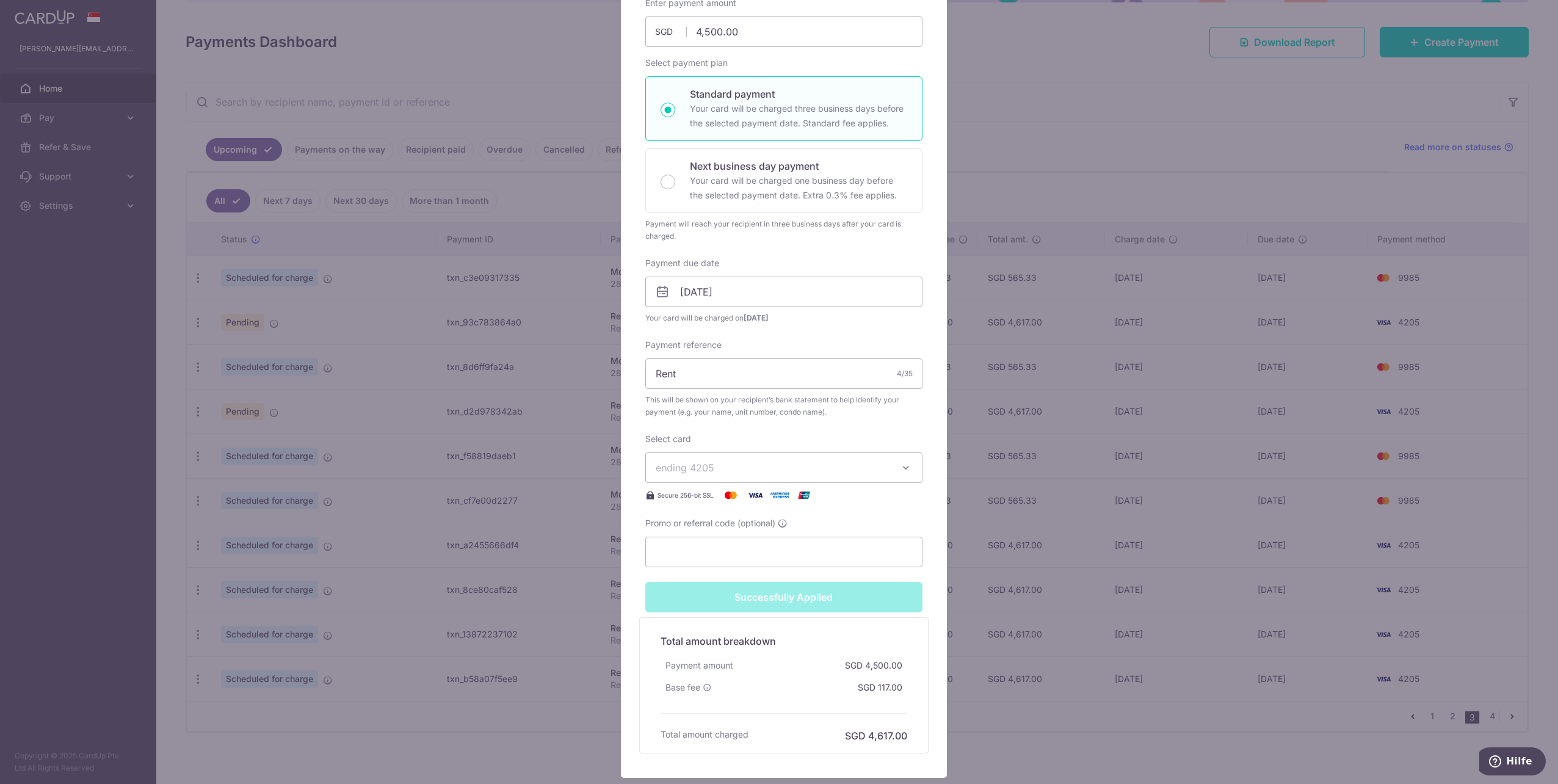
click at [1034, 720] on div "Edit payment By clicking apply, you will make changes to all payments to Lim Ke…" at bounding box center [779, 392] width 1558 height 784
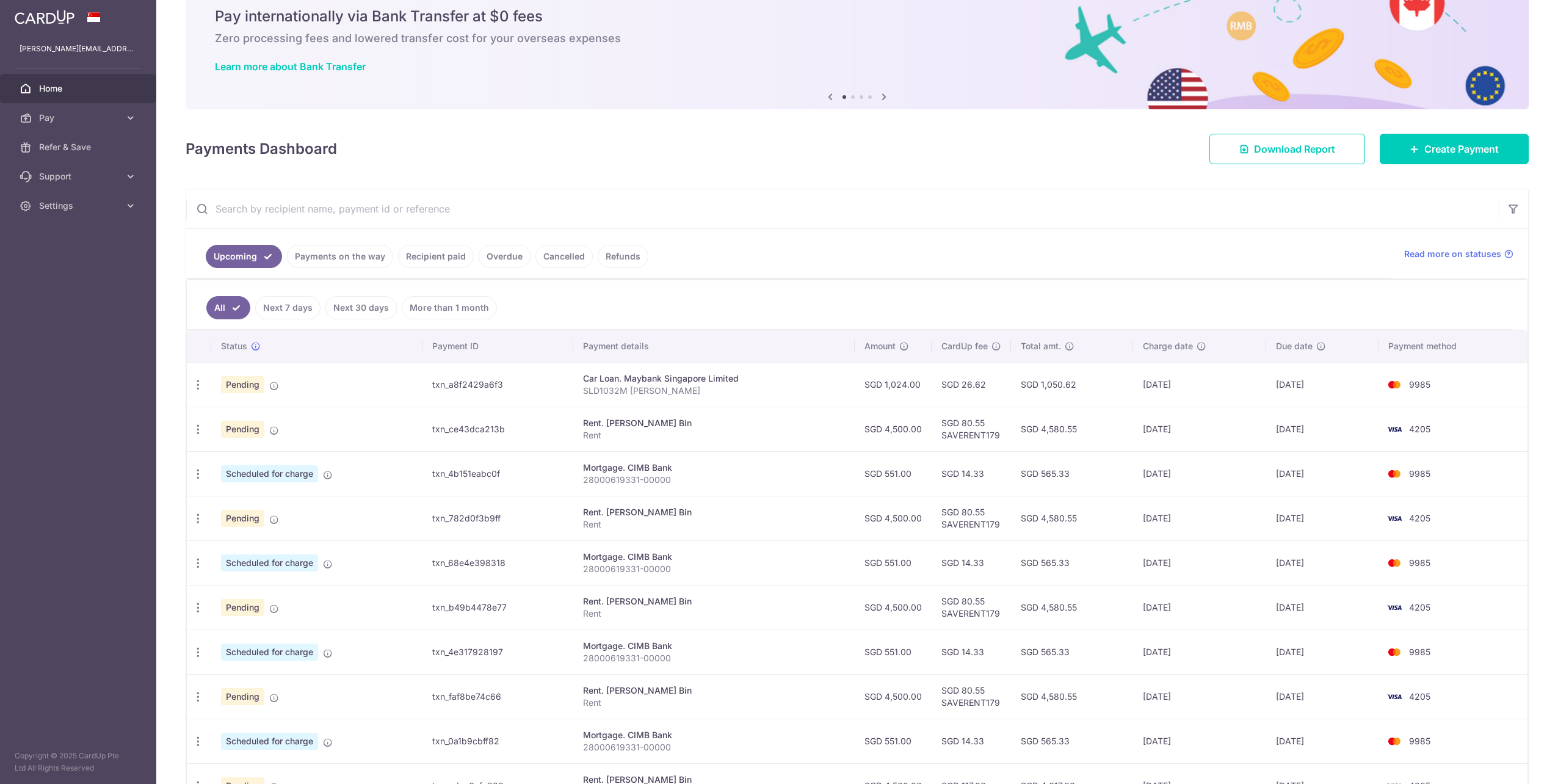
scroll to position [154, 0]
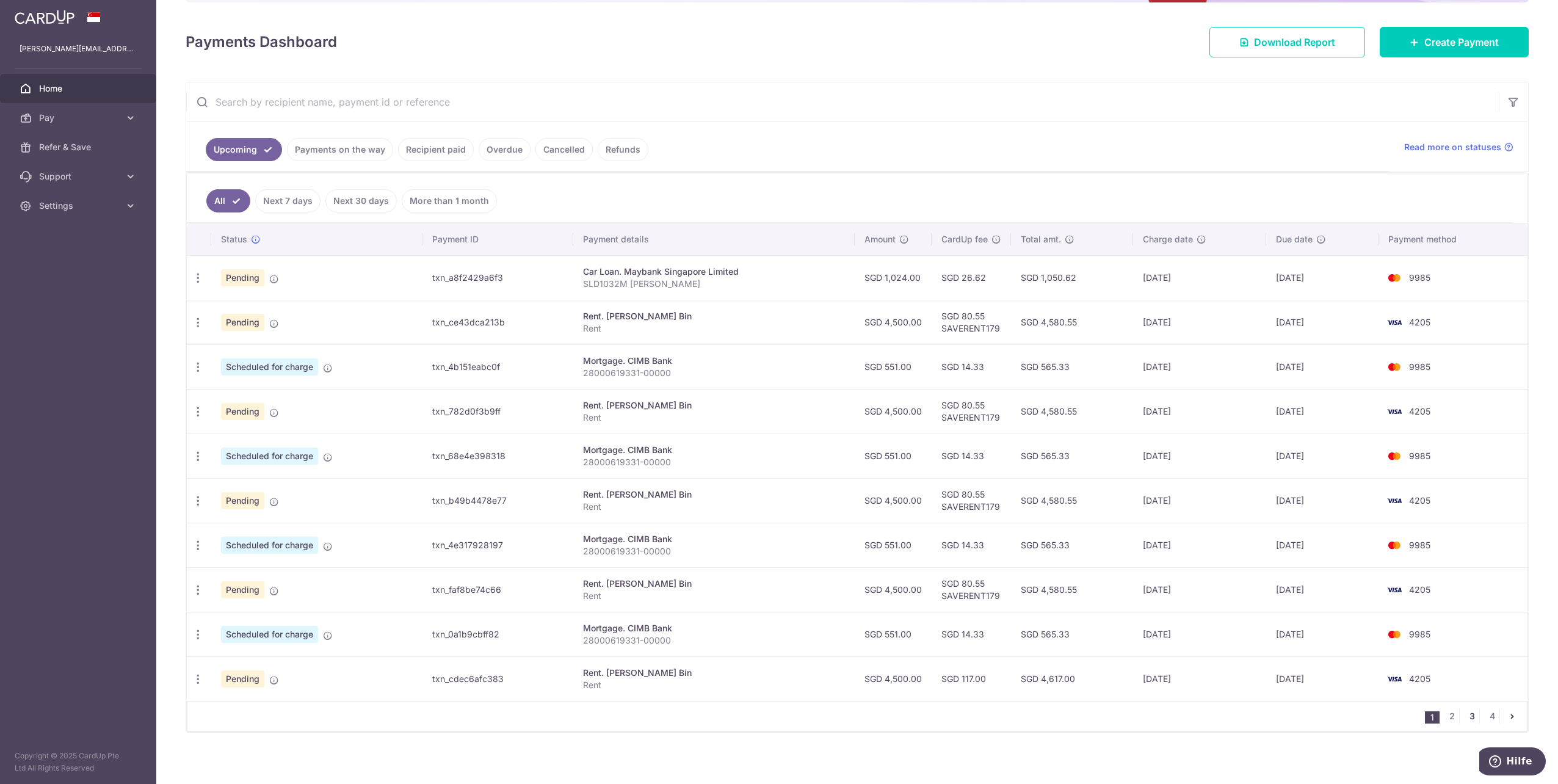
click at [1464, 709] on link "3" at bounding box center [1471, 716] width 15 height 15
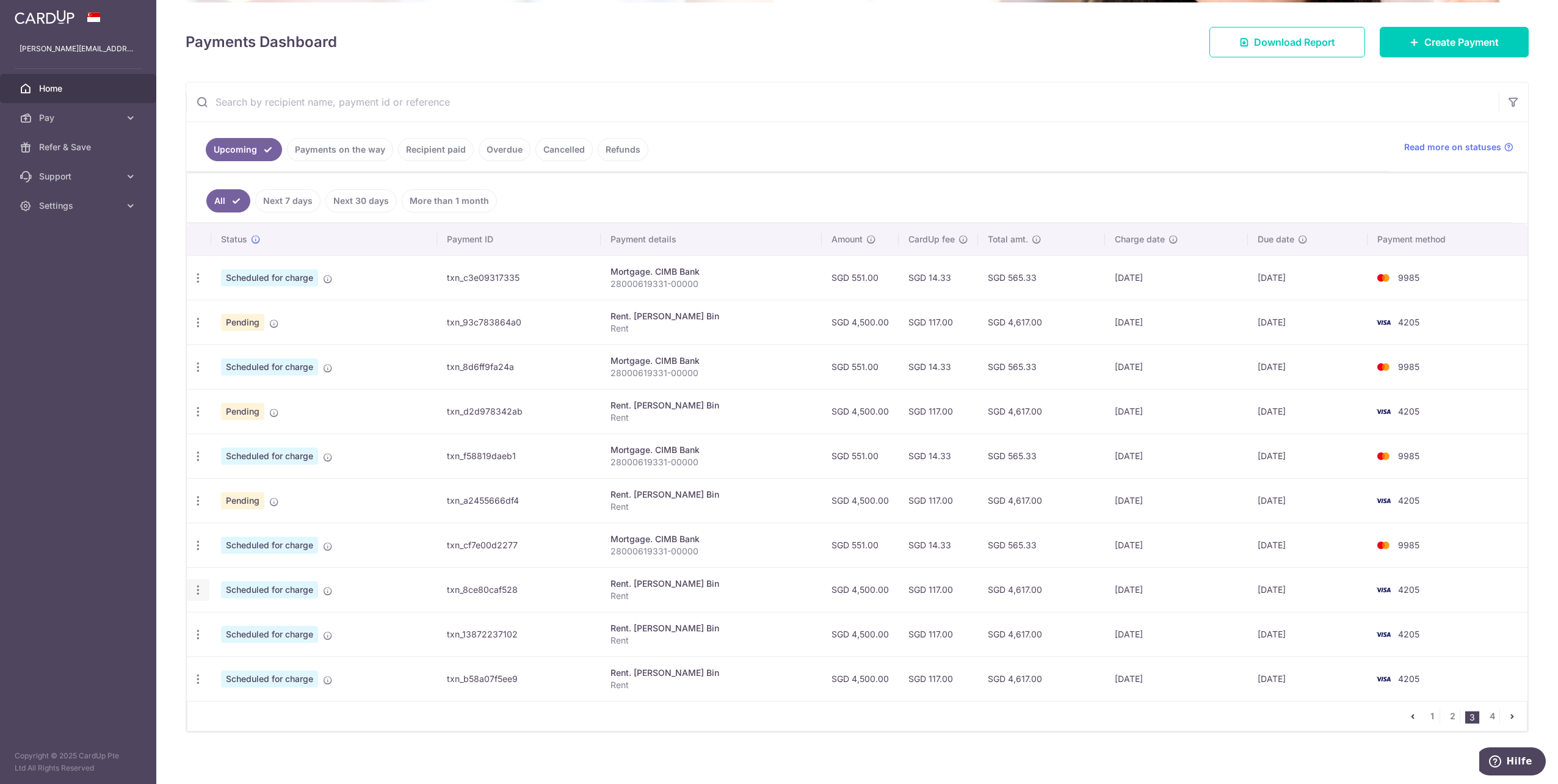
click at [196, 585] on icon "button" at bounding box center [198, 590] width 13 height 13
click at [240, 617] on span "Update payment" at bounding box center [263, 623] width 83 height 15
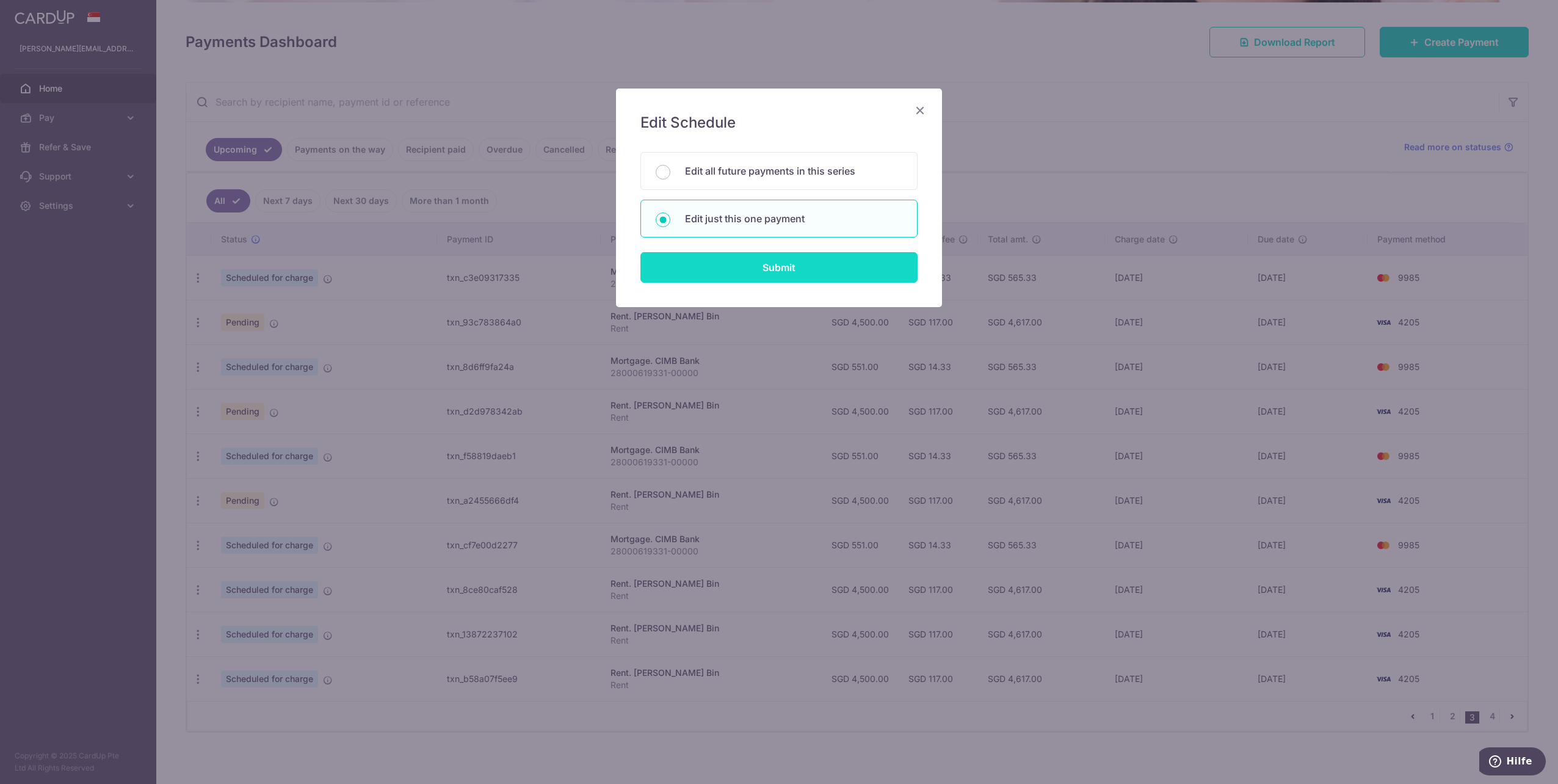
click at [699, 267] on input "Submit" at bounding box center [779, 267] width 277 height 30
radio input "true"
type input "4,500.00"
type input "[DATE]"
type input "Rent"
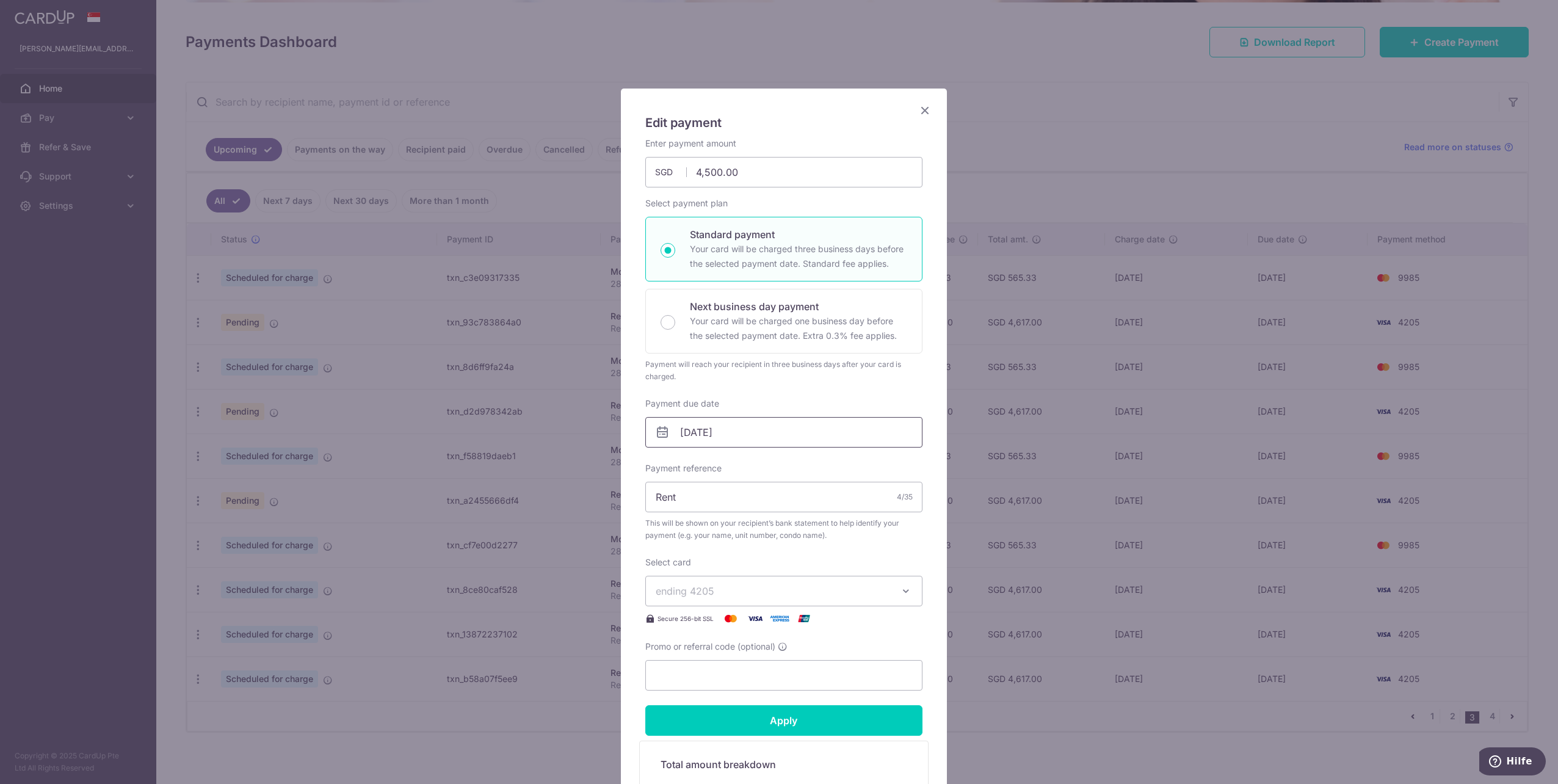
click at [725, 435] on input "[DATE]" at bounding box center [783, 431] width 277 height 30
click at [665, 521] on link "1" at bounding box center [664, 517] width 19 height 19
type input "[DATE]"
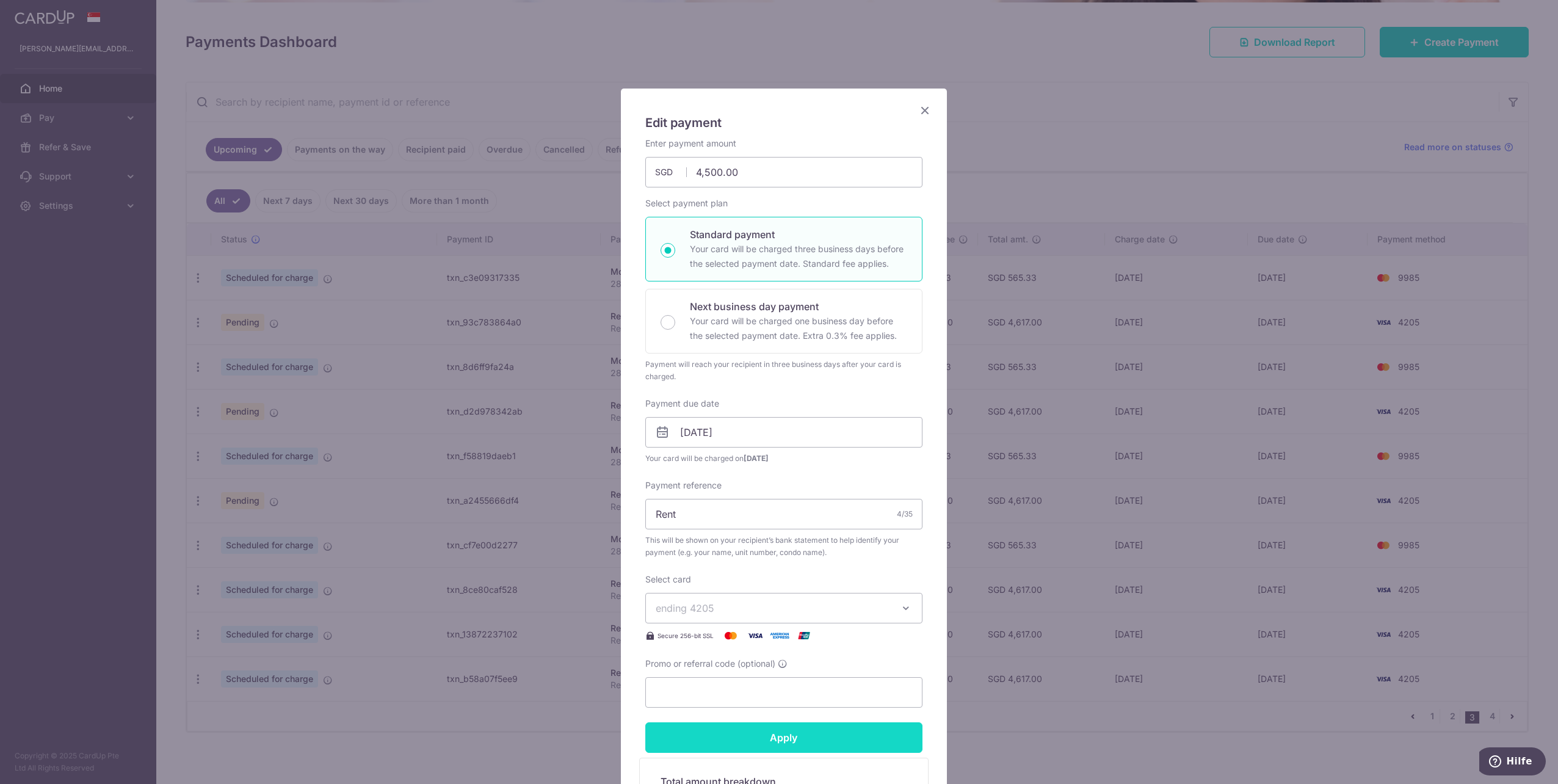
click at [778, 737] on input "Apply" at bounding box center [783, 737] width 277 height 30
type input "Successfully Applied"
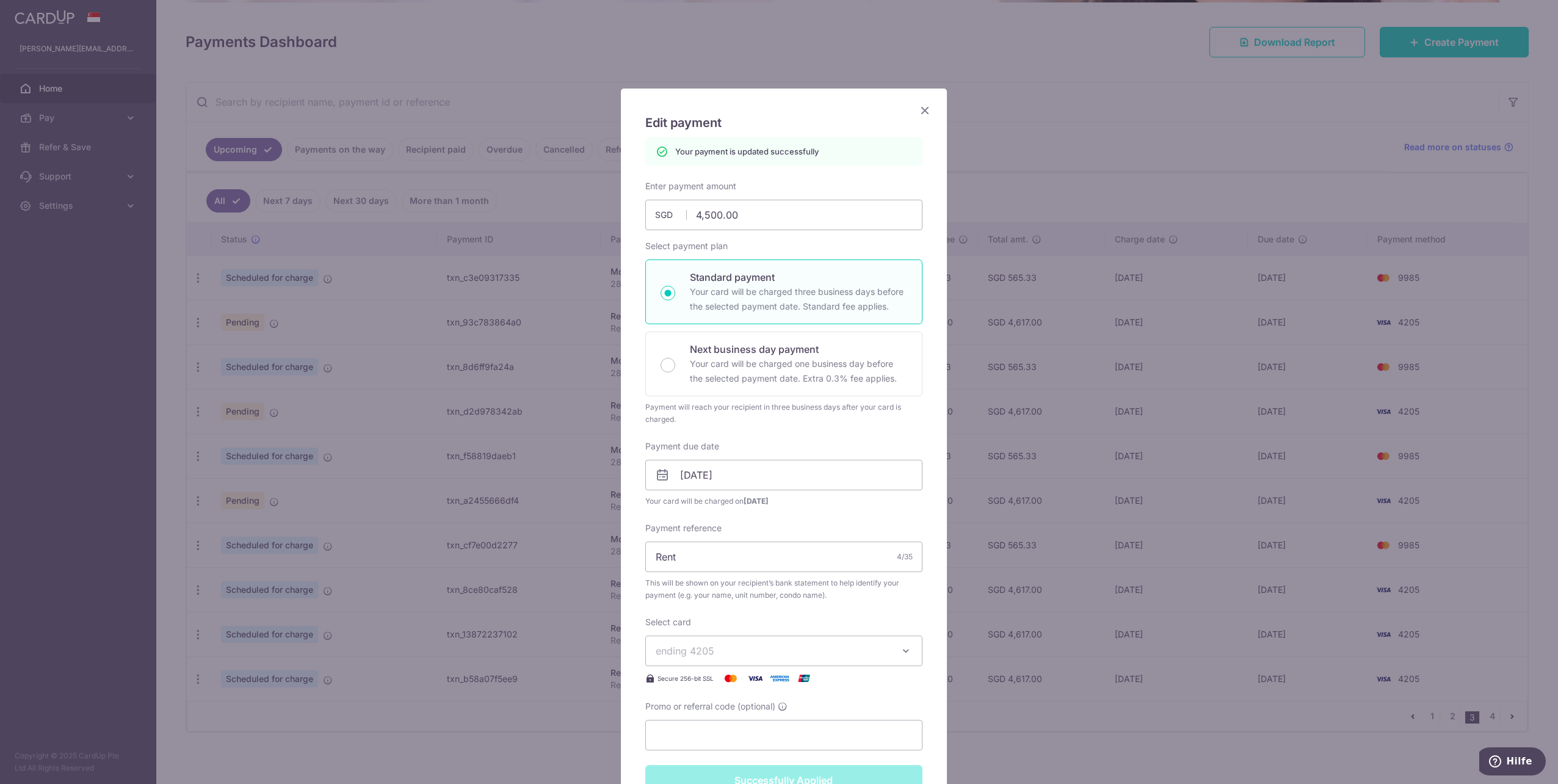
click at [585, 707] on div "Edit payment By clicking apply, you will make changes to all payments to Lim Ke…" at bounding box center [779, 392] width 1558 height 784
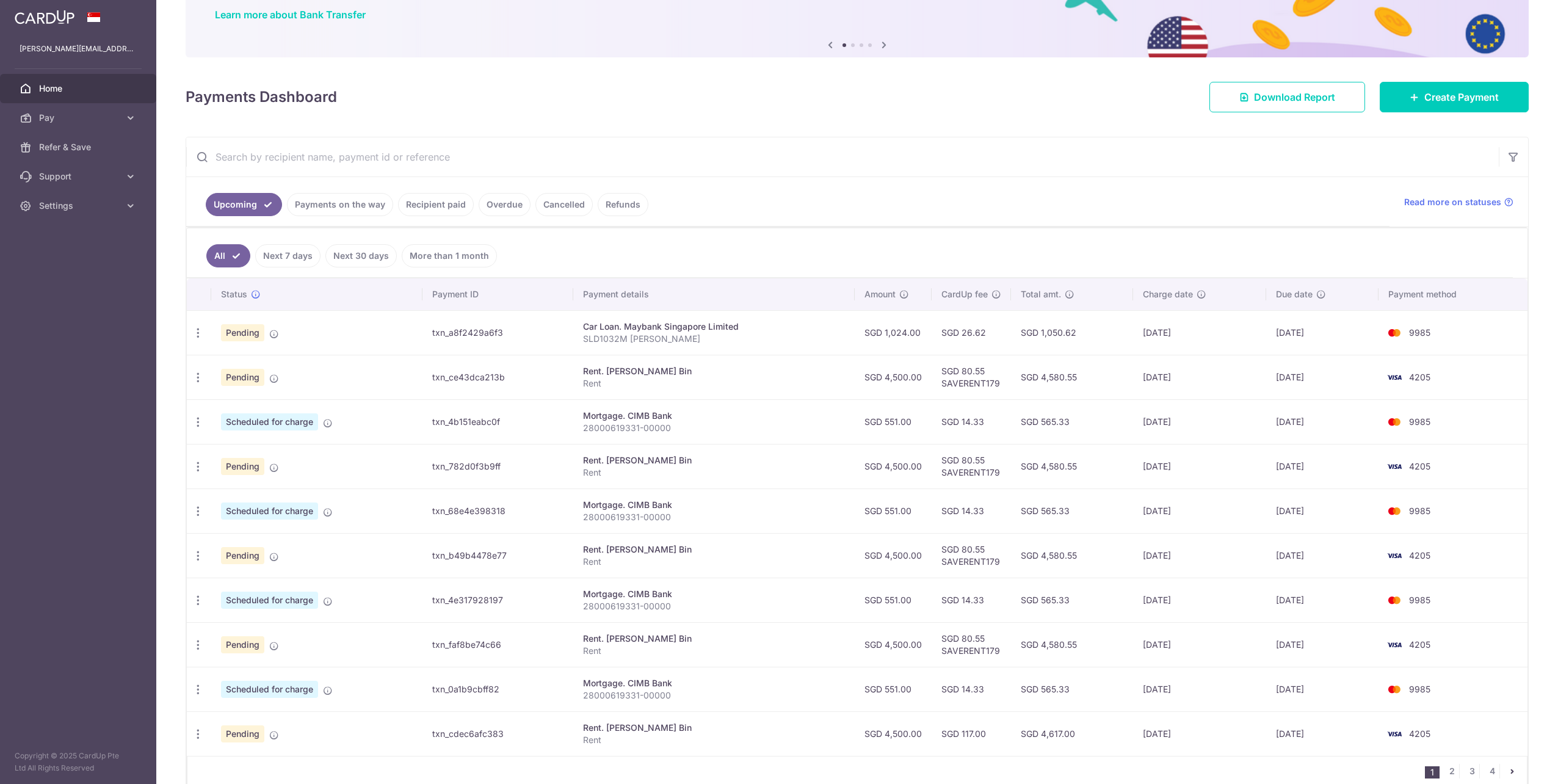
scroll to position [154, 0]
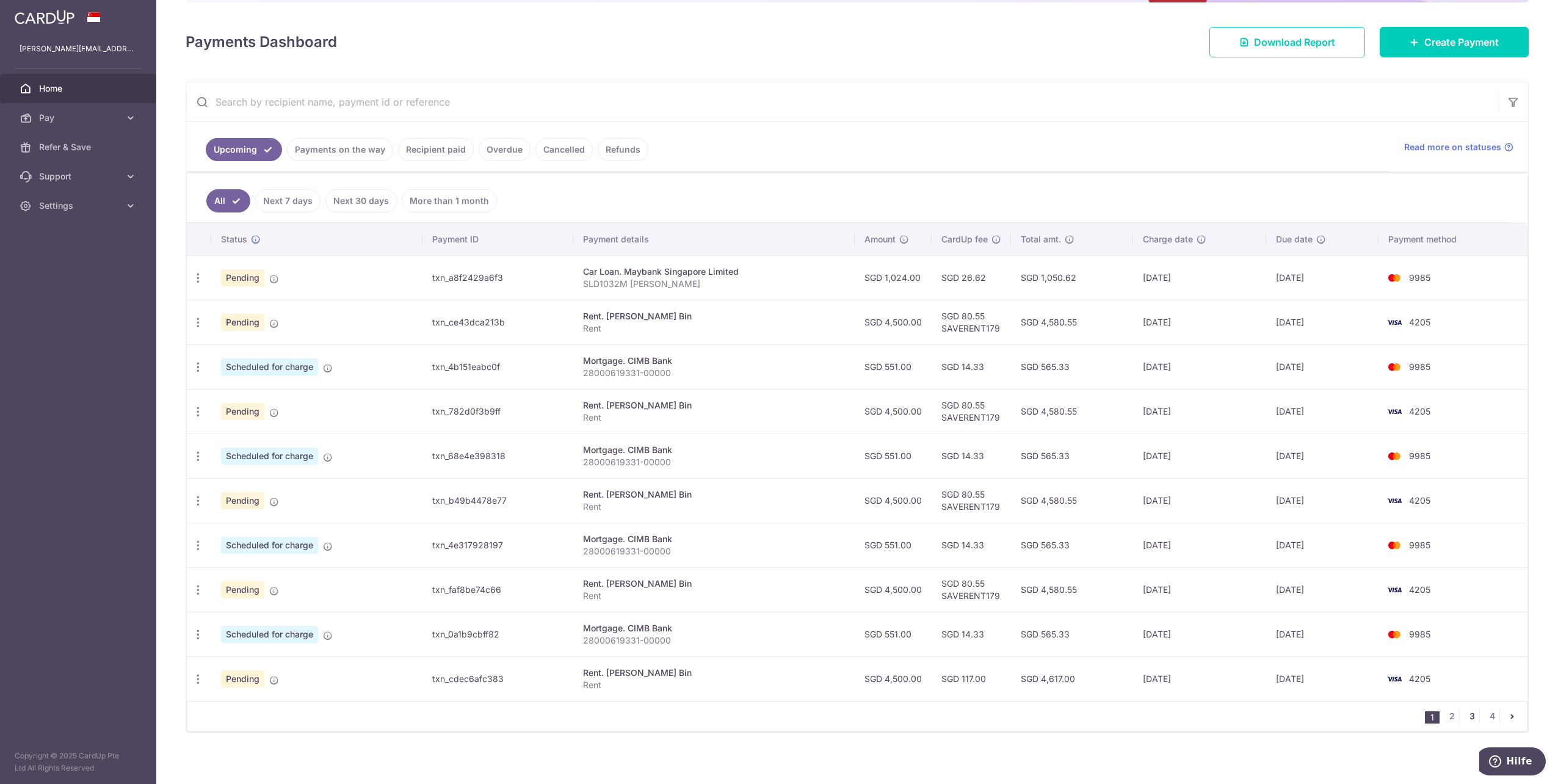
click at [1468, 713] on link "3" at bounding box center [1471, 716] width 15 height 15
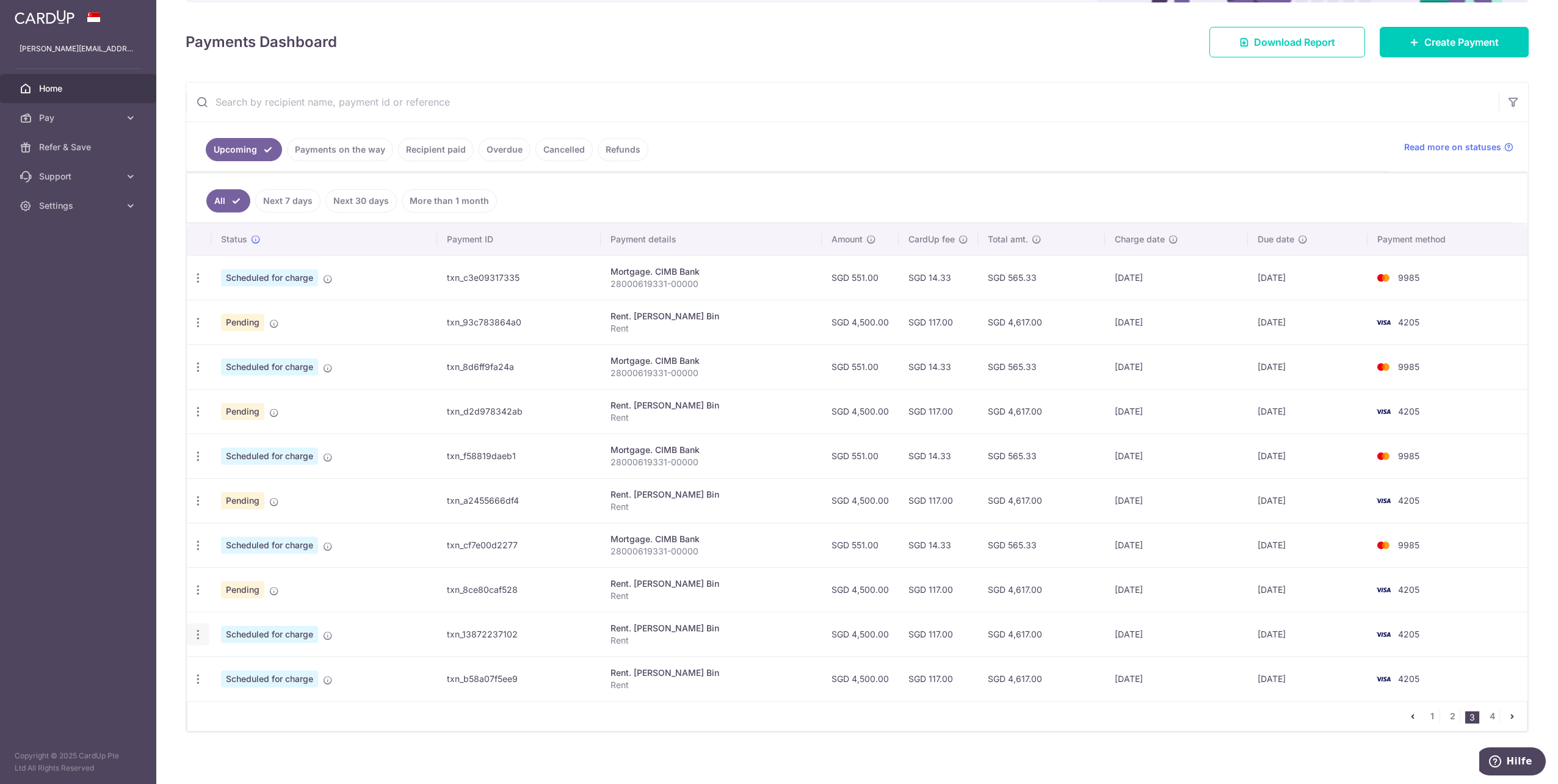
click at [192, 628] on icon "button" at bounding box center [198, 635] width 13 height 13
click at [245, 668] on span "Update payment" at bounding box center [263, 668] width 83 height 15
radio input "true"
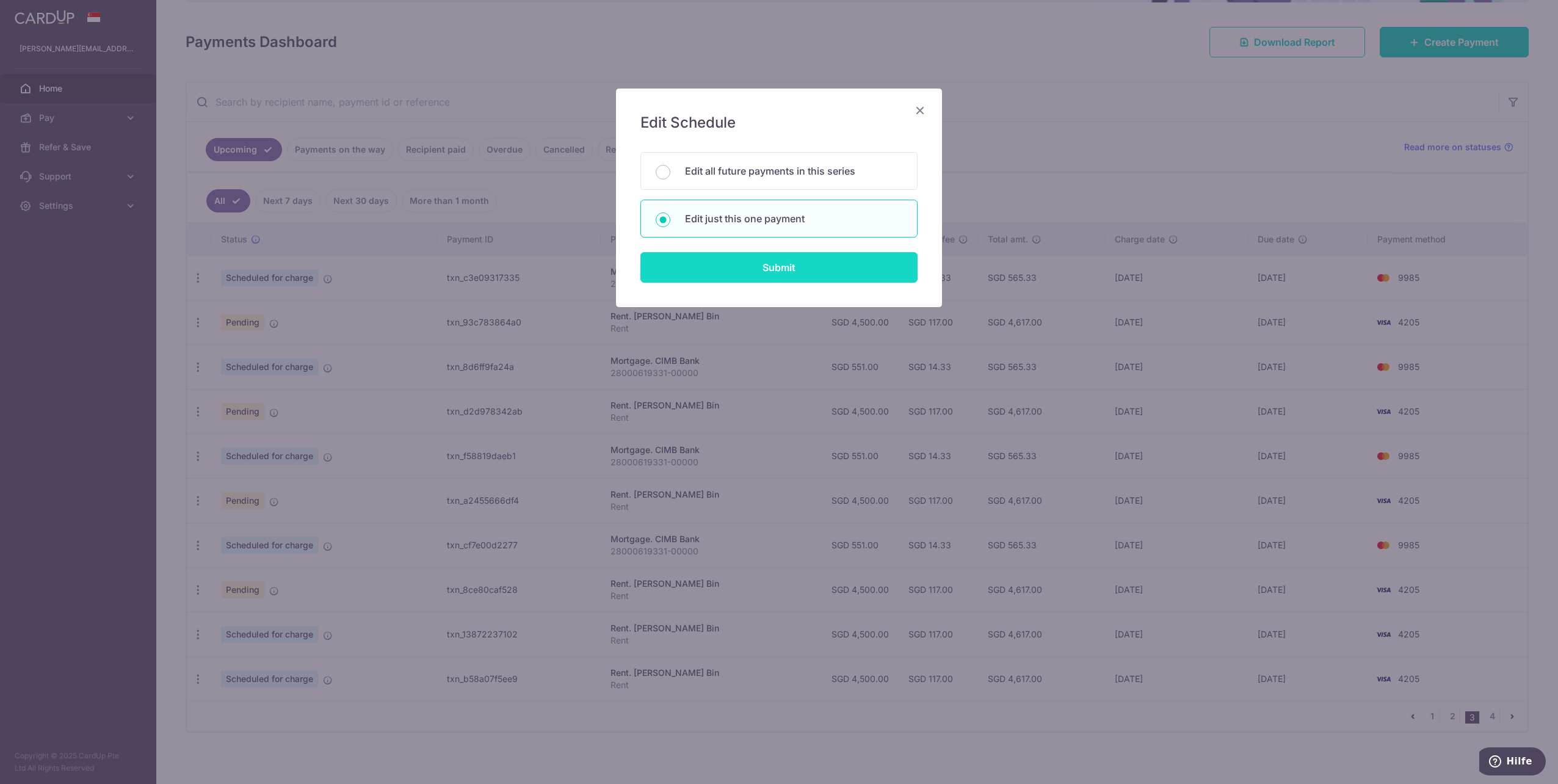
click at [774, 263] on input "Submit" at bounding box center [779, 267] width 277 height 30
radio input "true"
type input "4,500.00"
type input "16/12/2026"
type input "Rent"
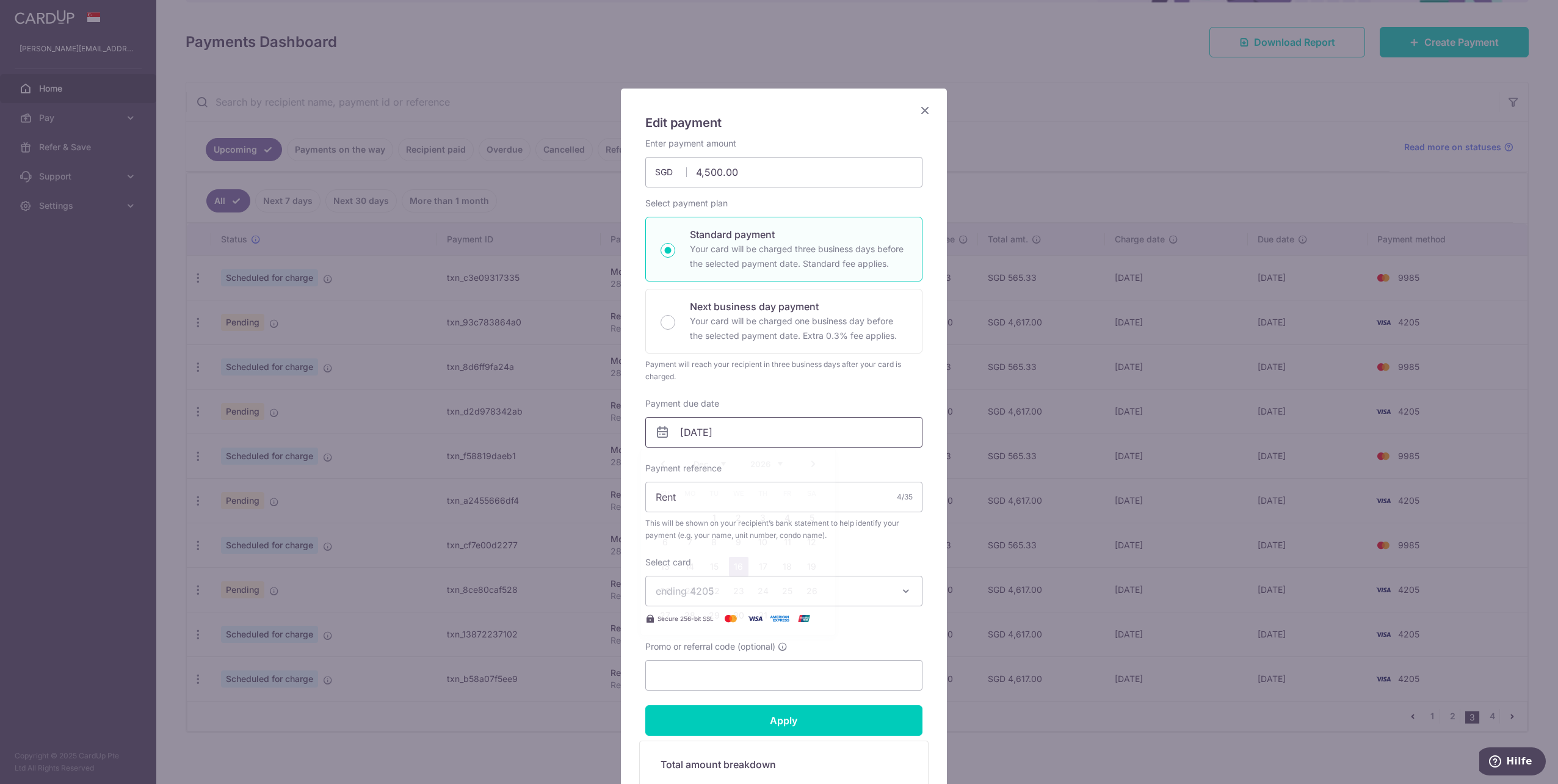
click at [709, 431] on input "16/12/2026" at bounding box center [783, 431] width 277 height 30
click at [715, 512] on link "1" at bounding box center [713, 517] width 19 height 19
type input "01/12/2026"
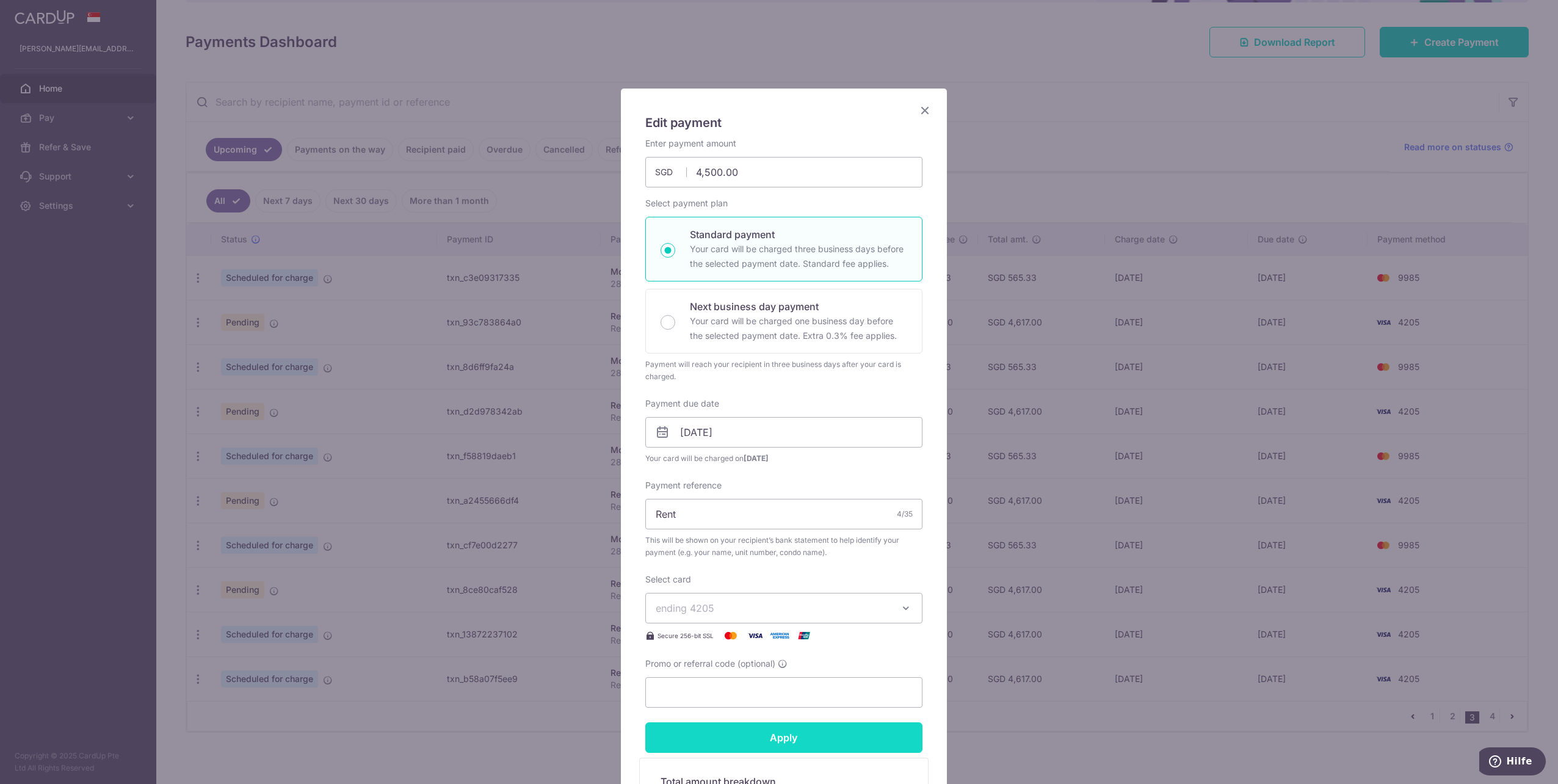
click at [785, 738] on input "Apply" at bounding box center [783, 737] width 277 height 30
type input "Successfully Applied"
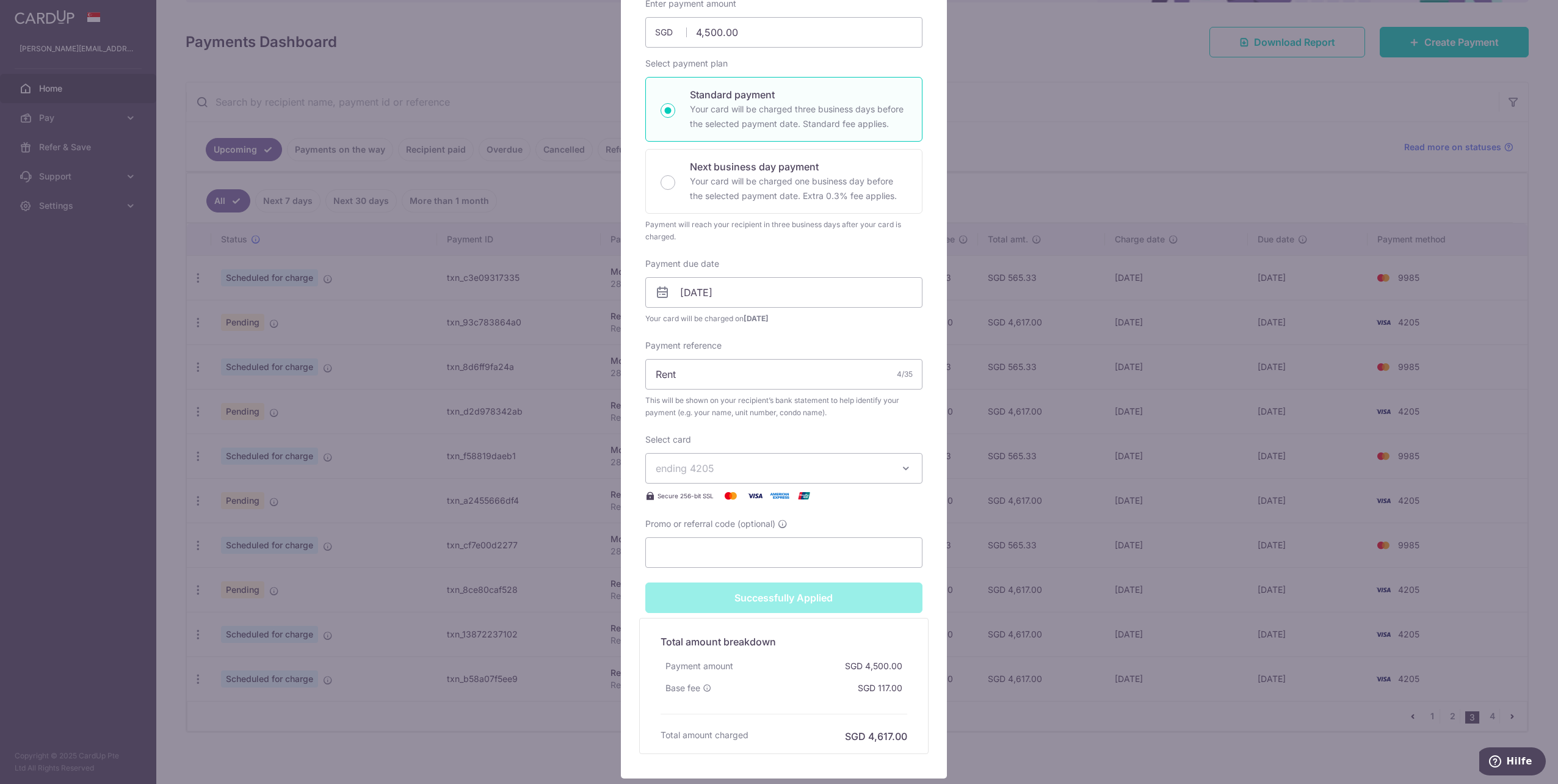
scroll to position [183, 0]
click at [1142, 735] on div "Edit payment By clicking apply, you will make changes to all payments to Lim Ke…" at bounding box center [779, 392] width 1558 height 784
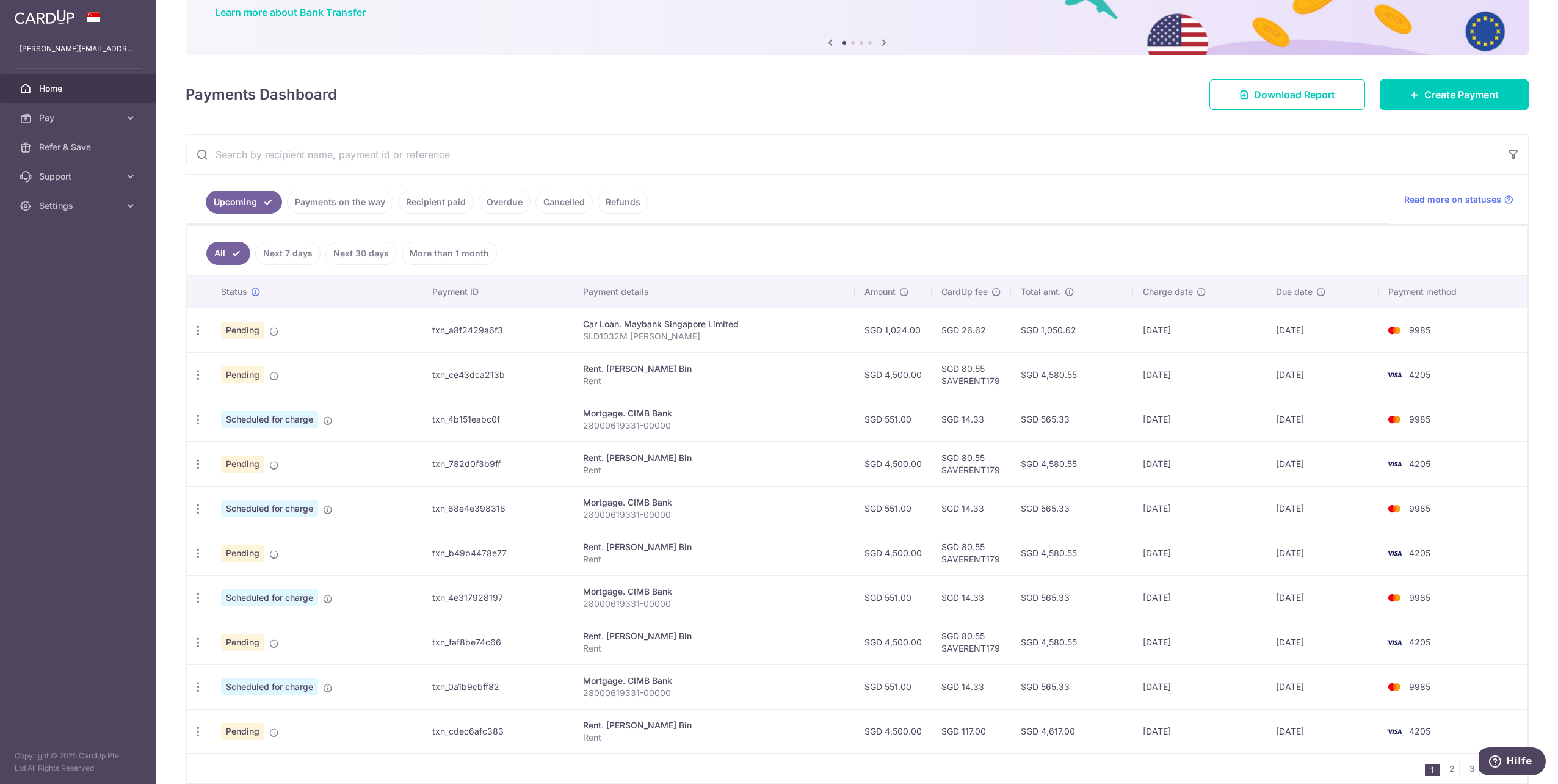
scroll to position [154, 0]
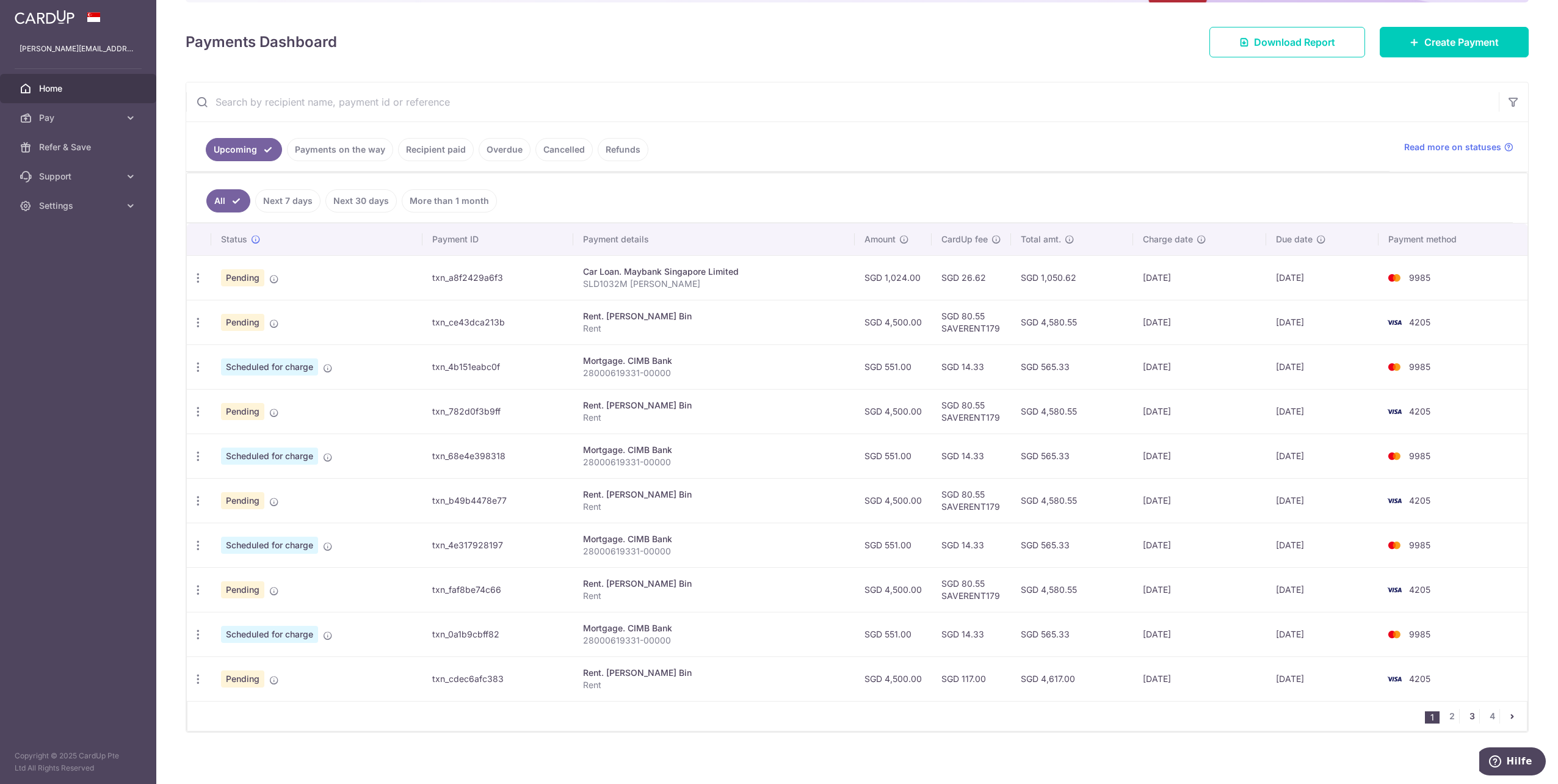
click at [1470, 709] on link "3" at bounding box center [1471, 716] width 15 height 15
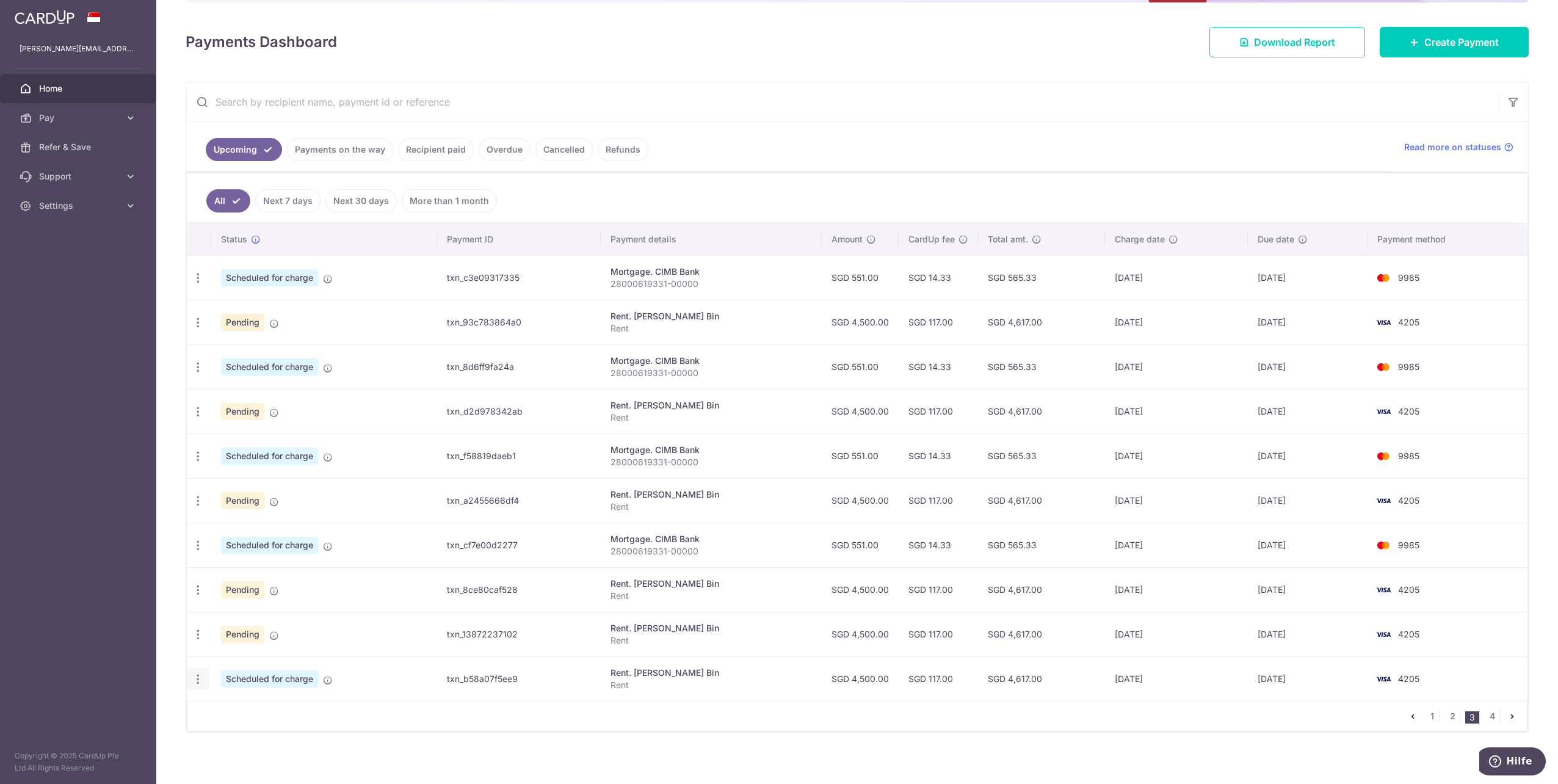
click at [198, 680] on div "Update payment Cancel payment" at bounding box center [198, 679] width 23 height 23
click at [200, 673] on icon "button" at bounding box center [198, 679] width 13 height 13
click at [235, 707] on span "Update payment" at bounding box center [263, 712] width 83 height 15
radio input "true"
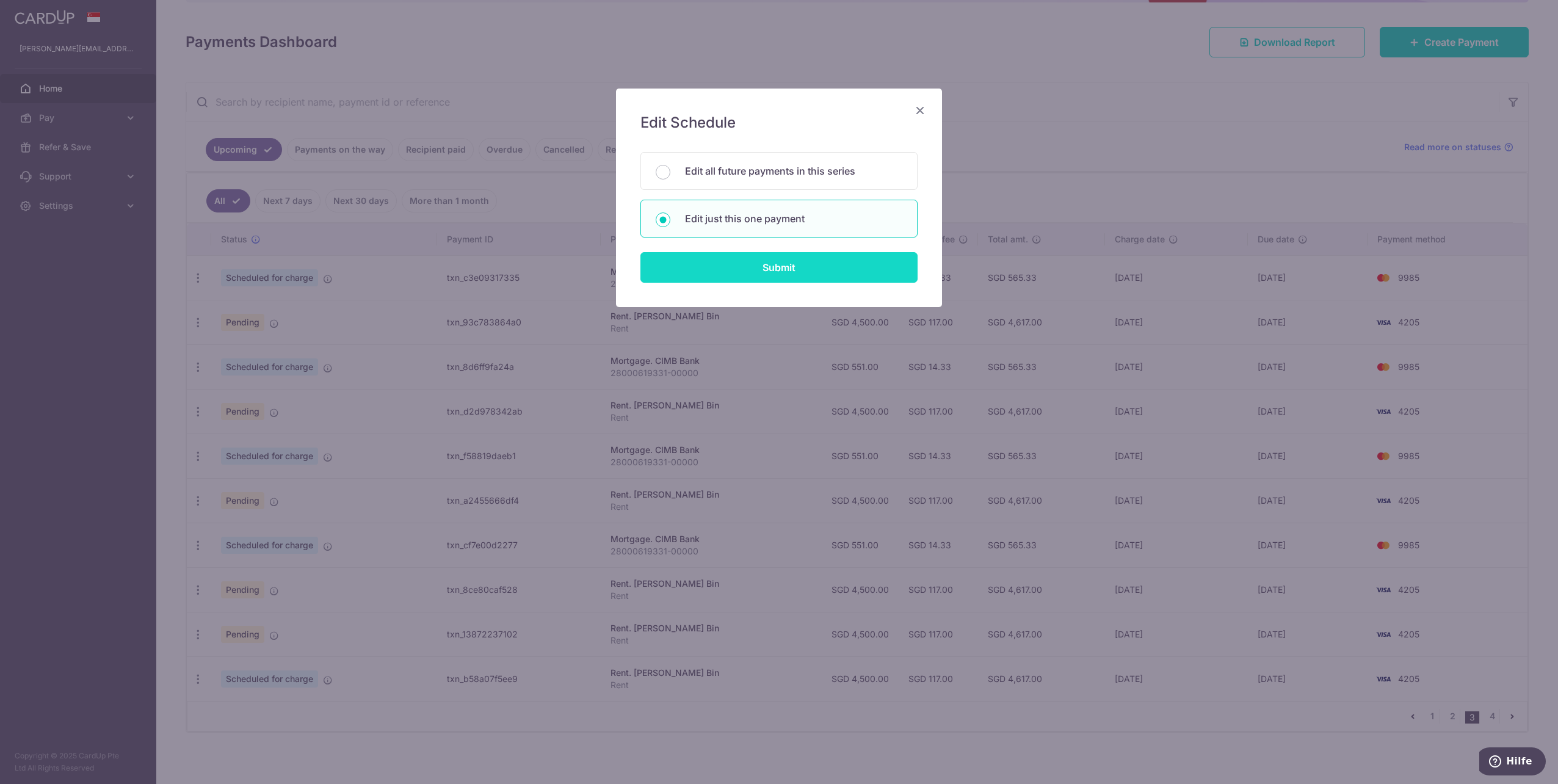
click at [782, 277] on input "Submit" at bounding box center [779, 267] width 277 height 30
radio input "true"
type input "4,500.00"
type input "16/01/2027"
type input "Rent"
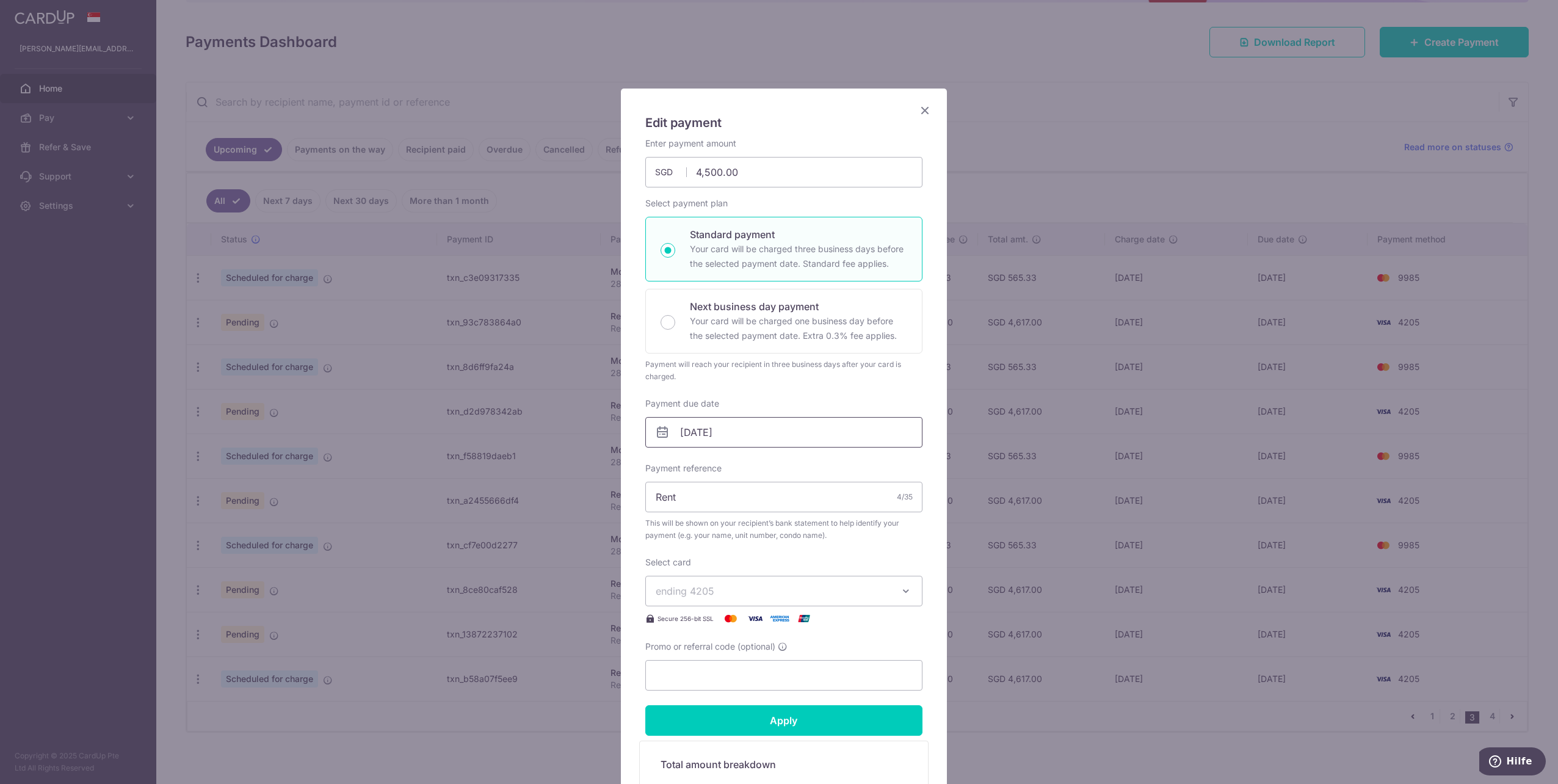
click at [748, 422] on input "16/01/2027" at bounding box center [783, 431] width 277 height 30
click at [785, 521] on link "1" at bounding box center [787, 517] width 19 height 19
type input "01/01/2027"
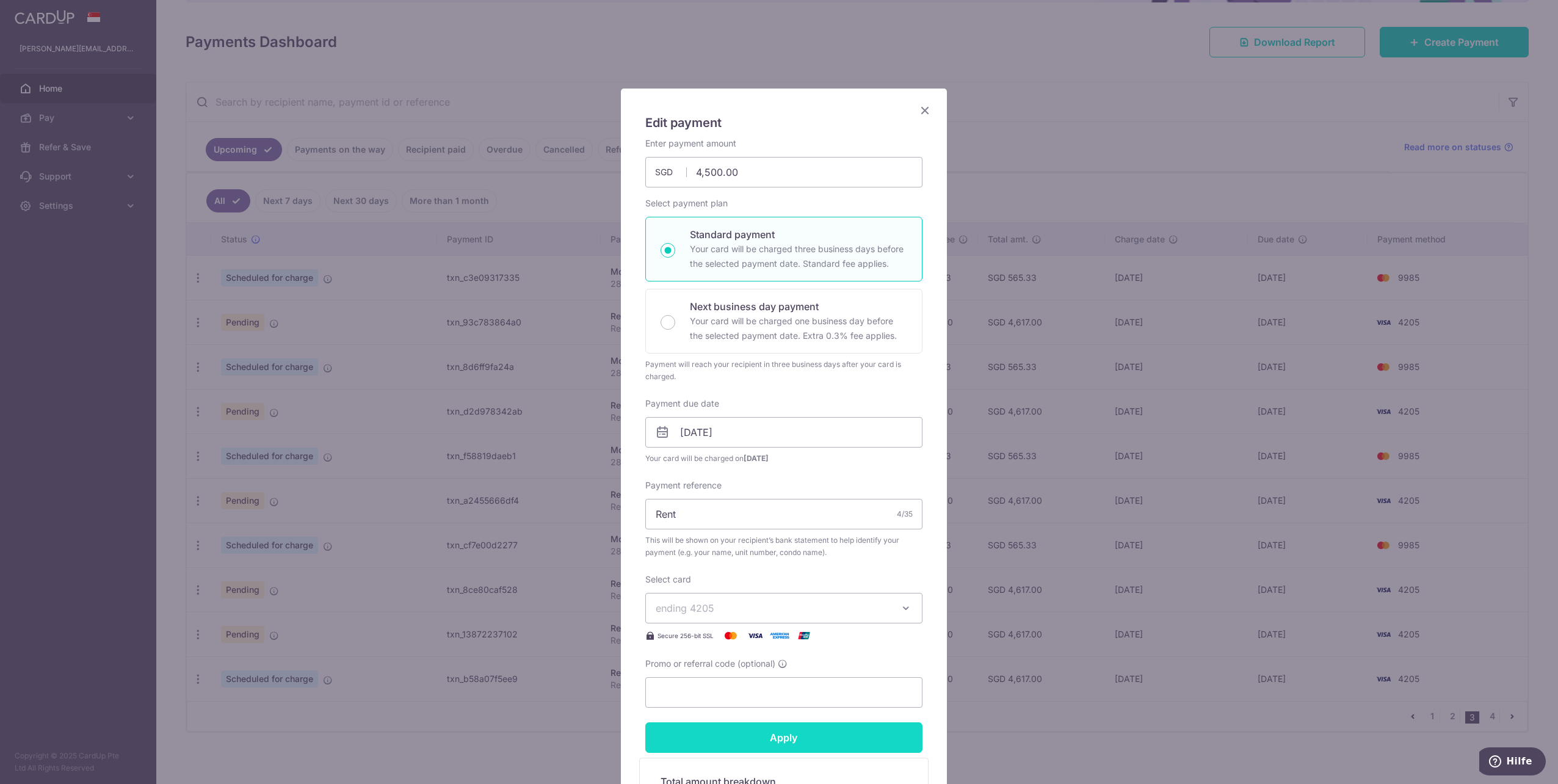
click at [805, 747] on input "Apply" at bounding box center [783, 737] width 277 height 30
type input "Successfully Applied"
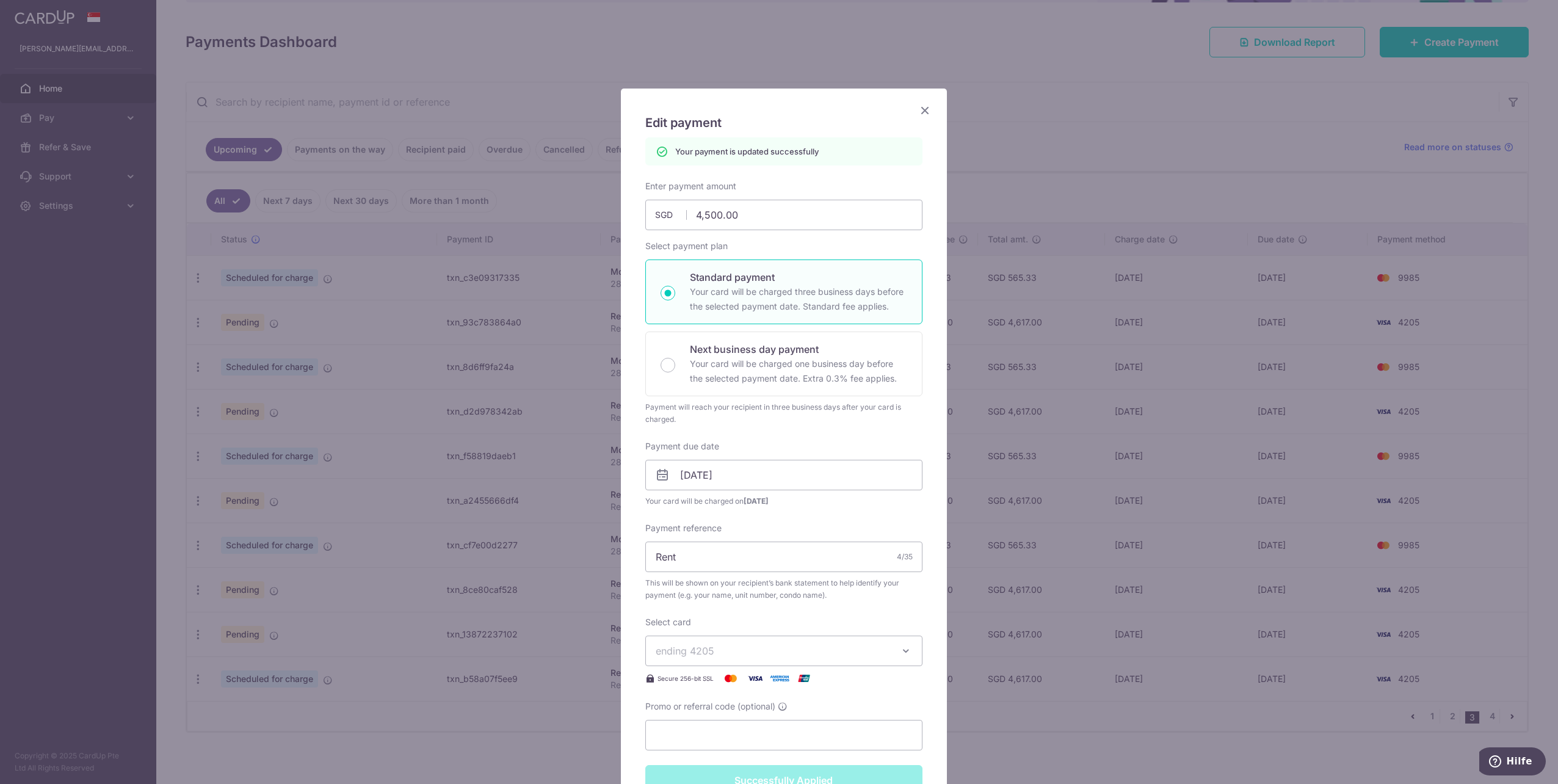
click at [1147, 730] on div "Edit payment By clicking apply, you will make changes to all payments to Lim Ke…" at bounding box center [779, 392] width 1558 height 784
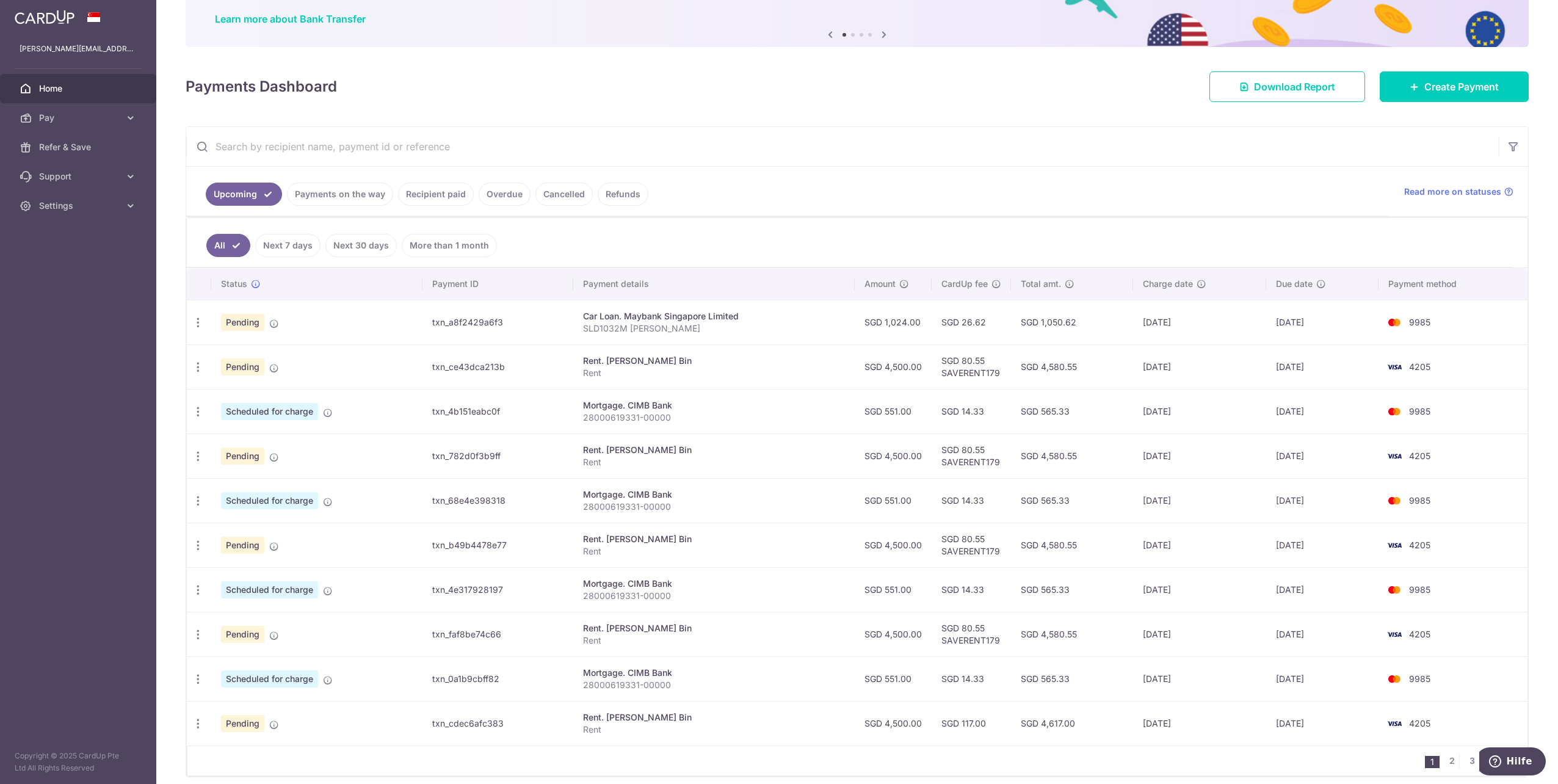
scroll to position [139, 0]
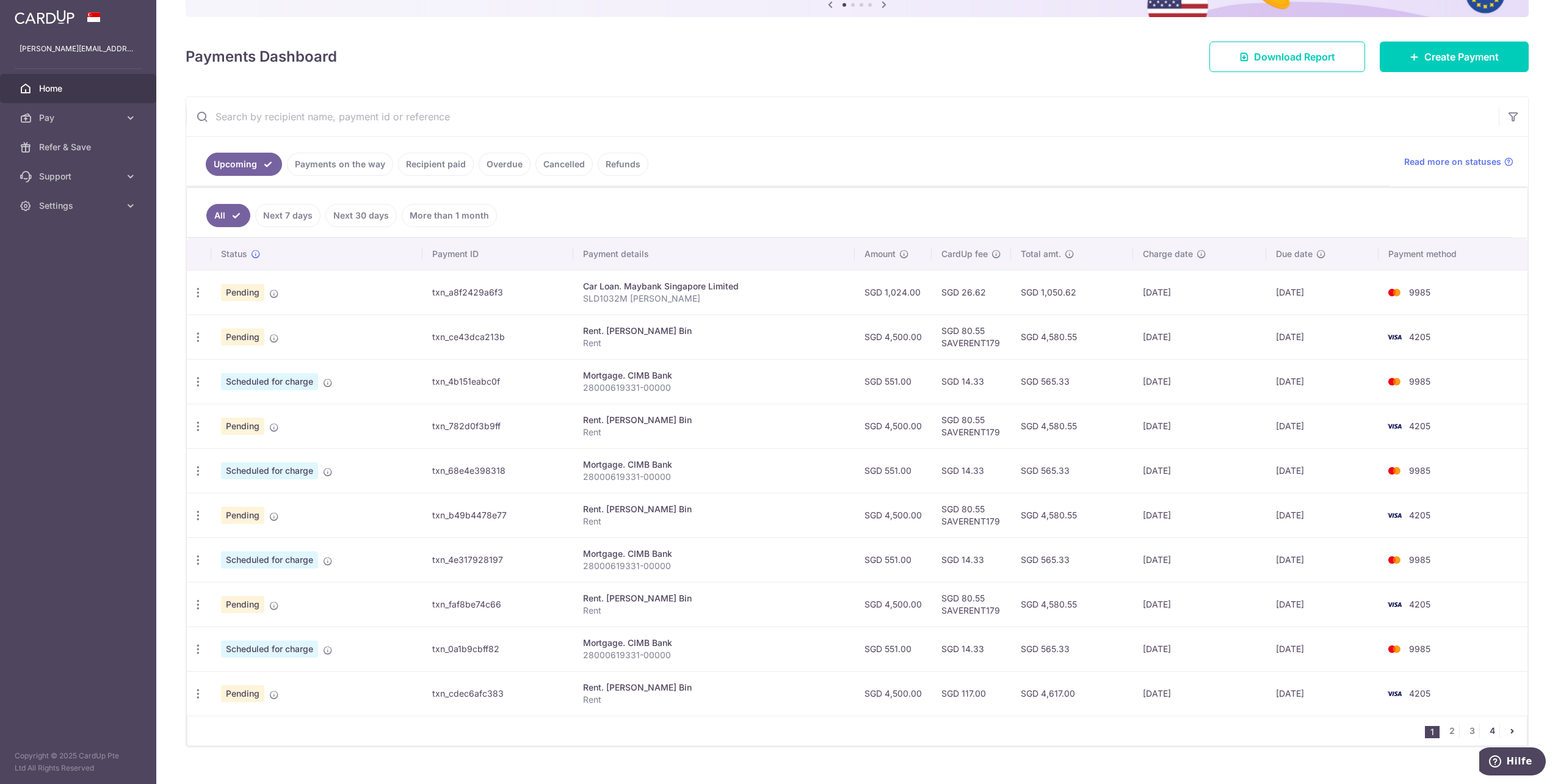
click at [1488, 723] on link "4" at bounding box center [1492, 731] width 15 height 15
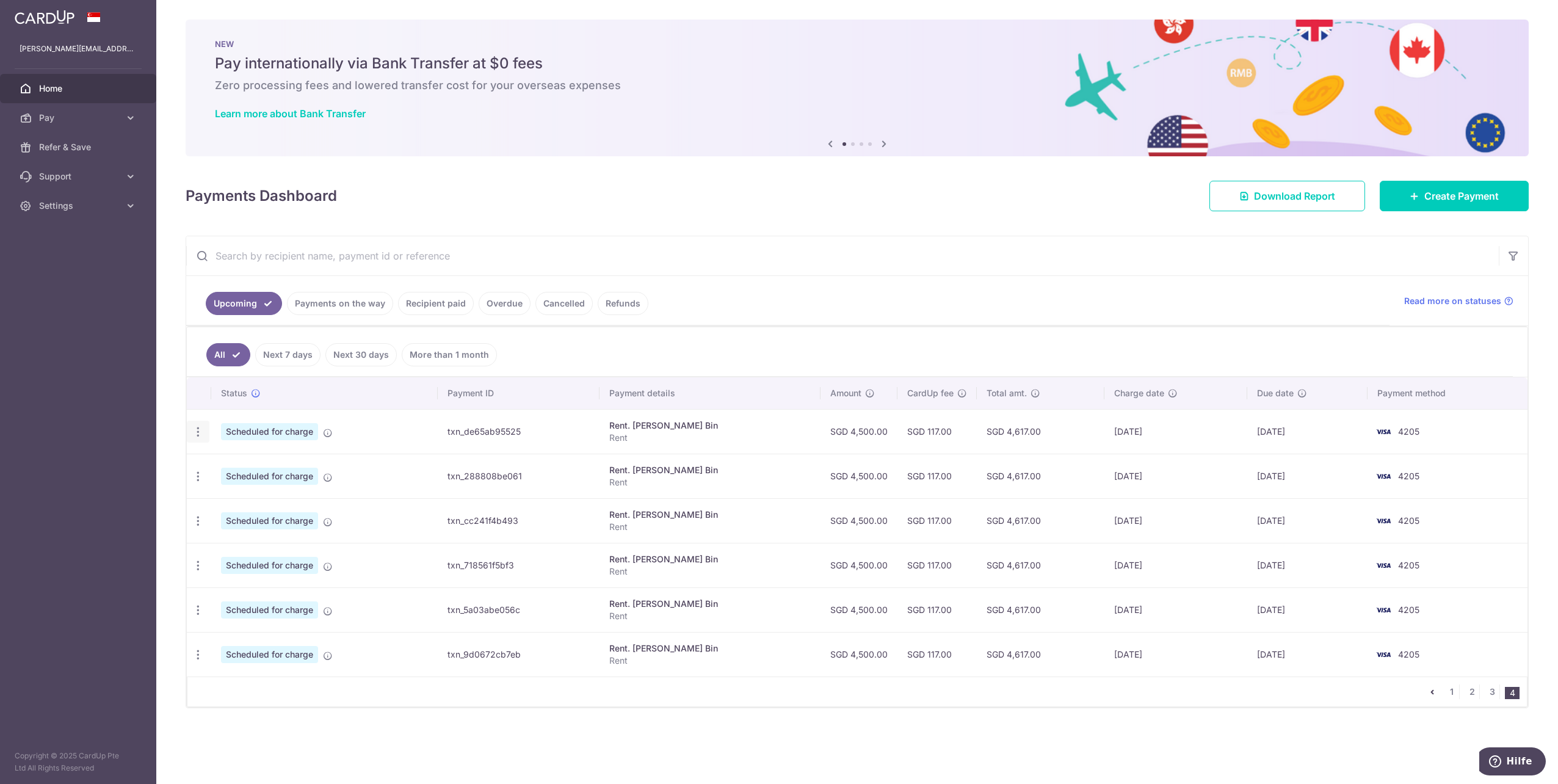
click at [199, 426] on icon "button" at bounding box center [198, 432] width 13 height 13
click at [223, 460] on span "Update payment" at bounding box center [263, 465] width 83 height 15
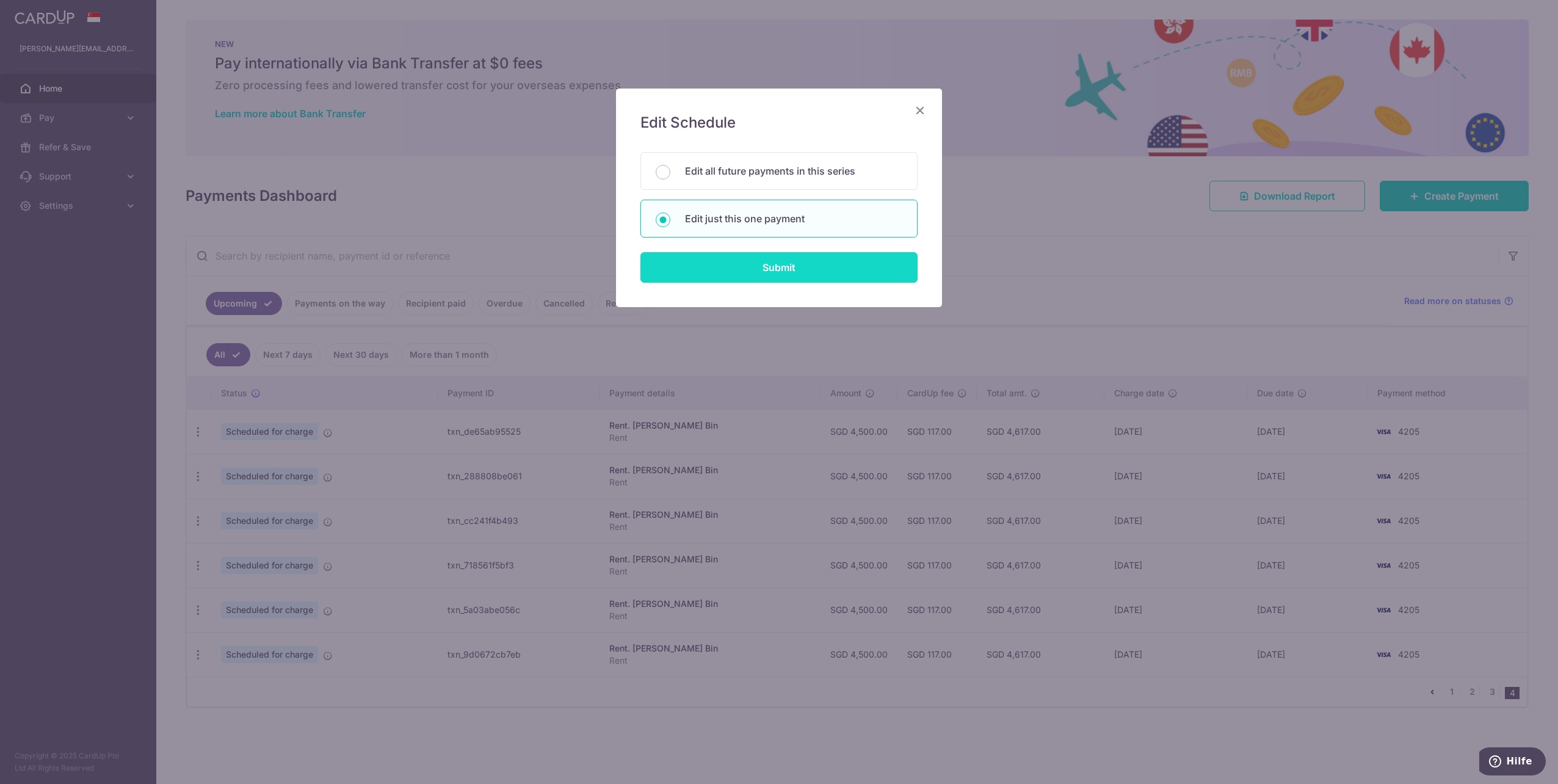
click at [733, 262] on input "Submit" at bounding box center [779, 267] width 277 height 30
radio input "true"
type input "4,500.00"
type input "16/02/2027"
type input "Rent"
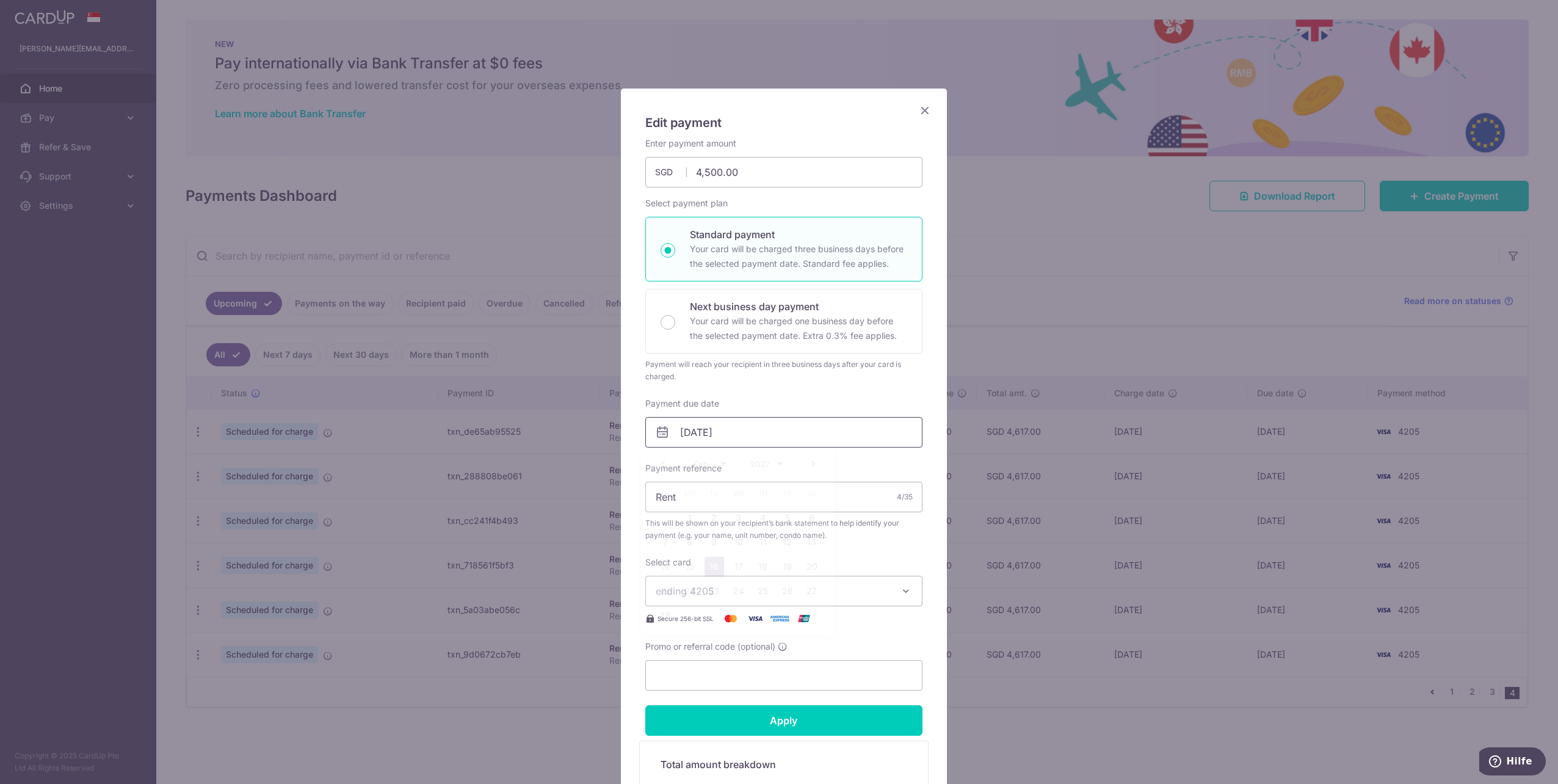
click at [725, 425] on input "16/02/2027" at bounding box center [783, 431] width 277 height 30
click at [688, 514] on link "1" at bounding box center [689, 517] width 19 height 19
type input "[DATE]"
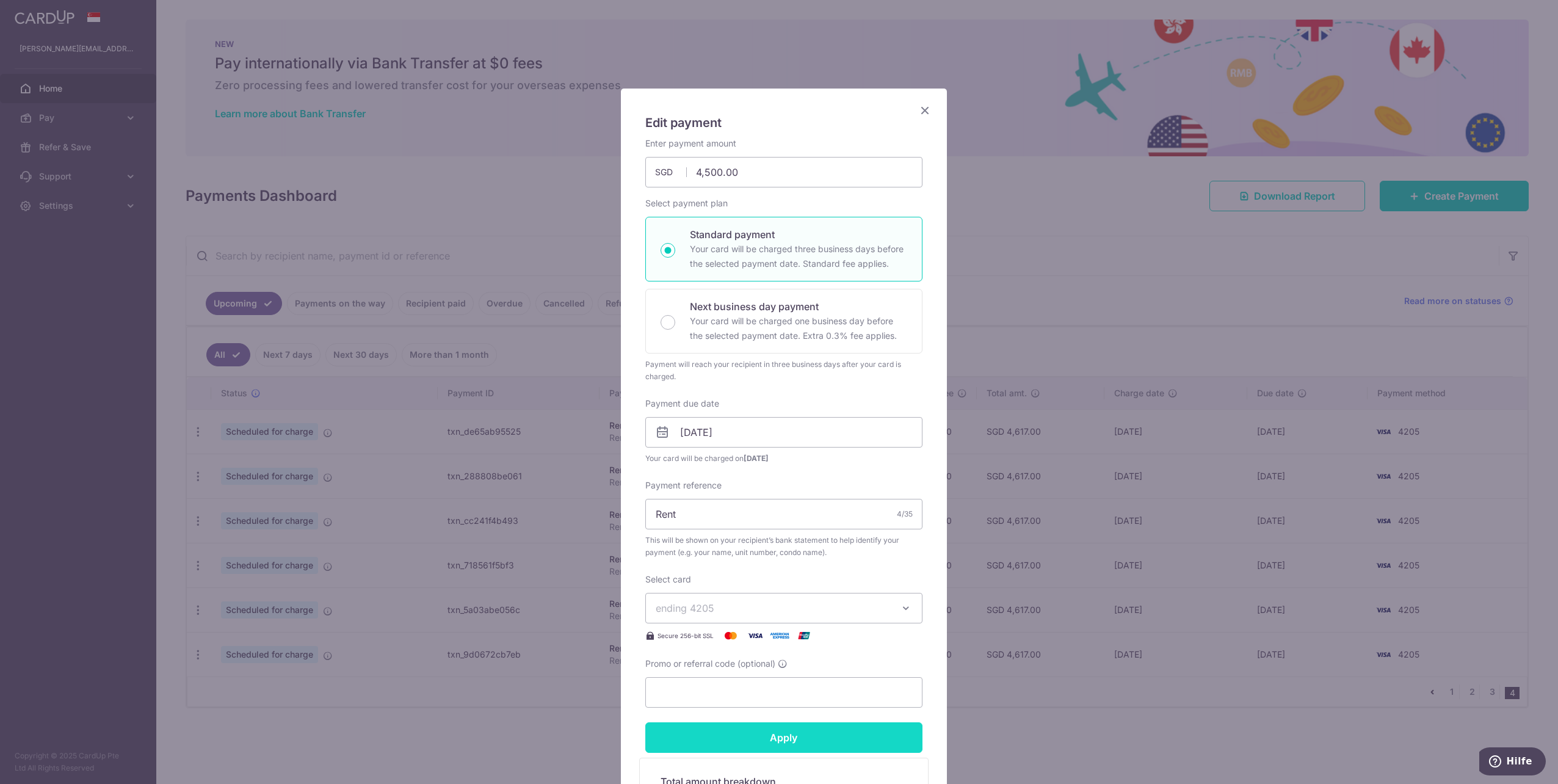
click at [774, 730] on input "Apply" at bounding box center [783, 737] width 277 height 30
type input "Successfully Applied"
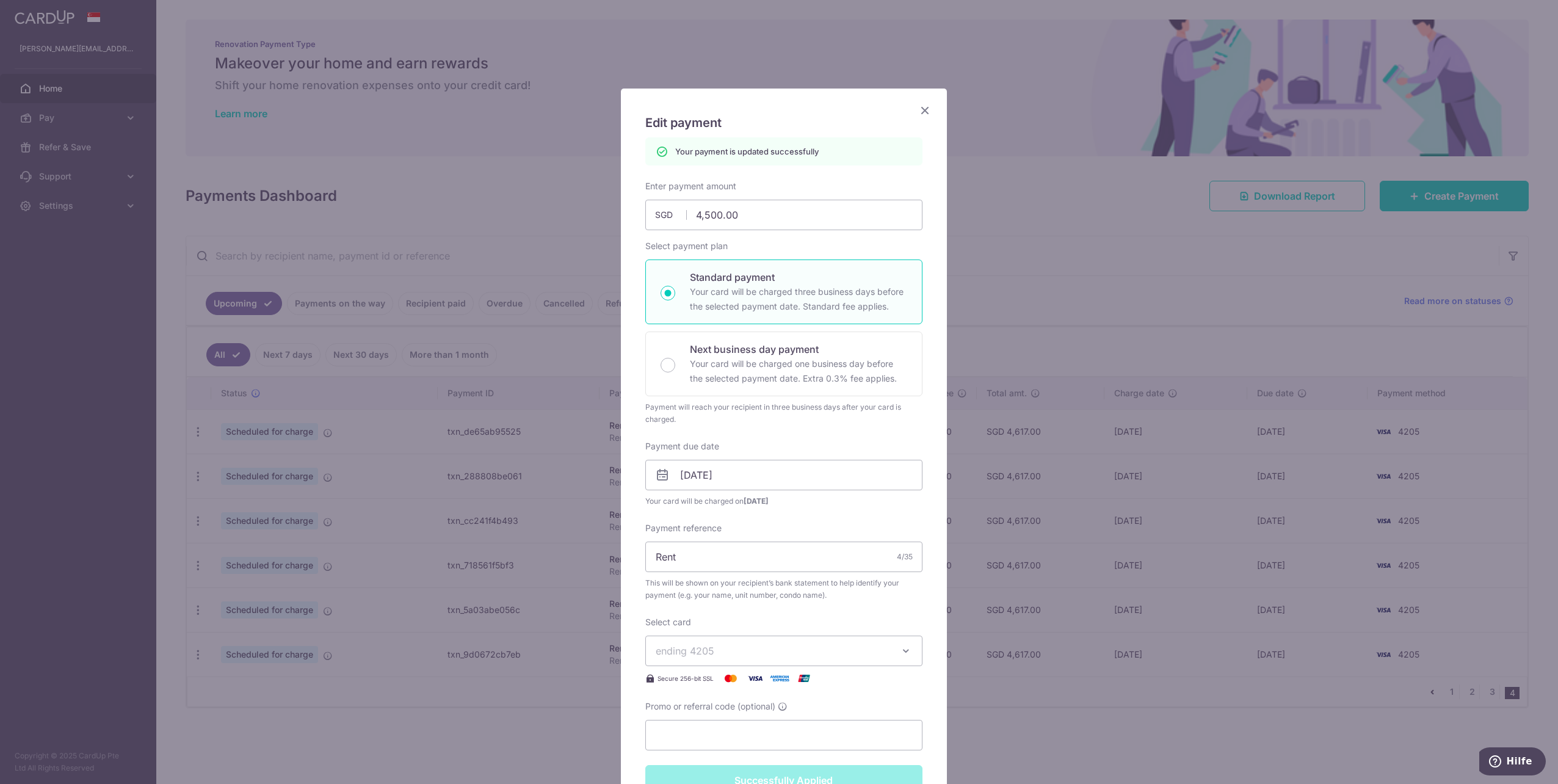
click at [553, 699] on div "Edit payment By clicking apply, you will make changes to all payments to Lim Ke…" at bounding box center [779, 392] width 1558 height 784
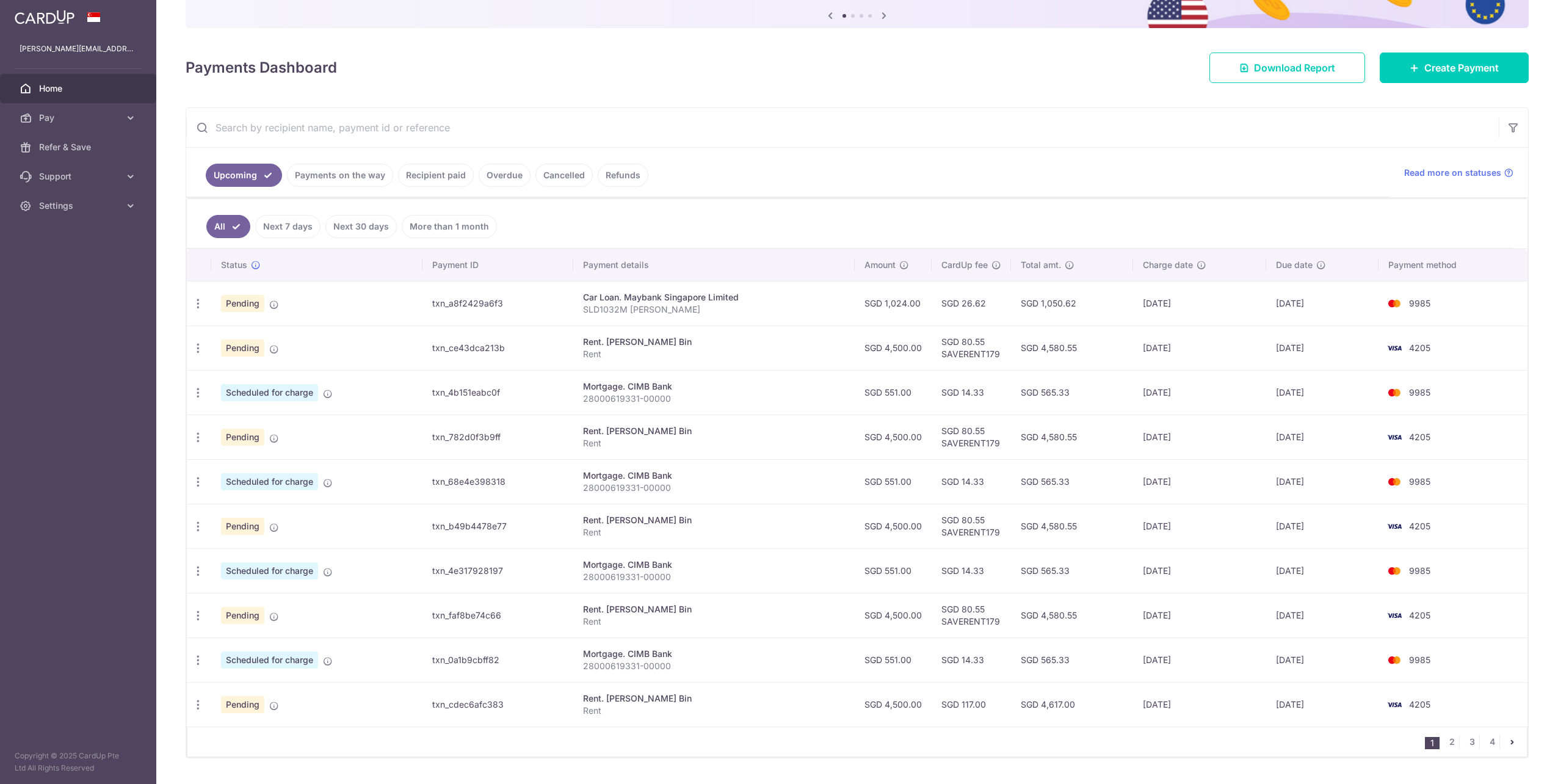
scroll to position [154, 0]
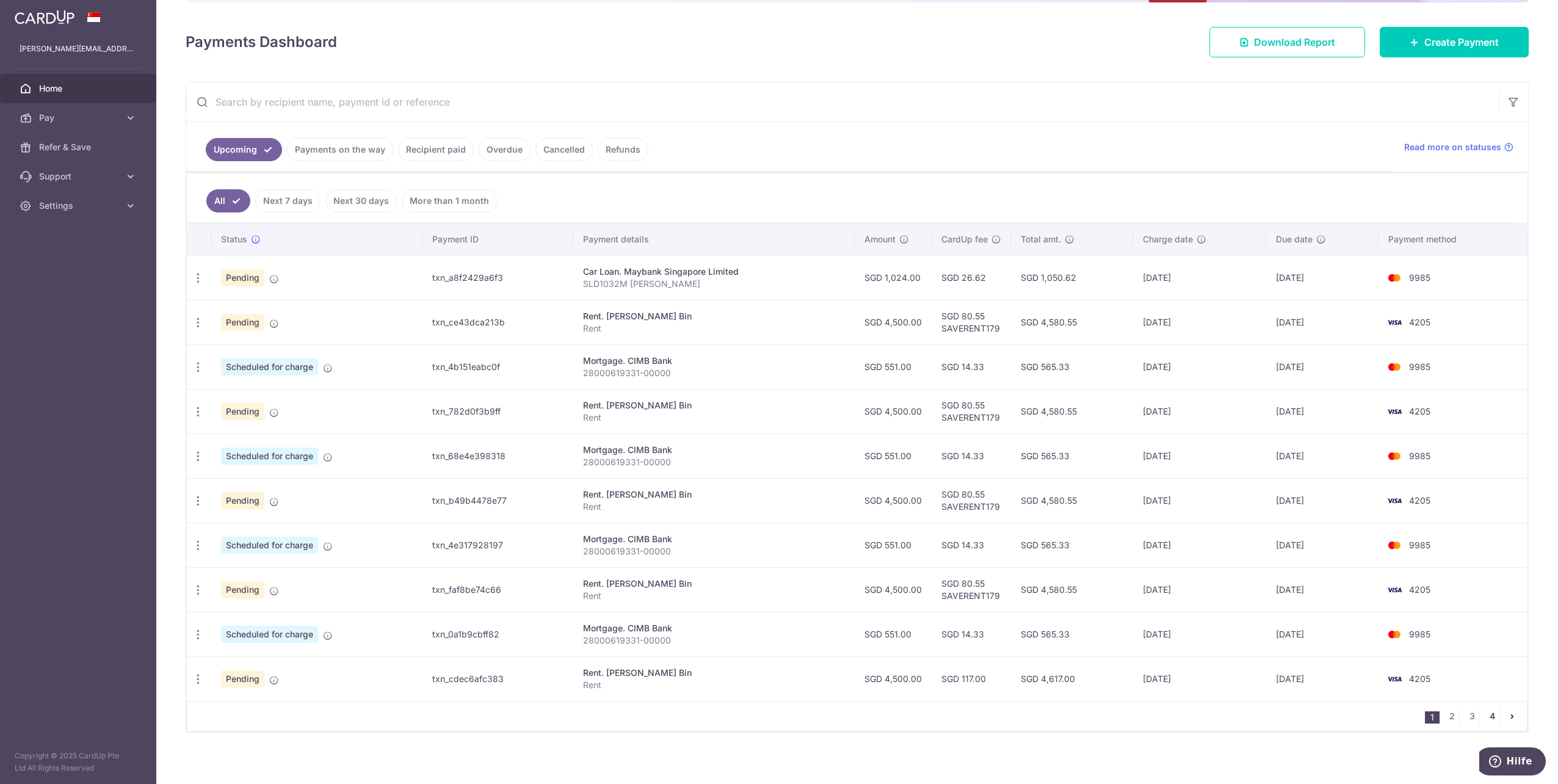
click at [1487, 710] on link "4" at bounding box center [1492, 716] width 15 height 15
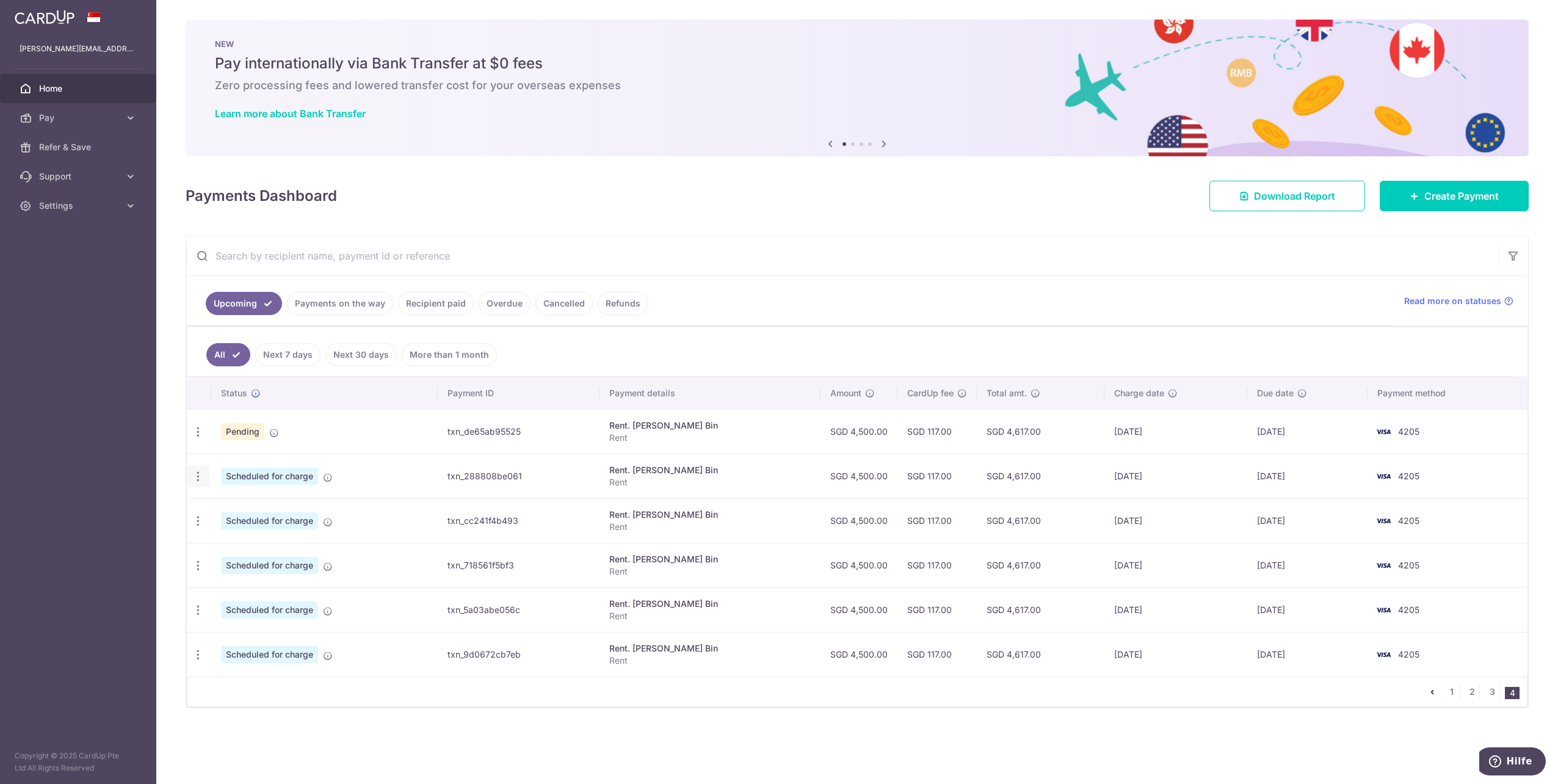
click at [194, 473] on icon "button" at bounding box center [198, 476] width 13 height 13
click at [222, 509] on span "Update payment" at bounding box center [263, 509] width 83 height 15
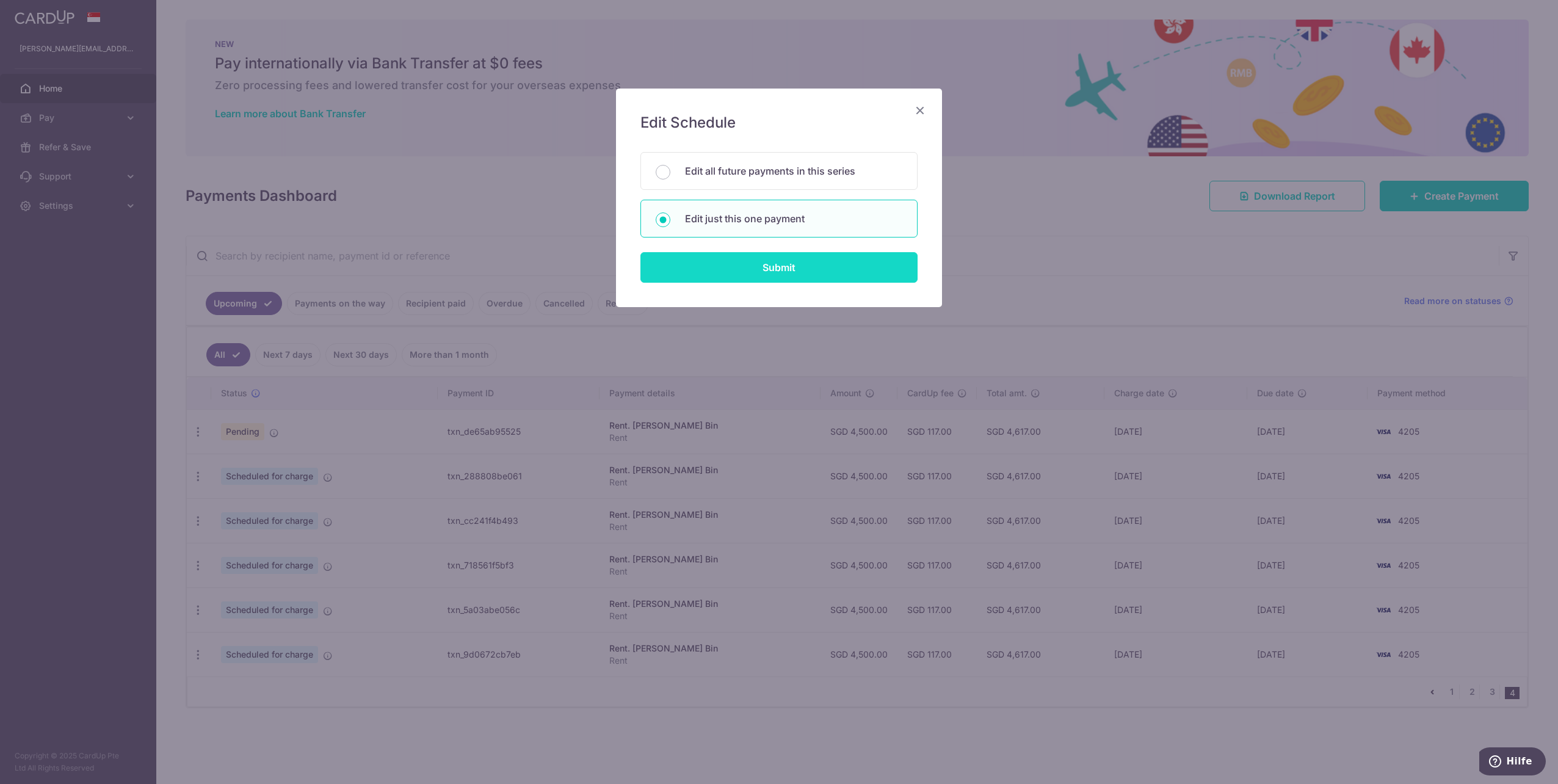
click at [728, 258] on input "Submit" at bounding box center [779, 267] width 277 height 30
radio input "true"
type input "4,500.00"
type input "[DATE]"
type input "Rent"
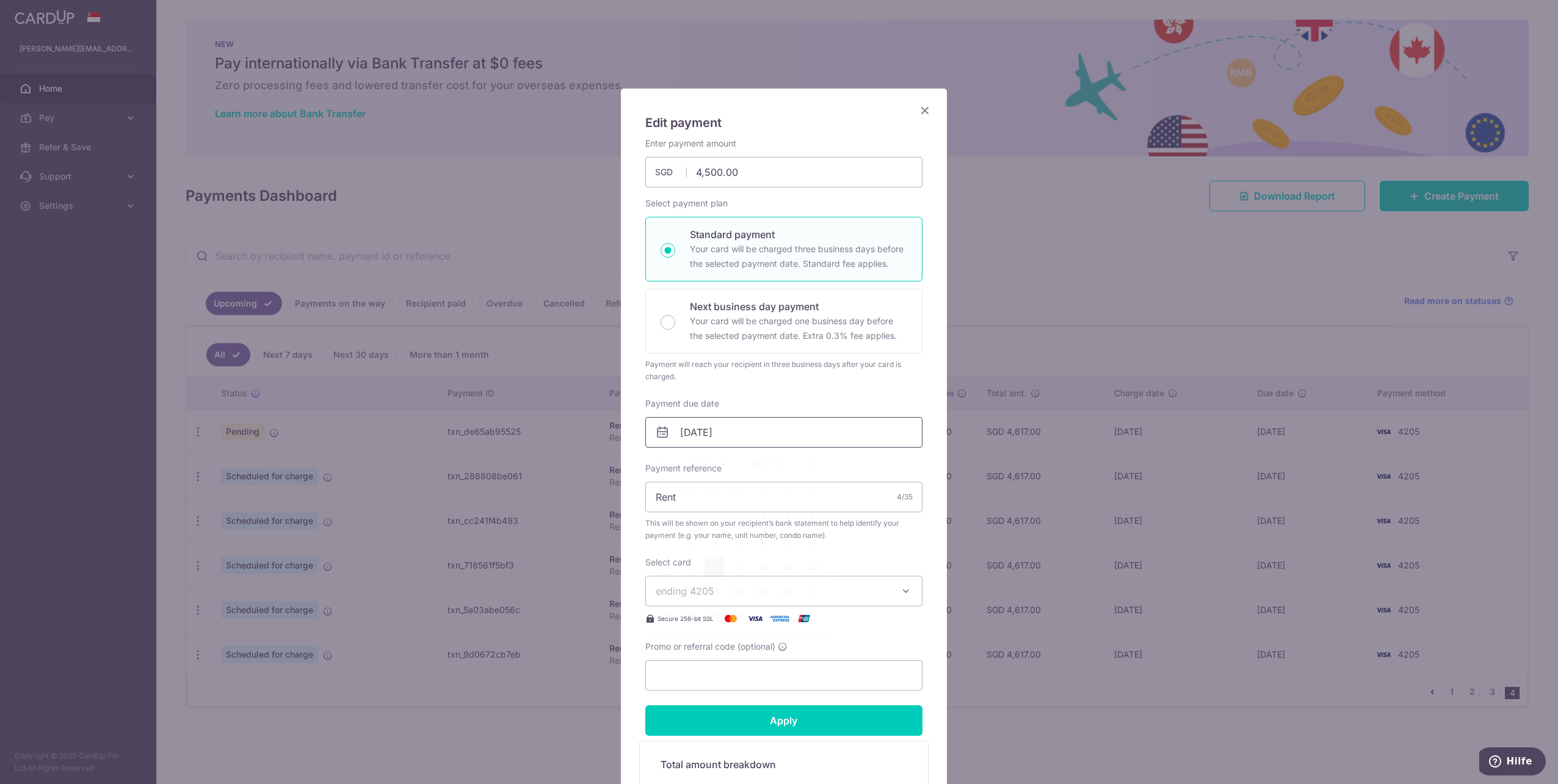
click at [735, 437] on input "[DATE]" at bounding box center [783, 431] width 277 height 30
click at [688, 519] on link "1" at bounding box center [689, 517] width 19 height 19
type input "[DATE]"
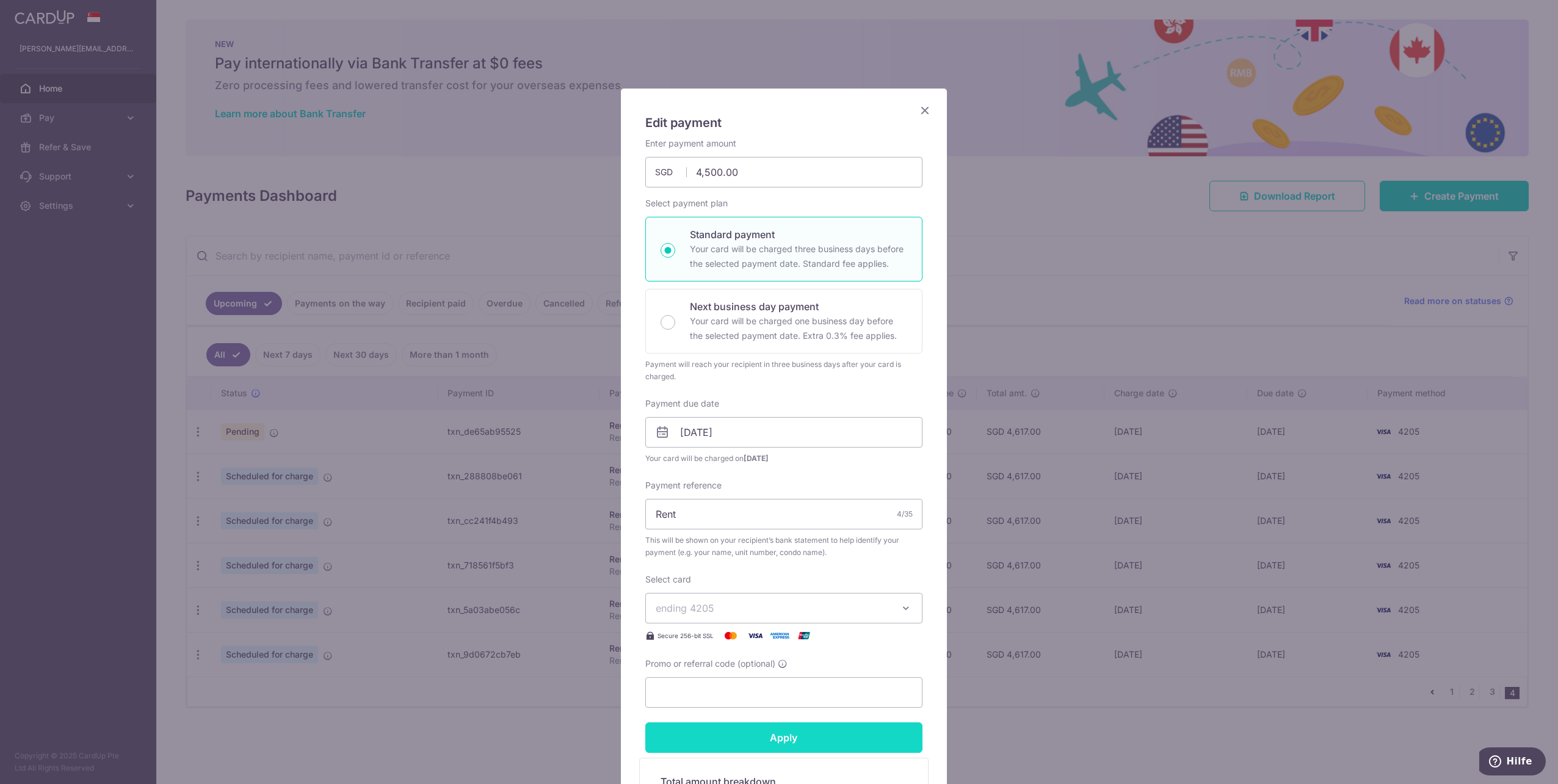
click at [788, 740] on input "Apply" at bounding box center [783, 737] width 277 height 30
type input "Successfully Applied"
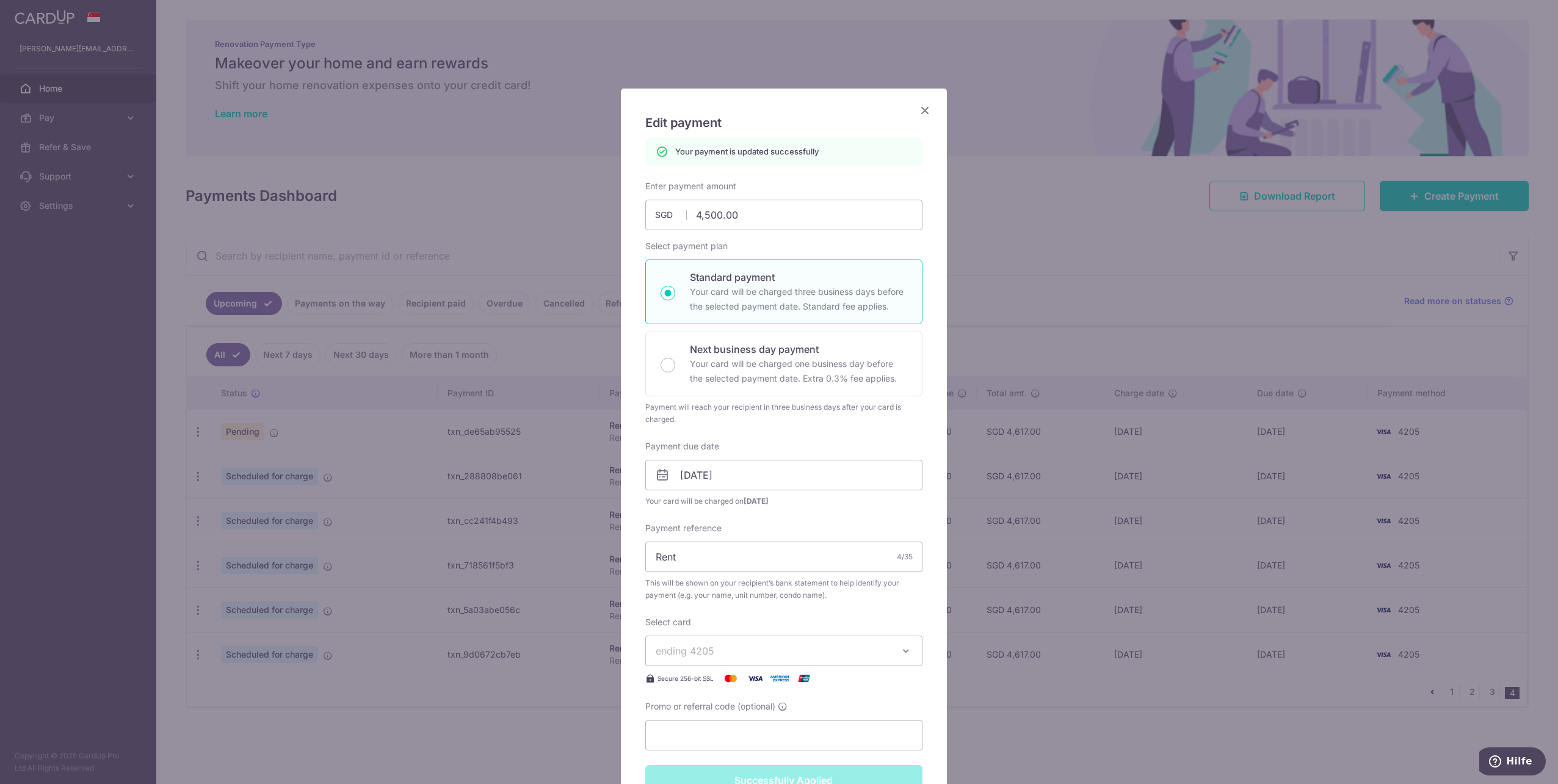
click at [411, 571] on div "Edit payment By clicking apply, you will make changes to all payments to Lim Ke…" at bounding box center [779, 392] width 1558 height 784
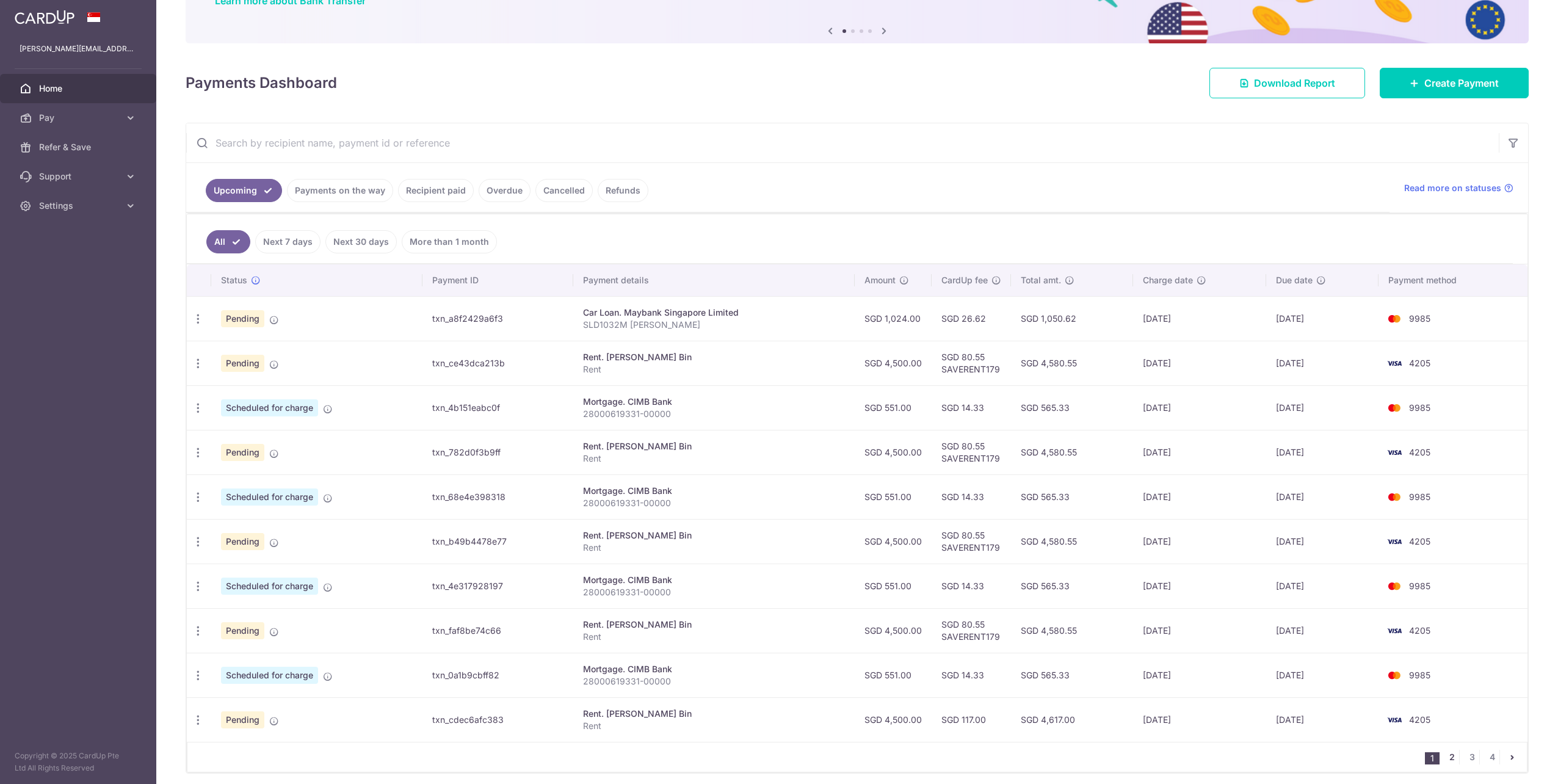
scroll to position [154, 0]
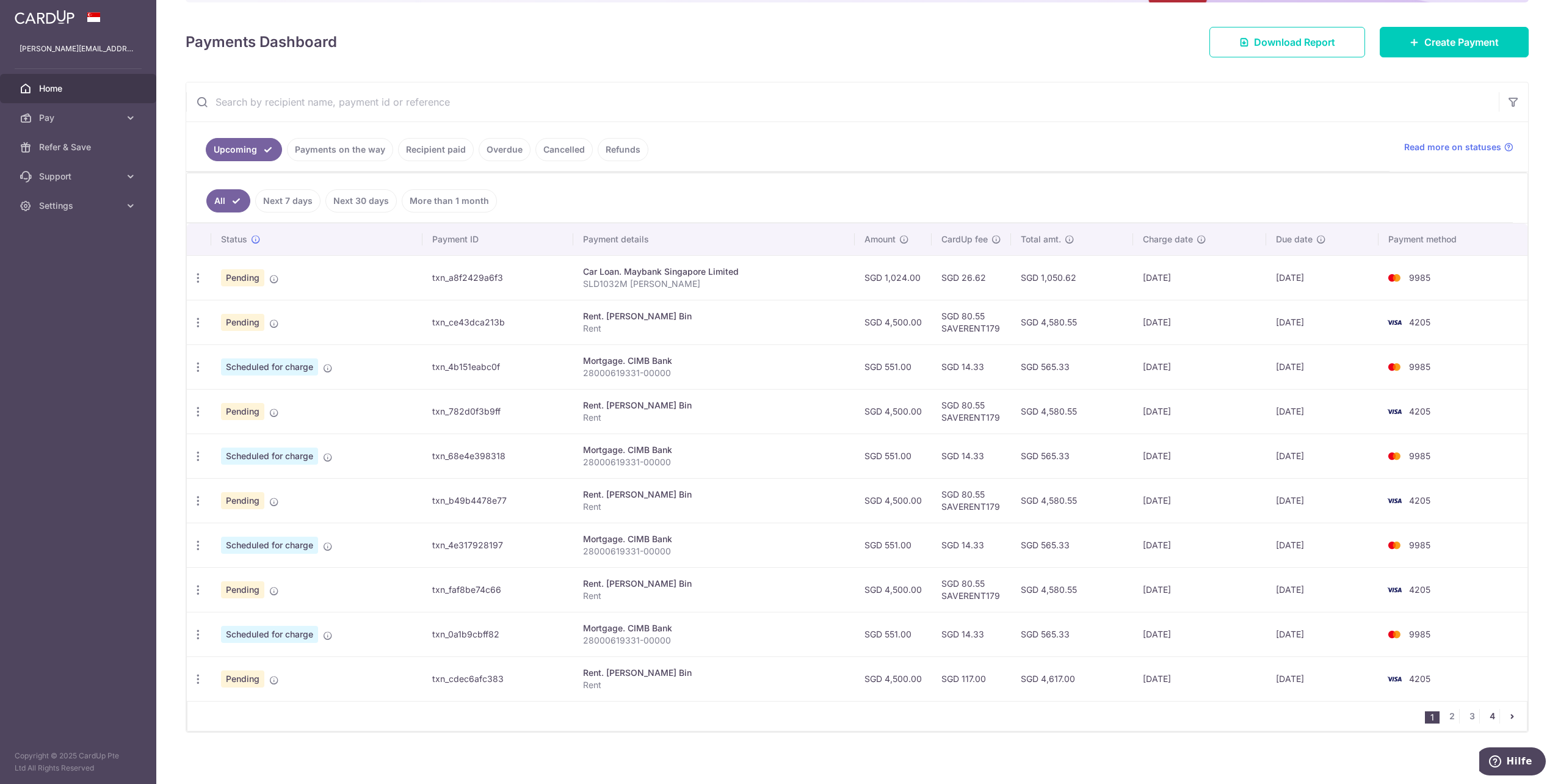
click at [1487, 710] on link "4" at bounding box center [1492, 716] width 15 height 15
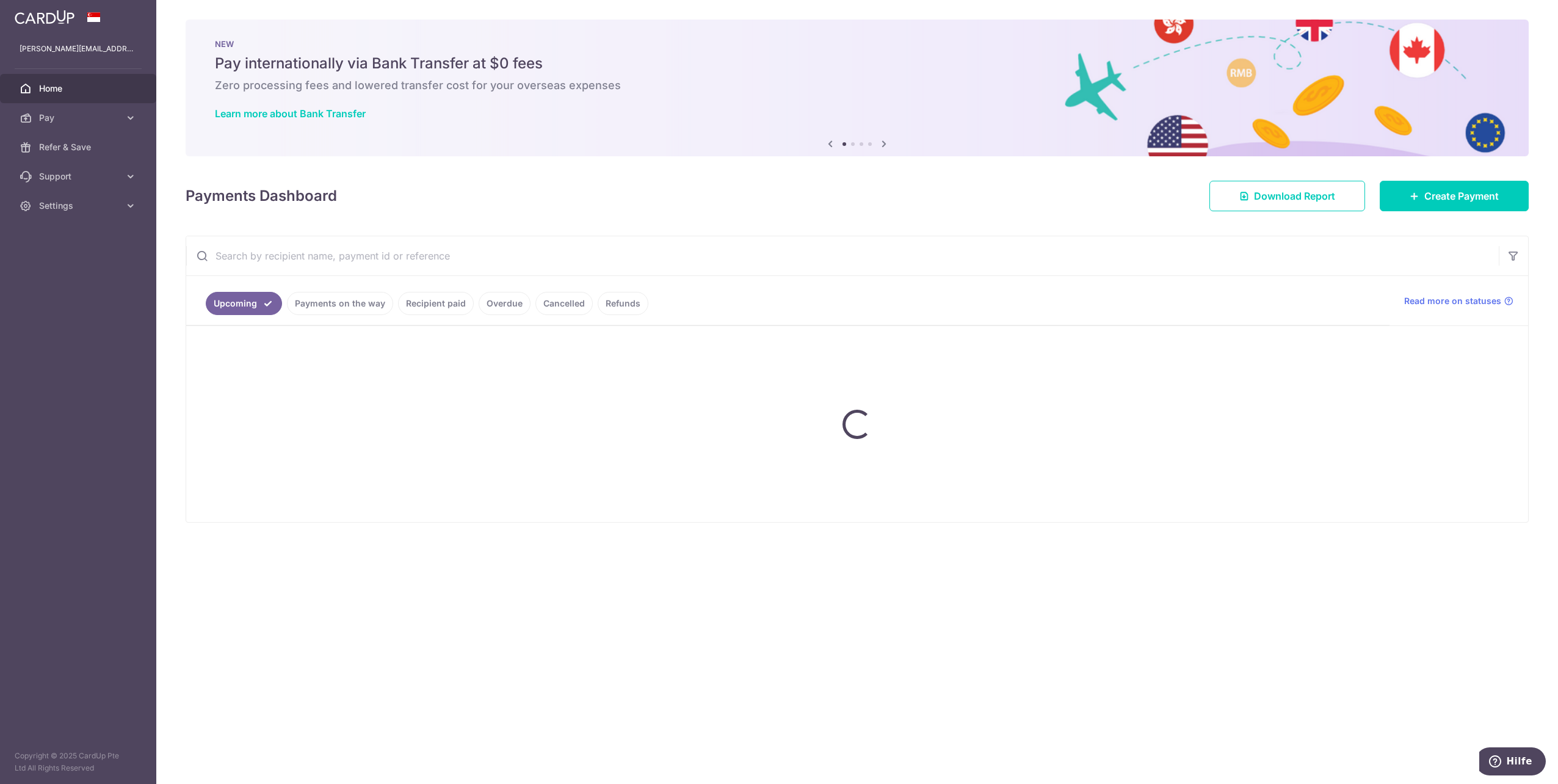
scroll to position [0, 0]
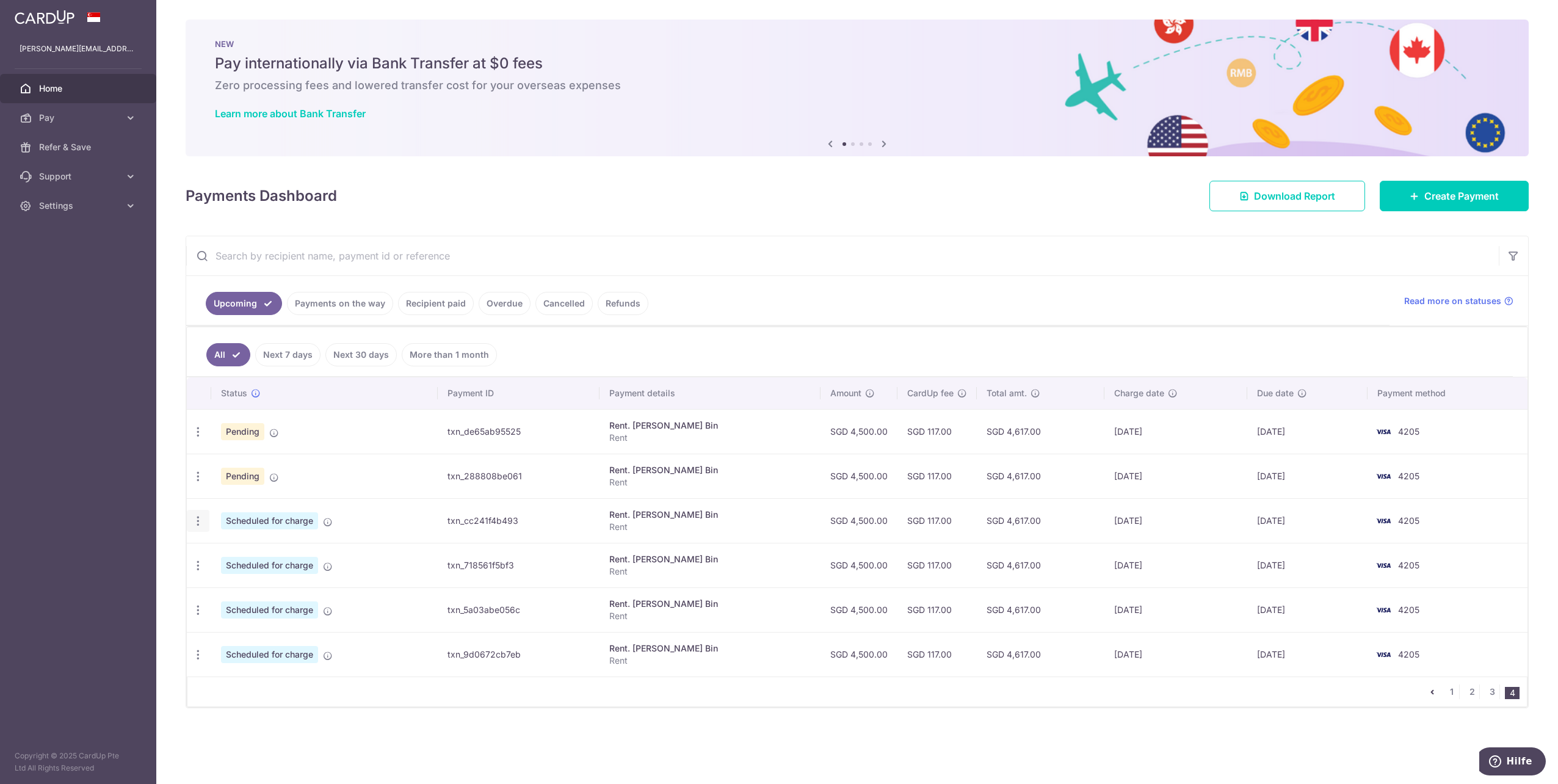
click at [198, 522] on icon "button" at bounding box center [198, 521] width 13 height 13
click at [220, 552] on link "Update payment" at bounding box center [251, 555] width 127 height 29
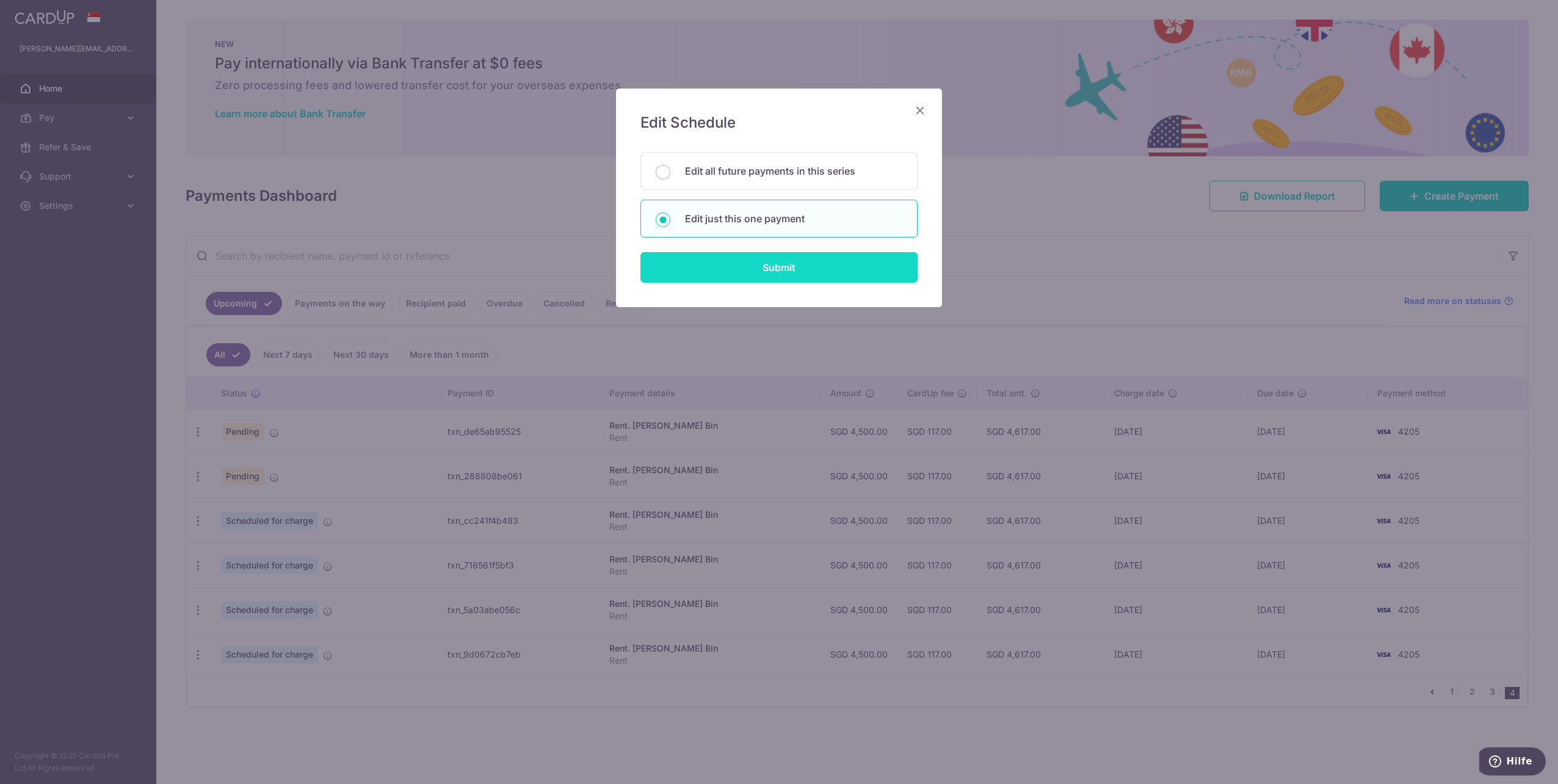
click at [764, 267] on input "Submit" at bounding box center [779, 267] width 277 height 30
radio input "true"
type input "4,500.00"
type input "16/04/2027"
type input "Rent"
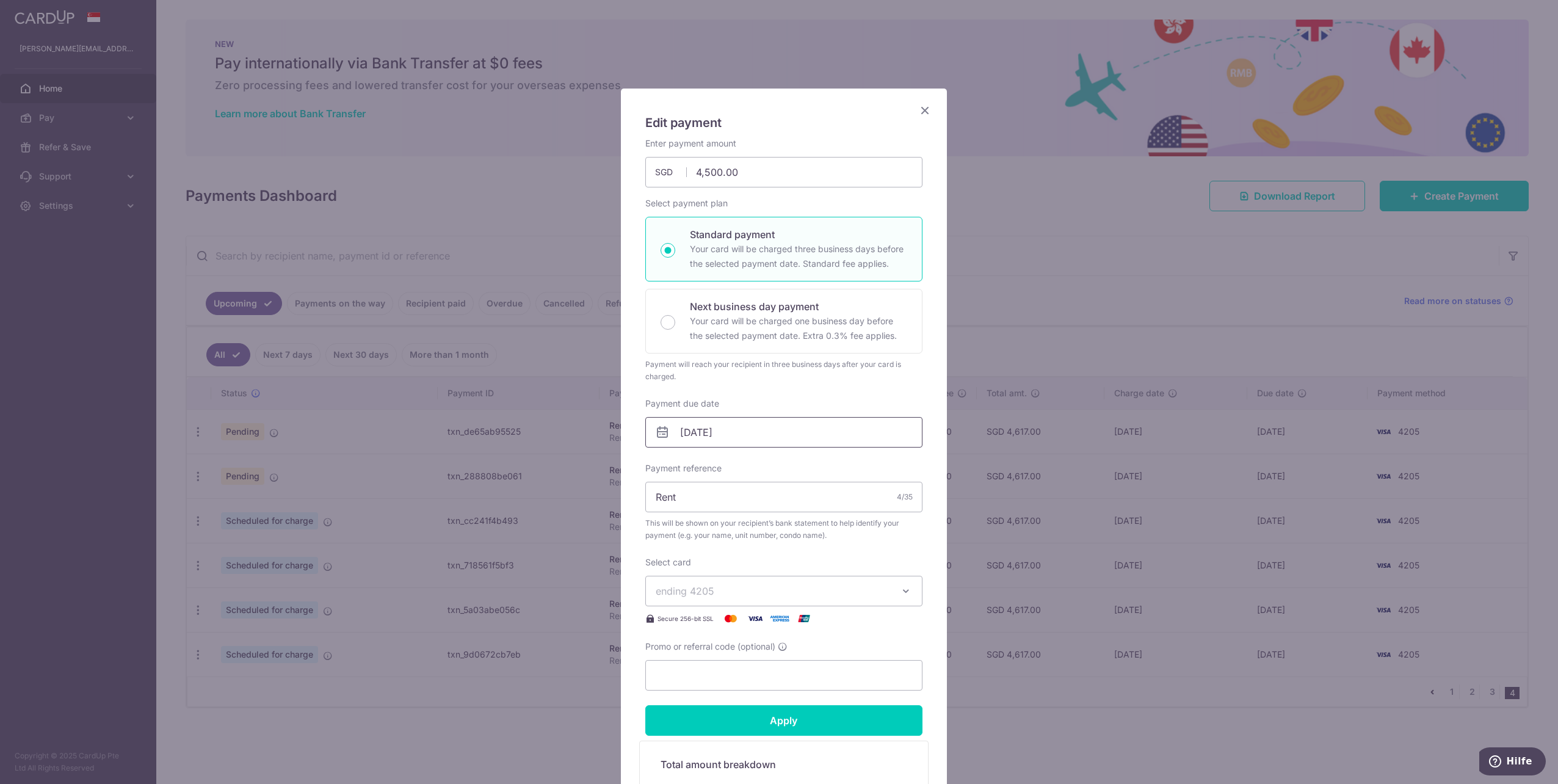
click at [714, 431] on input "16/04/2027" at bounding box center [783, 431] width 277 height 30
click at [762, 521] on link "1" at bounding box center [762, 517] width 19 height 19
type input "01/04/2027"
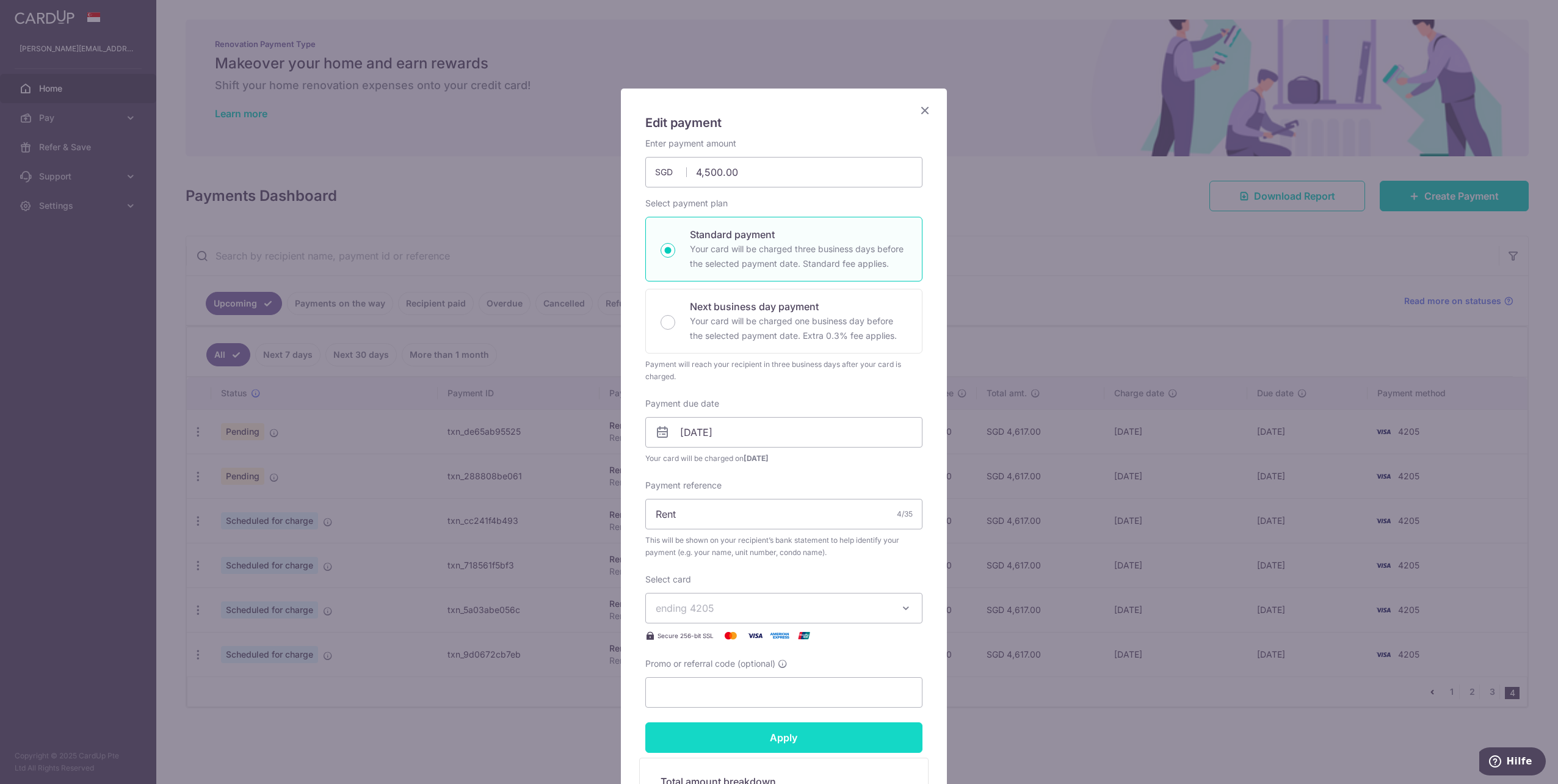
click at [798, 740] on input "Apply" at bounding box center [783, 737] width 277 height 30
type input "Successfully Applied"
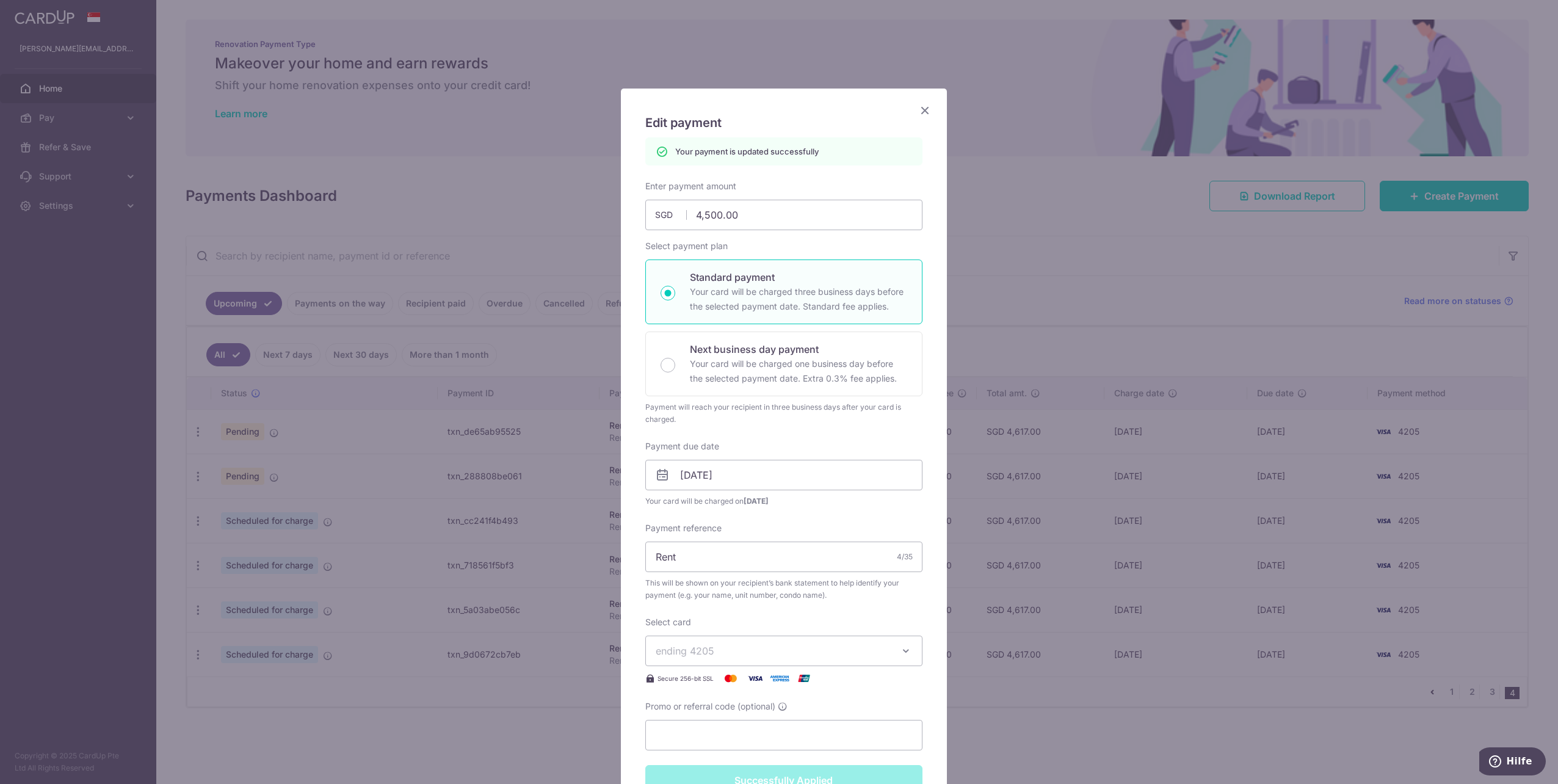
click at [545, 713] on div "Edit payment By clicking apply, you will make changes to all payments to Lim Ke…" at bounding box center [779, 392] width 1558 height 784
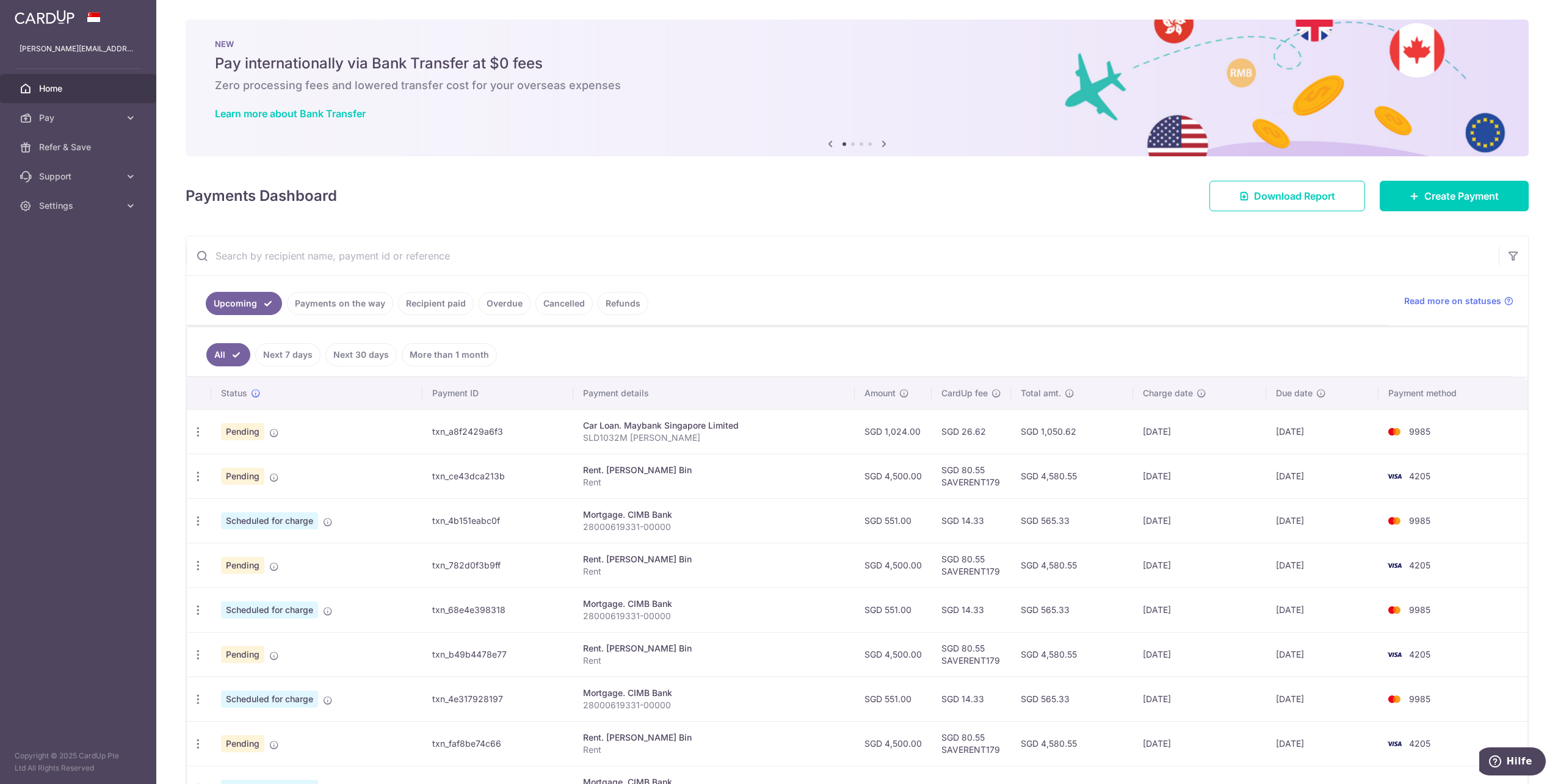
scroll to position [154, 0]
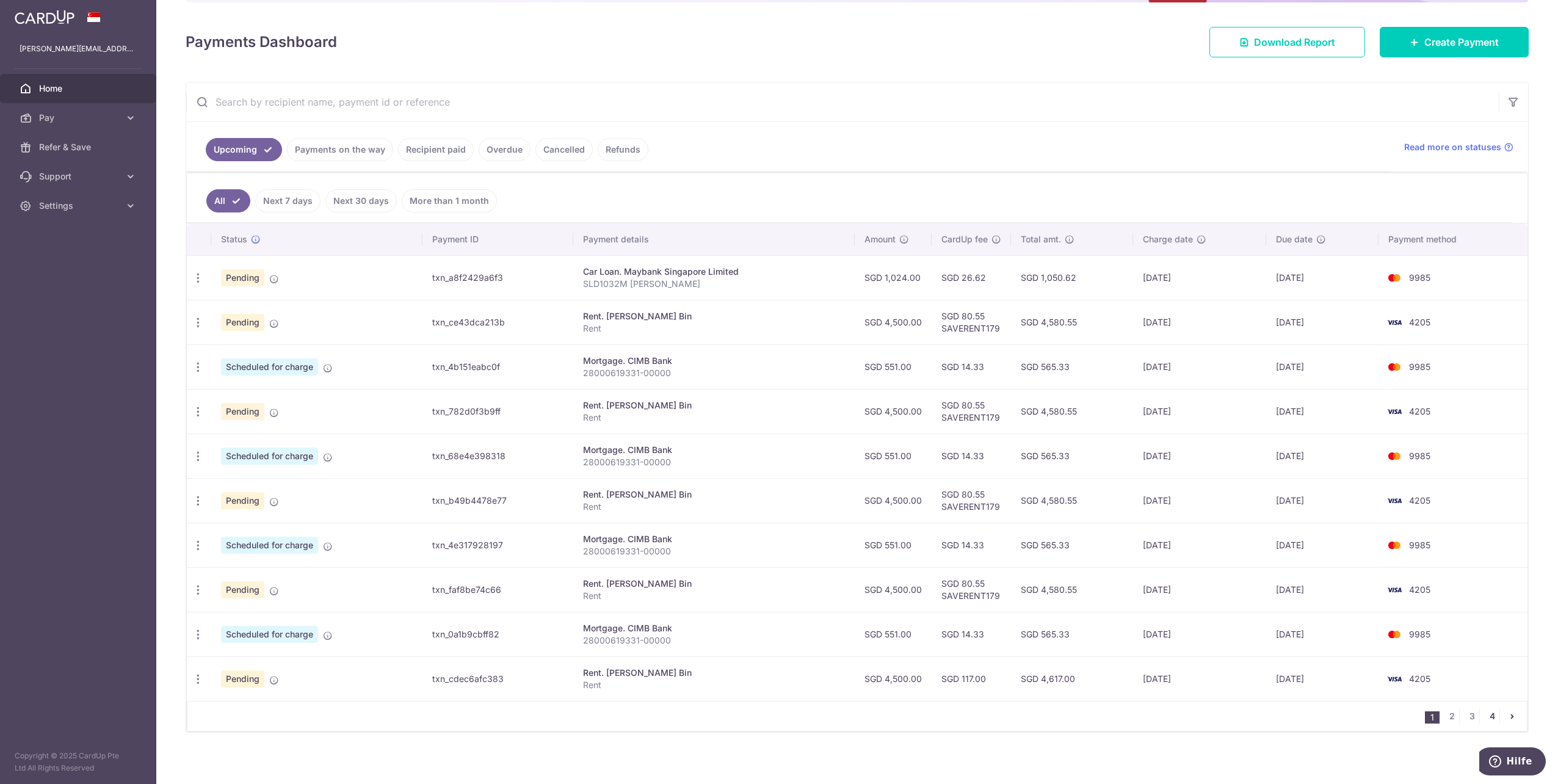
click at [1485, 709] on link "4" at bounding box center [1492, 716] width 15 height 15
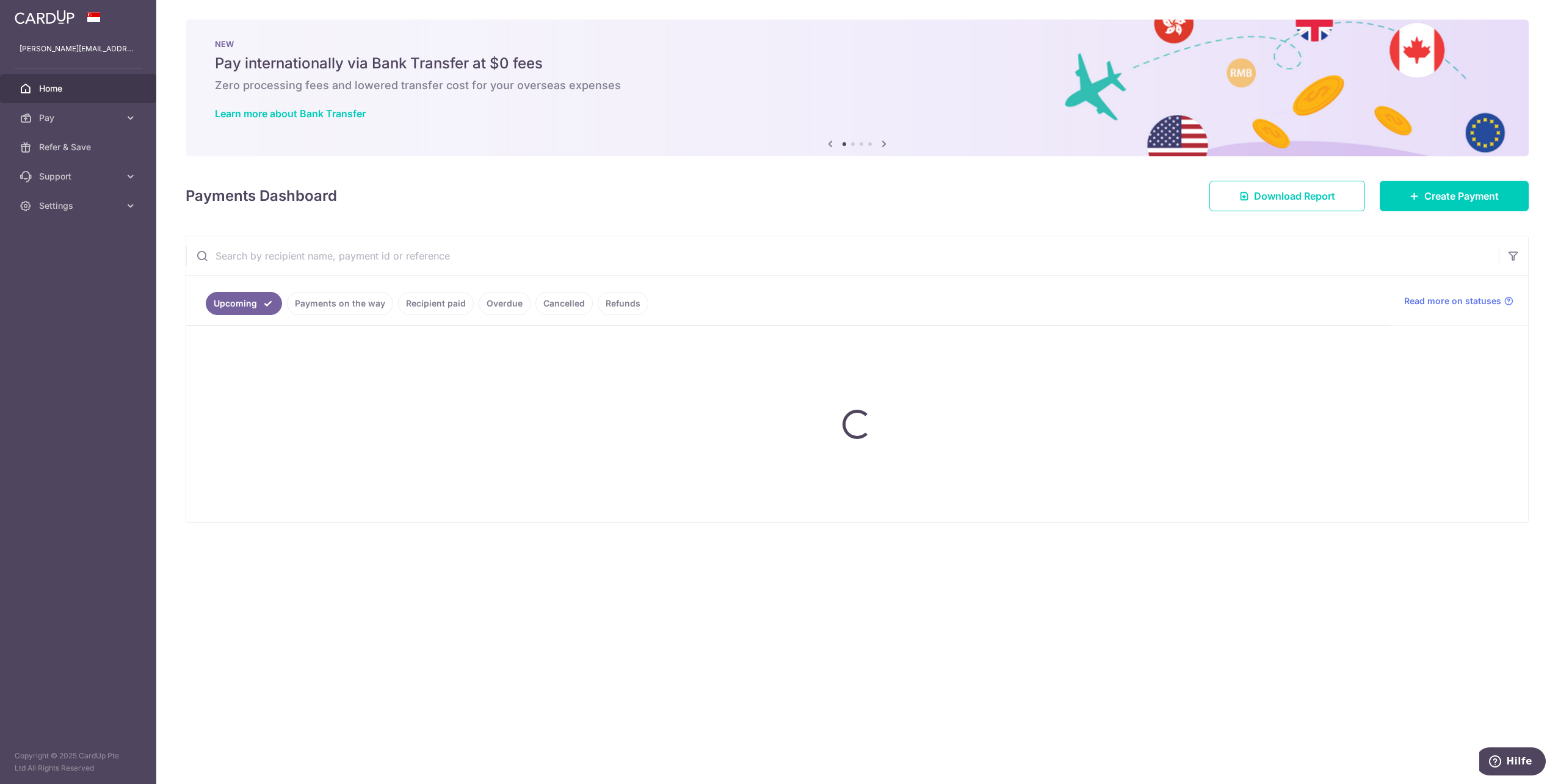
scroll to position [0, 0]
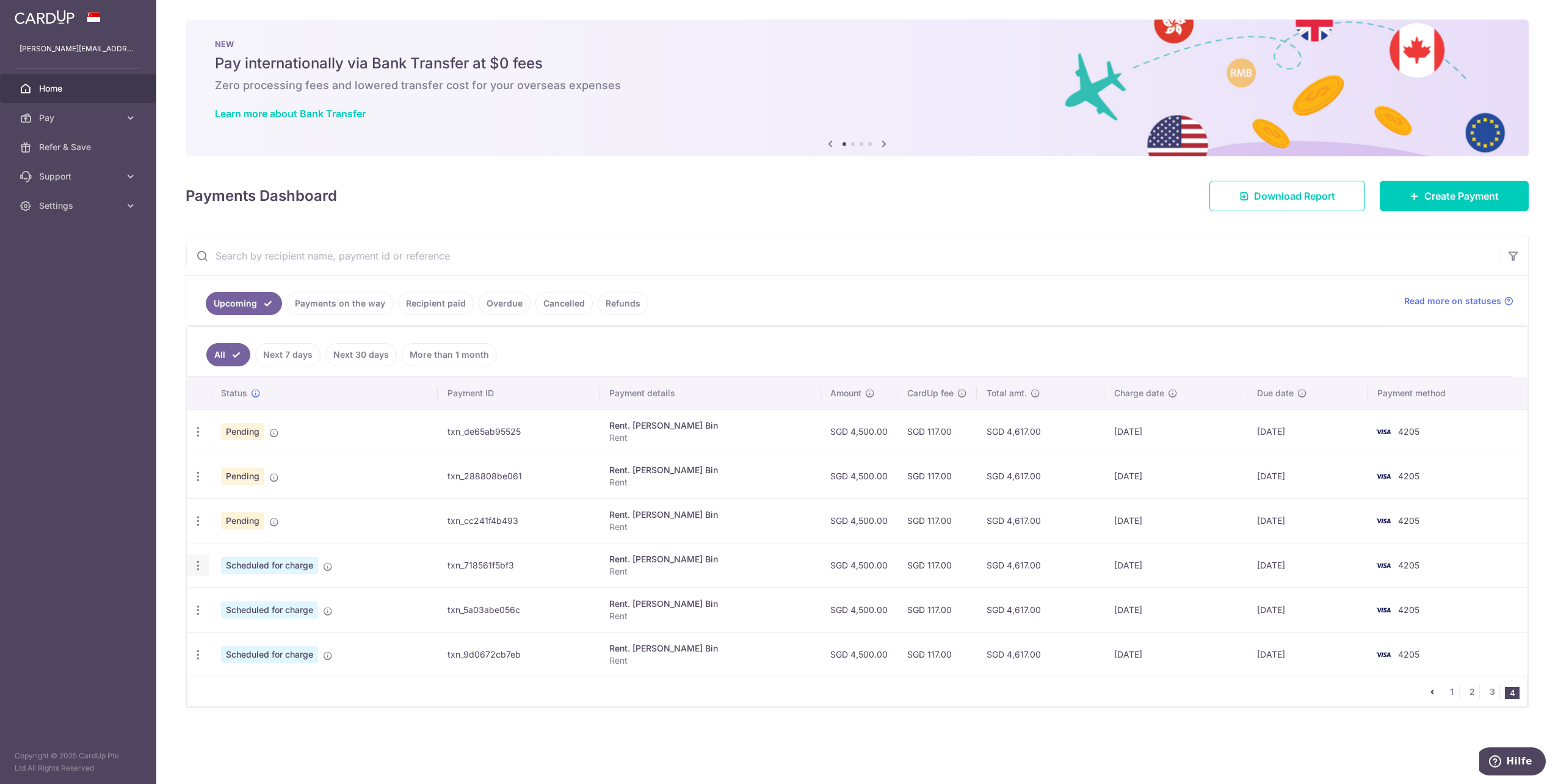
click at [195, 565] on icon "button" at bounding box center [198, 566] width 13 height 13
click at [237, 594] on span "Update payment" at bounding box center [263, 599] width 83 height 15
radio input "true"
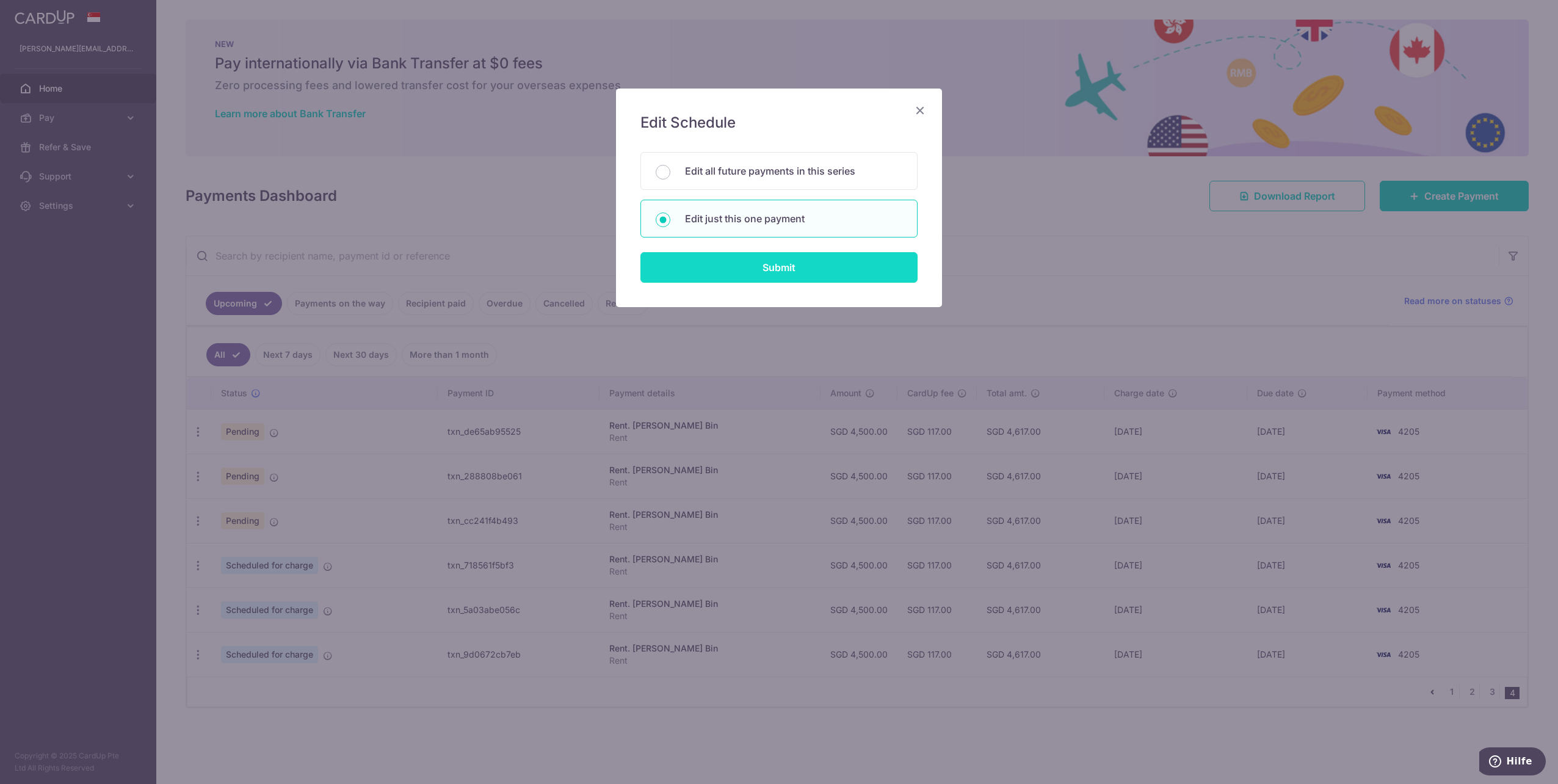
click at [747, 274] on input "Submit" at bounding box center [779, 267] width 277 height 30
radio input "true"
type input "4,500.00"
type input "16/05/2027"
type input "Rent"
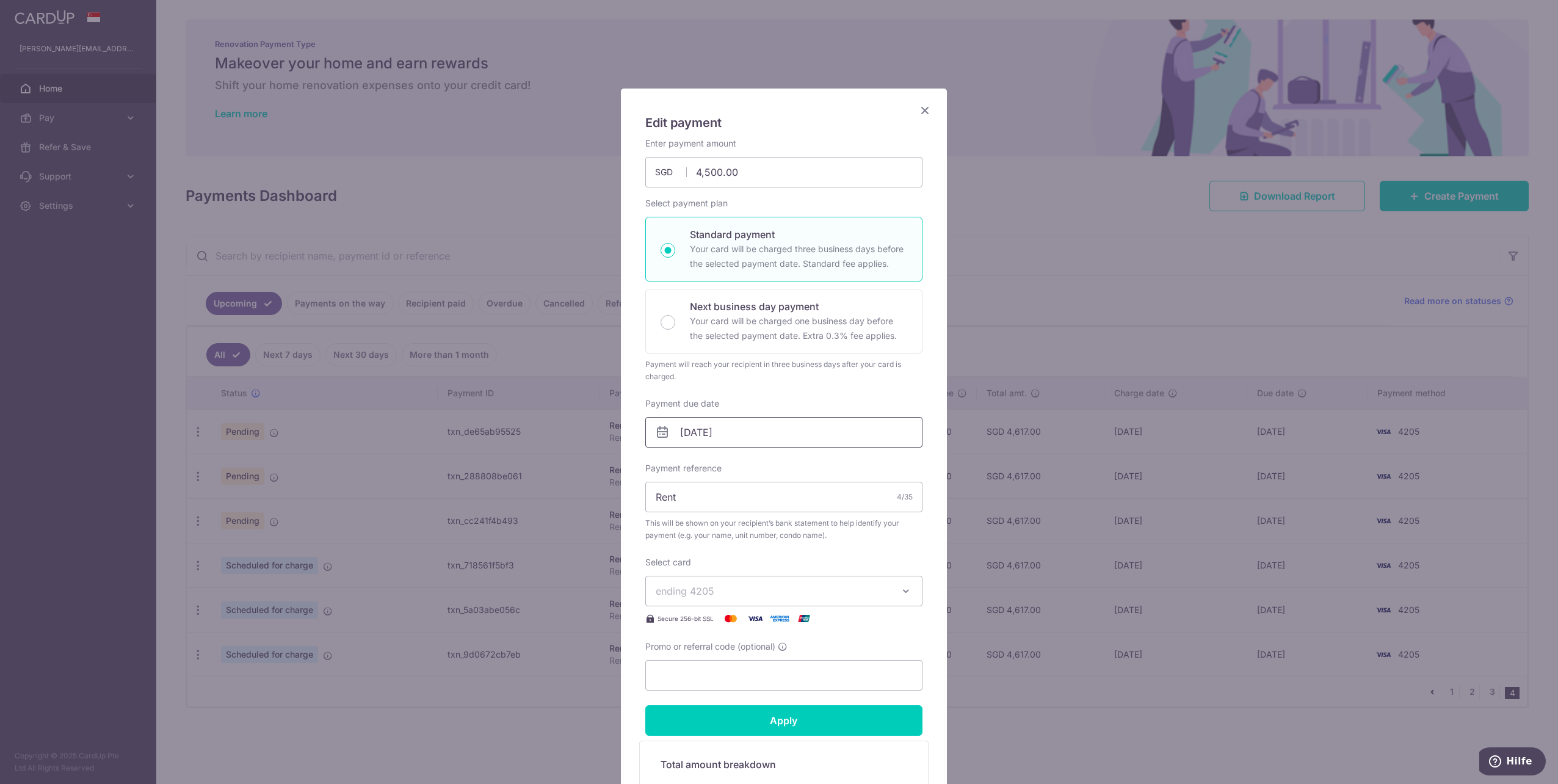
click at [736, 434] on input "16/05/2027" at bounding box center [783, 431] width 277 height 30
click at [818, 516] on link "1" at bounding box center [811, 517] width 19 height 19
type input "01/05/2027"
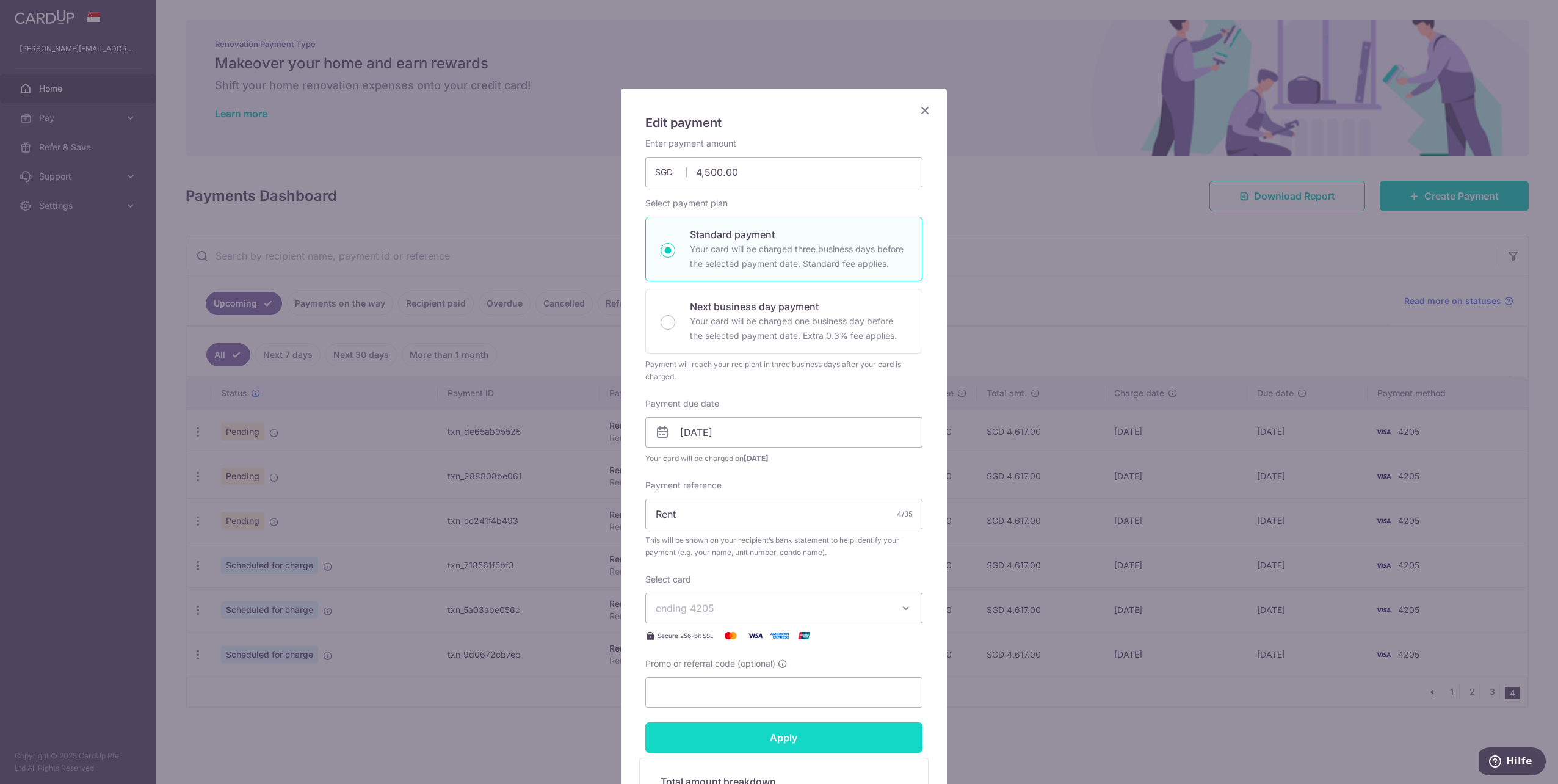
click at [798, 739] on input "Apply" at bounding box center [783, 737] width 277 height 30
type input "Successfully Applied"
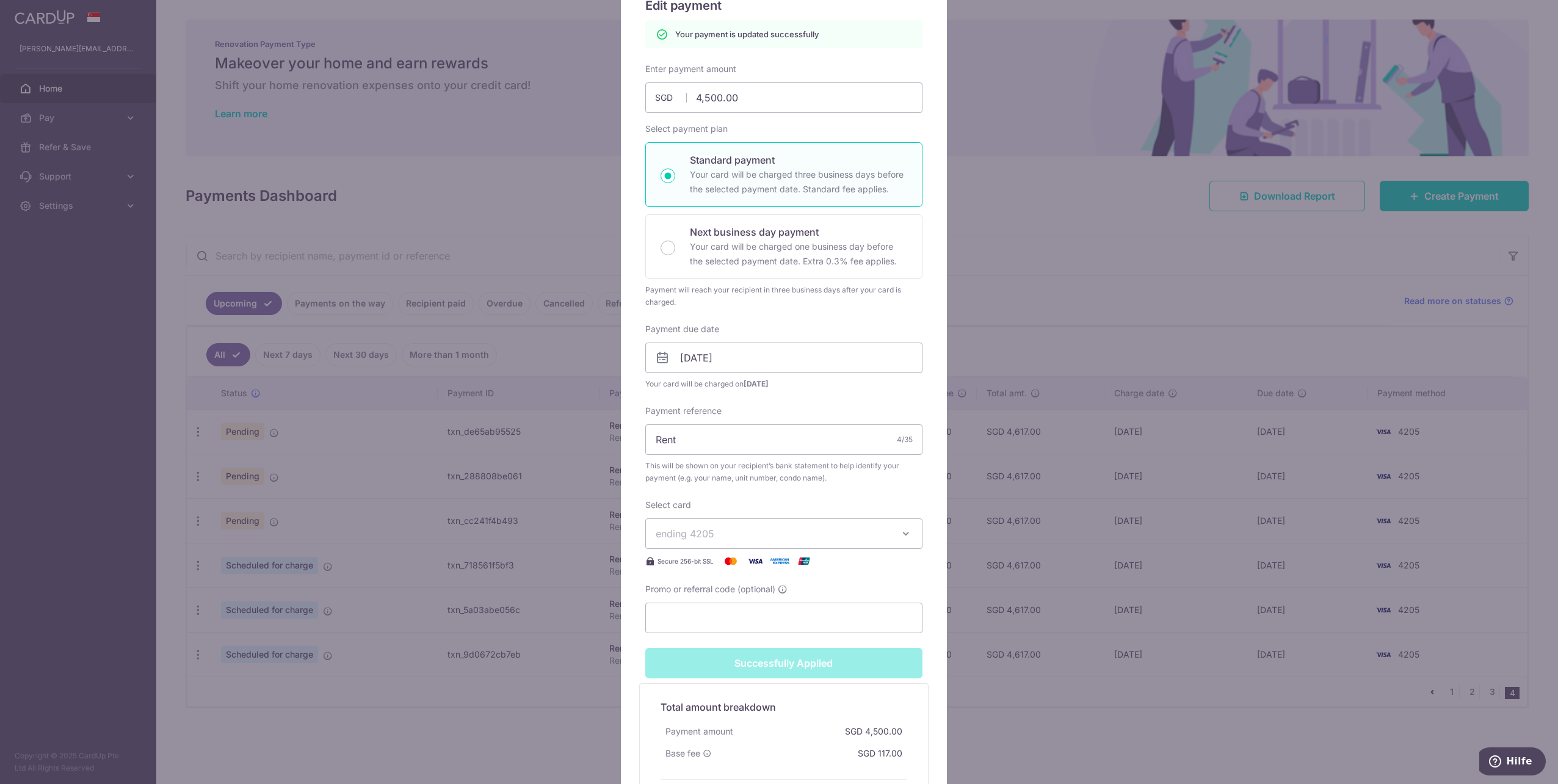
scroll to position [244, 0]
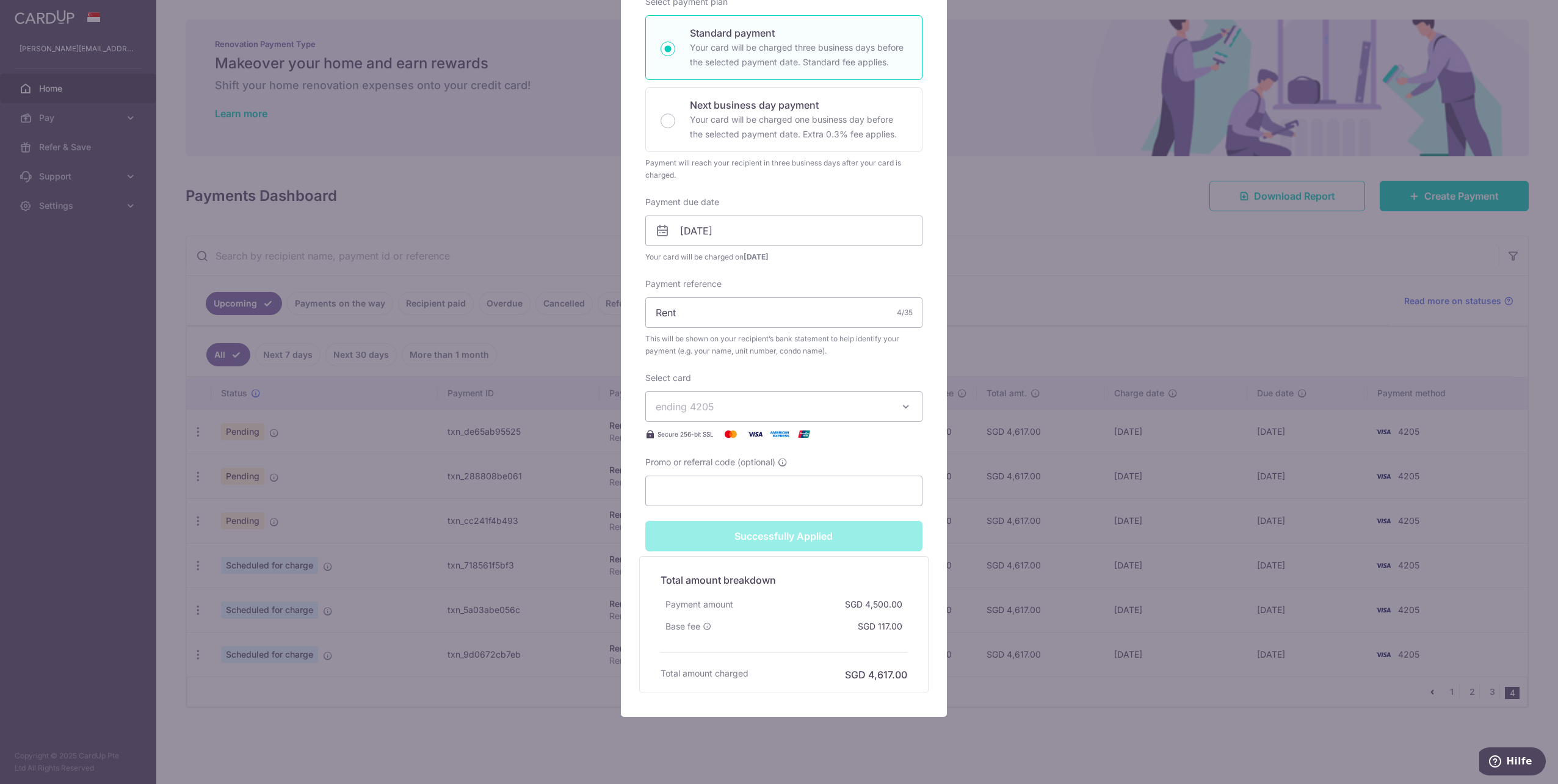
click at [470, 658] on div "Edit payment By clicking apply, you will make changes to all payments to Lim Ke…" at bounding box center [779, 392] width 1558 height 784
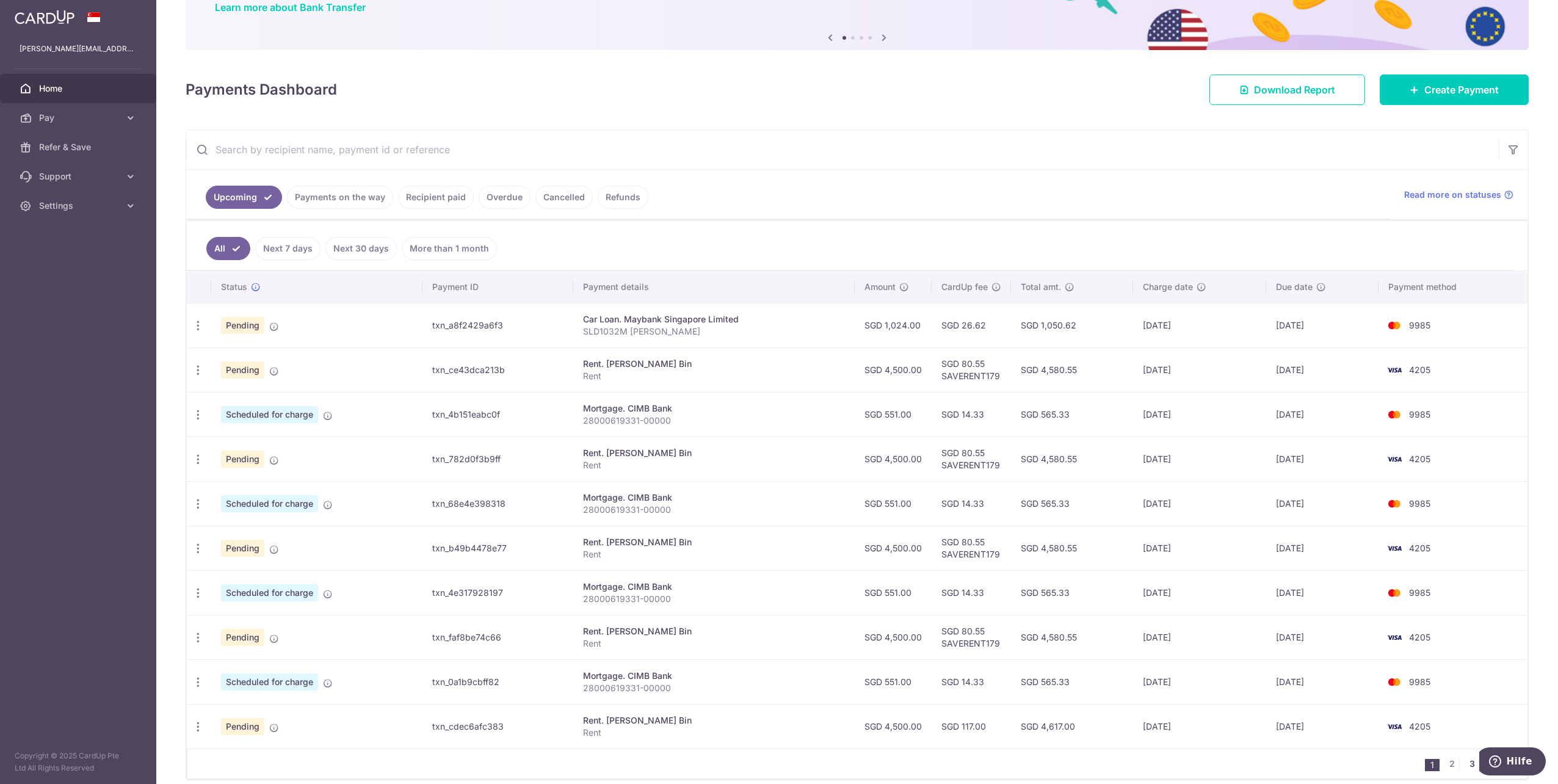
scroll to position [154, 0]
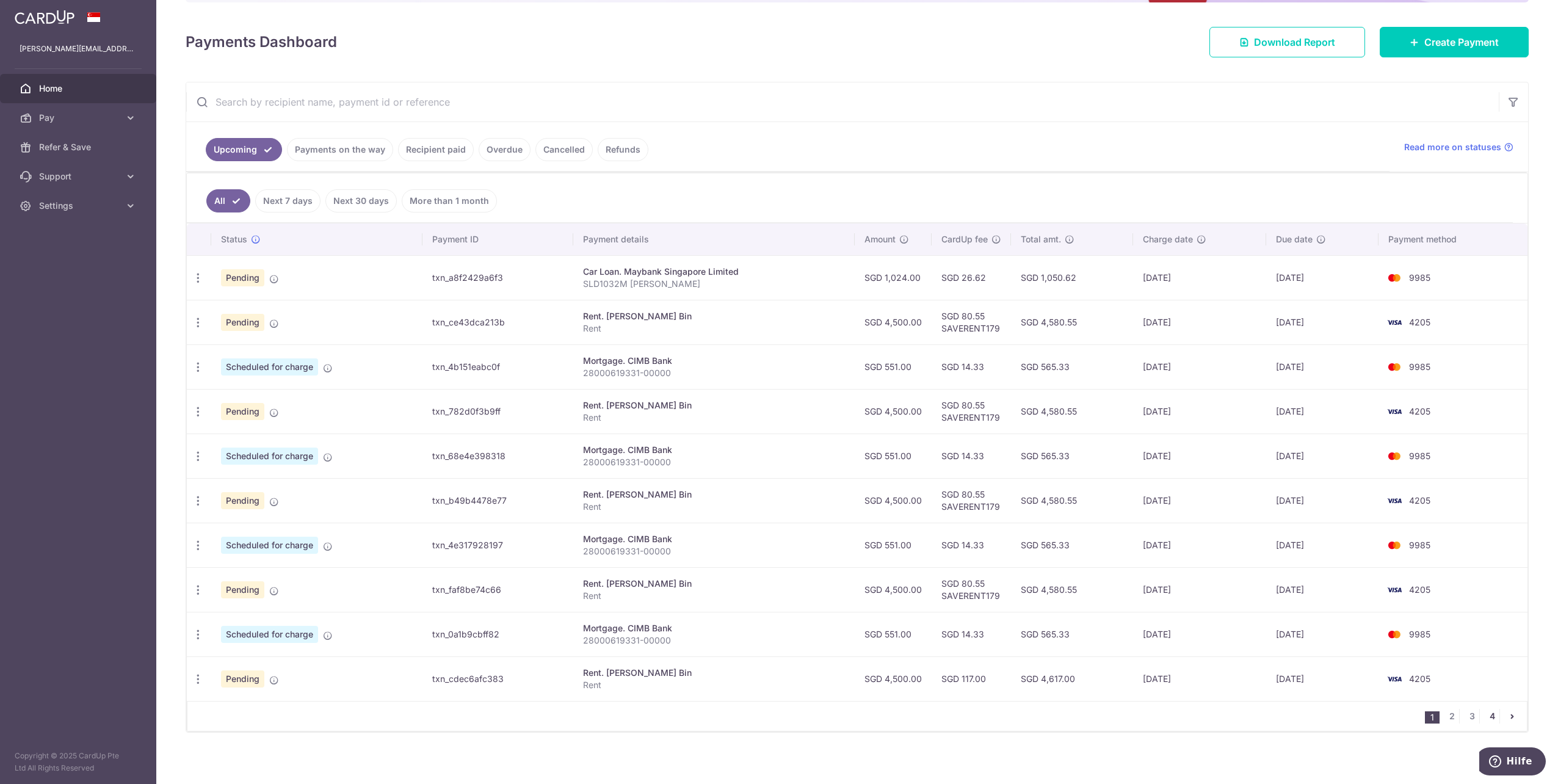
click at [1484, 708] on link "4" at bounding box center [1492, 716] width 15 height 15
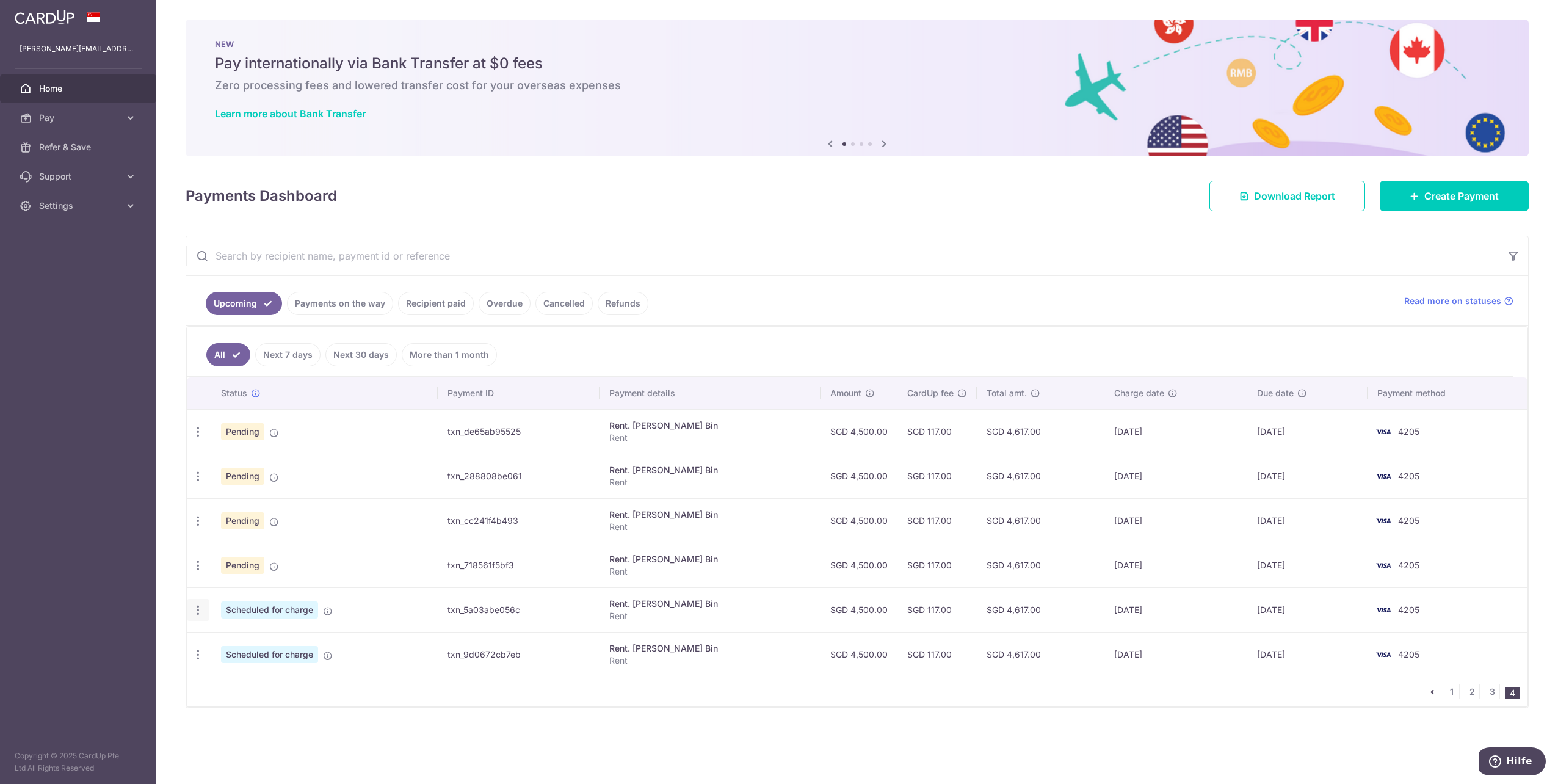
click at [198, 605] on icon "button" at bounding box center [198, 610] width 13 height 13
click at [220, 632] on link "Update payment" at bounding box center [251, 643] width 127 height 29
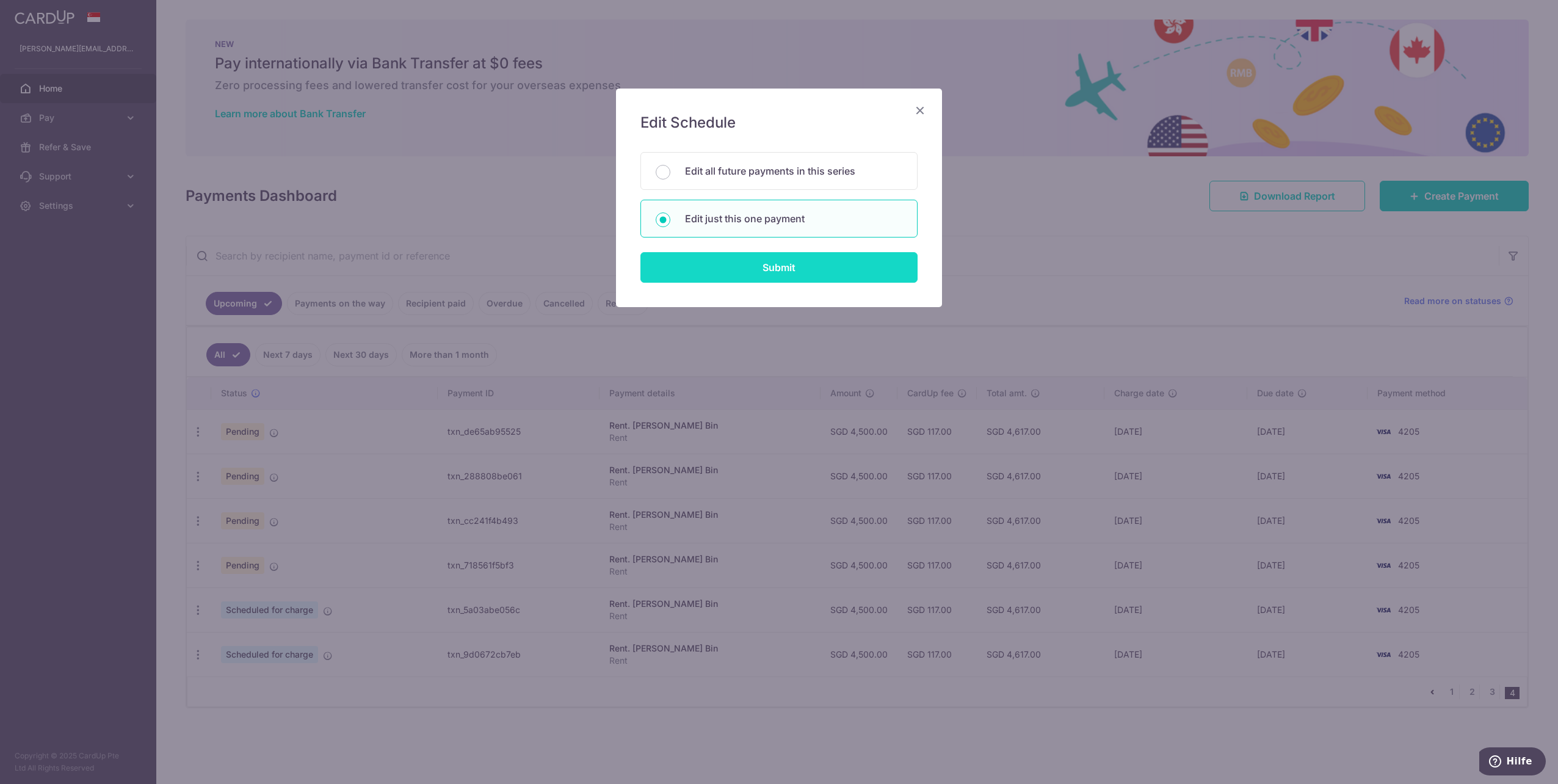
click at [746, 277] on input "Submit" at bounding box center [779, 267] width 277 height 30
radio input "true"
type input "4,500.00"
type input "[DATE]"
type input "Rent"
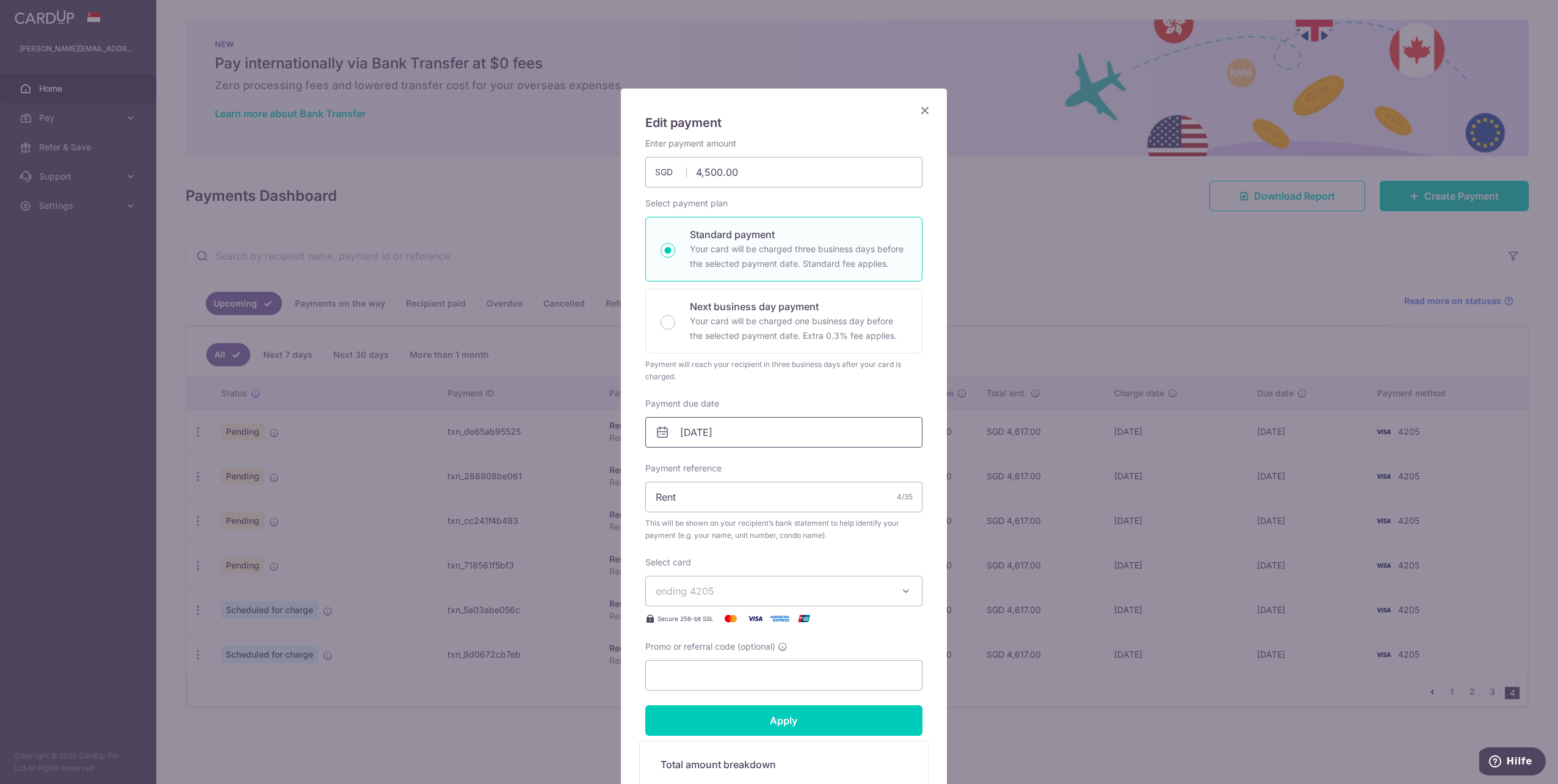
click at [695, 432] on input "[DATE]" at bounding box center [783, 431] width 277 height 30
click at [714, 515] on link "1" at bounding box center [713, 517] width 19 height 19
type input "[DATE]"
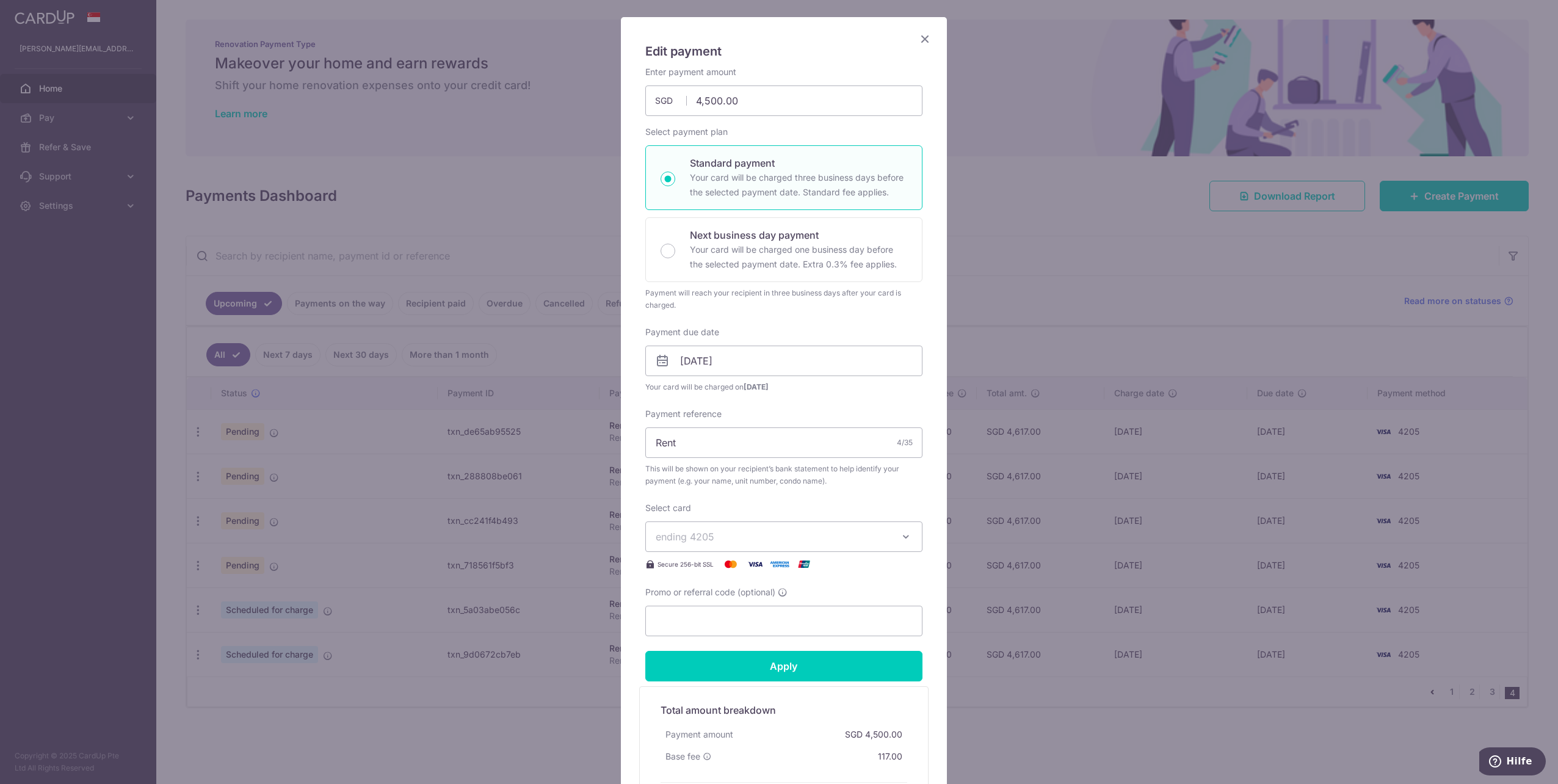
scroll to position [122, 0]
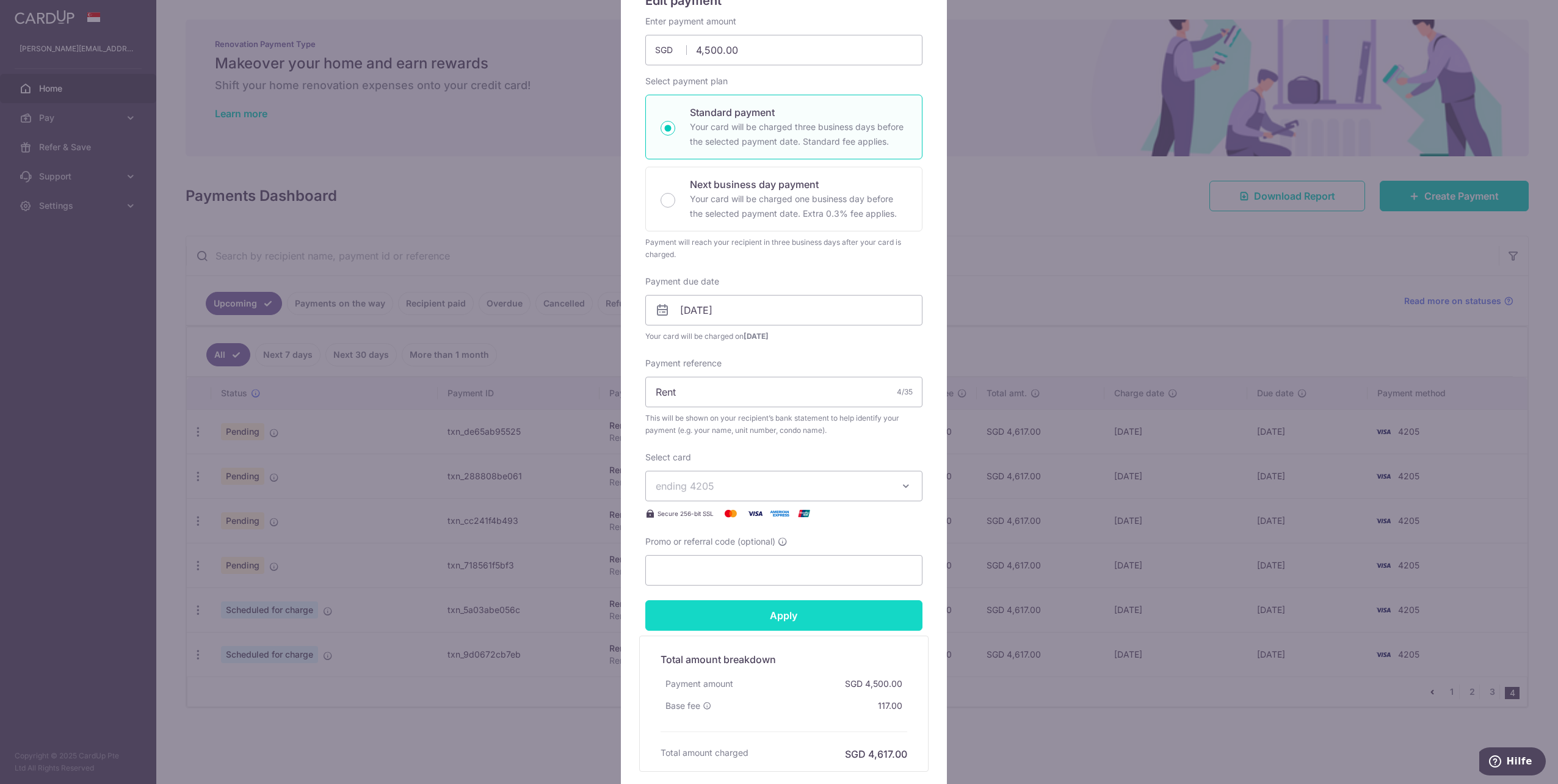
click at [767, 610] on input "Apply" at bounding box center [783, 614] width 277 height 30
type input "Successfully Applied"
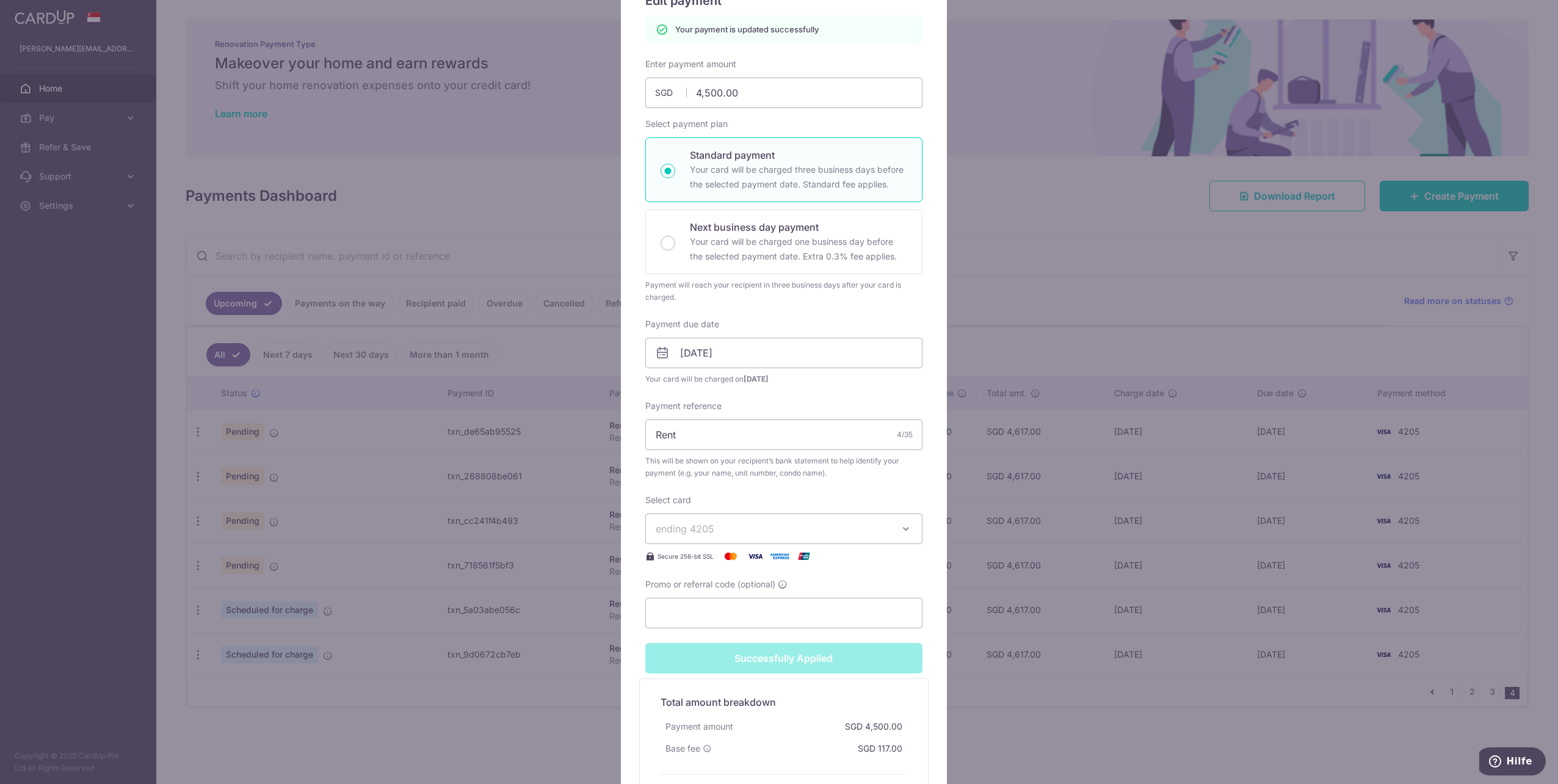
click at [447, 639] on div "Edit payment By clicking apply, you will make changes to all payments to [PERSO…" at bounding box center [779, 392] width 1558 height 784
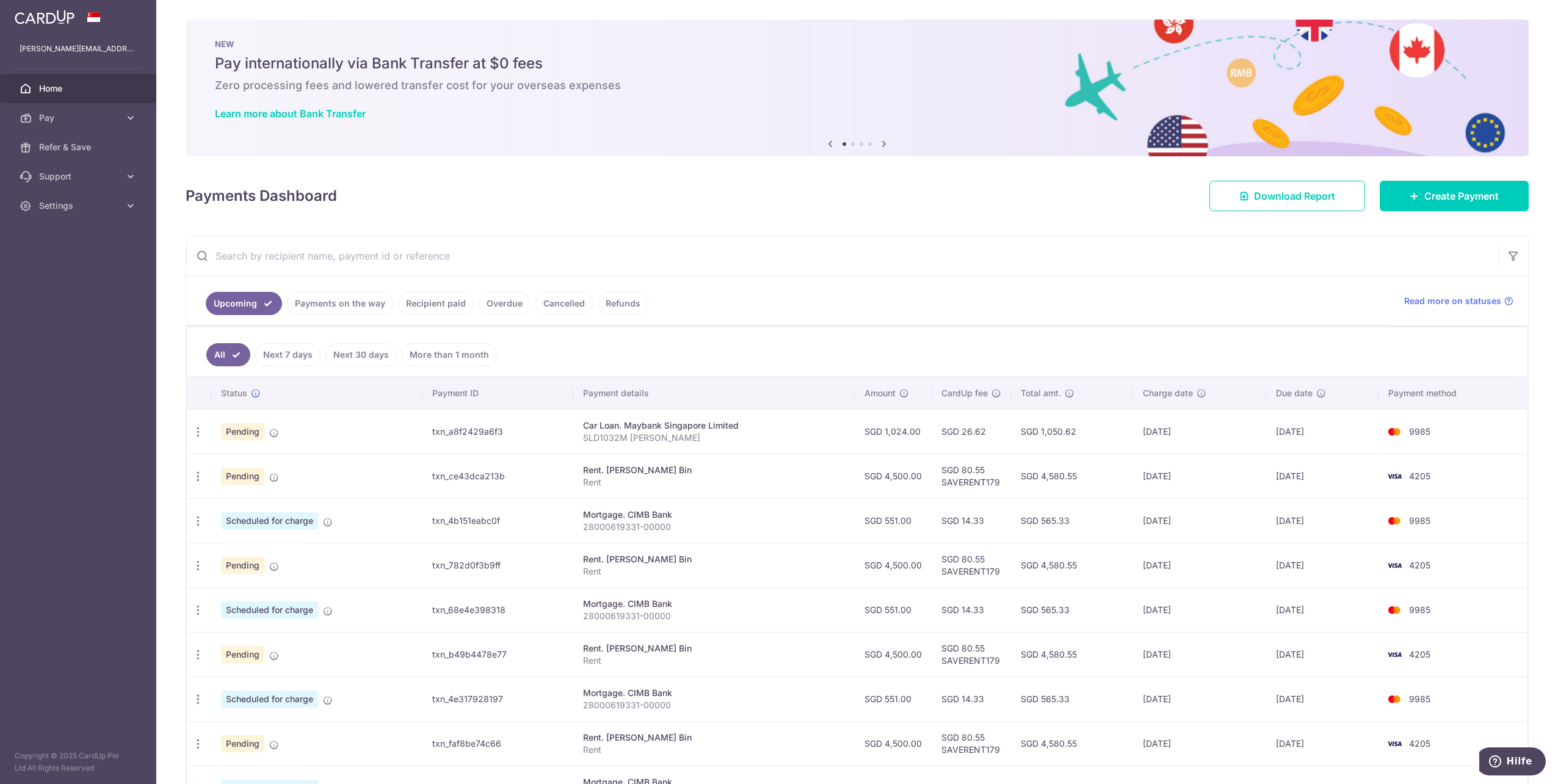
scroll to position [154, 0]
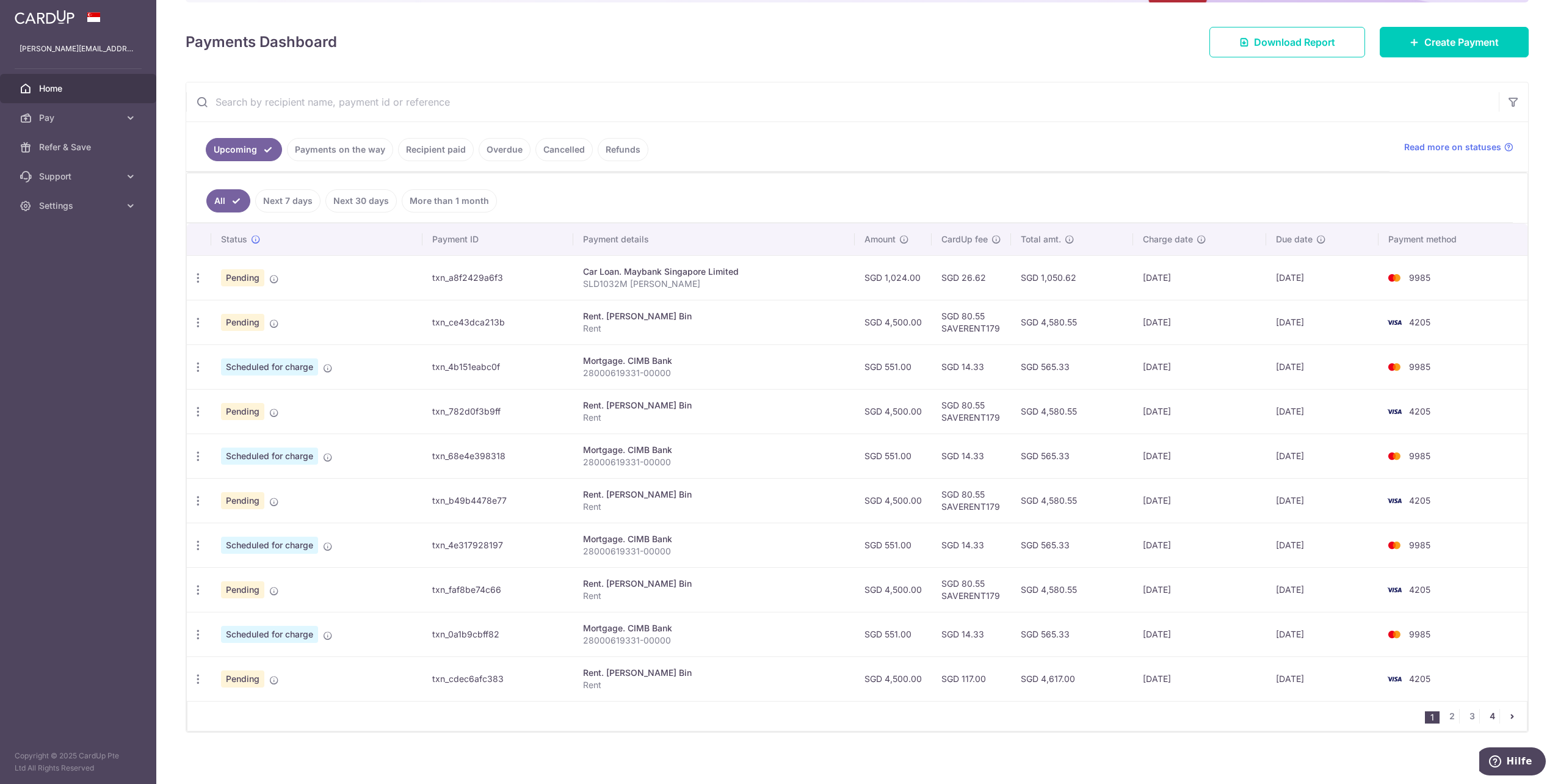
click at [1488, 711] on link "4" at bounding box center [1492, 716] width 15 height 15
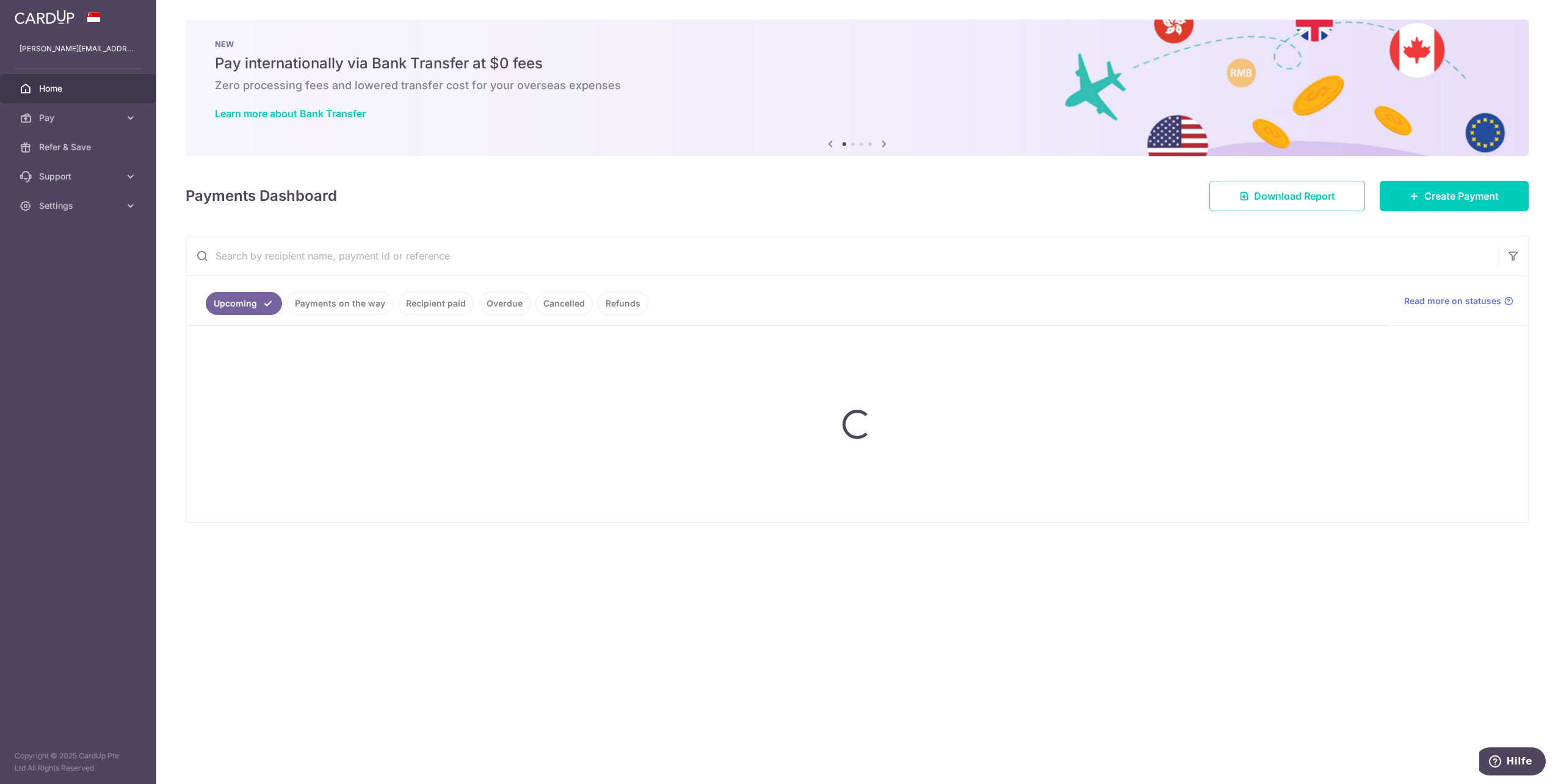
scroll to position [0, 0]
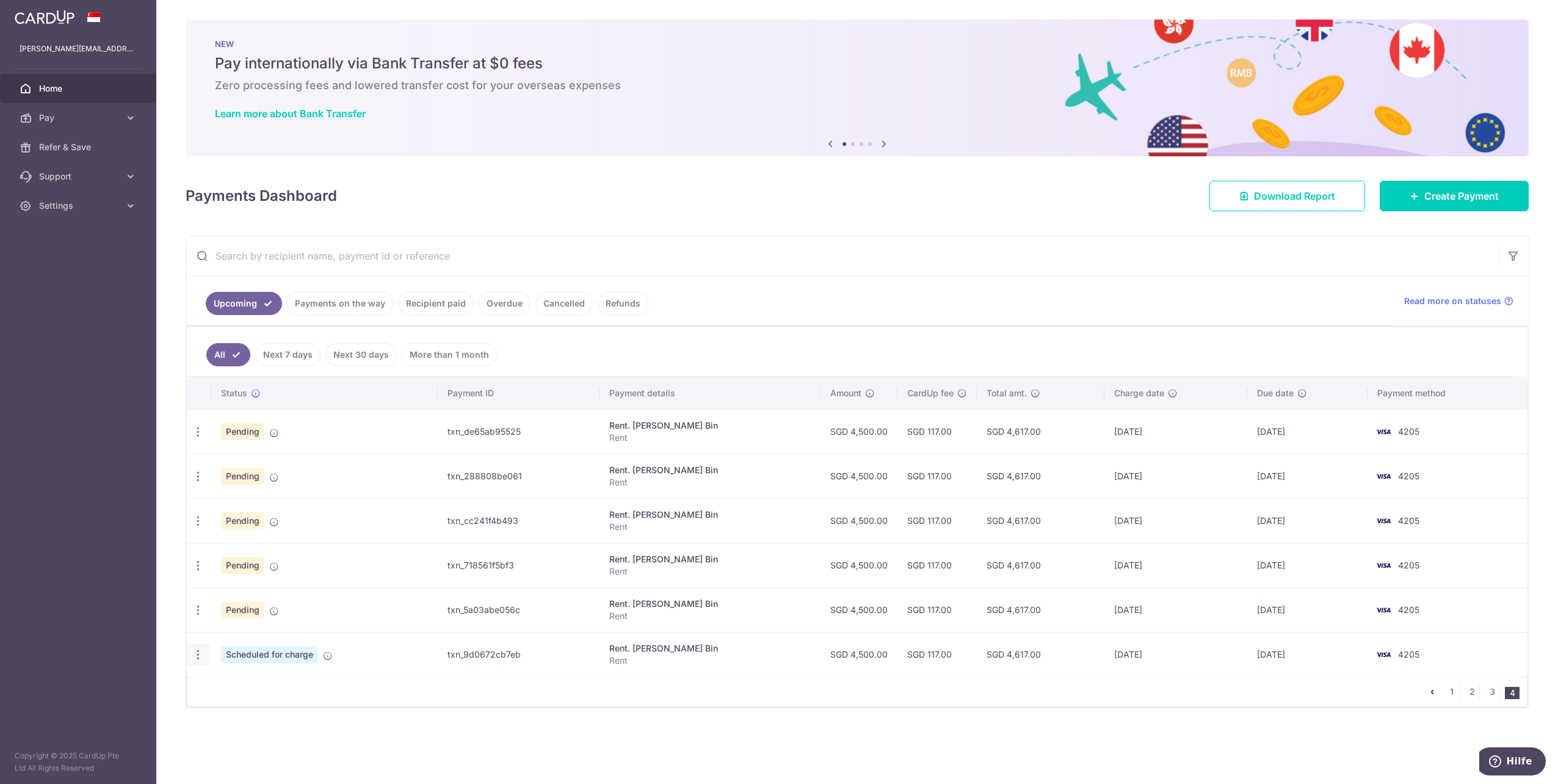
click at [202, 649] on icon "button" at bounding box center [198, 655] width 13 height 13
click at [215, 685] on link "Update payment" at bounding box center [251, 688] width 127 height 29
radio input "true"
type input "4,500.00"
type input "[DATE]"
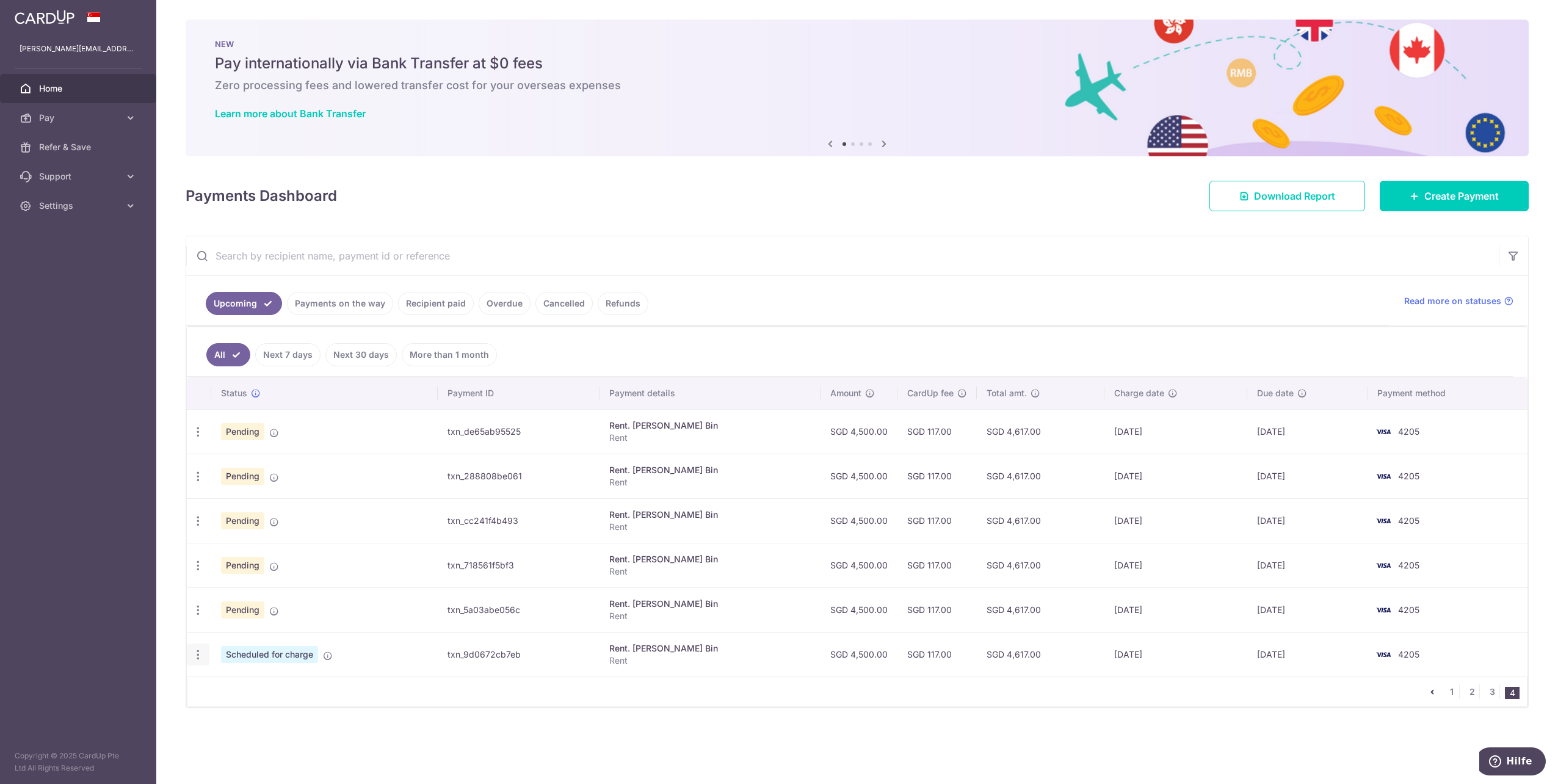
type input "Rent"
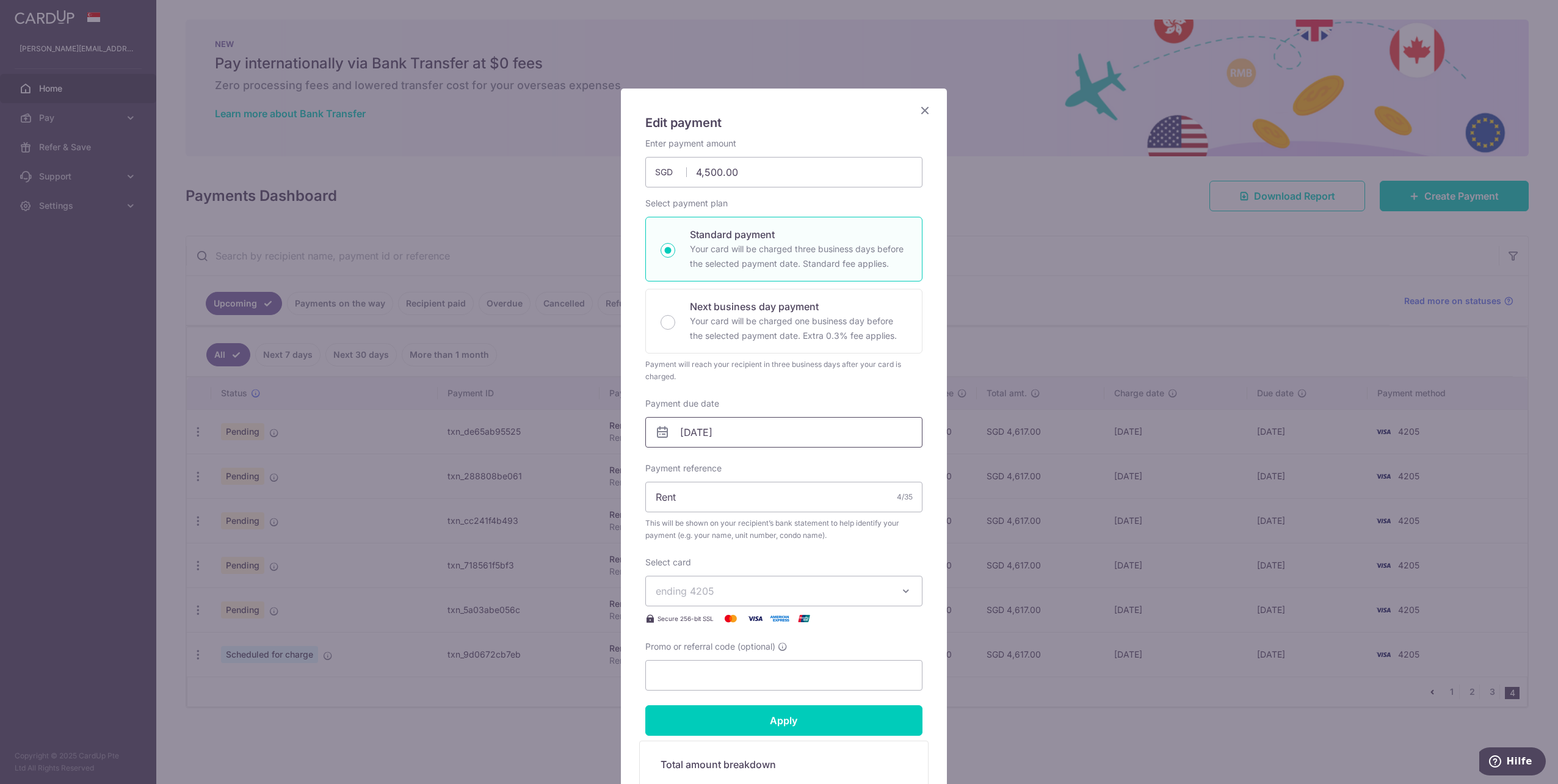
click at [695, 425] on input "[DATE]" at bounding box center [783, 431] width 277 height 30
click at [760, 520] on link "1" at bounding box center [762, 517] width 19 height 19
type input "[DATE]"
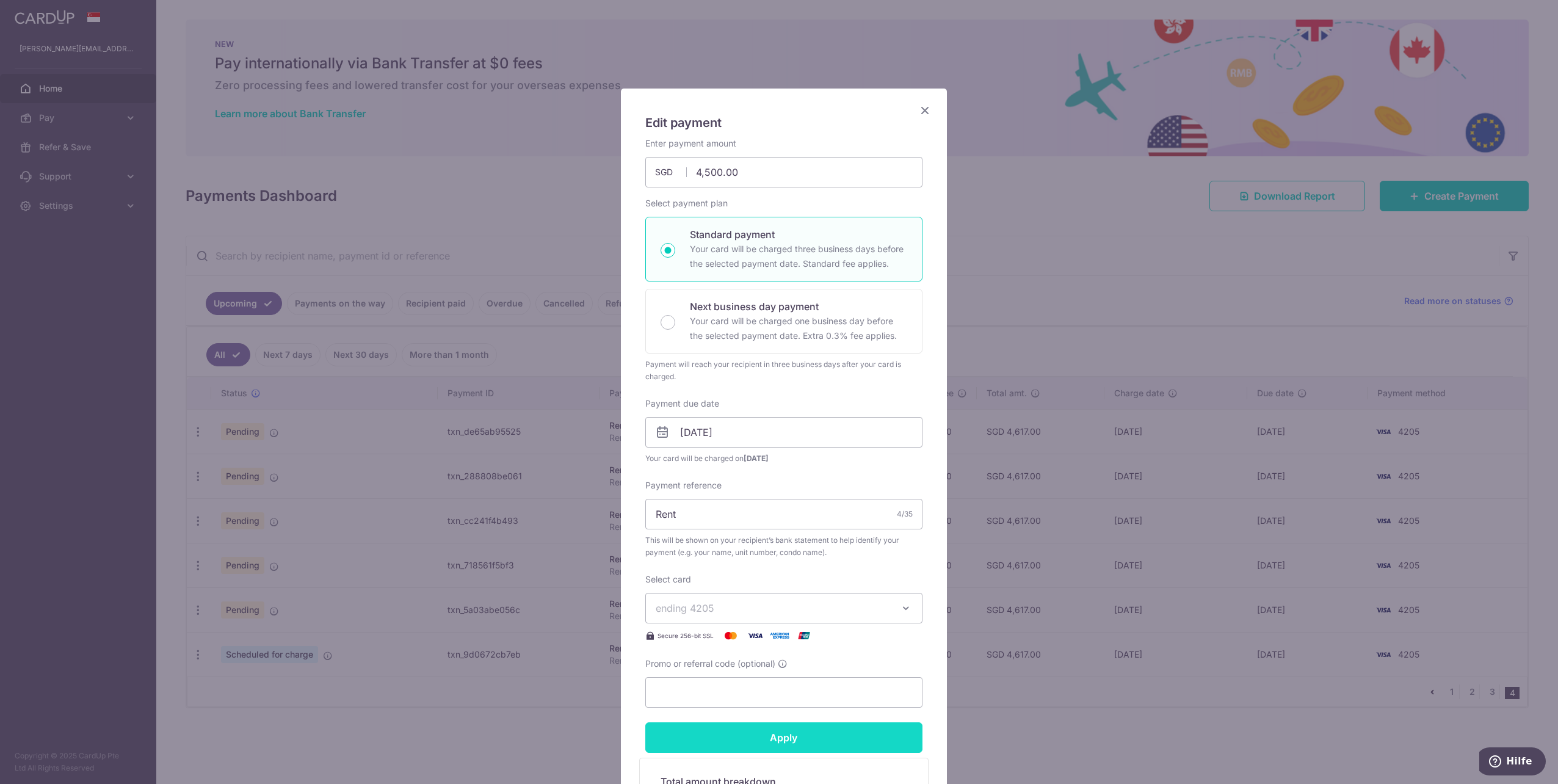
click at [779, 733] on input "Apply" at bounding box center [783, 737] width 277 height 30
type input "Successfully Applied"
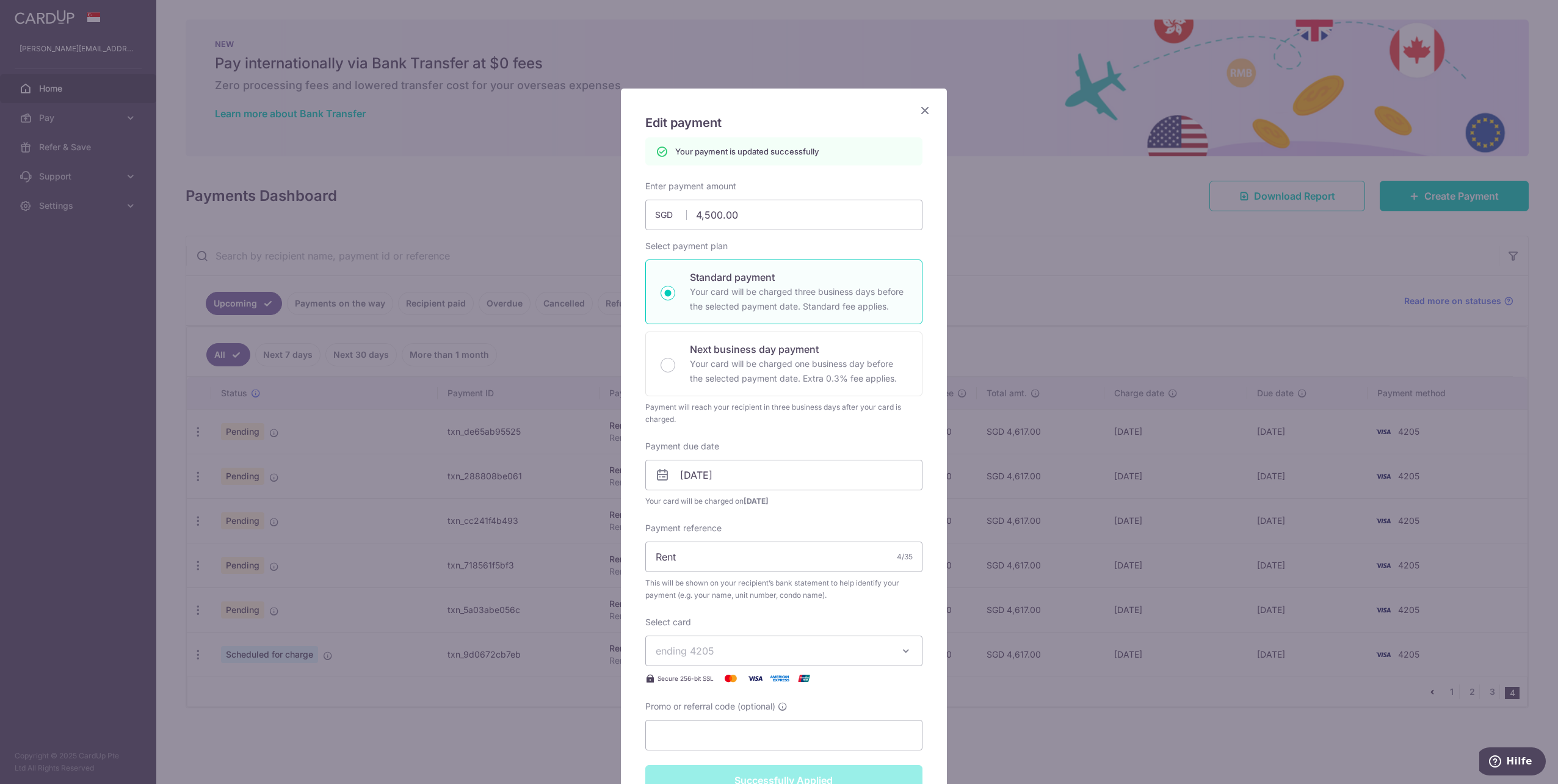
click at [1015, 662] on div "Edit payment By clicking apply, you will make changes to all payments to [PERSO…" at bounding box center [779, 392] width 1558 height 784
